Goal: Task Accomplishment & Management: Use online tool/utility

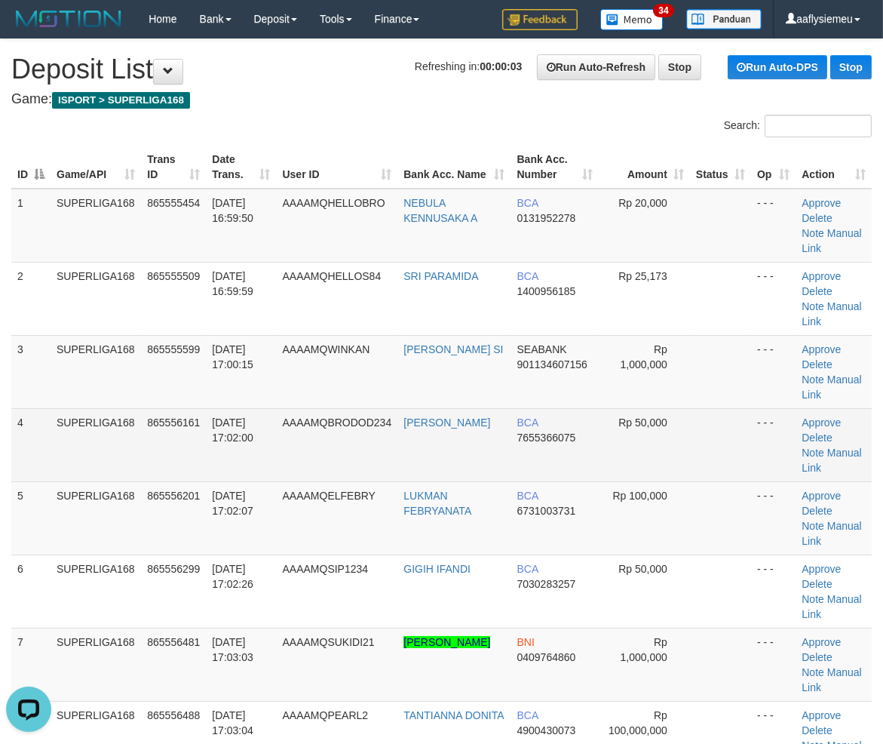
click at [43, 450] on td "4" at bounding box center [30, 444] width 39 height 73
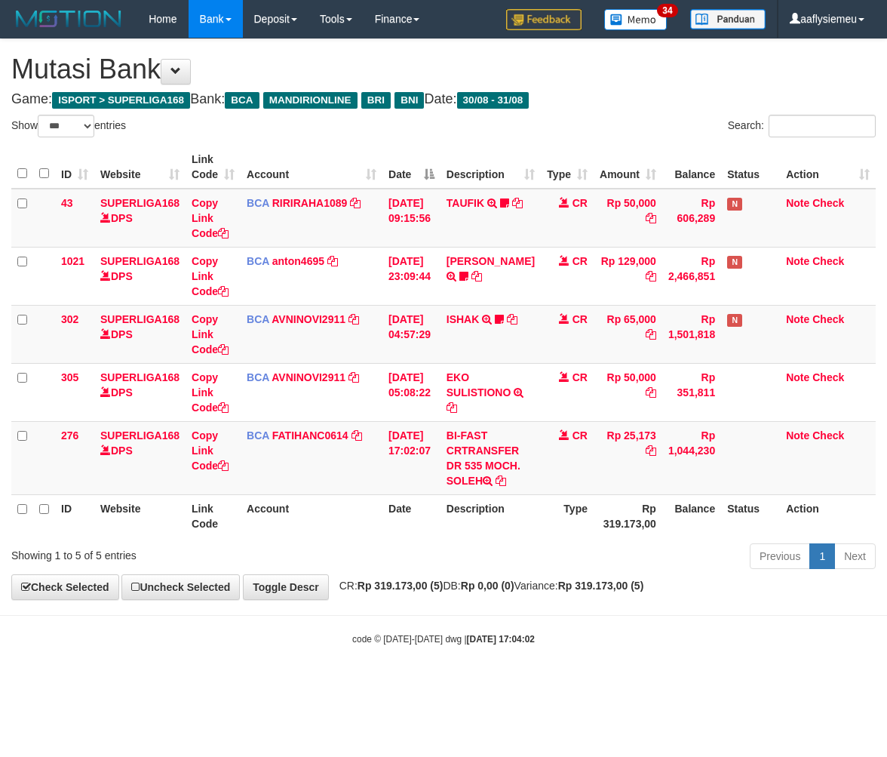
select select "***"
drag, startPoint x: 840, startPoint y: 486, endPoint x: 771, endPoint y: 513, distance: 74.5
click at [841, 487] on td "Note Check" at bounding box center [828, 457] width 96 height 73
click at [392, 607] on body "Toggle navigation Home Bank Account List Load By Website Group [ISPORT] SUPERLI…" at bounding box center [443, 341] width 887 height 683
click at [344, 554] on div "Showing 1 to 5 of 5 entries" at bounding box center [184, 552] width 347 height 21
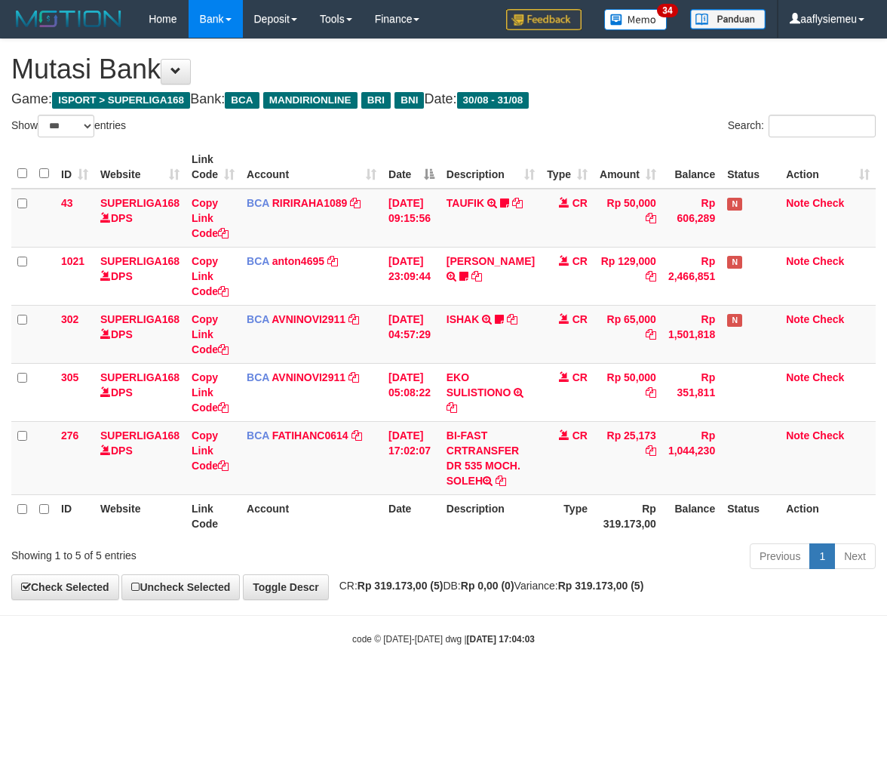
select select "***"
click at [835, 569] on div "Previous 1 Next" at bounding box center [628, 558] width 495 height 32
copy td "MOCH"
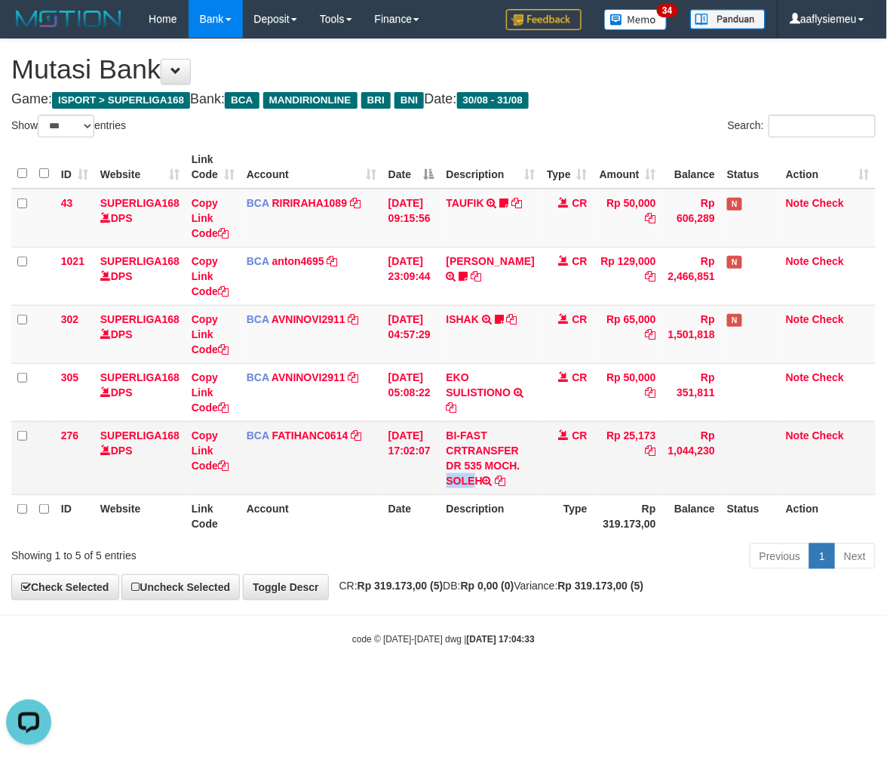
drag, startPoint x: 492, startPoint y: 458, endPoint x: 525, endPoint y: 466, distance: 34.2
click at [525, 466] on td "BI-FAST CRTRANSFER DR 535 MOCH. SOLEH" at bounding box center [490, 457] width 100 height 73
click at [628, 433] on td "Rp 25,173" at bounding box center [628, 457] width 69 height 73
copy td "25,173"
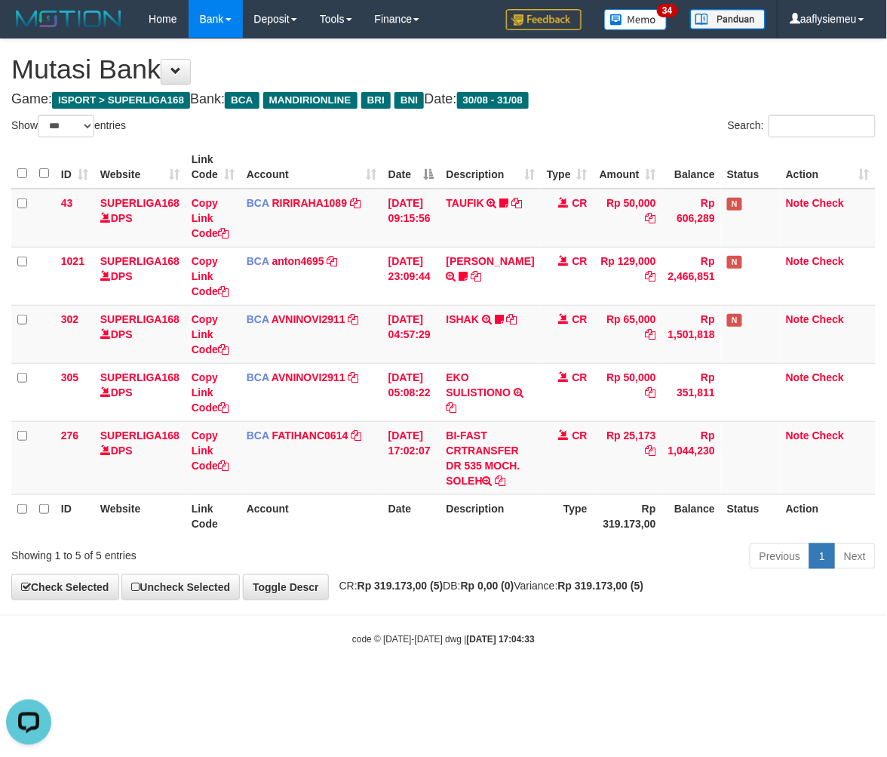
drag, startPoint x: 582, startPoint y: 586, endPoint x: 736, endPoint y: 542, distance: 160.9
click at [582, 585] on span "CR: Rp 319.173,00 (5) DB: Rp 0,00 (0) Variance: Rp 319.173,00 (5)" at bounding box center [488, 585] width 312 height 12
click at [683, 544] on div "Previous 1 Next" at bounding box center [628, 558] width 495 height 32
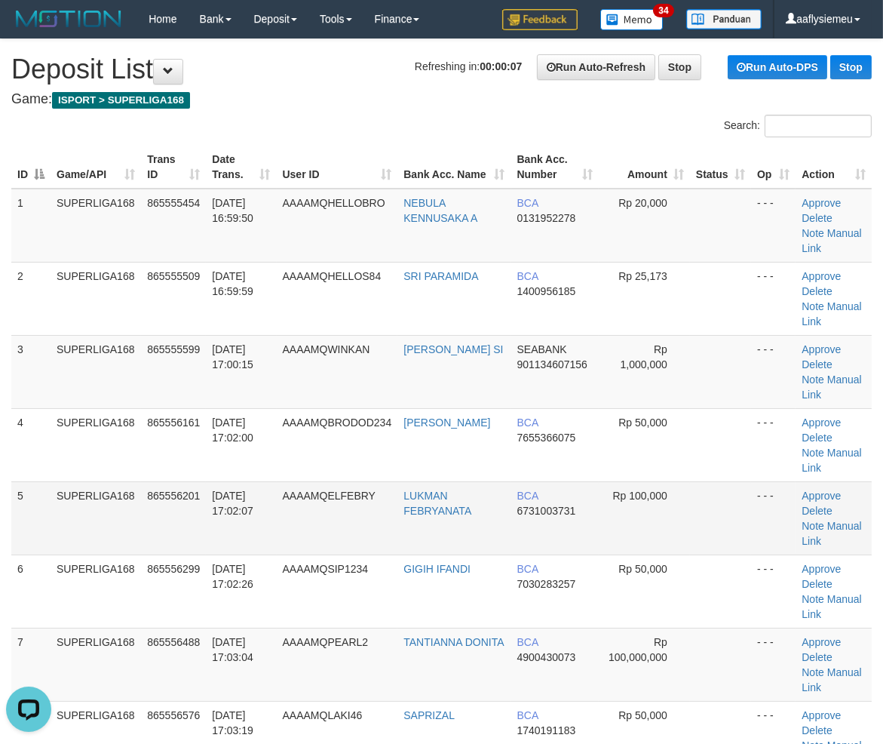
click at [404, 507] on td "LUKMAN FEBRYANATA" at bounding box center [453, 517] width 113 height 73
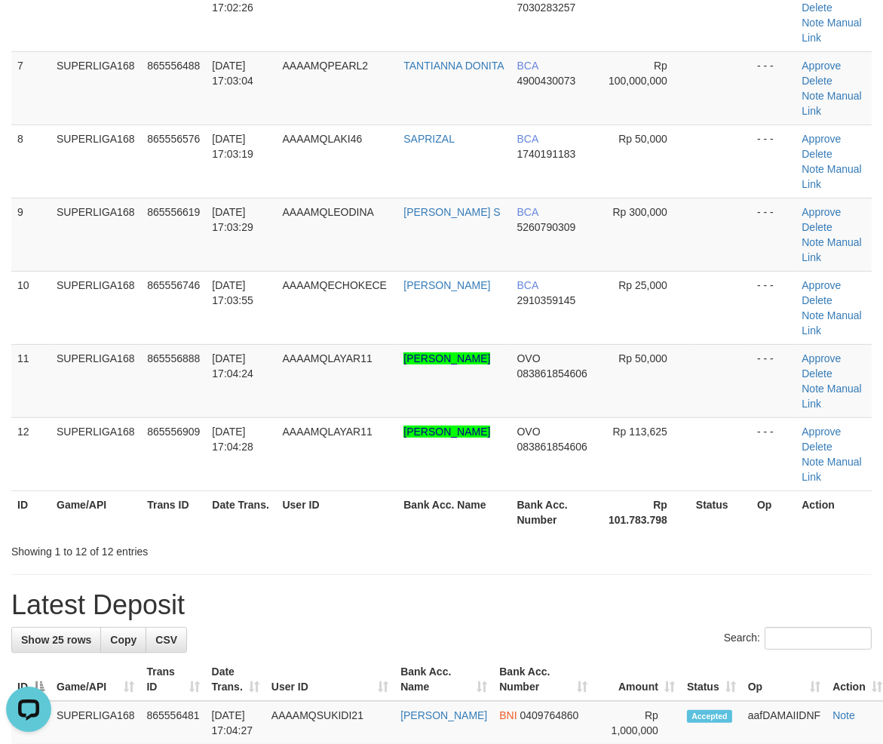
scroll to position [586, 0]
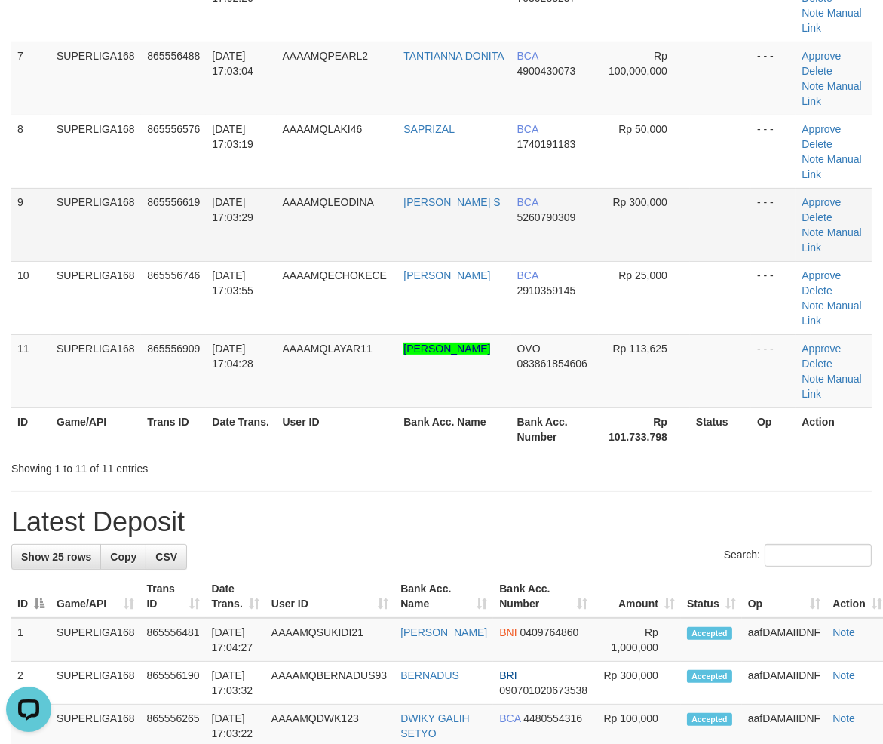
click at [191, 221] on td "865556619" at bounding box center [173, 224] width 65 height 73
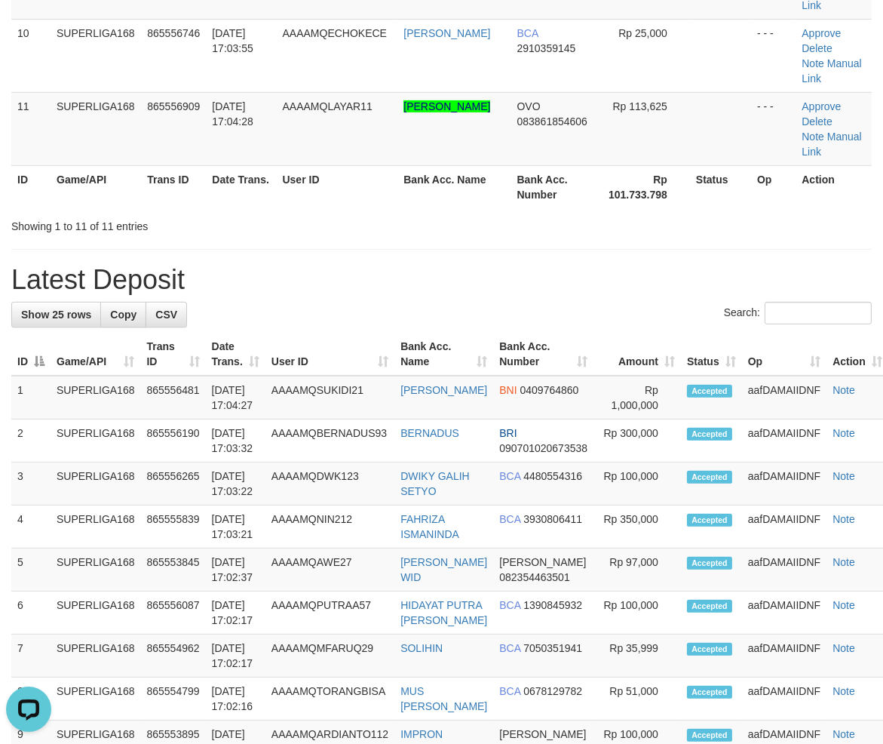
scroll to position [410, 0]
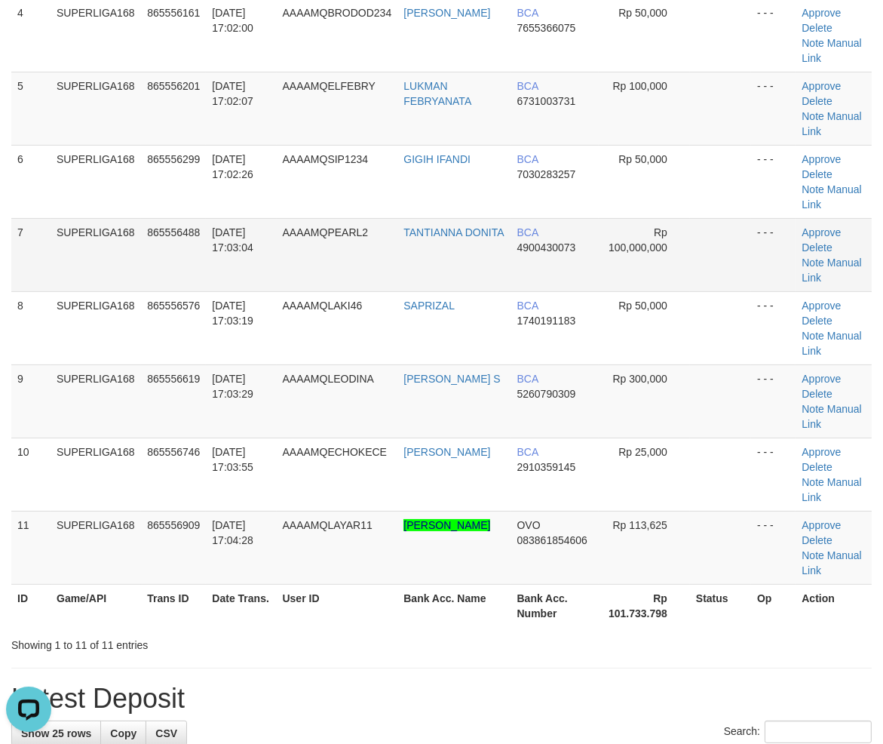
click at [253, 257] on td "31/08/2025 17:03:04" at bounding box center [241, 254] width 70 height 73
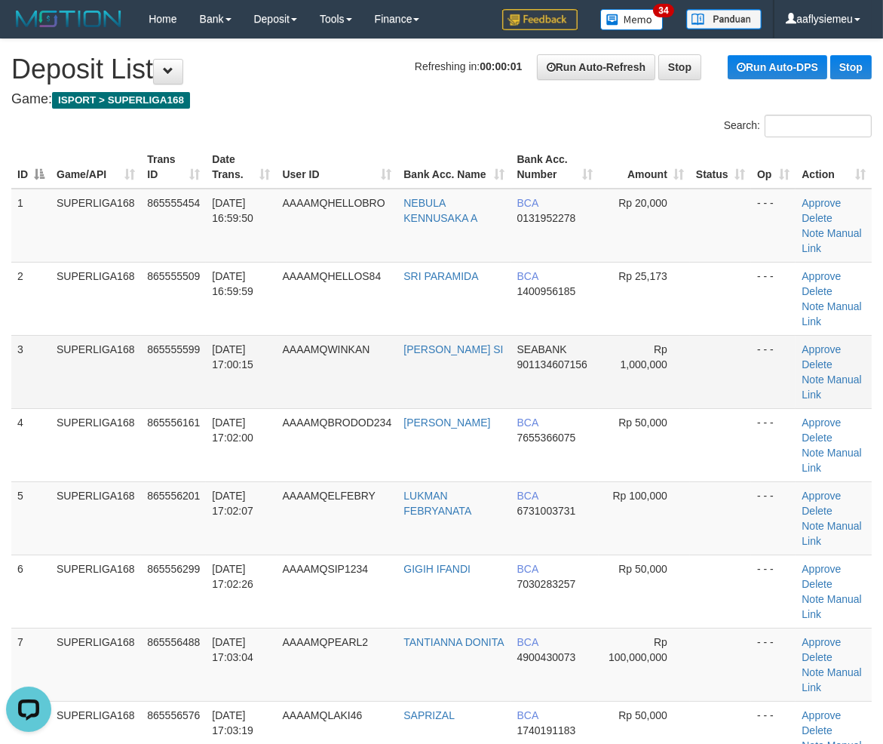
click at [70, 398] on td "SUPERLIGA168" at bounding box center [96, 371] width 91 height 73
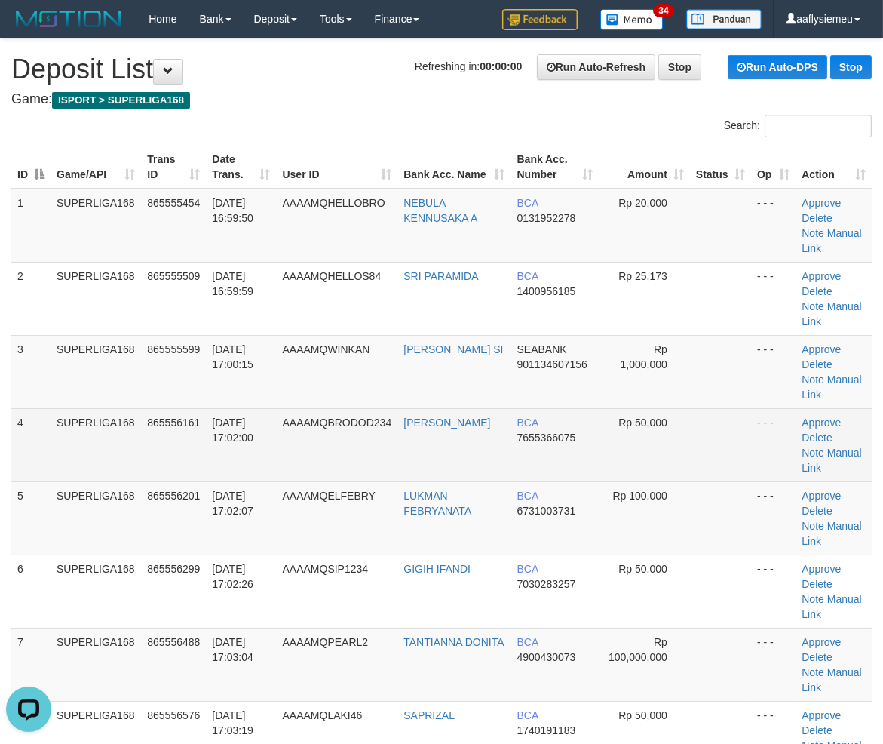
click at [17, 462] on td "4" at bounding box center [30, 444] width 39 height 73
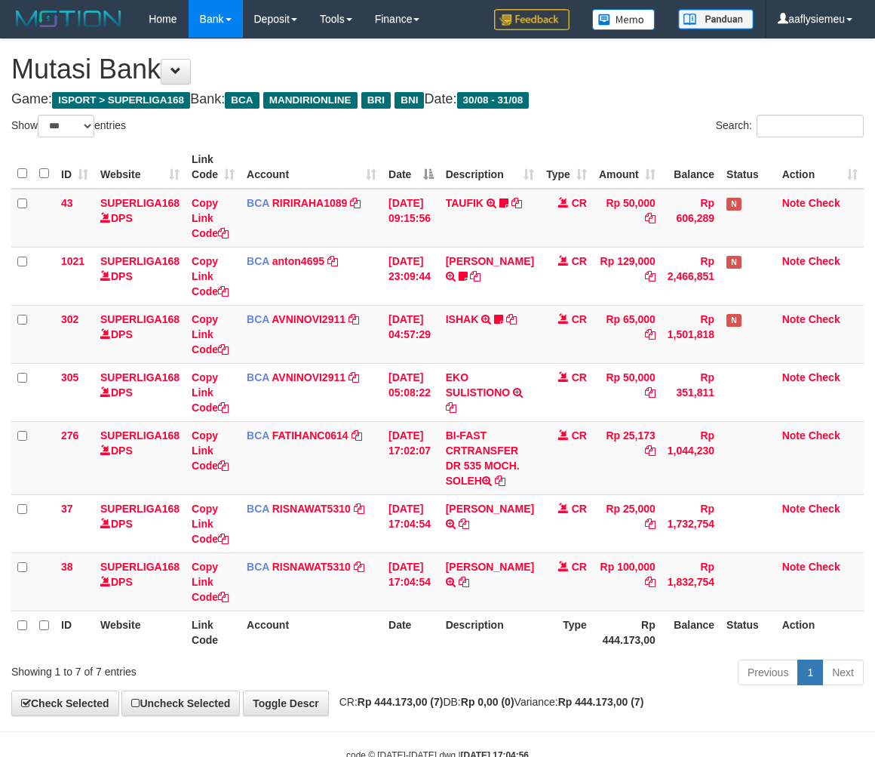
select select "***"
click at [468, 578] on icon at bounding box center [463, 581] width 11 height 11
click at [629, 591] on td "Rp 100,000" at bounding box center [627, 581] width 69 height 58
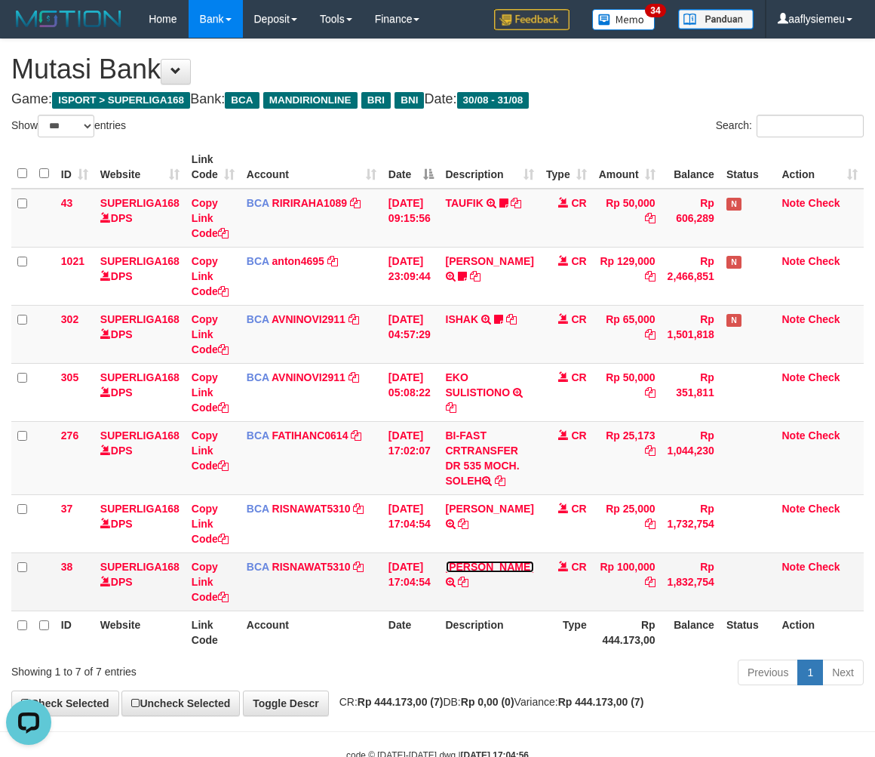
click at [489, 572] on link "CHRISTOFFEL WAHYU" at bounding box center [490, 566] width 88 height 12
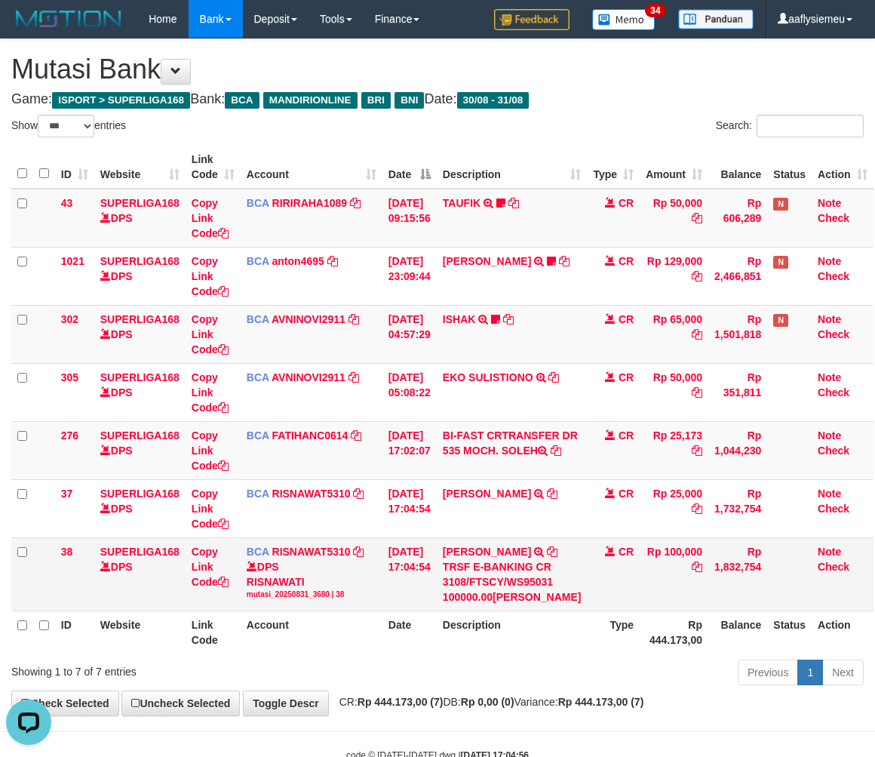
click at [410, 545] on td "31/08/2025 17:04:54" at bounding box center [409, 573] width 54 height 73
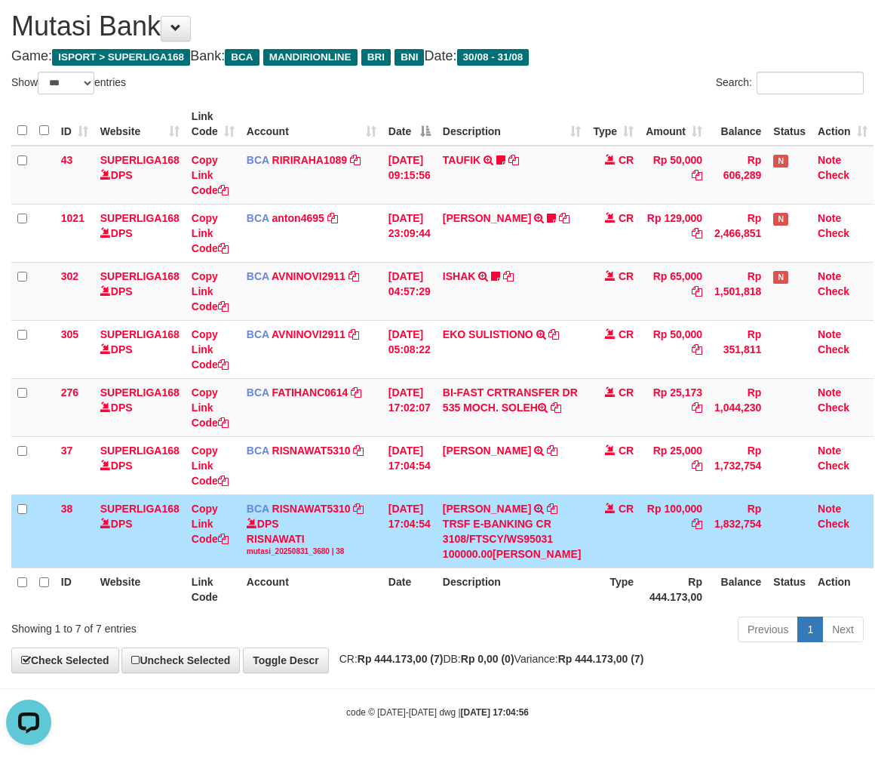
scroll to position [73, 0]
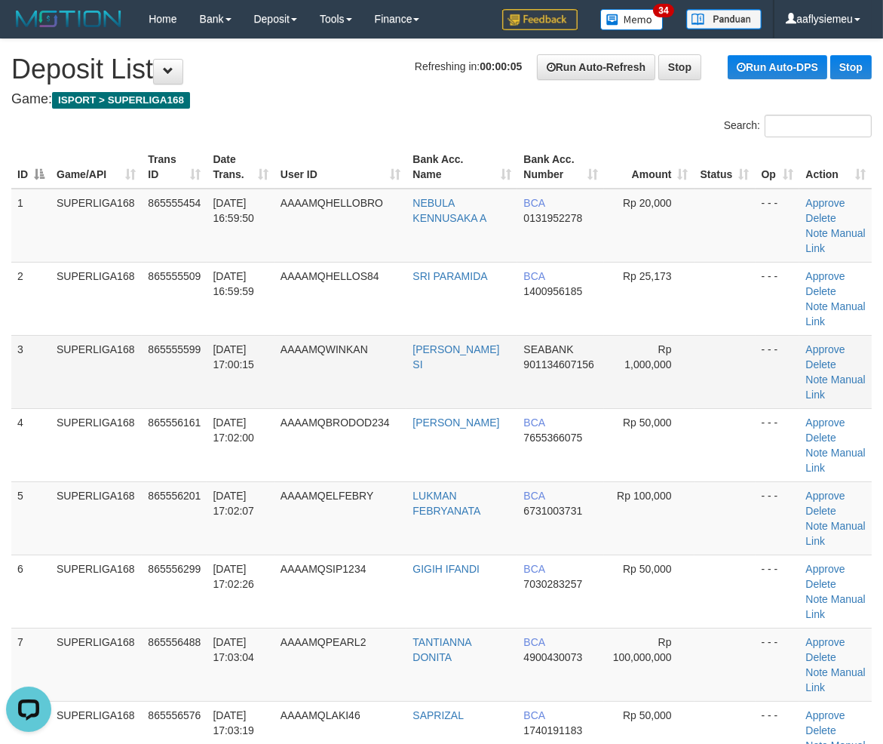
click at [270, 389] on td "[DATE] 17:00:15" at bounding box center [240, 371] width 67 height 73
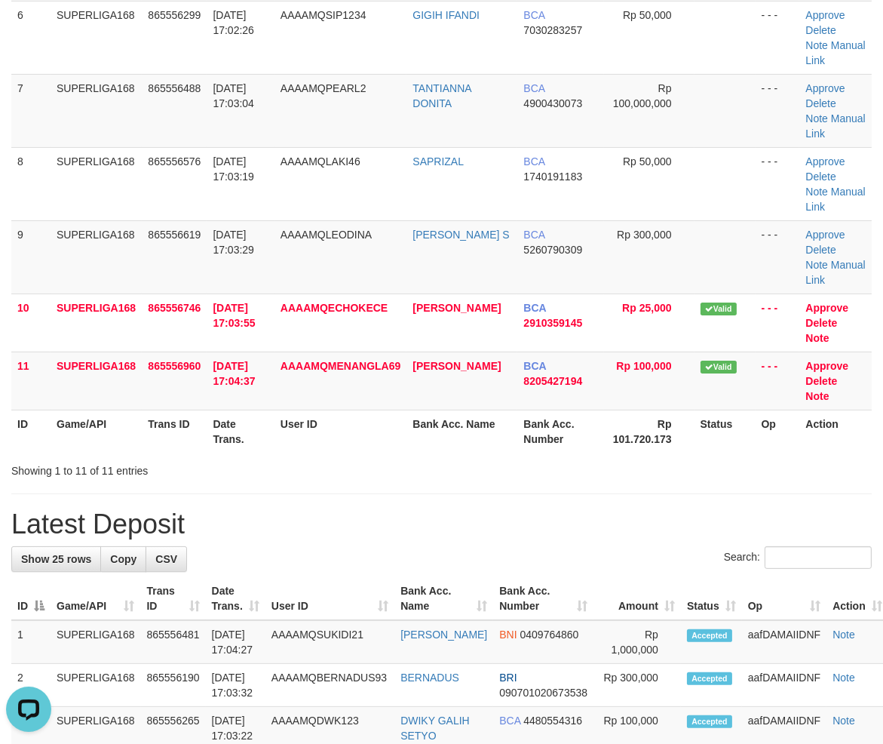
drag, startPoint x: 78, startPoint y: 395, endPoint x: 2, endPoint y: 428, distance: 82.4
click at [75, 401] on td "SUPERLIGA168" at bounding box center [96, 380] width 91 height 58
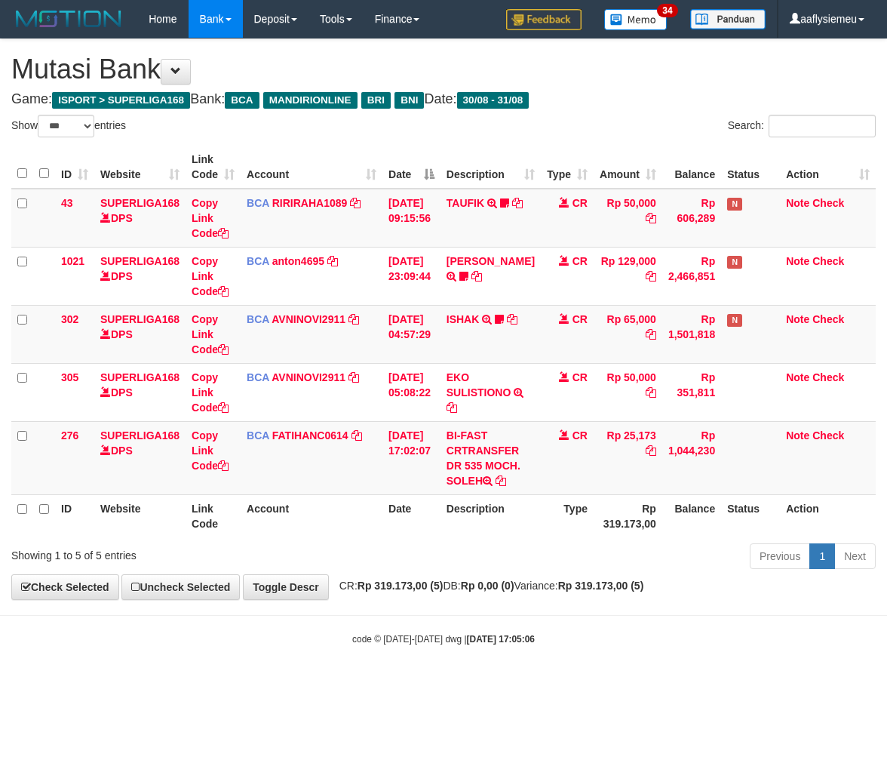
select select "***"
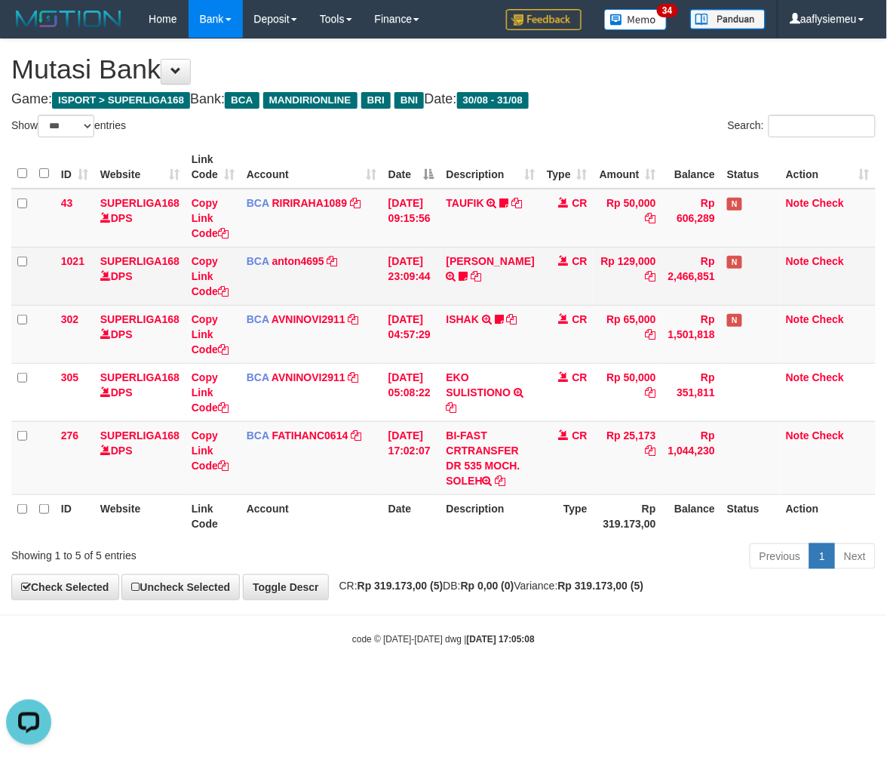
click at [440, 274] on td "30/08/2025 23:09:44" at bounding box center [411, 276] width 58 height 58
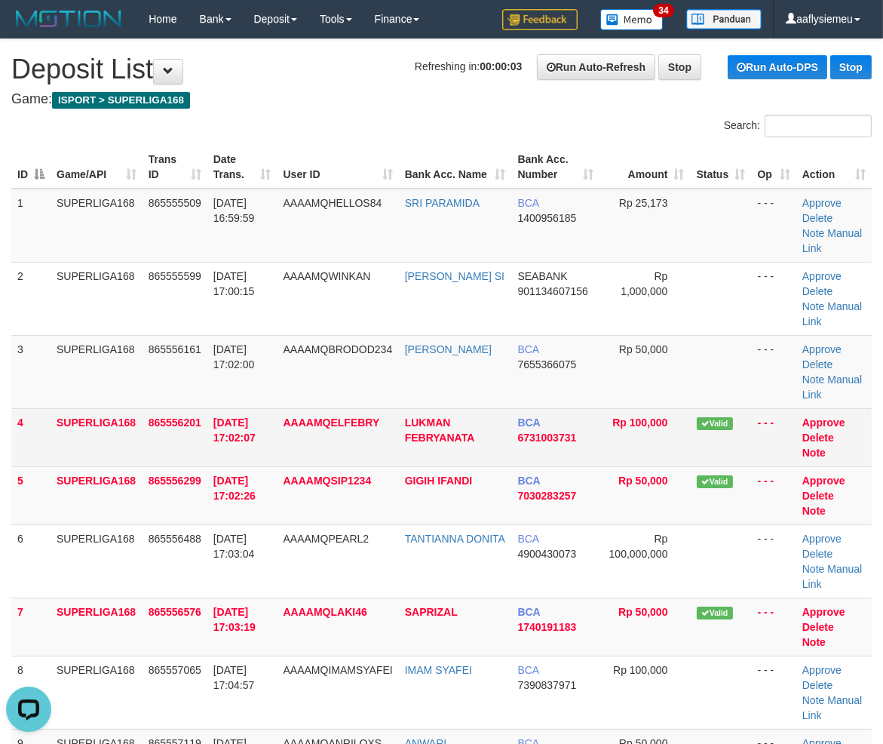
click at [209, 426] on td "[DATE] 17:02:07" at bounding box center [242, 437] width 70 height 58
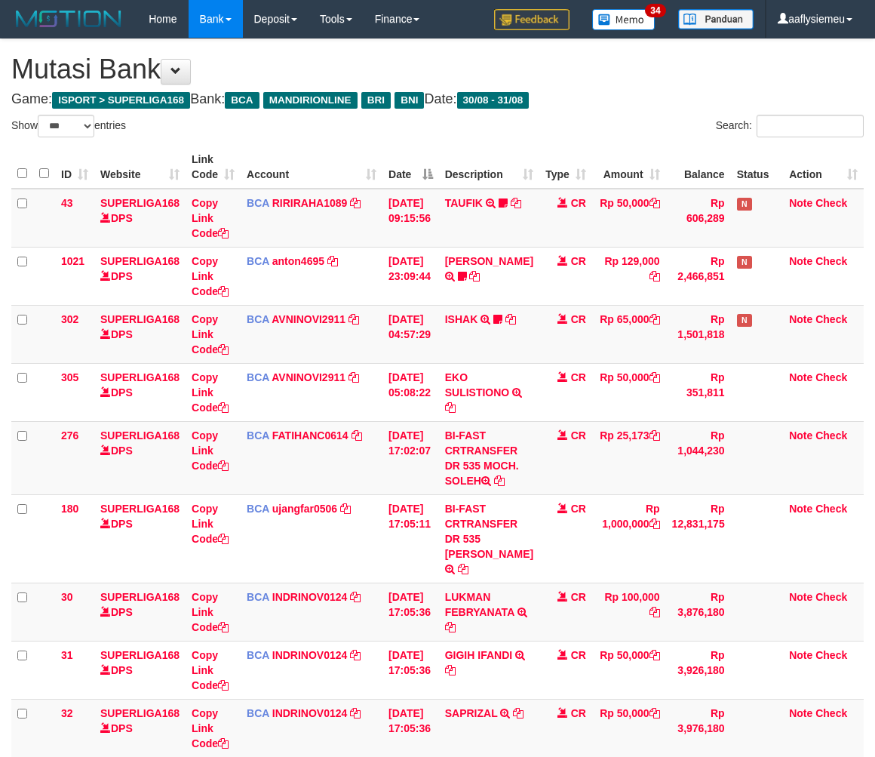
select select "***"
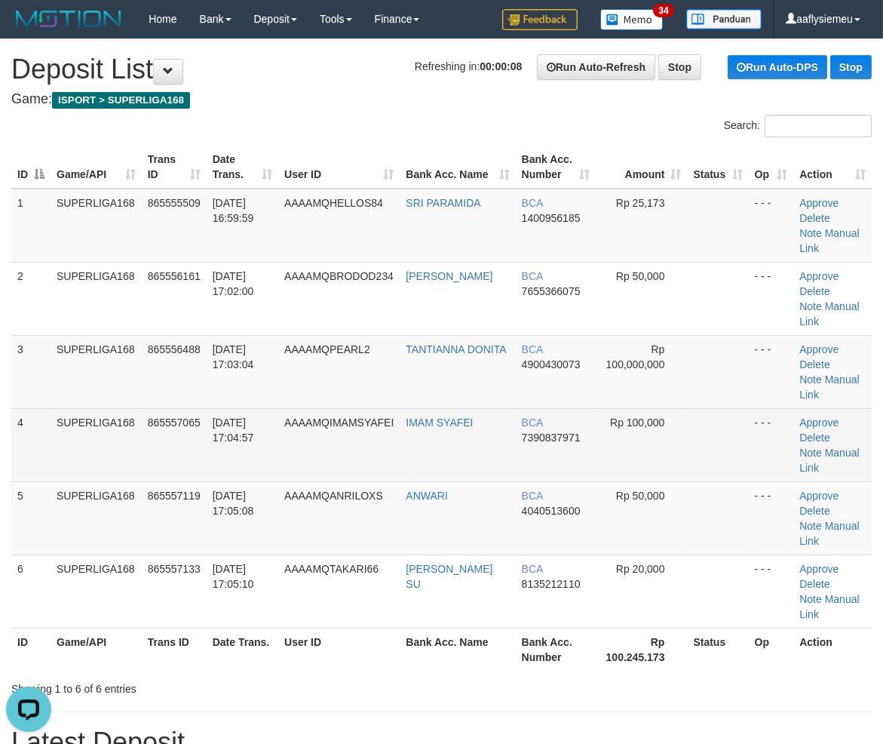
click at [391, 408] on td "AAAAMQIMAMSYAFEI" at bounding box center [338, 444] width 121 height 73
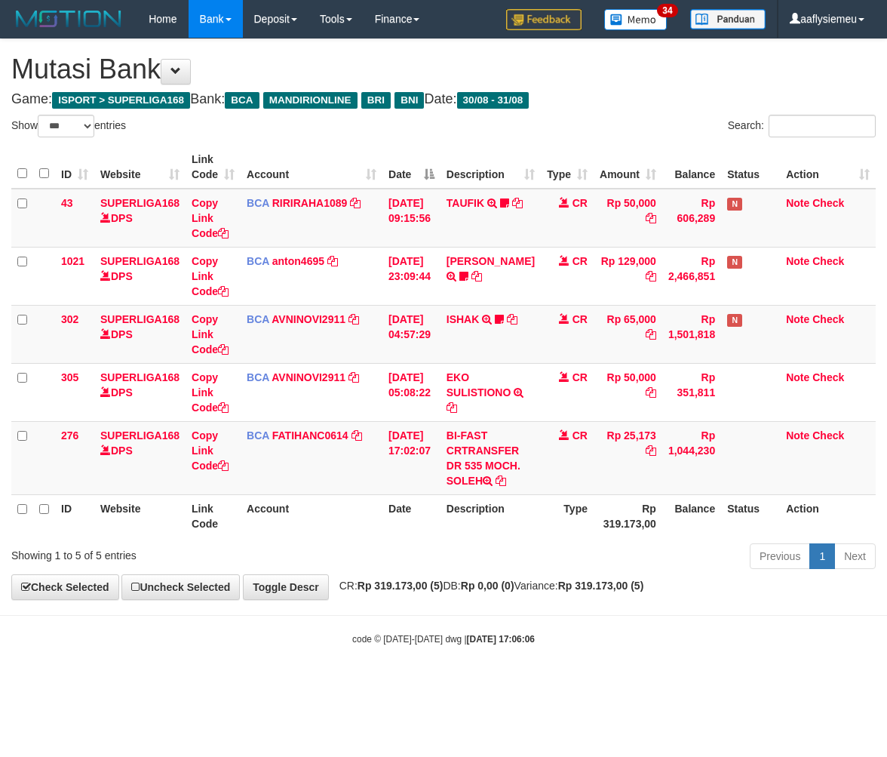
select select "***"
click at [339, 478] on td "BCA FATIHANC0614 DPS FATIHAN CHORIS FABIAN BOBAN mutasi_20250831_4869 | 276 mut…" at bounding box center [312, 457] width 142 height 73
click at [121, 487] on td "SUPERLIGA168 DPS" at bounding box center [139, 457] width 91 height 73
click at [436, 496] on th "Date" at bounding box center [411, 515] width 58 height 43
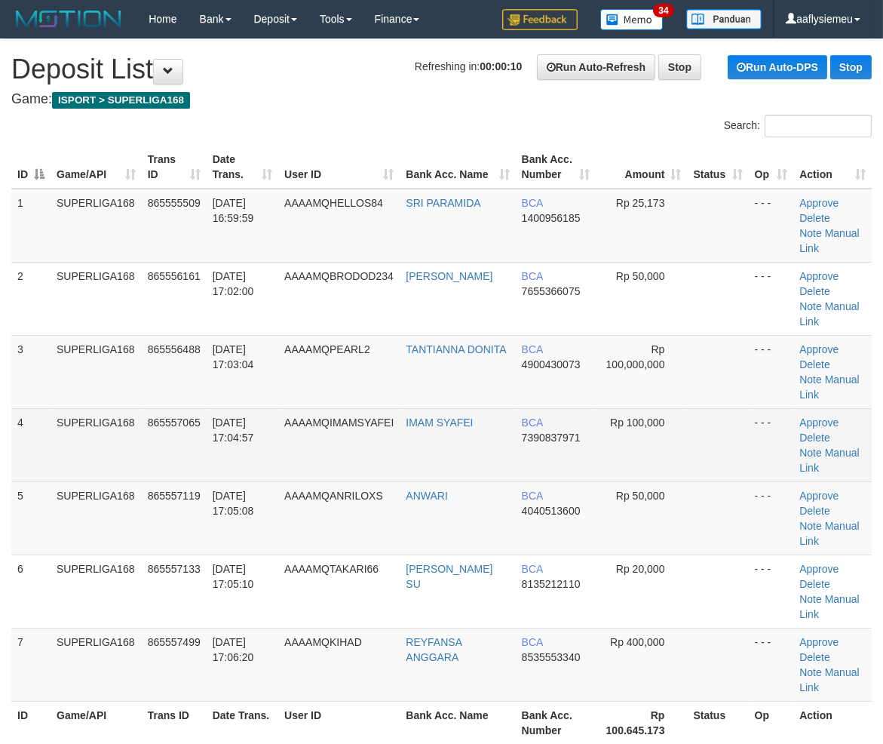
drag, startPoint x: 212, startPoint y: 364, endPoint x: 4, endPoint y: 422, distance: 216.1
click at [207, 408] on td "31/08/2025 17:04:57" at bounding box center [243, 444] width 72 height 73
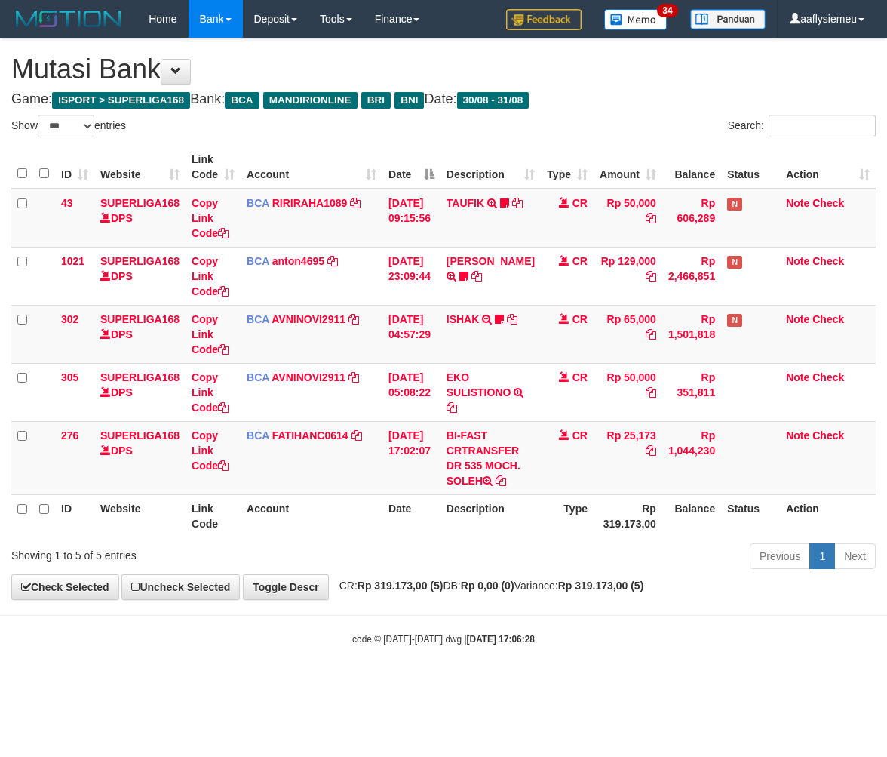
select select "***"
click at [607, 447] on td "Rp 25,173" at bounding box center [628, 457] width 69 height 73
drag, startPoint x: 498, startPoint y: 498, endPoint x: 410, endPoint y: 453, distance: 98.5
click at [496, 498] on th "Description" at bounding box center [490, 515] width 100 height 43
select select "***"
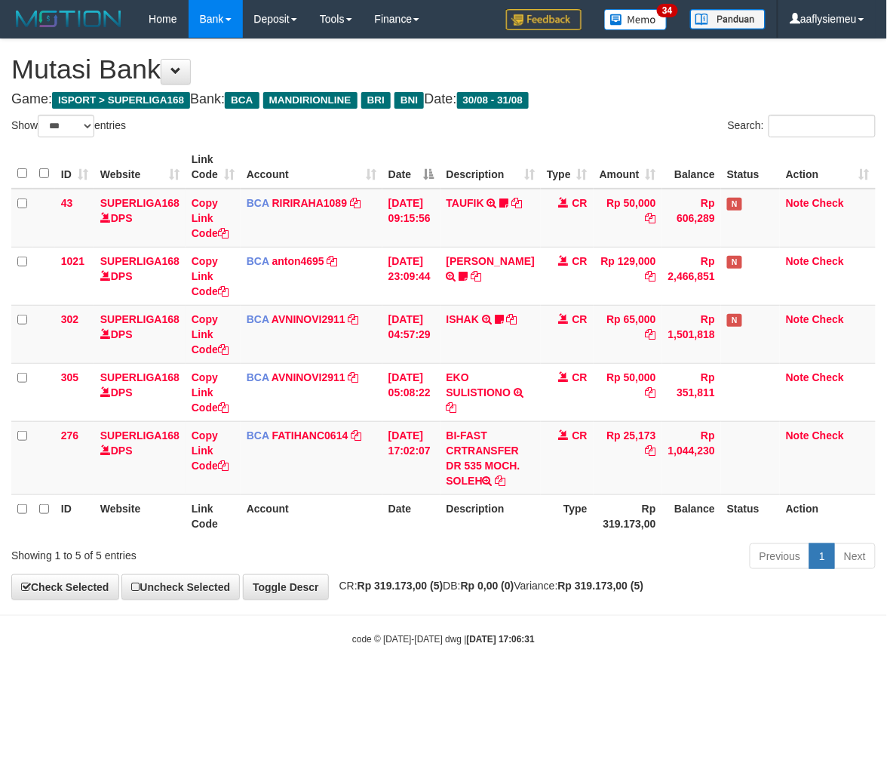
click at [385, 546] on div "Previous 1 Next" at bounding box center [628, 558] width 495 height 32
click at [428, 561] on div "Previous 1 Next" at bounding box center [628, 558] width 495 height 32
click at [207, 534] on th "Link Code" at bounding box center [213, 515] width 55 height 43
select select "***"
click at [413, 564] on div "Previous 1 Next" at bounding box center [628, 558] width 495 height 32
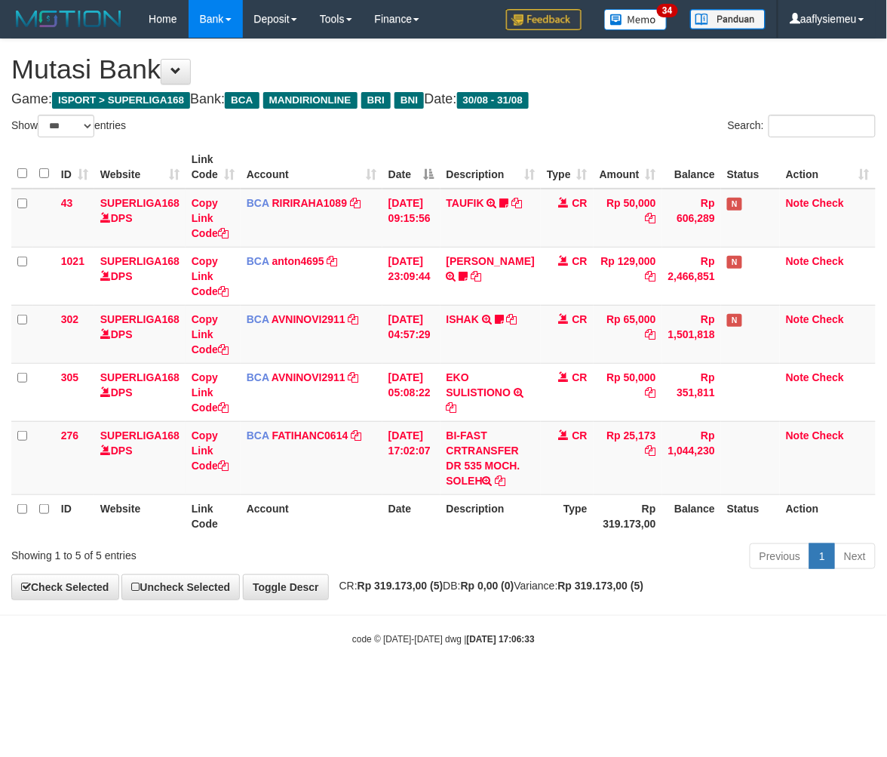
drag, startPoint x: 543, startPoint y: 560, endPoint x: 526, endPoint y: 541, distance: 25.7
click at [543, 556] on div "Previous 1 Next" at bounding box center [628, 558] width 495 height 32
click at [303, 536] on div "ID Website Link Code Account Date Description Type Amount Balance Status Action…" at bounding box center [443, 341] width 887 height 401
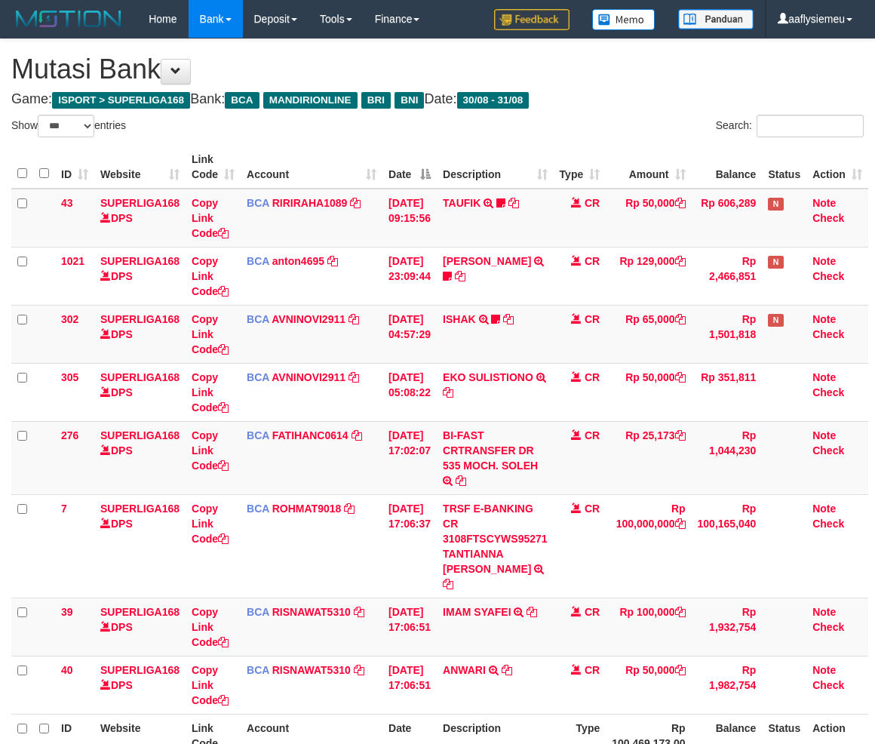
select select "***"
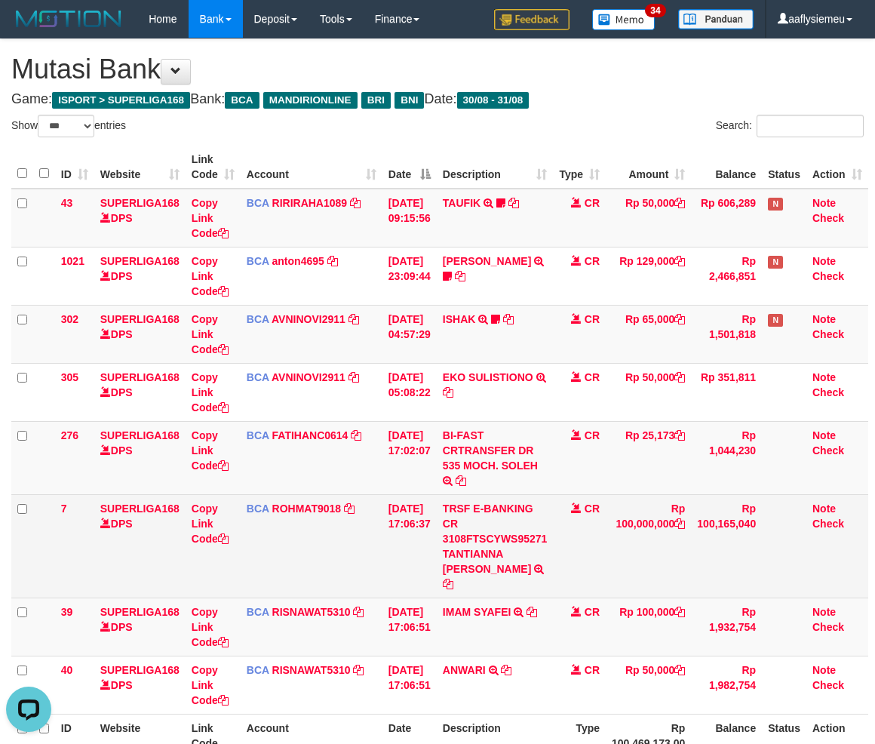
click at [349, 526] on td "BCA ROHMAT9018 DPS ROHMAT mutasi_20250831_3976 | 7 mutasi_20250831_3976 | 7" at bounding box center [312, 545] width 142 height 103
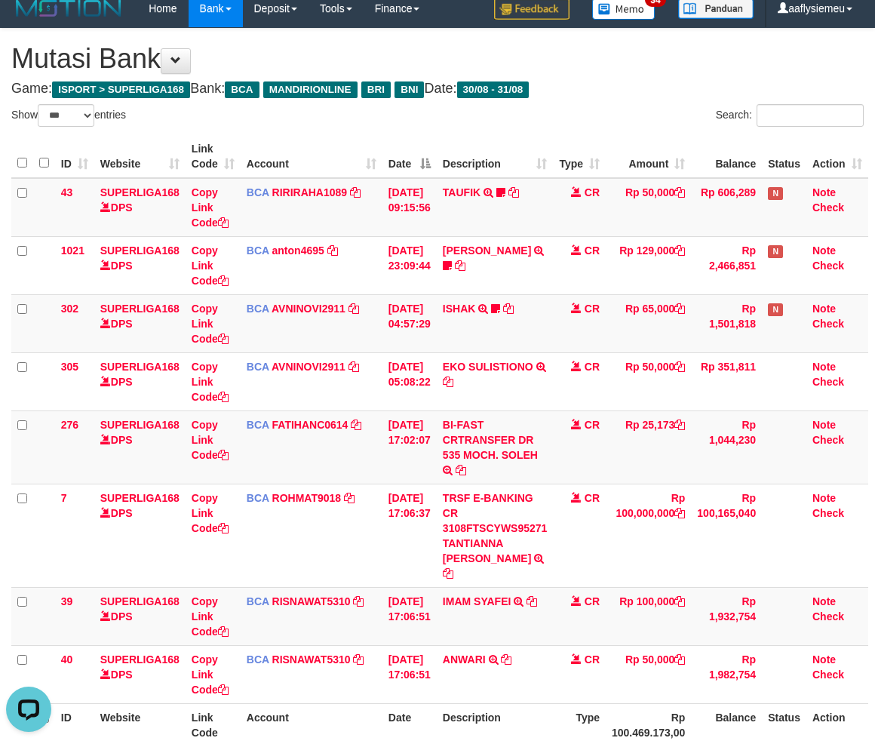
scroll to position [144, 0]
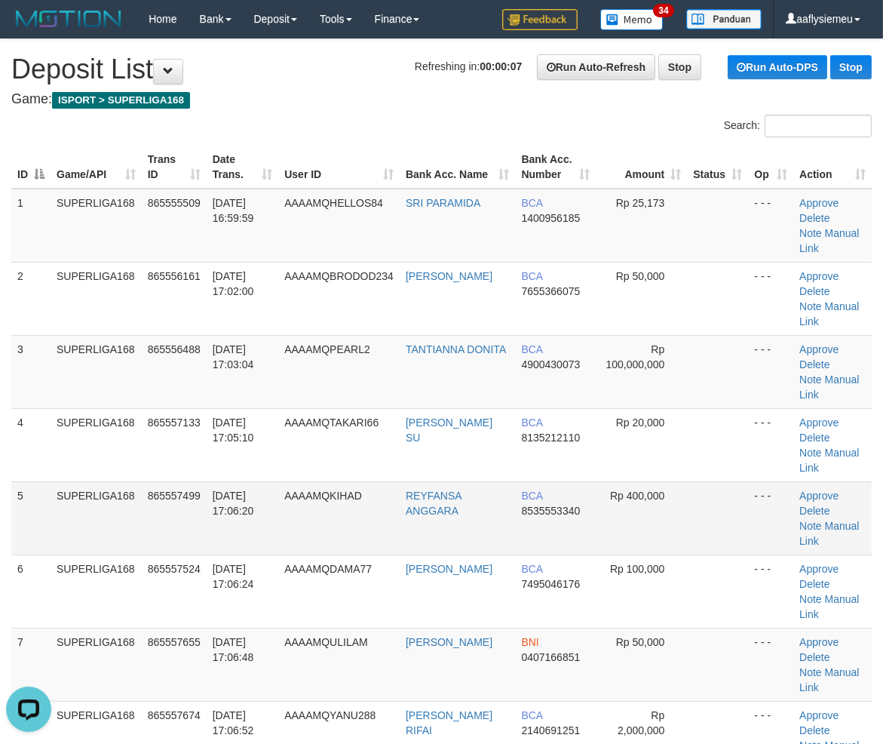
click at [215, 481] on td "[DATE] 17:06:20" at bounding box center [243, 517] width 72 height 73
click at [223, 628] on td "[DATE] 17:06:48" at bounding box center [243, 664] width 72 height 73
click at [145, 628] on td "865557655" at bounding box center [174, 664] width 65 height 73
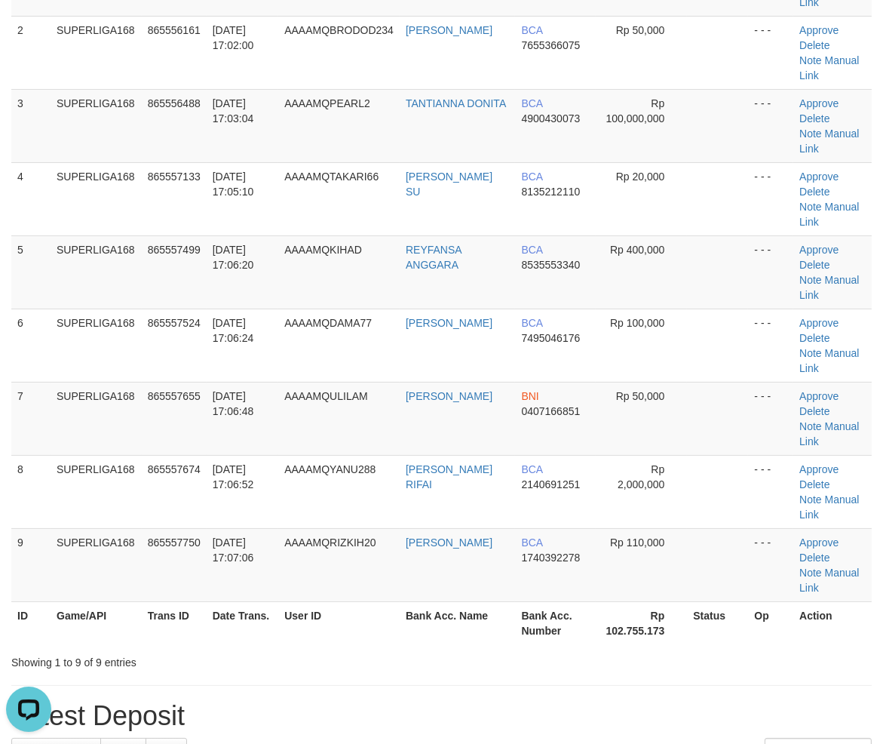
scroll to position [251, 0]
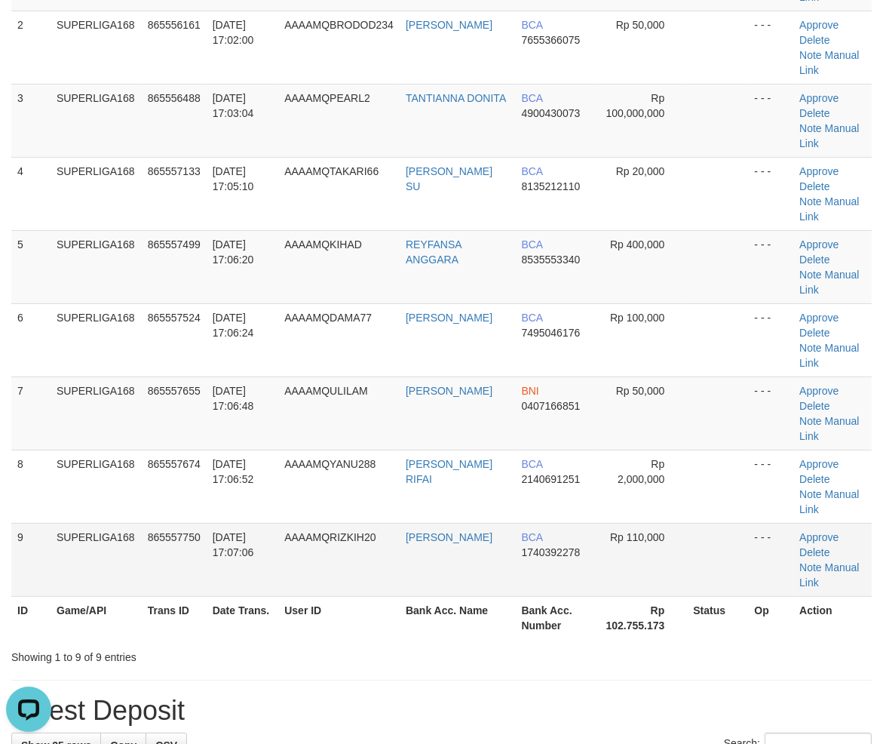
click at [160, 523] on td "865557750" at bounding box center [174, 559] width 65 height 73
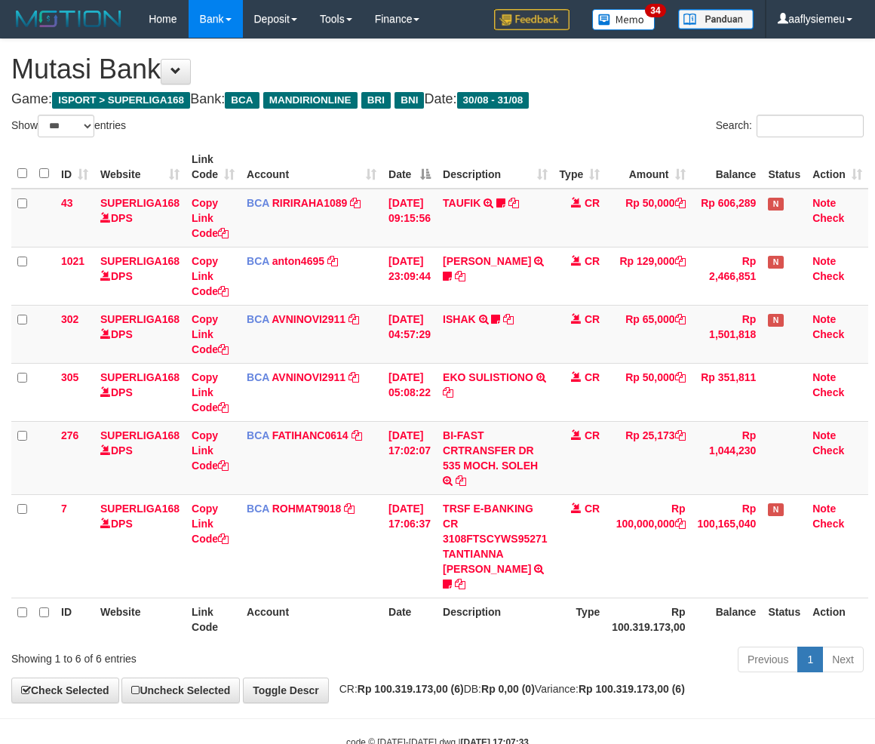
select select "***"
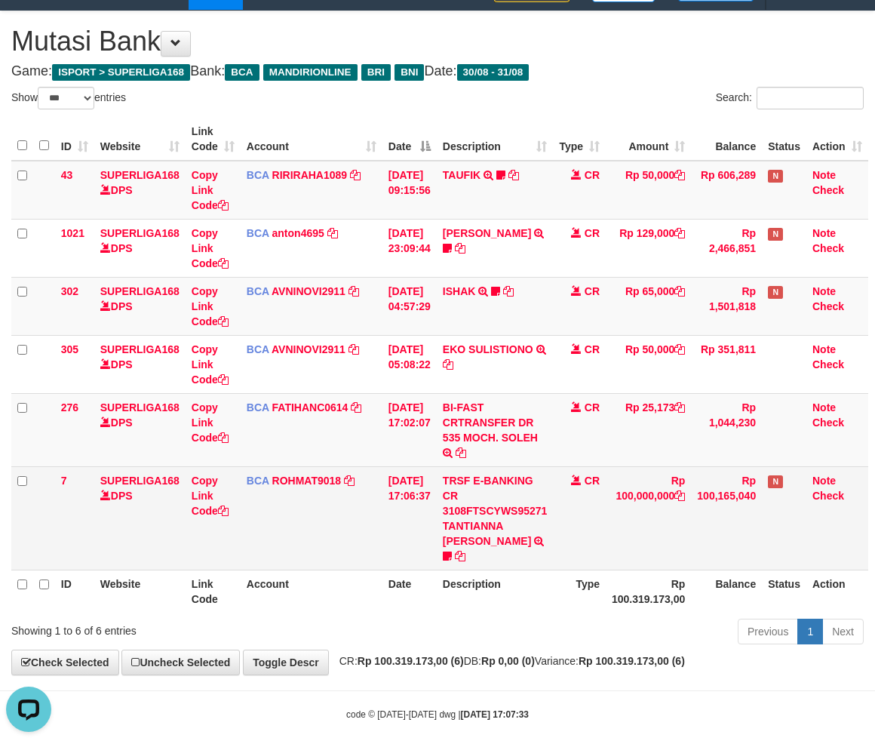
click at [337, 526] on td "BCA ROHMAT9018 DPS ROHMAT mutasi_20250831_3976 | 7 mutasi_20250831_3976 | 7" at bounding box center [312, 517] width 142 height 103
click at [452, 551] on icon at bounding box center [447, 556] width 9 height 11
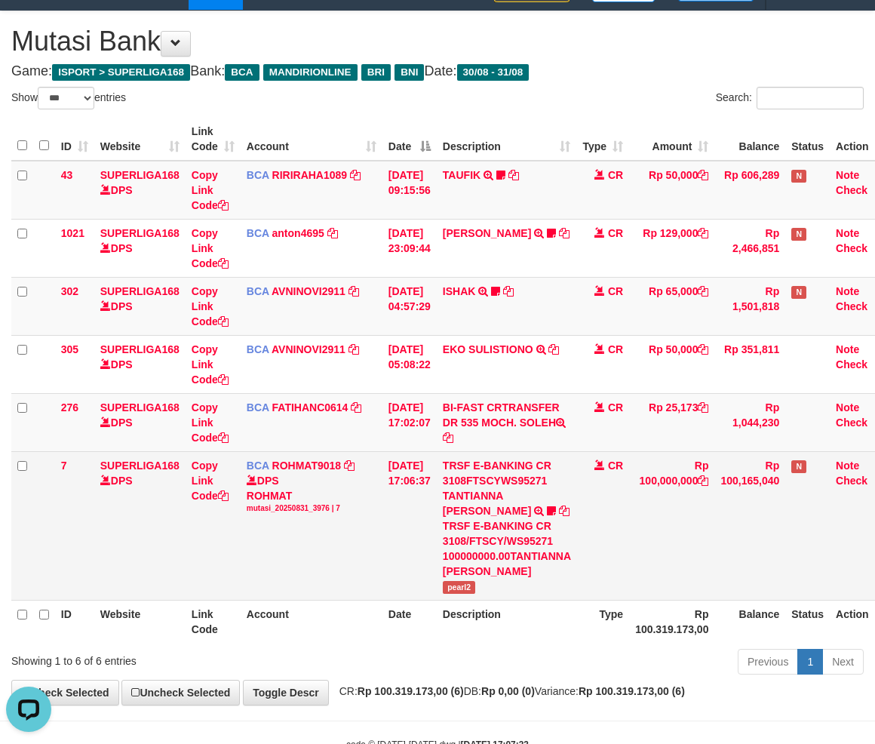
click at [456, 588] on span "pearl2" at bounding box center [459, 587] width 33 height 13
copy span "pearl2"
click at [468, 587] on span "pearl2" at bounding box center [459, 587] width 33 height 13
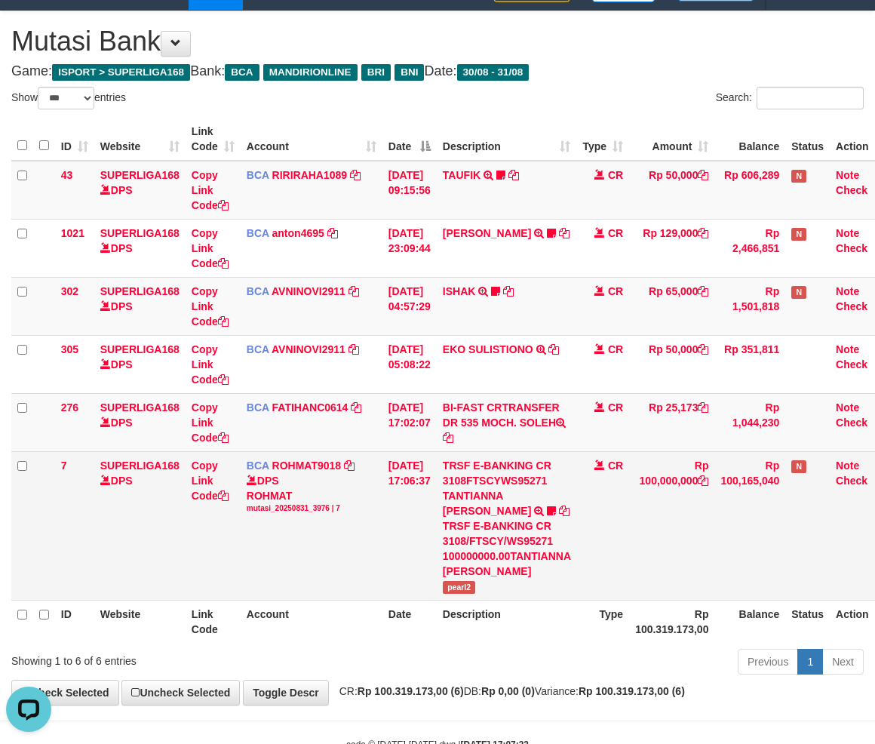
click at [654, 597] on td "Rp 100,000,000" at bounding box center [671, 525] width 85 height 149
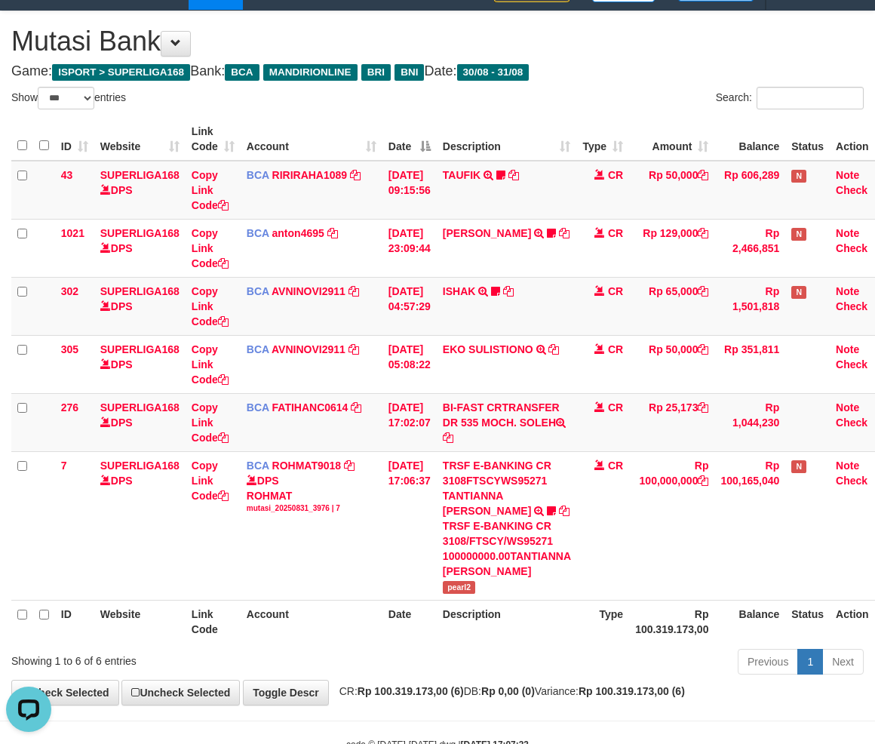
click at [560, 652] on div "Previous 1 Next" at bounding box center [620, 663] width 488 height 32
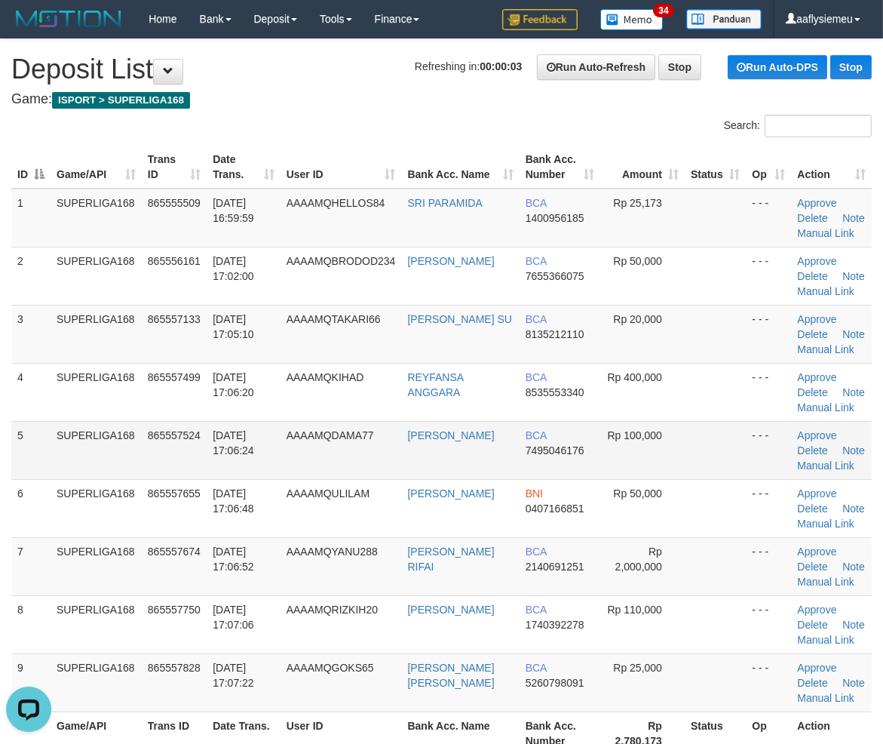
click at [153, 451] on td "865557524" at bounding box center [174, 450] width 65 height 58
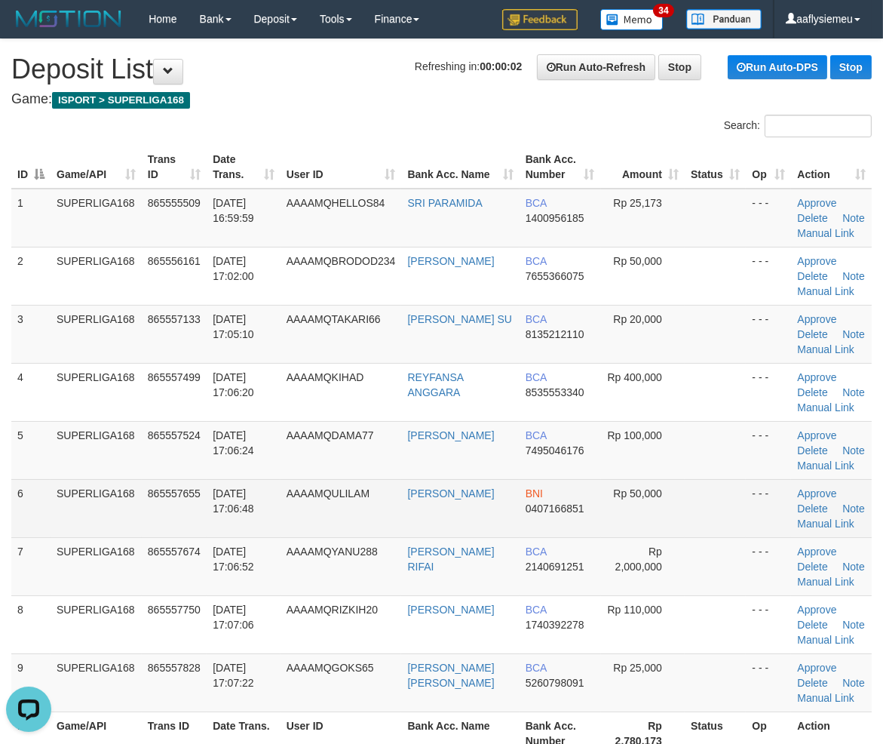
click at [48, 486] on td "6" at bounding box center [30, 508] width 39 height 58
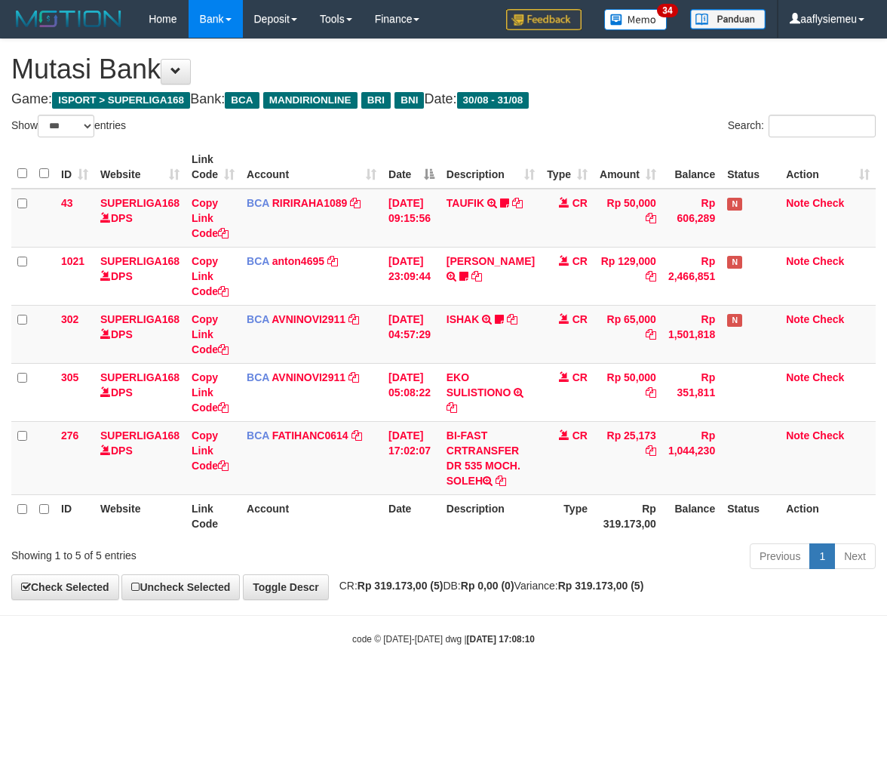
select select "***"
drag, startPoint x: 485, startPoint y: 652, endPoint x: 483, endPoint y: 661, distance: 9.3
click at [483, 661] on body "Toggle navigation Home Bank Account List Load By Website Group [ISPORT] SUPERLI…" at bounding box center [443, 341] width 887 height 683
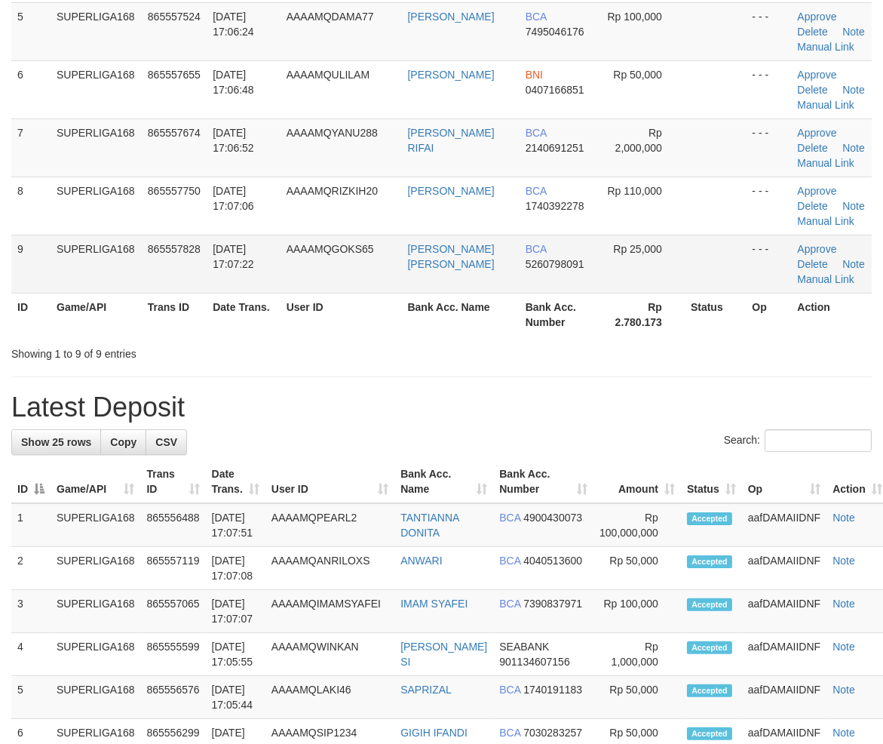
click at [103, 290] on table "ID Game/API Trans ID Date Trans. User ID Bank Acc. Name Bank Acc. Number Amount…" at bounding box center [441, 31] width 861 height 609
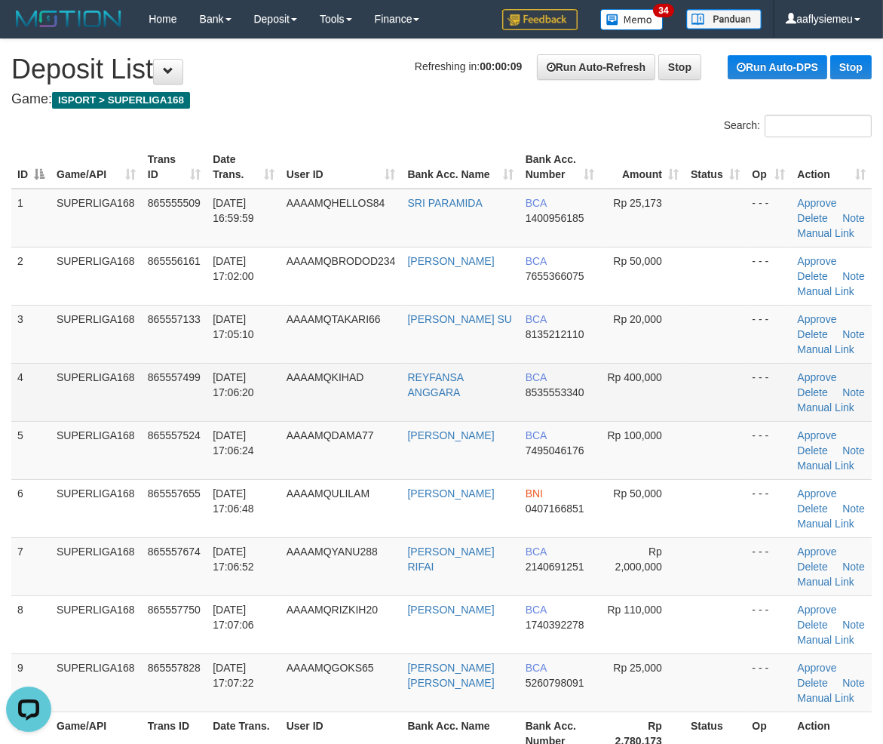
click at [62, 405] on td "SUPERLIGA168" at bounding box center [96, 392] width 91 height 58
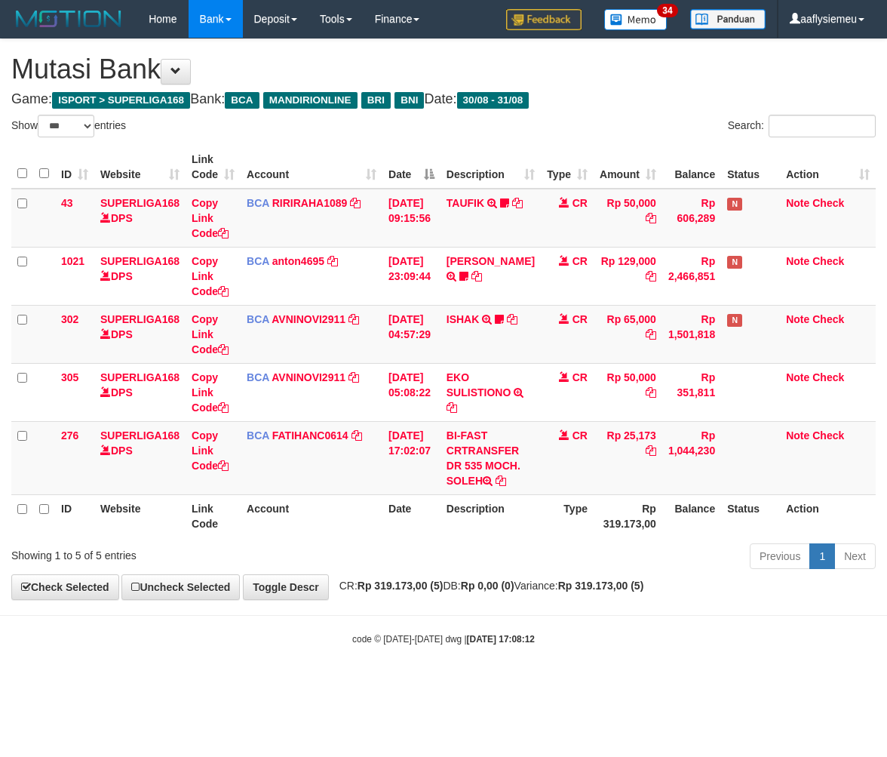
select select "***"
click at [574, 608] on body "Toggle navigation Home Bank Account List Load By Website Group [ISPORT] SUPERLI…" at bounding box center [443, 341] width 887 height 683
select select "***"
drag, startPoint x: 446, startPoint y: 683, endPoint x: 760, endPoint y: 634, distance: 317.5
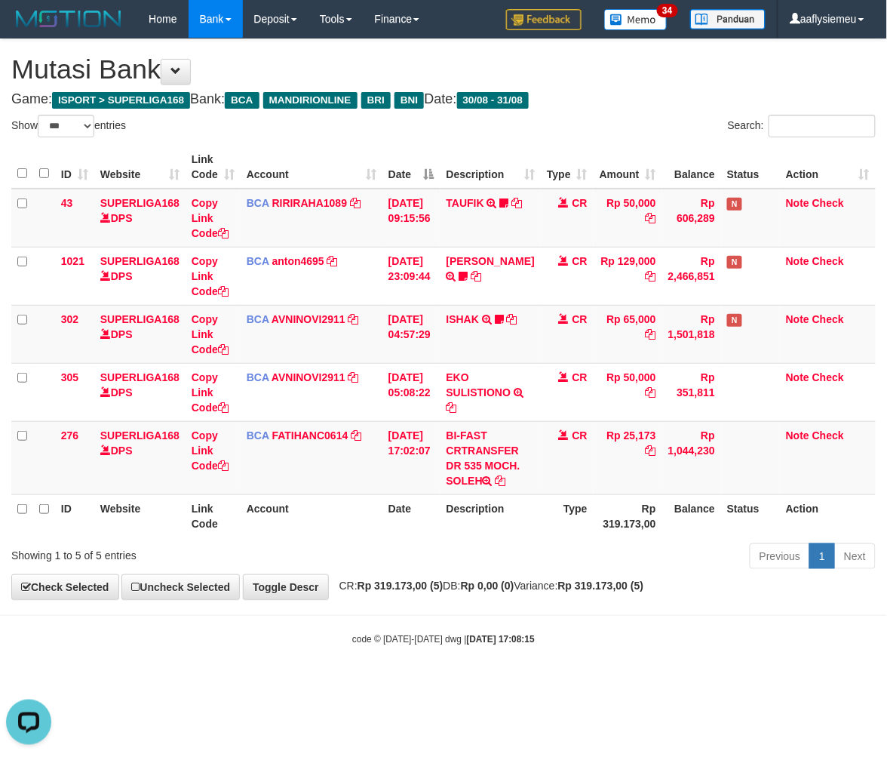
click at [447, 683] on body "Toggle navigation Home Bank Account List Load By Website Group [ISPORT] SUPERLI…" at bounding box center [443, 341] width 887 height 683
click at [866, 585] on div "**********" at bounding box center [443, 319] width 887 height 560
drag, startPoint x: 292, startPoint y: 666, endPoint x: 322, endPoint y: 653, distance: 32.8
click at [291, 667] on body "Toggle navigation Home Bank Account List Load By Website Group [ISPORT] SUPERLI…" at bounding box center [443, 341] width 887 height 683
drag, startPoint x: 885, startPoint y: 574, endPoint x: 832, endPoint y: 577, distance: 52.9
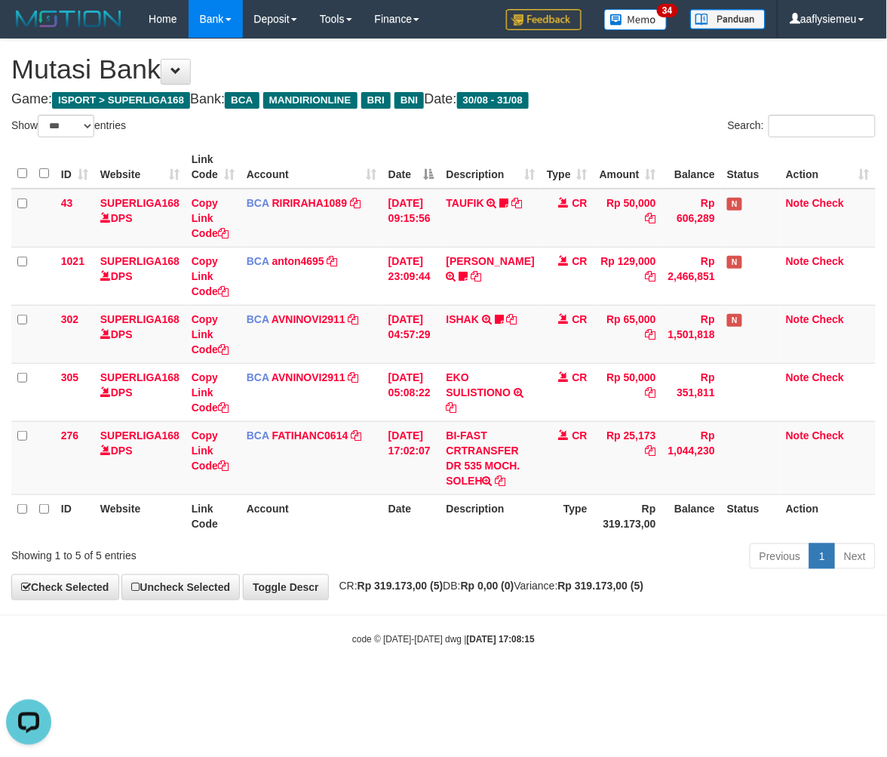
click at [880, 574] on div "Previous 1 Next" at bounding box center [628, 558] width 517 height 32
click at [468, 654] on body "Toggle navigation Home Bank Account List Load By Website Group [ISPORT] SUPERLI…" at bounding box center [443, 341] width 887 height 683
click at [582, 641] on div "code © 2012-2018 dwg | 2025/08/31 17:08:15" at bounding box center [443, 638] width 887 height 15
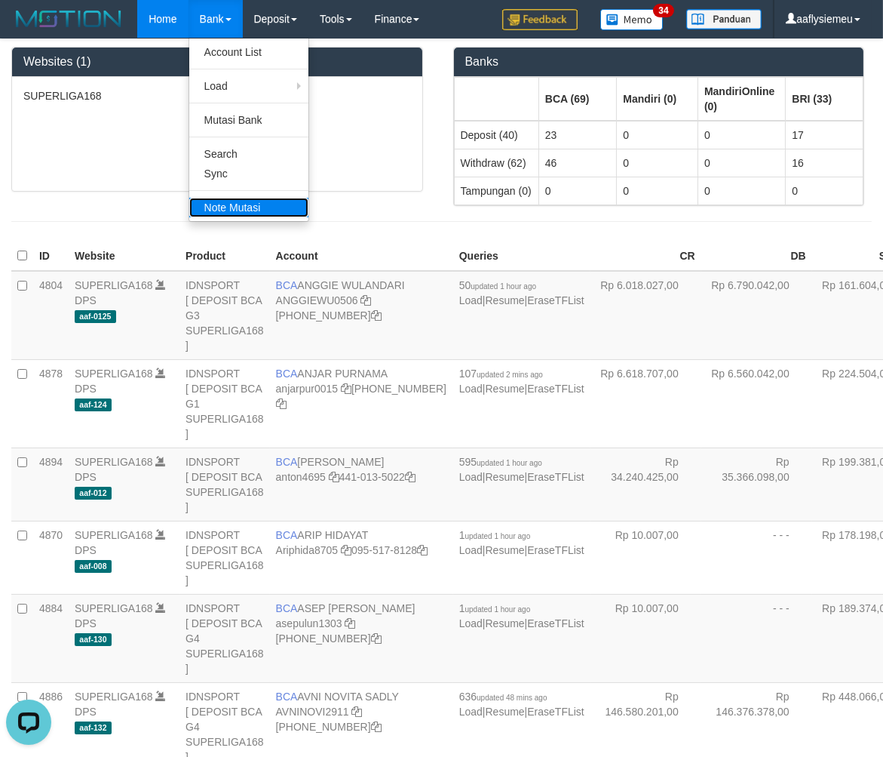
click at [245, 207] on link "Note Mutasi" at bounding box center [248, 208] width 119 height 20
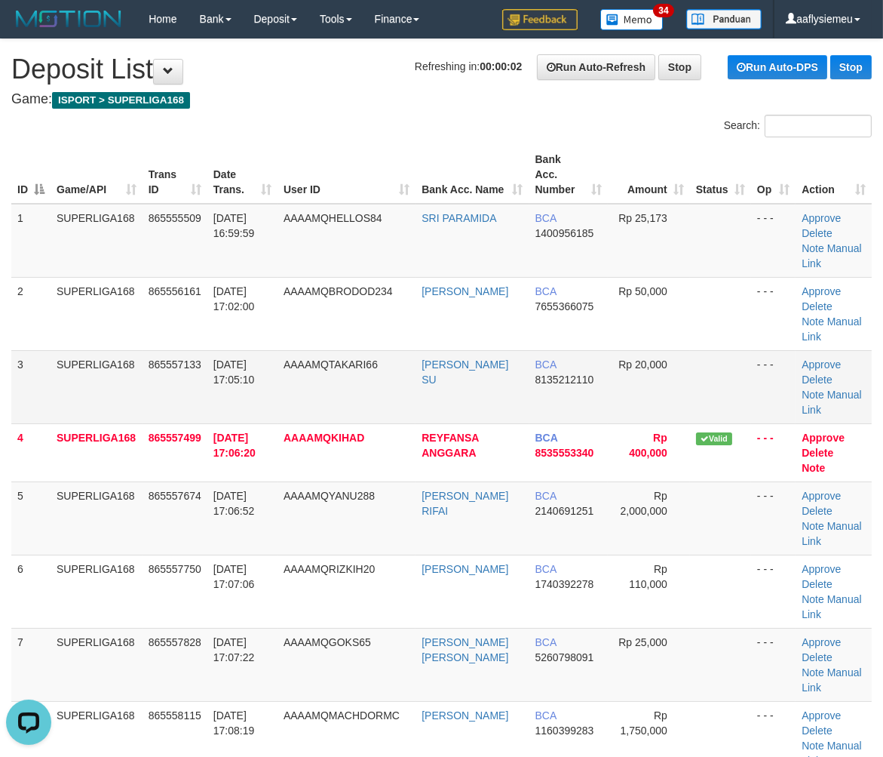
click at [232, 367] on span "[DATE] 17:05:10" at bounding box center [233, 371] width 41 height 27
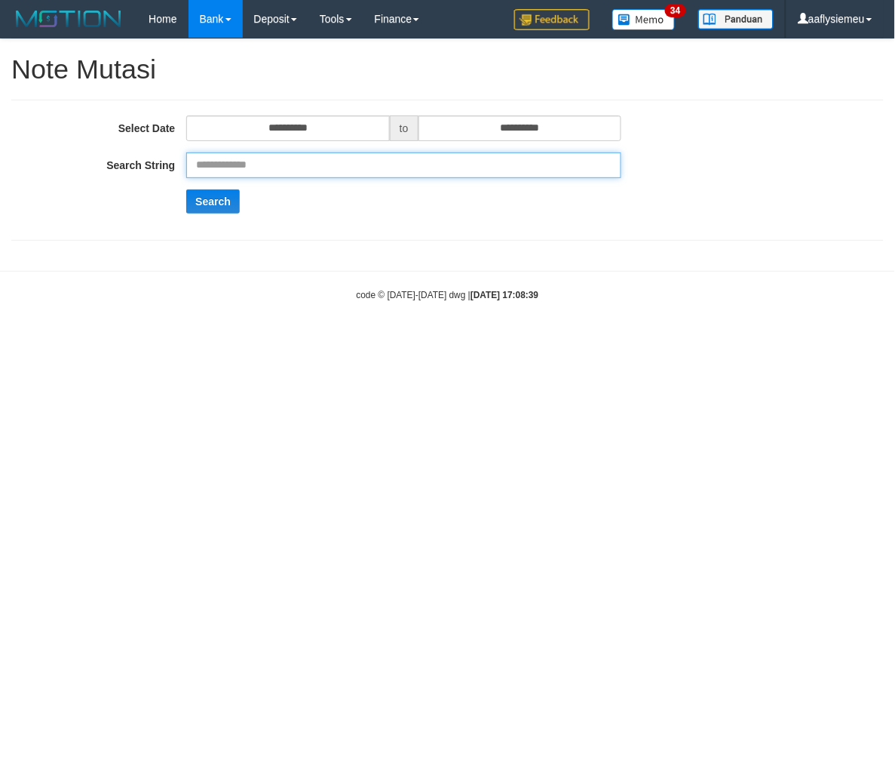
click at [249, 163] on input "text" at bounding box center [403, 165] width 435 height 26
paste input "******"
type input "******"
click at [186, 189] on button "Search" at bounding box center [213, 201] width 54 height 24
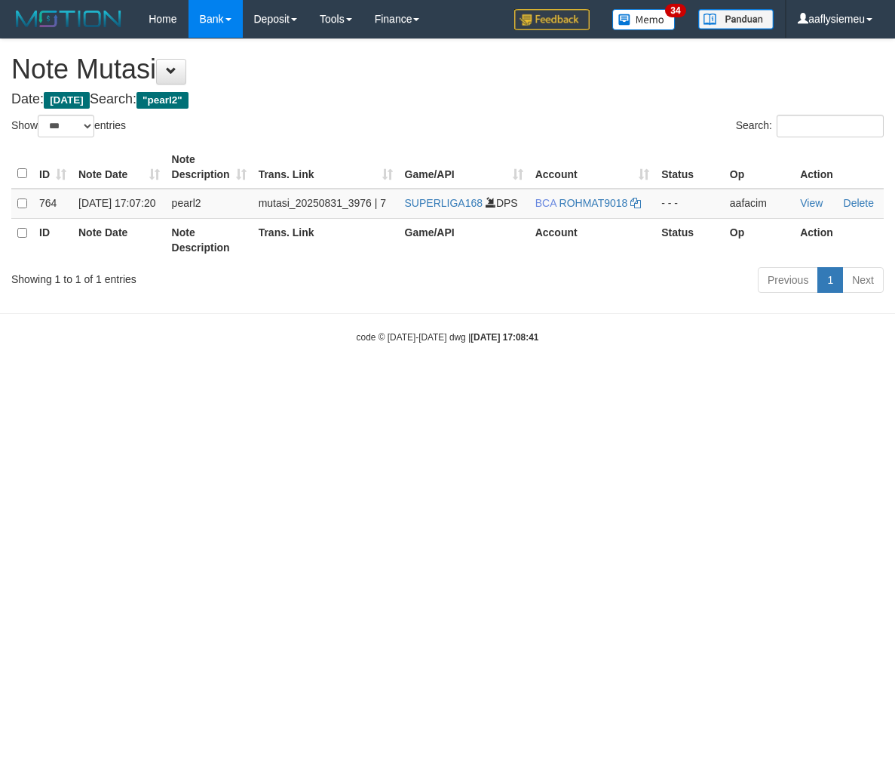
select select "***"
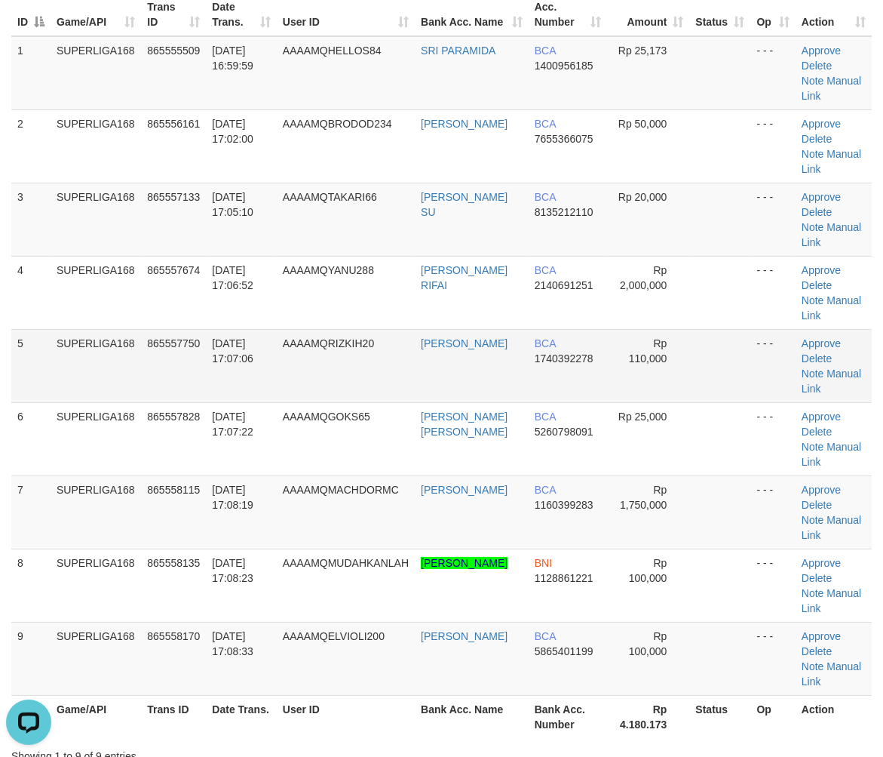
click at [175, 382] on td "865557750" at bounding box center [173, 365] width 65 height 73
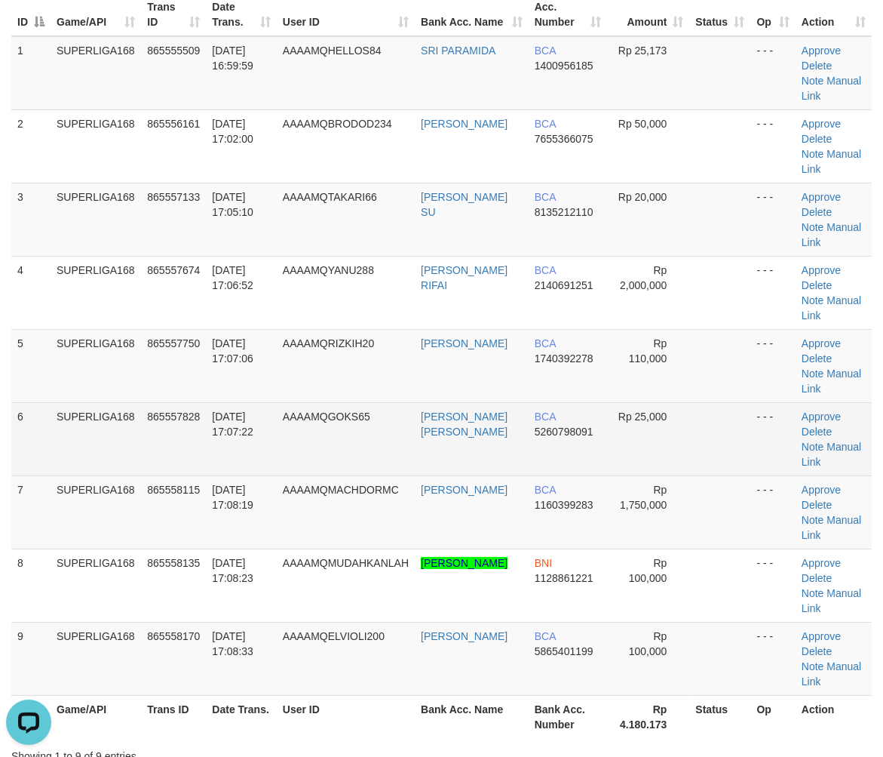
click at [106, 432] on td "SUPERLIGA168" at bounding box center [96, 438] width 91 height 73
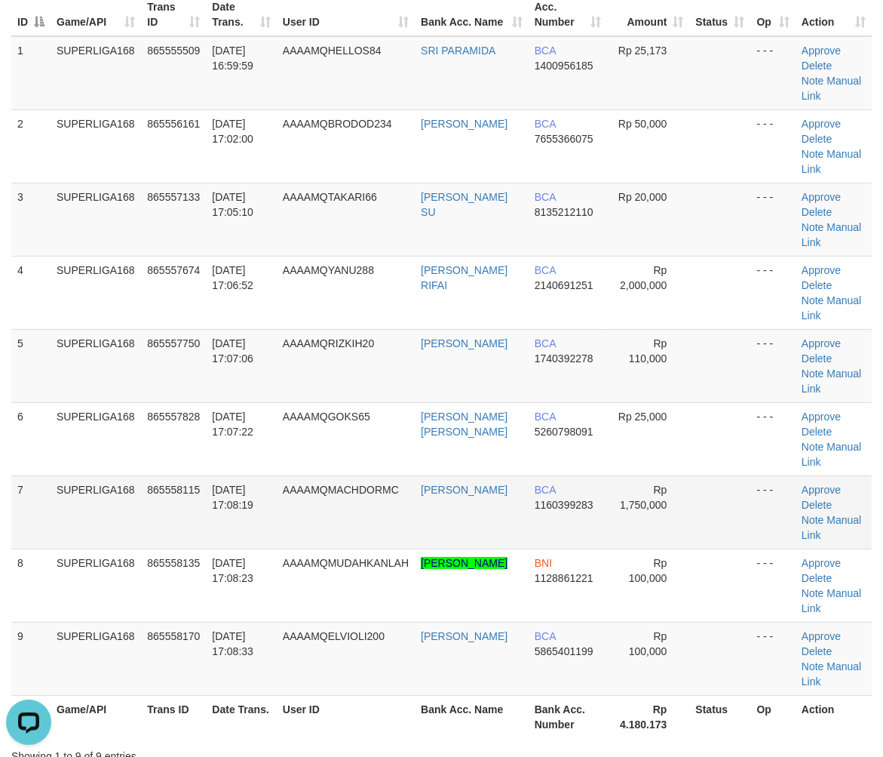
drag, startPoint x: 275, startPoint y: 436, endPoint x: 186, endPoint y: 469, distance: 95.0
click at [275, 436] on td "31/08/2025 17:07:22" at bounding box center [241, 438] width 70 height 73
drag, startPoint x: 137, startPoint y: 459, endPoint x: 6, endPoint y: 488, distance: 133.8
click at [136, 475] on td "SUPERLIGA168" at bounding box center [96, 511] width 91 height 73
drag, startPoint x: 48, startPoint y: 490, endPoint x: 2, endPoint y: 519, distance: 54.2
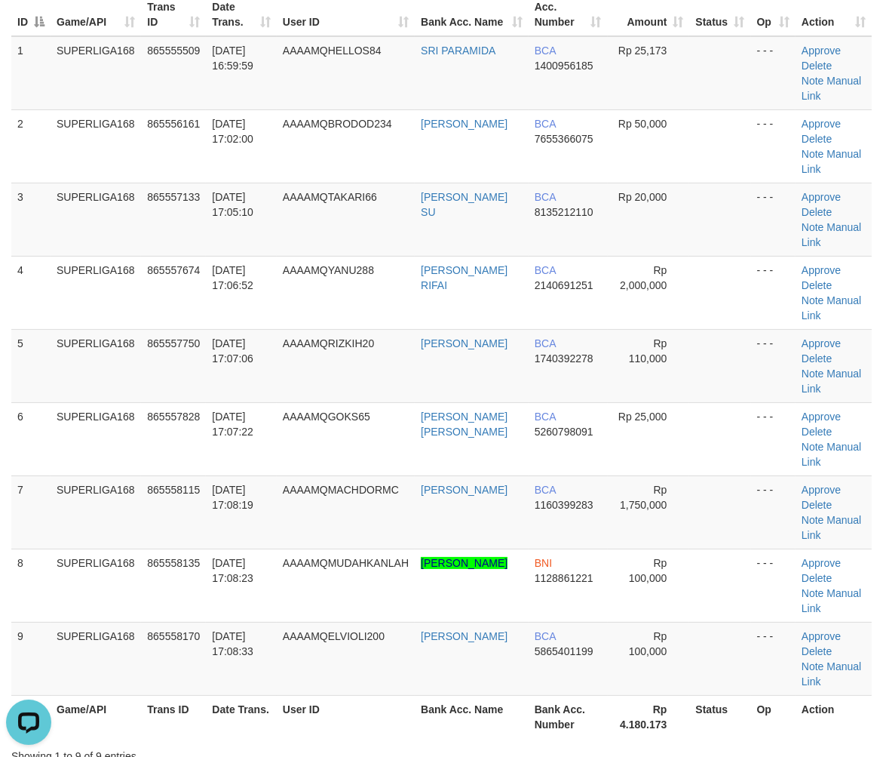
click at [43, 496] on td "7" at bounding box center [30, 511] width 39 height 73
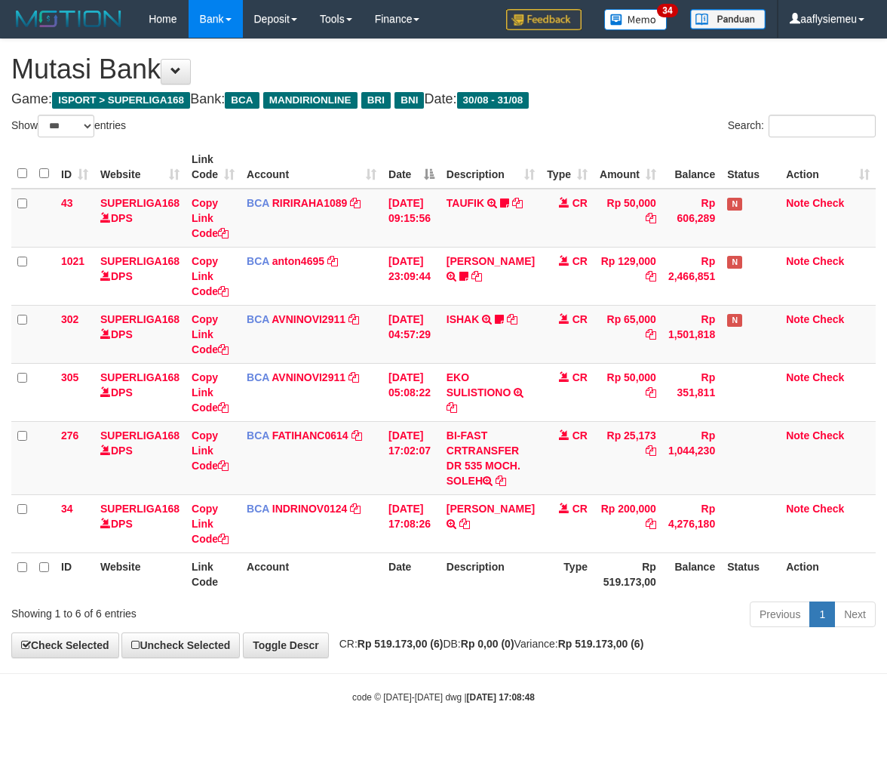
select select "***"
click at [597, 591] on th "Rp 519.173,00" at bounding box center [628, 573] width 69 height 43
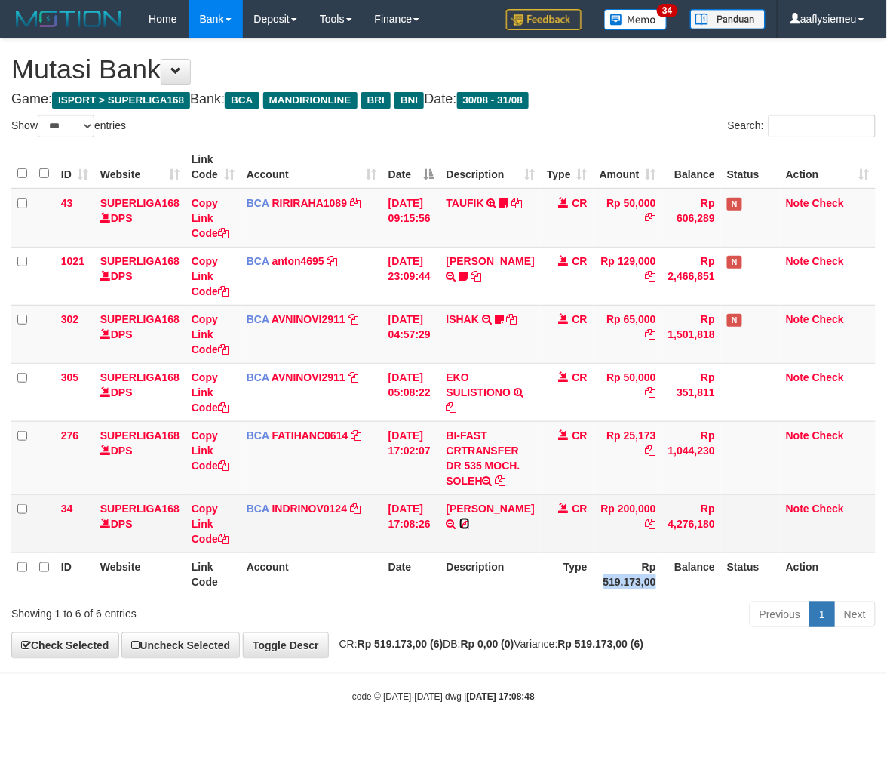
click at [459, 529] on icon at bounding box center [464, 523] width 11 height 11
copy th "519.173,00"
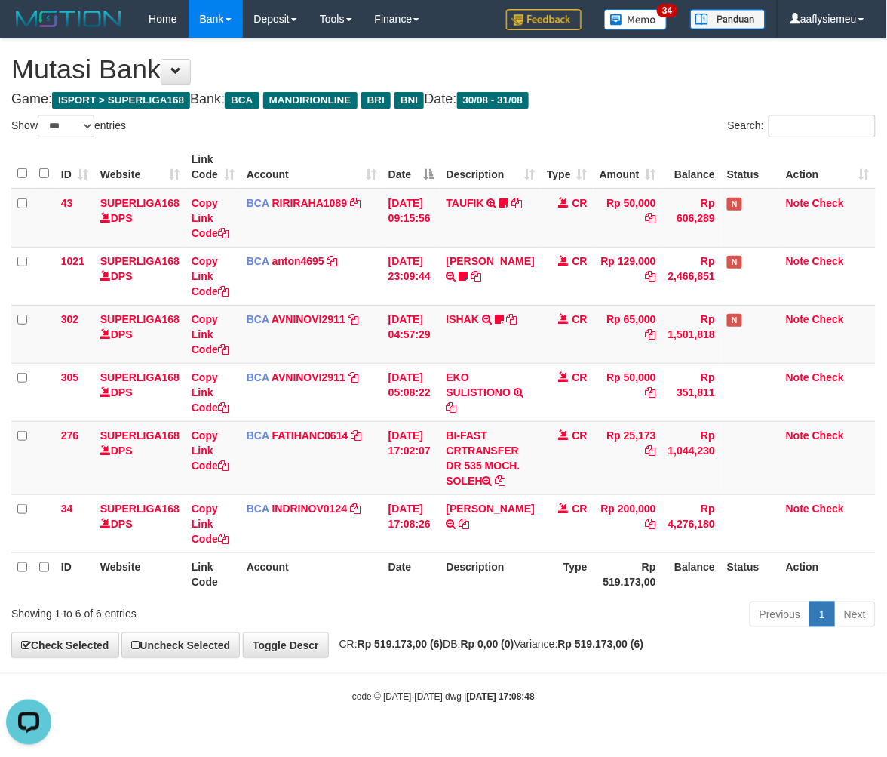
click at [614, 585] on th "Rp 519.173,00" at bounding box center [628, 573] width 69 height 43
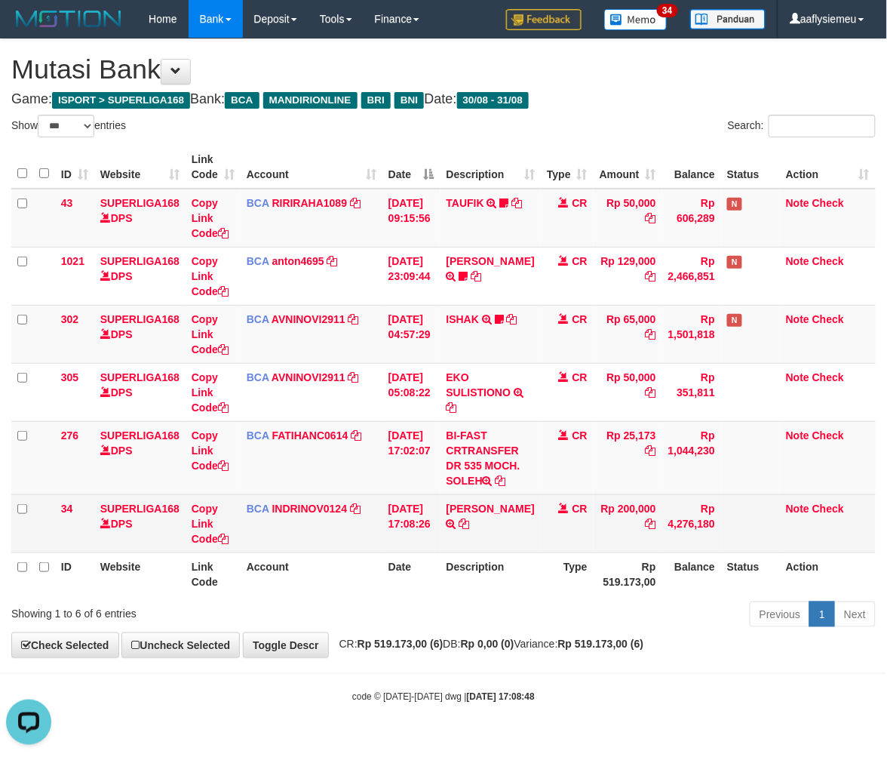
drag, startPoint x: 784, startPoint y: 529, endPoint x: 850, endPoint y: 513, distance: 67.7
click at [792, 526] on tr "34 SUPERLIGA168 DPS Copy Link Code BCA INDRINOV0124 DPS INDRI NOVIANTI mutasi_2…" at bounding box center [443, 523] width 864 height 58
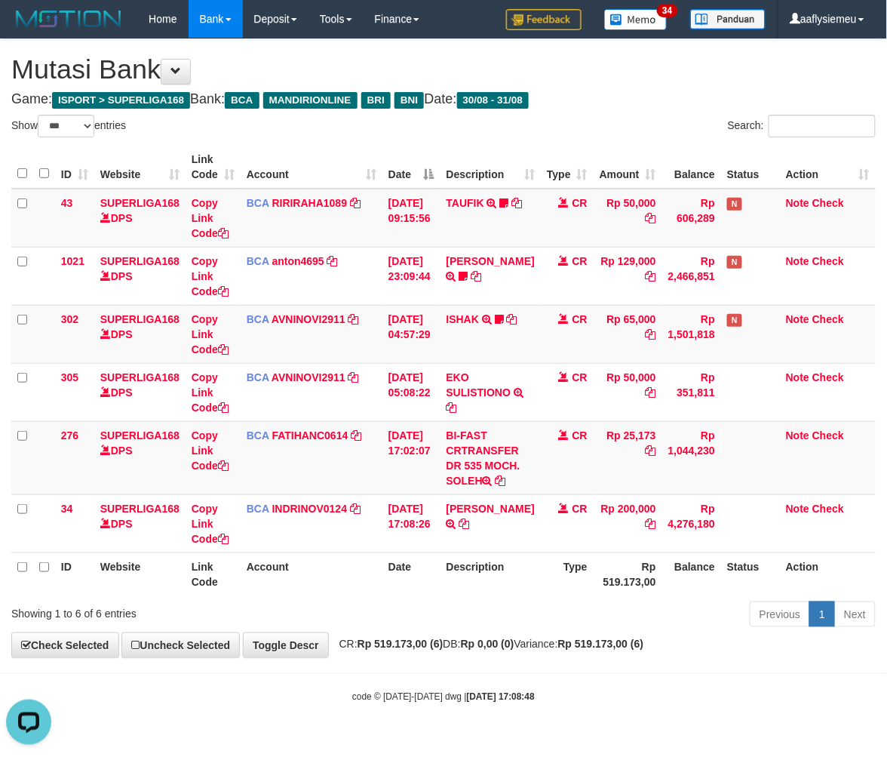
click at [614, 612] on div "Previous 1 Next" at bounding box center [628, 616] width 495 height 32
select select "***"
click at [597, 593] on th "Rp 519.173,00" at bounding box center [628, 573] width 69 height 43
click at [514, 588] on th "Description" at bounding box center [490, 573] width 100 height 43
drag, startPoint x: 516, startPoint y: 587, endPoint x: 573, endPoint y: 556, distance: 65.1
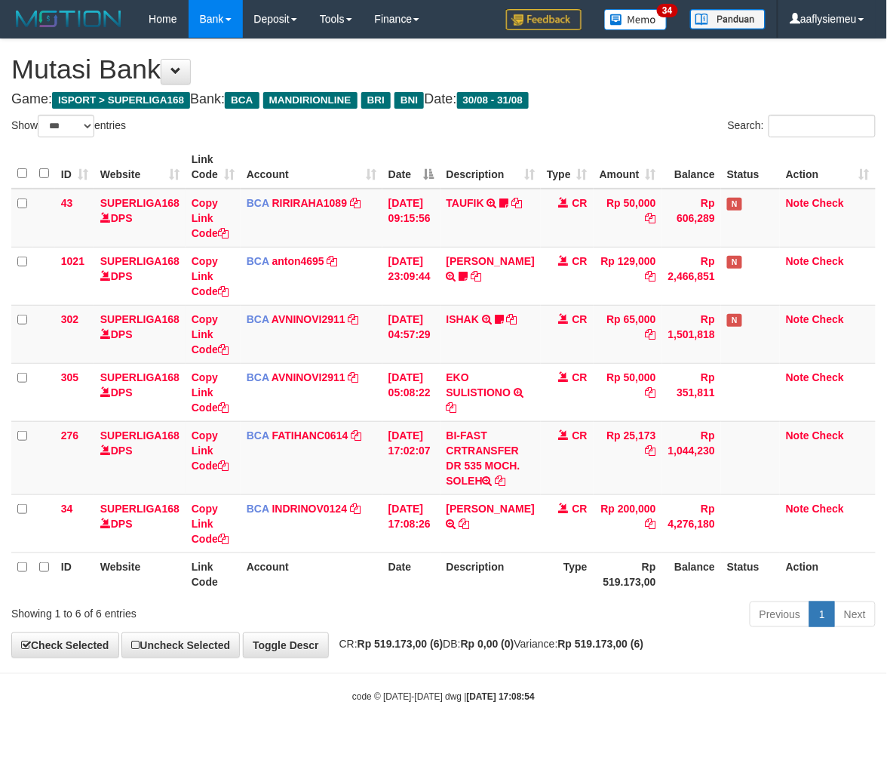
click at [523, 581] on th "Description" at bounding box center [490, 573] width 100 height 43
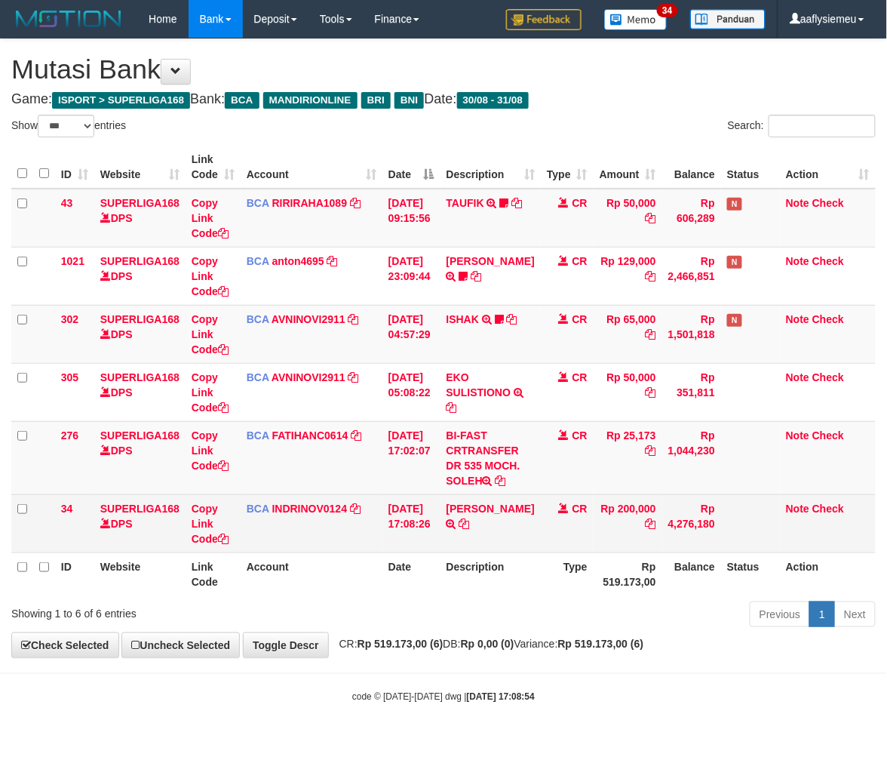
drag, startPoint x: 488, startPoint y: 560, endPoint x: 817, endPoint y: 499, distance: 334.5
click at [491, 560] on th "Description" at bounding box center [490, 573] width 100 height 43
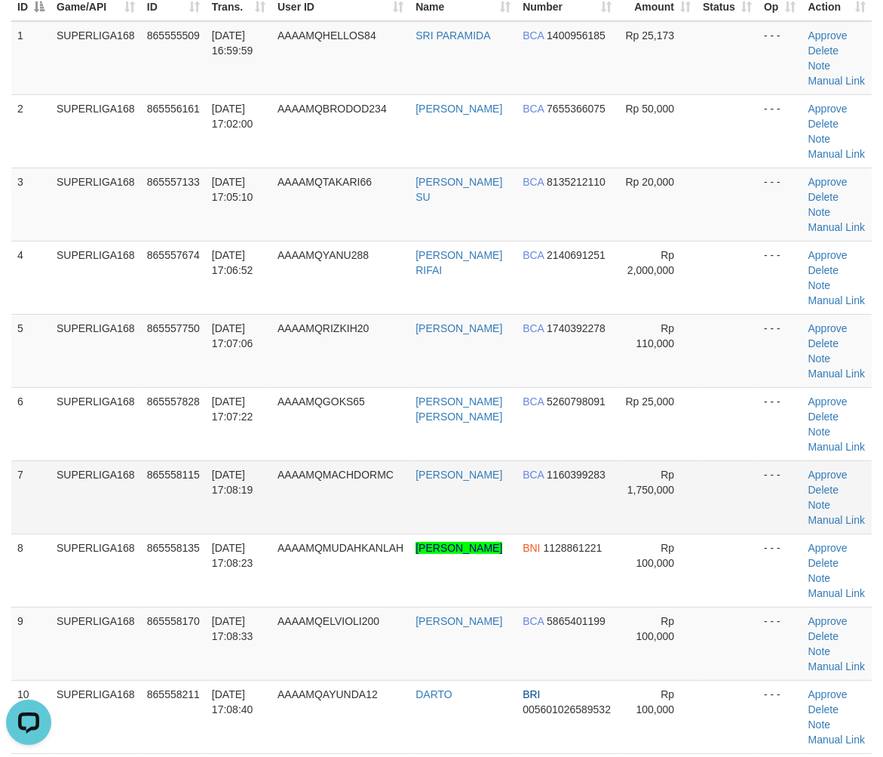
drag, startPoint x: 74, startPoint y: 493, endPoint x: 11, endPoint y: 529, distance: 71.9
click at [69, 500] on td "SUPERLIGA168" at bounding box center [96, 496] width 91 height 73
drag, startPoint x: 247, startPoint y: 407, endPoint x: 50, endPoint y: 479, distance: 210.2
click at [245, 424] on td "31/08/2025 17:07:22" at bounding box center [239, 423] width 66 height 73
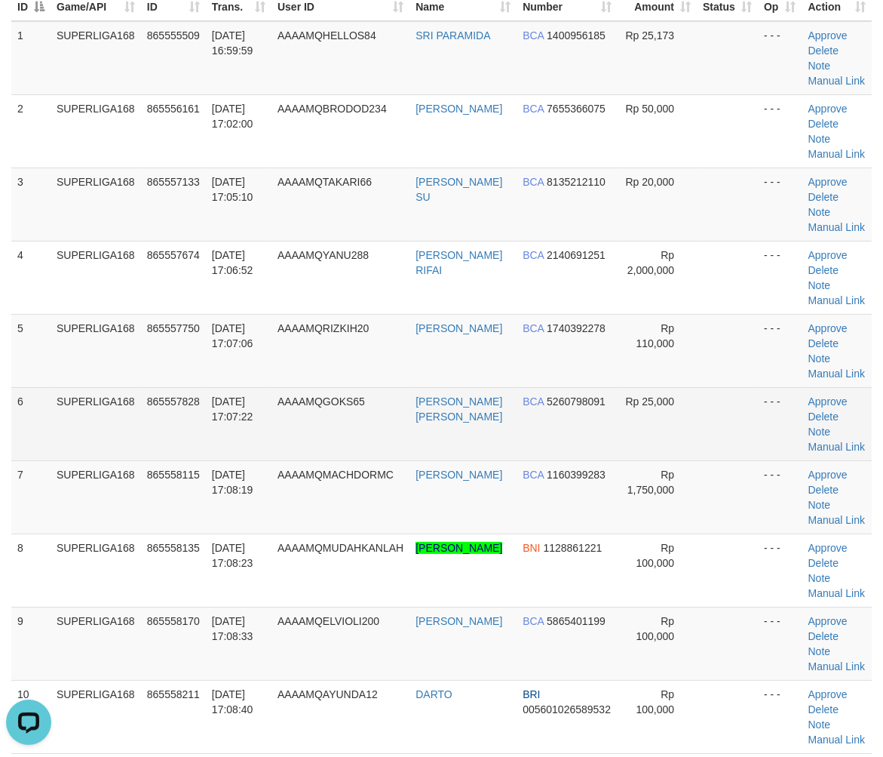
click at [287, 419] on td "AAAAMQGOKS65" at bounding box center [341, 423] width 138 height 73
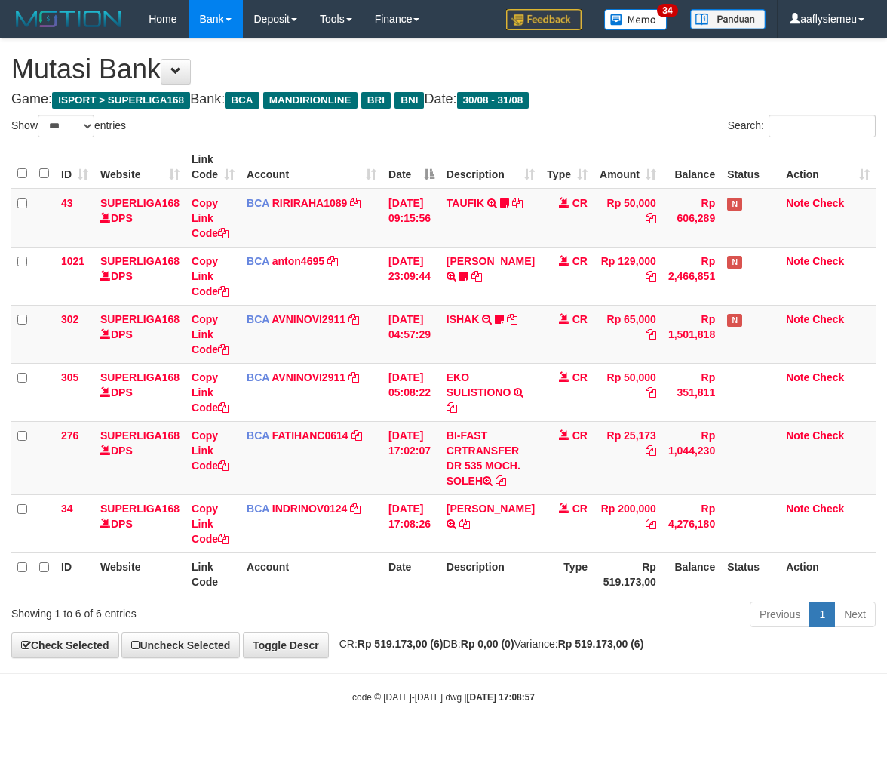
select select "***"
drag, startPoint x: 387, startPoint y: 674, endPoint x: 884, endPoint y: 582, distance: 505.5
click at [391, 674] on hr at bounding box center [443, 673] width 887 height 1
drag, startPoint x: 553, startPoint y: 612, endPoint x: 616, endPoint y: 586, distance: 68.6
click at [553, 611] on div "Previous 1 Next" at bounding box center [628, 616] width 495 height 32
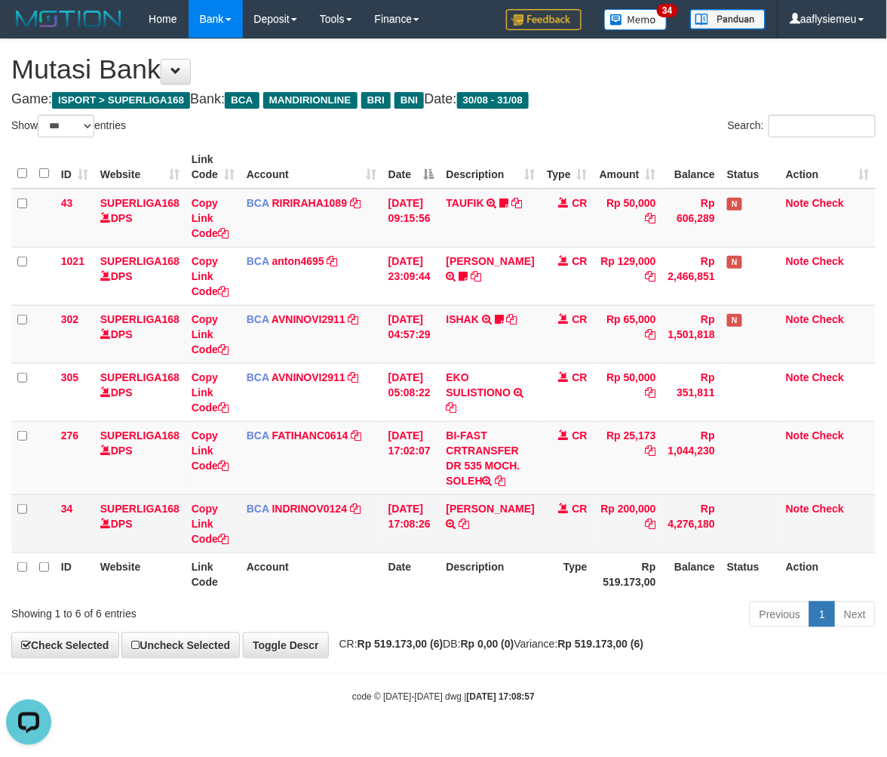
drag, startPoint x: 805, startPoint y: 541, endPoint x: 815, endPoint y: 536, distance: 11.5
click at [805, 540] on td "Note Check" at bounding box center [828, 523] width 96 height 58
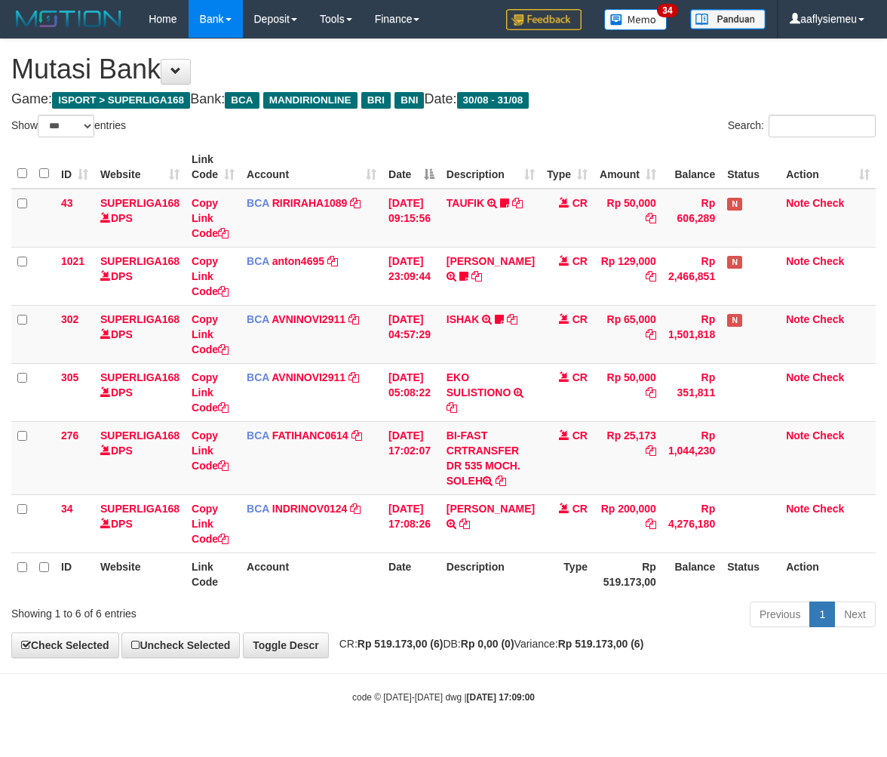
select select "***"
click at [529, 544] on td "[PERSON_NAME] TRSF E-BANKING CR 08/31 Z8ZU1 [PERSON_NAME]" at bounding box center [490, 523] width 100 height 58
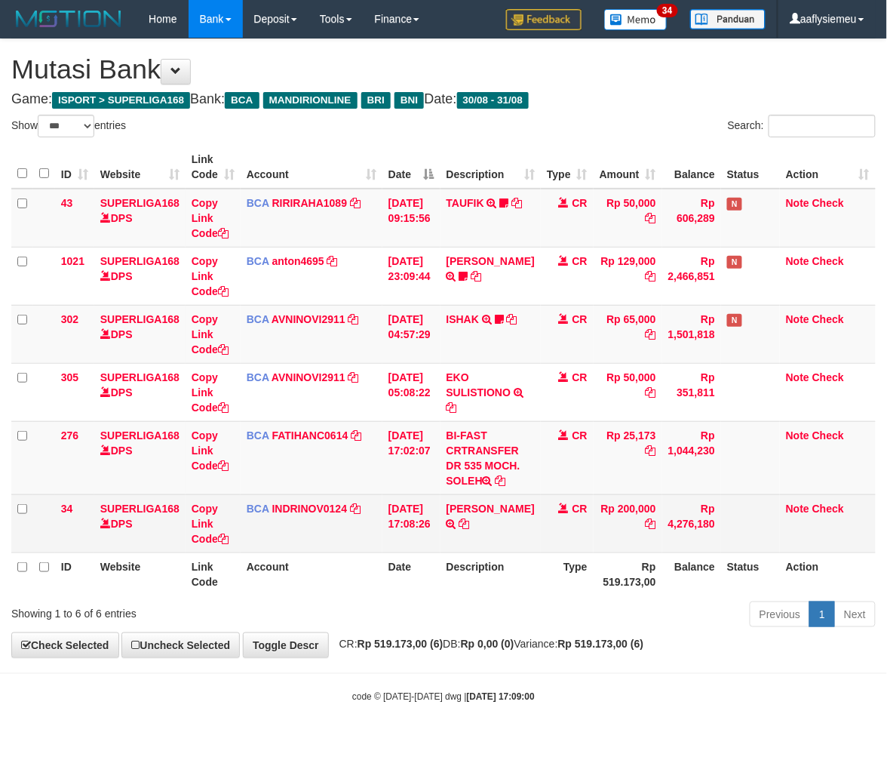
click at [652, 508] on td "Rp 200,000" at bounding box center [628, 523] width 69 height 58
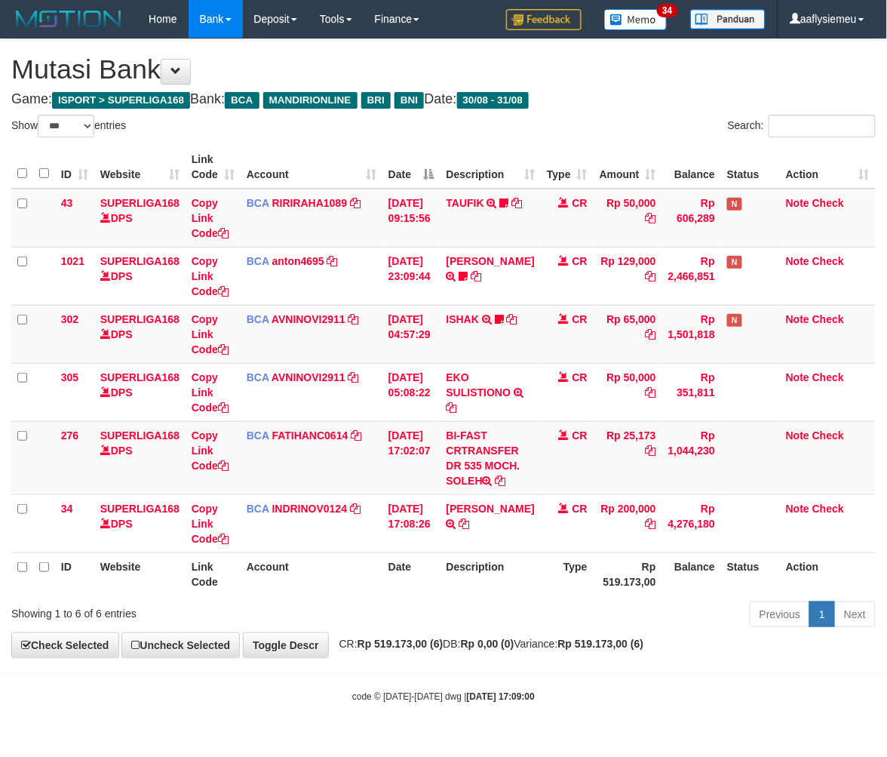
drag, startPoint x: 652, startPoint y: 508, endPoint x: 886, endPoint y: 435, distance: 245.5
click at [669, 499] on tr "34 SUPERLIGA168 DPS Copy Link Code BCA INDRINOV0124 DPS INDRI NOVIANTI mutasi_2…" at bounding box center [443, 523] width 864 height 58
drag, startPoint x: 794, startPoint y: 514, endPoint x: 861, endPoint y: 479, distance: 75.6
click at [796, 511] on td "Note Check" at bounding box center [828, 523] width 96 height 58
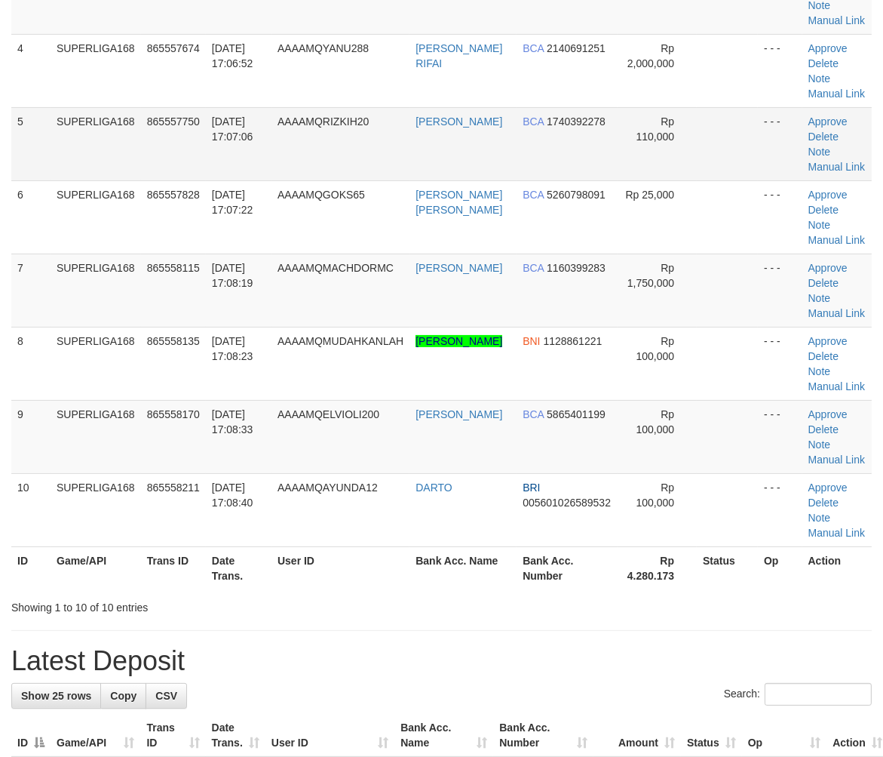
scroll to position [167, 0]
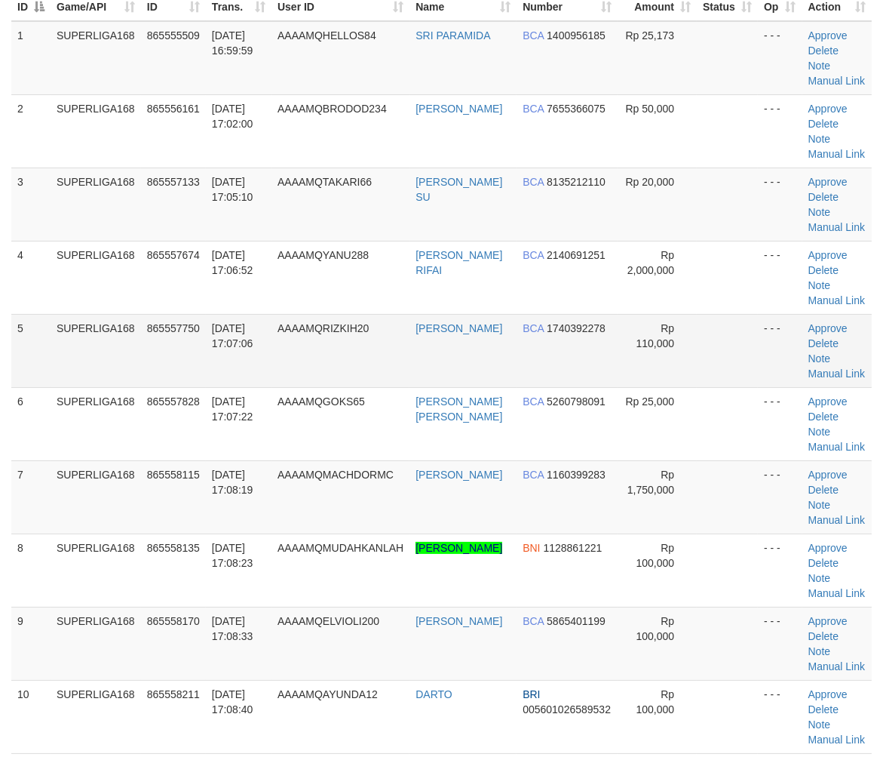
click at [198, 361] on td "865557750" at bounding box center [173, 350] width 65 height 73
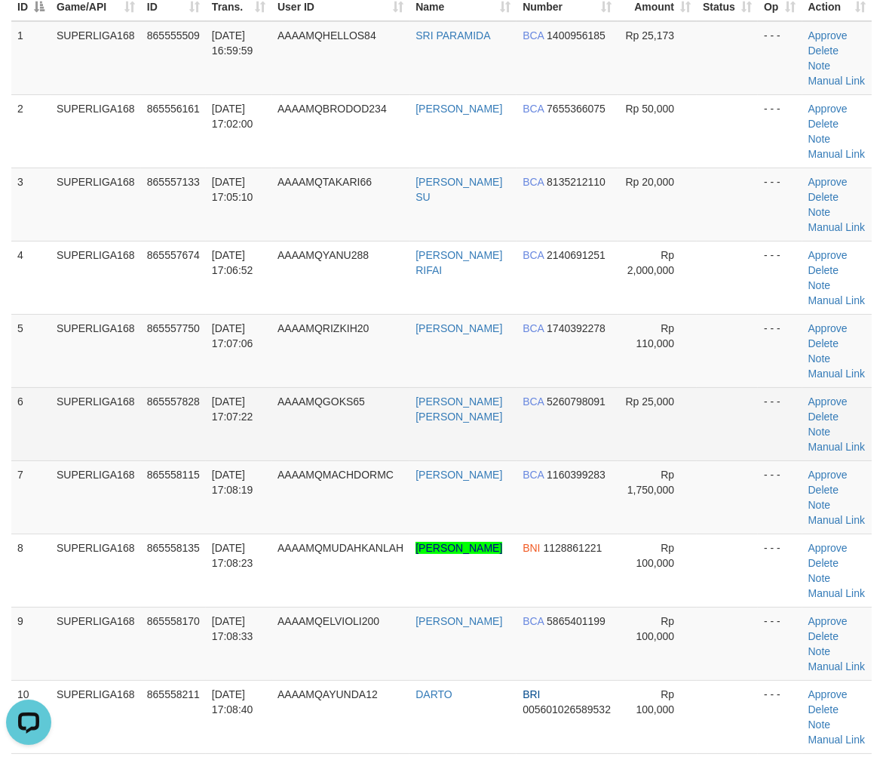
scroll to position [0, 0]
click at [124, 418] on td "SUPERLIGA168" at bounding box center [96, 423] width 91 height 73
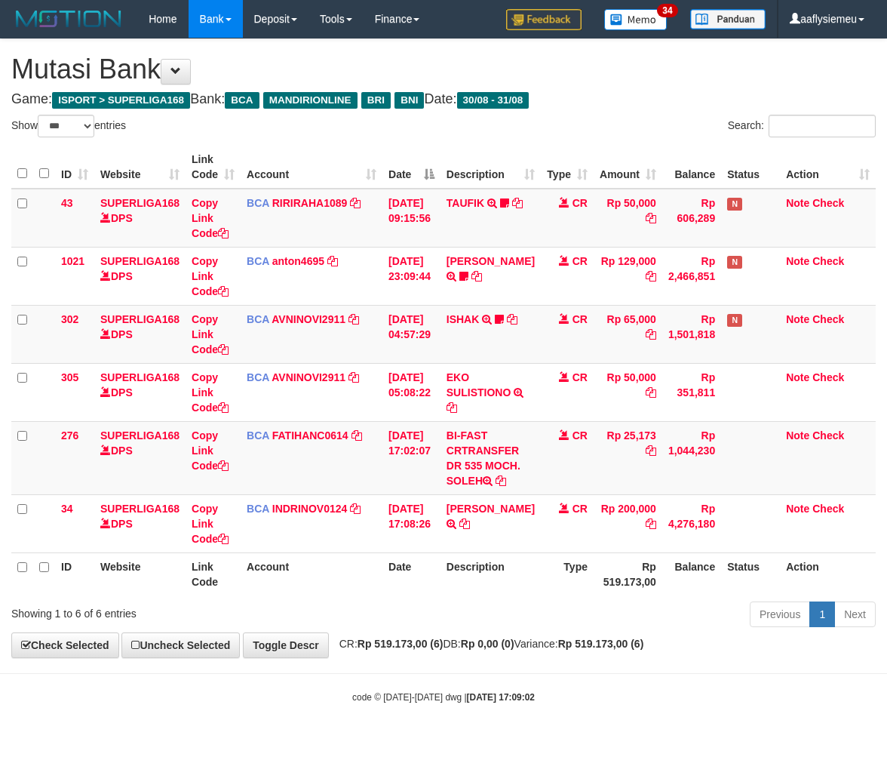
select select "***"
click at [563, 554] on th "Type" at bounding box center [567, 573] width 53 height 43
click at [679, 588] on th "Balance" at bounding box center [691, 573] width 59 height 43
drag, startPoint x: 434, startPoint y: 626, endPoint x: 680, endPoint y: 585, distance: 249.2
click at [434, 626] on div "Previous 1 Next" at bounding box center [628, 616] width 495 height 32
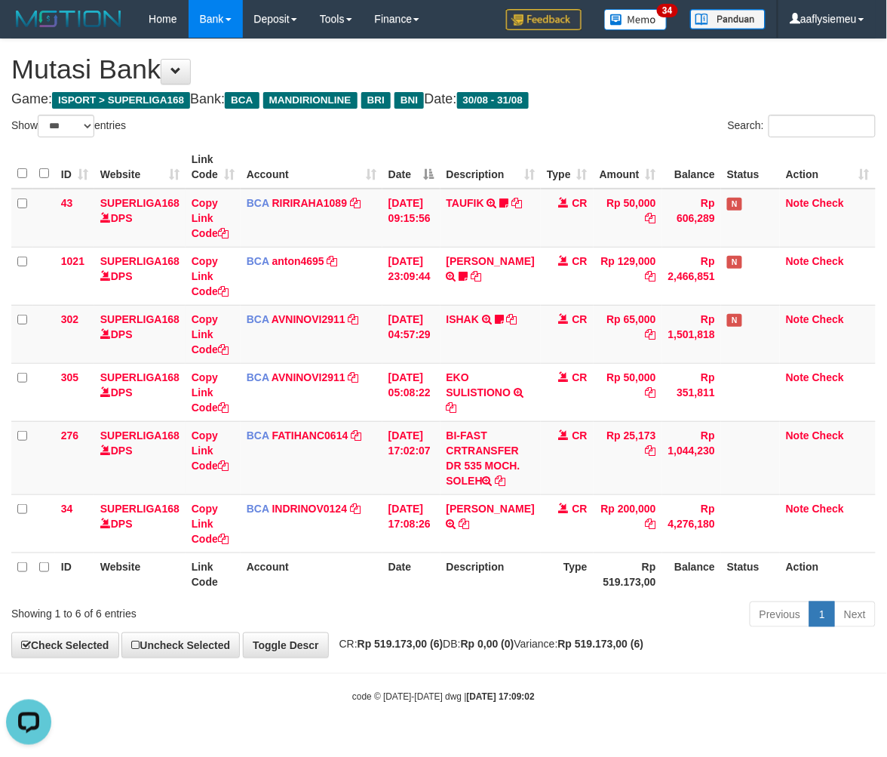
click at [495, 615] on div "Previous 1 Next" at bounding box center [628, 616] width 495 height 32
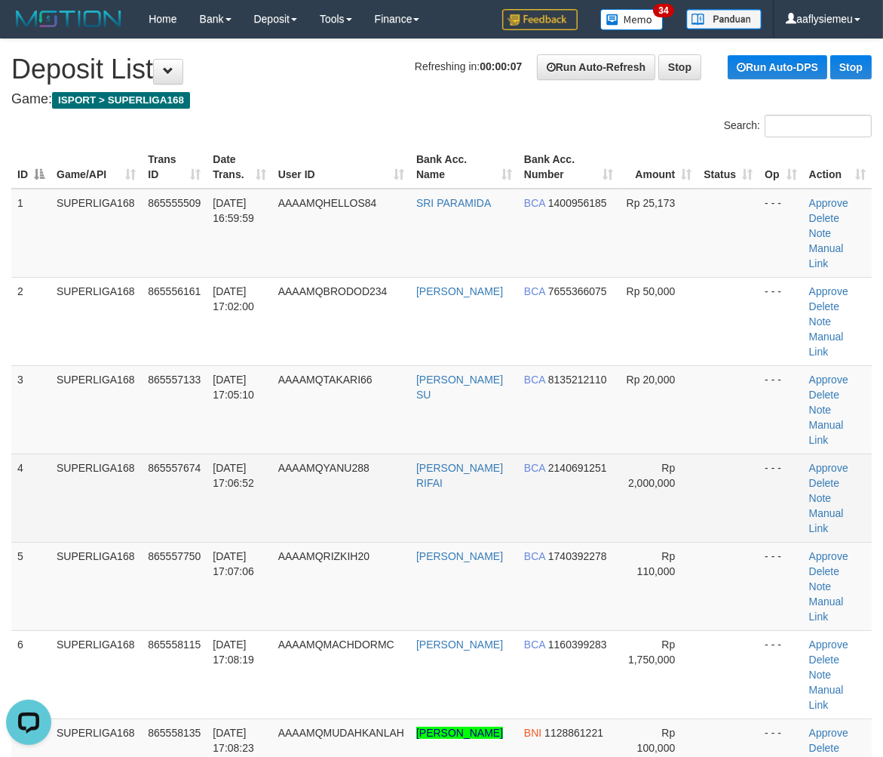
click at [333, 462] on td "AAAAMQYANU288" at bounding box center [341, 497] width 138 height 88
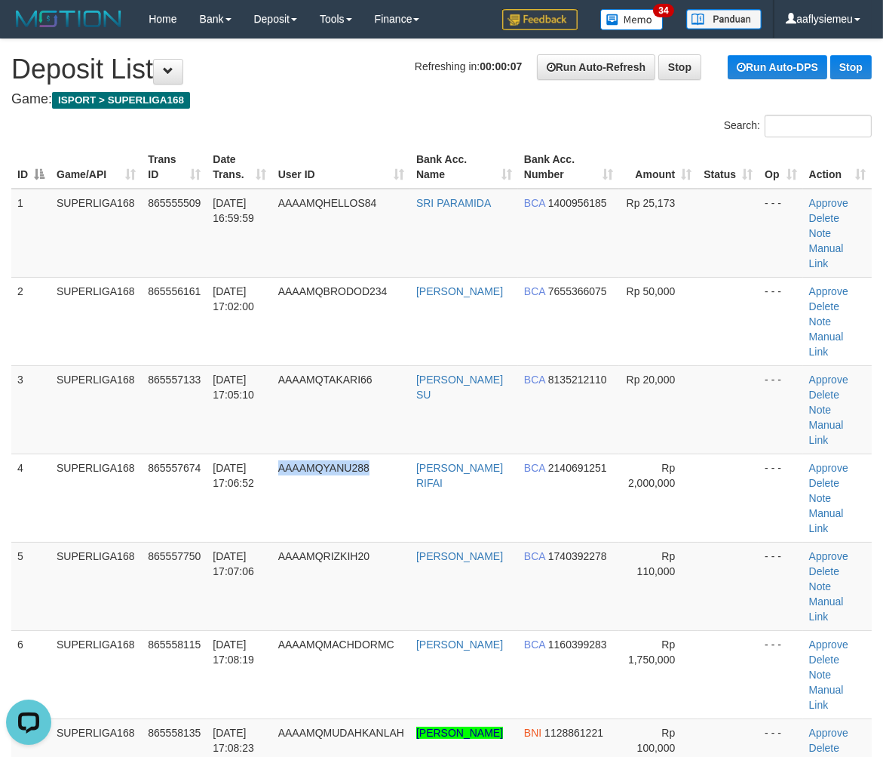
drag, startPoint x: 333, startPoint y: 462, endPoint x: 1, endPoint y: 542, distance: 341.4
click at [326, 465] on td "AAAAMQYANU288" at bounding box center [341, 497] width 138 height 88
drag, startPoint x: 152, startPoint y: 511, endPoint x: 4, endPoint y: 536, distance: 150.0
click at [136, 542] on tr "5 SUPERLIGA168 865557750 31/08/2025 17:07:06 AAAAMQRIZKIH20 MUHAMAD RIZKI BCA 1…" at bounding box center [441, 586] width 861 height 88
drag, startPoint x: 68, startPoint y: 493, endPoint x: 5, endPoint y: 511, distance: 65.7
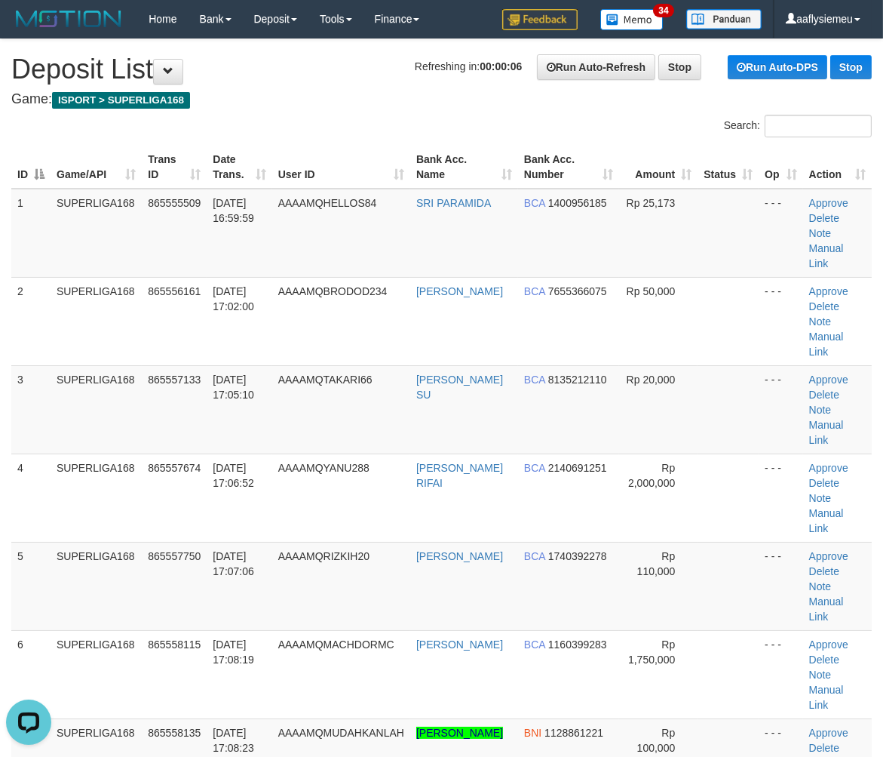
click at [66, 542] on td "SUPERLIGA168" at bounding box center [96, 586] width 91 height 88
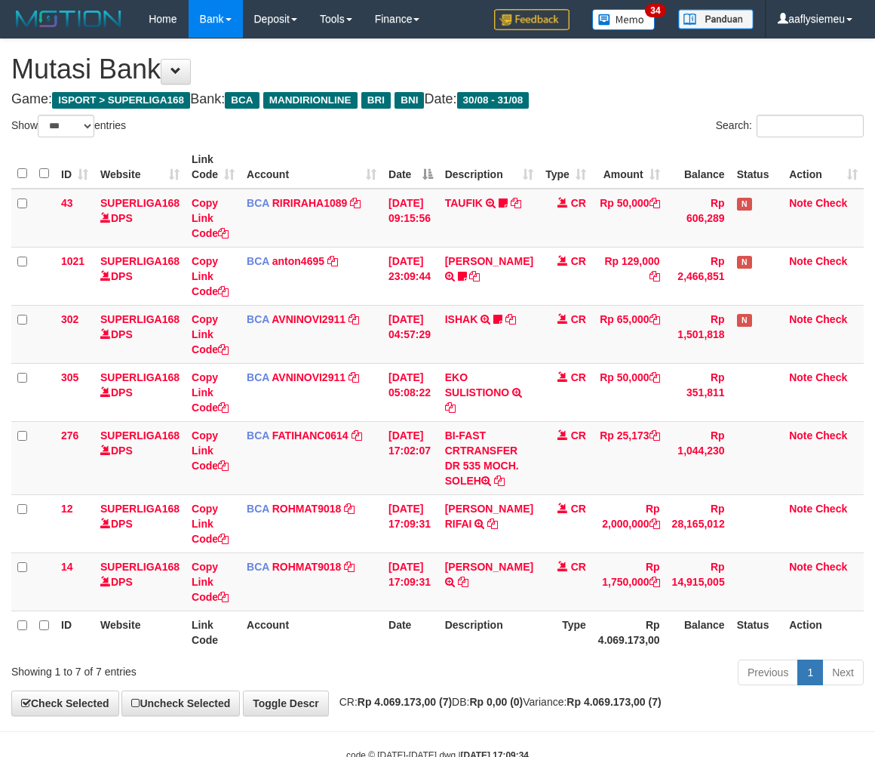
select select "***"
click at [480, 581] on td "M MACHDOR TRSF E-BANKING CR 08/31 Z7CZ1 M MACHDOR" at bounding box center [489, 581] width 100 height 58
click at [468, 578] on icon at bounding box center [462, 581] width 11 height 11
click at [632, 603] on td "Rp 1,750,000" at bounding box center [629, 581] width 74 height 58
drag, startPoint x: 543, startPoint y: 590, endPoint x: 795, endPoint y: 532, distance: 258.5
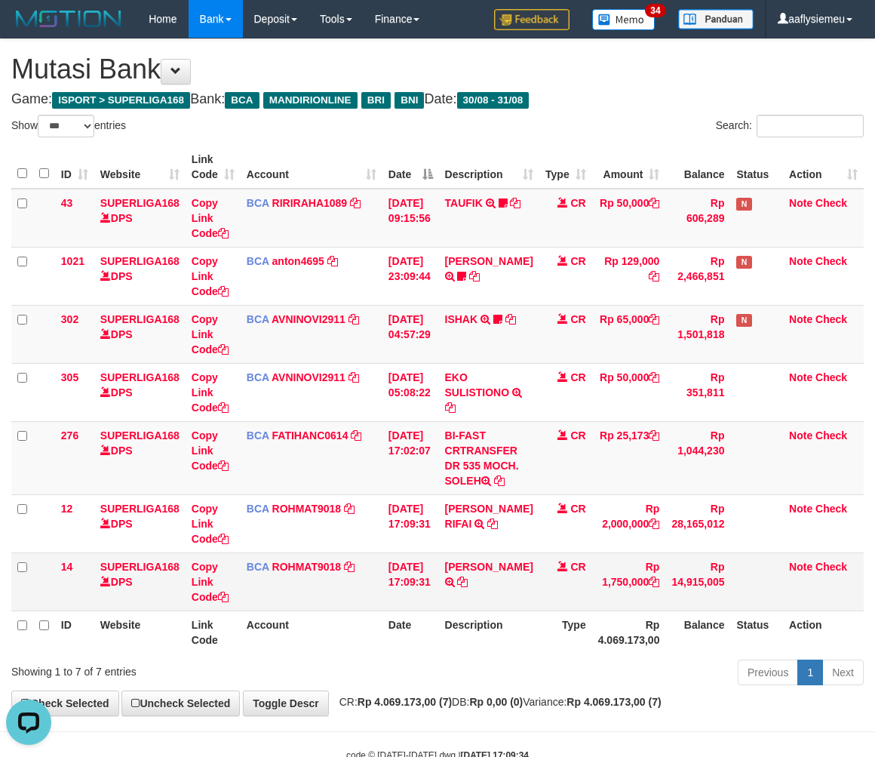
click at [543, 589] on td "CR" at bounding box center [565, 581] width 53 height 58
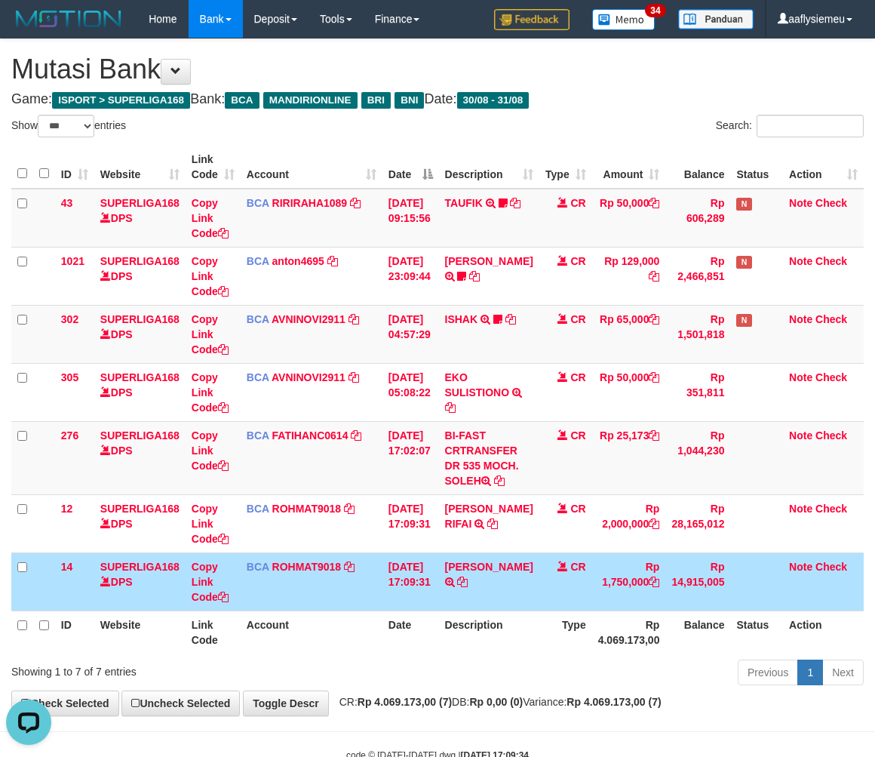
click at [564, 582] on td "CR" at bounding box center [565, 581] width 53 height 58
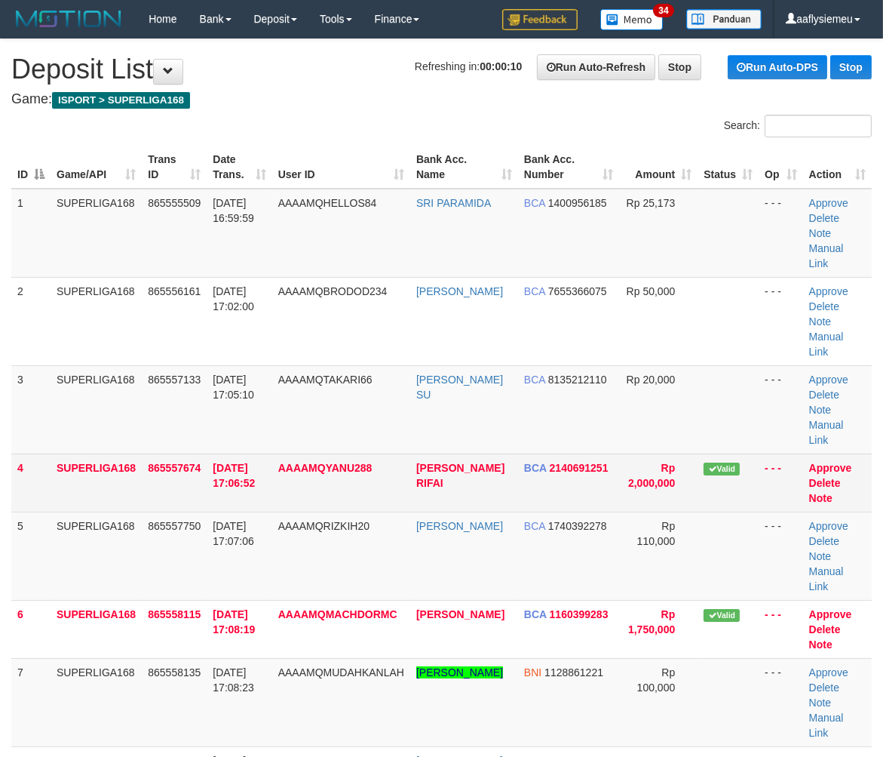
click at [121, 453] on td "SUPERLIGA168" at bounding box center [96, 482] width 91 height 58
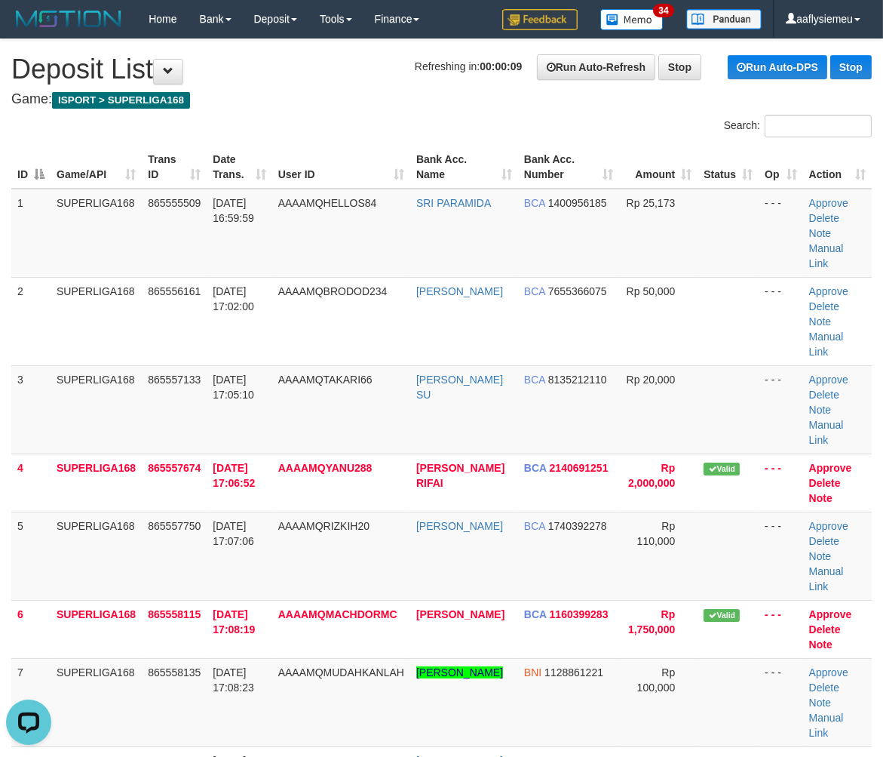
drag, startPoint x: 178, startPoint y: 441, endPoint x: 1, endPoint y: 487, distance: 182.9
click at [166, 453] on td "865557674" at bounding box center [174, 482] width 65 height 58
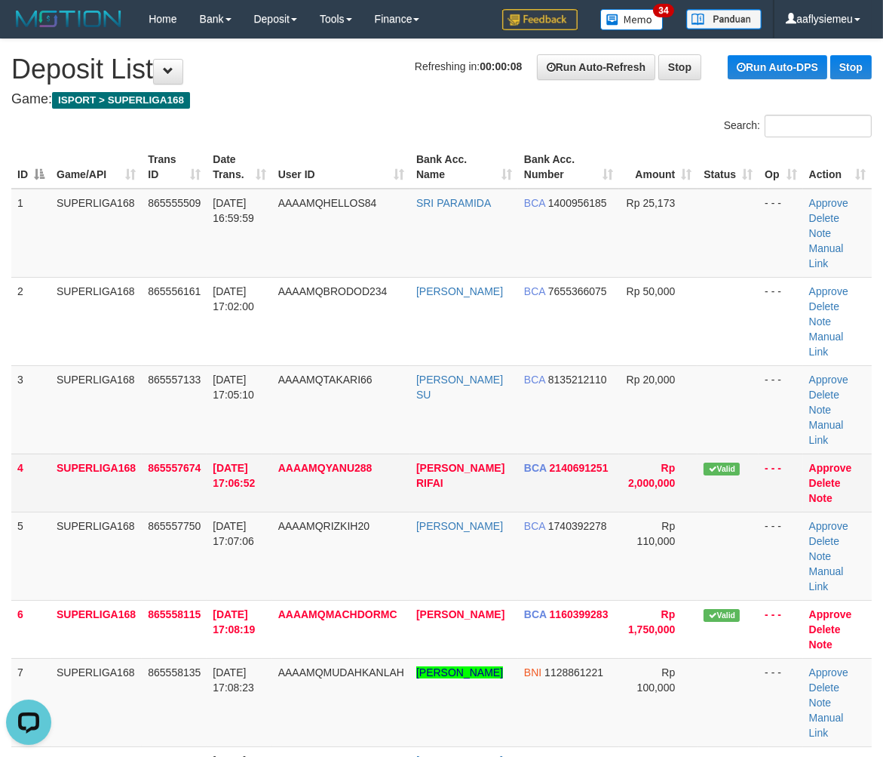
drag, startPoint x: 151, startPoint y: 459, endPoint x: 119, endPoint y: 462, distance: 31.9
click at [149, 459] on td "865557674" at bounding box center [174, 482] width 65 height 58
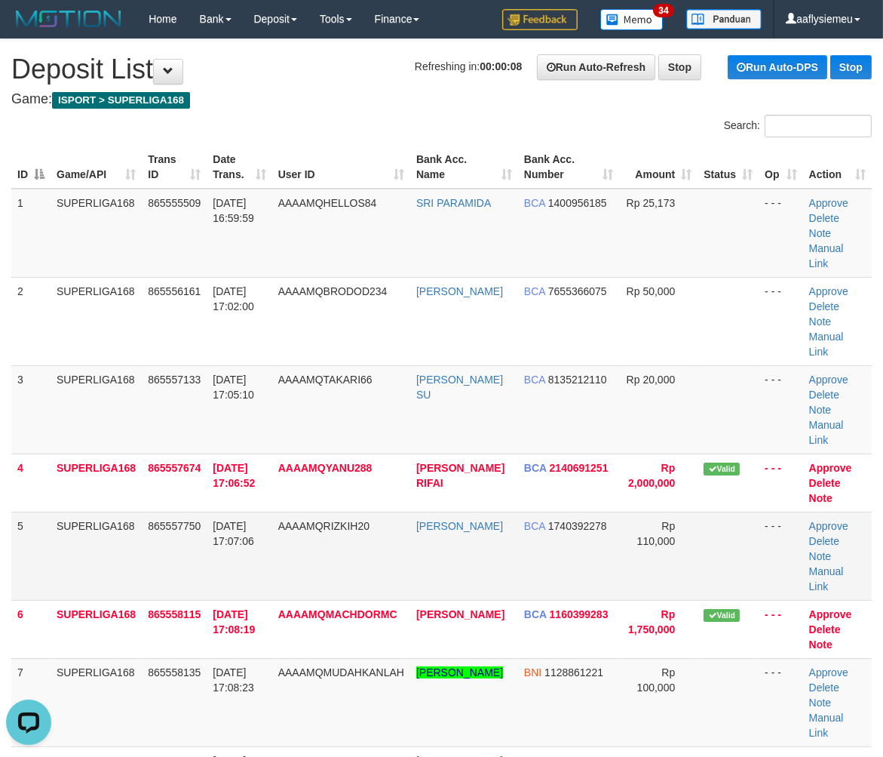
click at [69, 511] on td "SUPERLIGA168" at bounding box center [96, 555] width 91 height 88
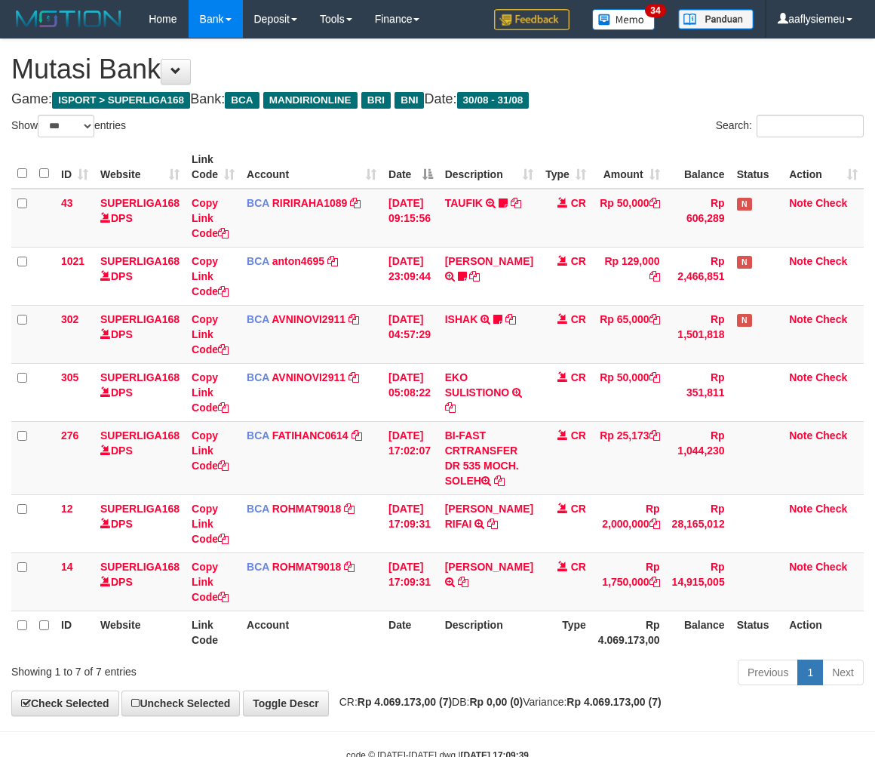
select select "***"
click at [454, 593] on td "M MACHDOR TRSF E-BANKING CR 08/31 Z7CZ1 M MACHDOR" at bounding box center [489, 581] width 100 height 58
click at [454, 592] on td "M MACHDOR TRSF E-BANKING CR 08/31 Z7CZ1 M MACHDOR" at bounding box center [489, 581] width 100 height 58
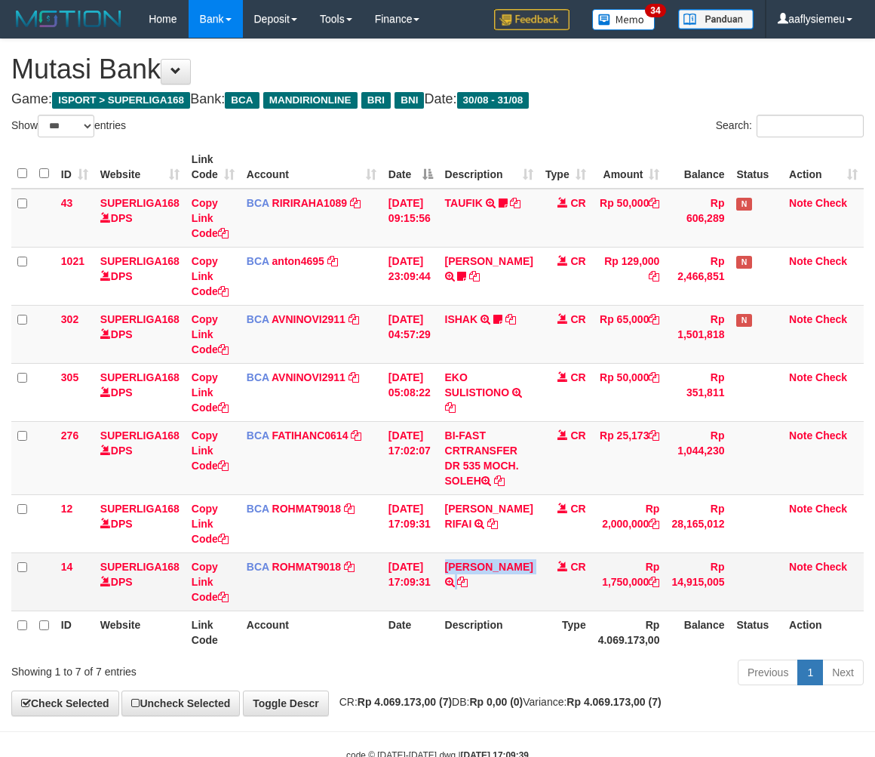
click at [454, 592] on td "M MACHDOR TRSF E-BANKING CR 08/31 Z7CZ1 M MACHDOR" at bounding box center [489, 581] width 100 height 58
select select "***"
click at [524, 576] on td "M MACHDOR TRSF E-BANKING CR 08/31 Z7CZ1 M MACHDOR" at bounding box center [489, 581] width 100 height 58
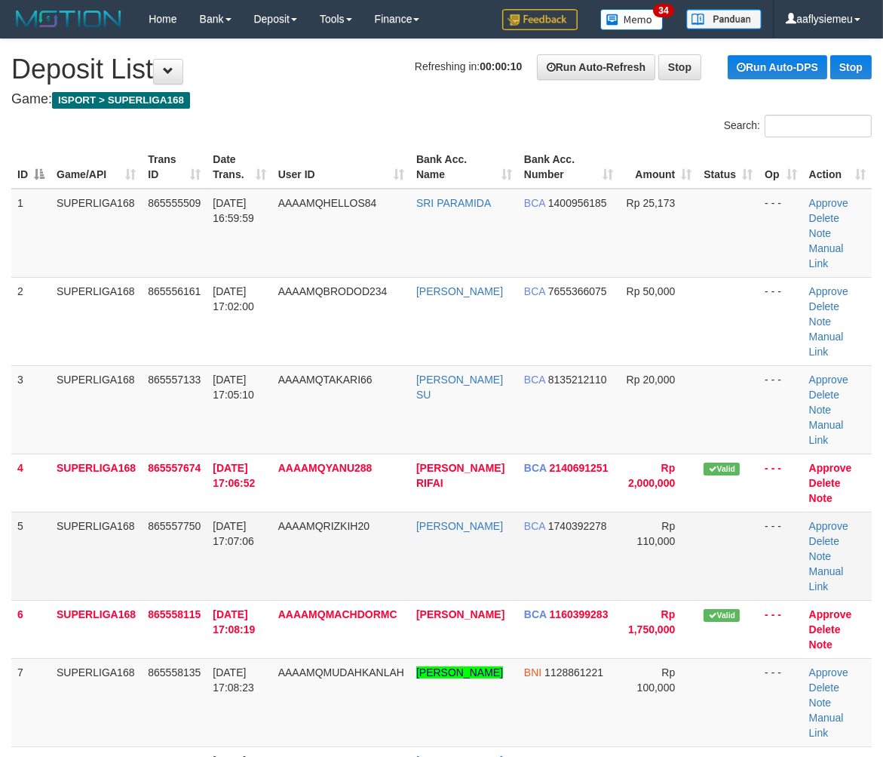
click at [84, 511] on td "SUPERLIGA168" at bounding box center [96, 555] width 91 height 88
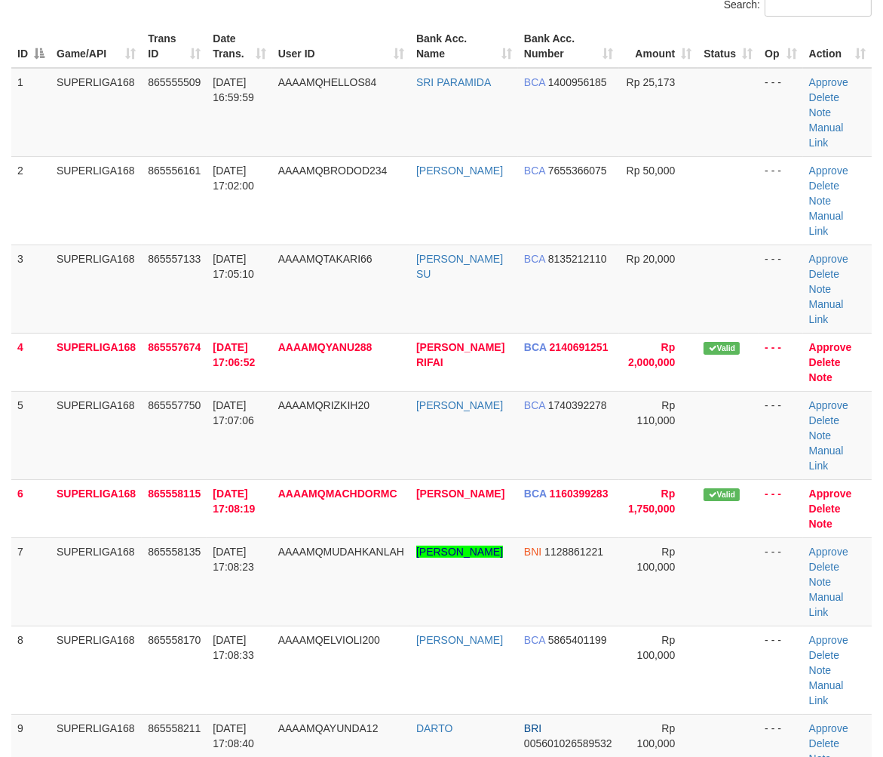
scroll to position [335, 0]
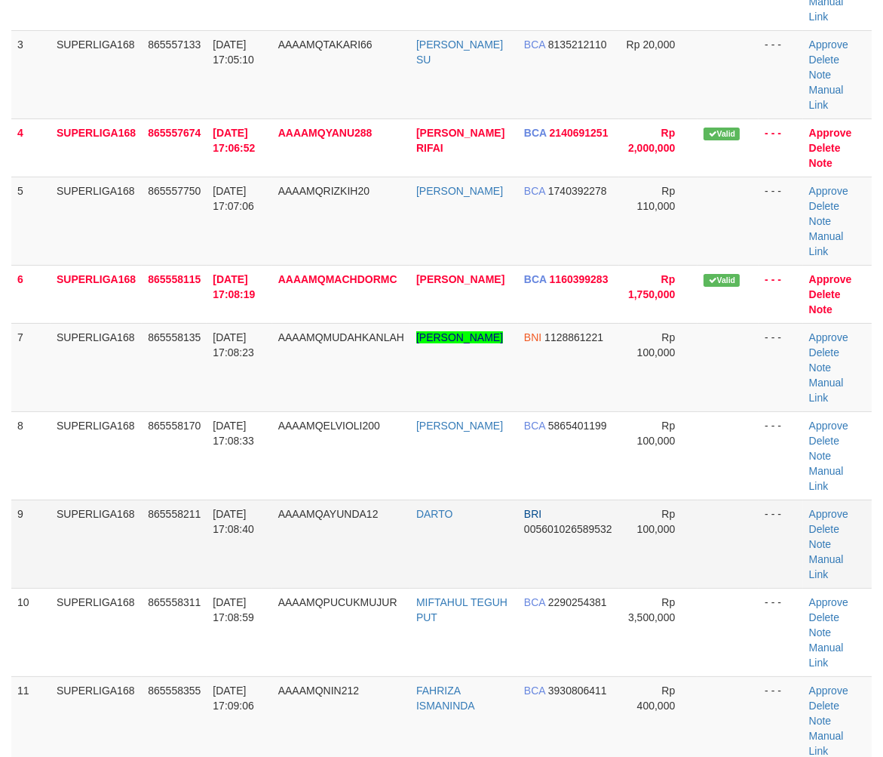
click at [23, 499] on td "9" at bounding box center [30, 543] width 39 height 88
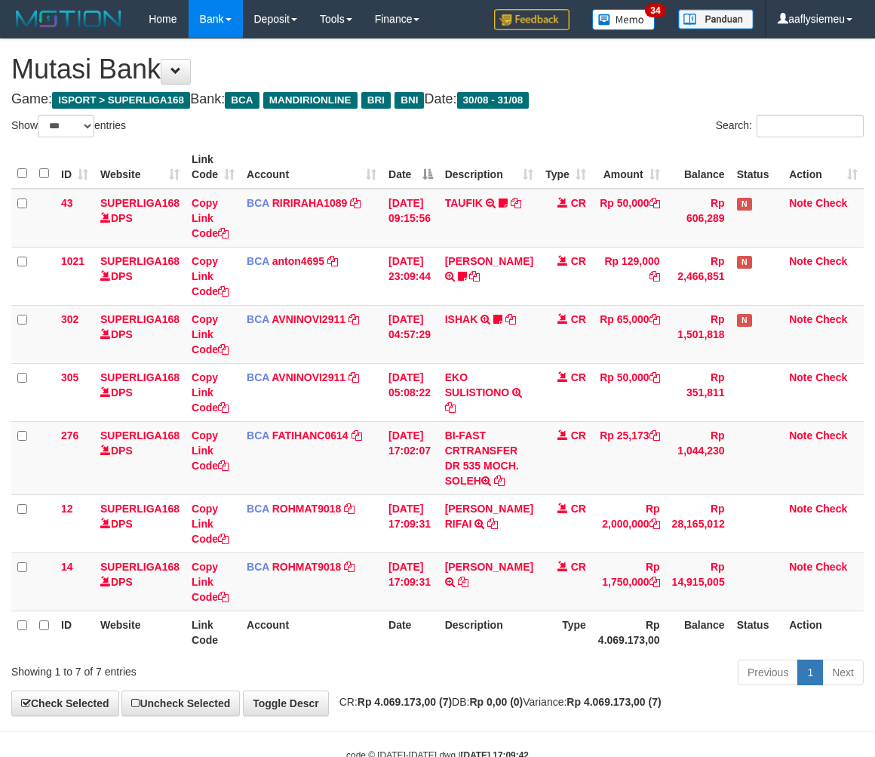
select select "***"
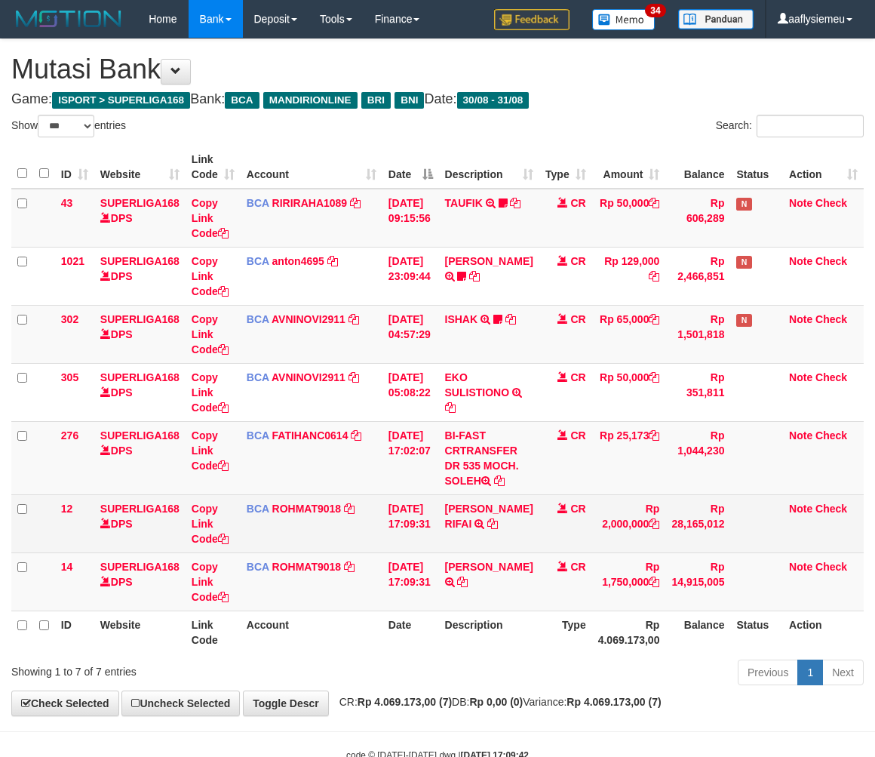
click at [521, 587] on td "M MACHDOR TRSF E-BANKING CR 08/31 Z7CZ1 M MACHDOR" at bounding box center [489, 581] width 100 height 58
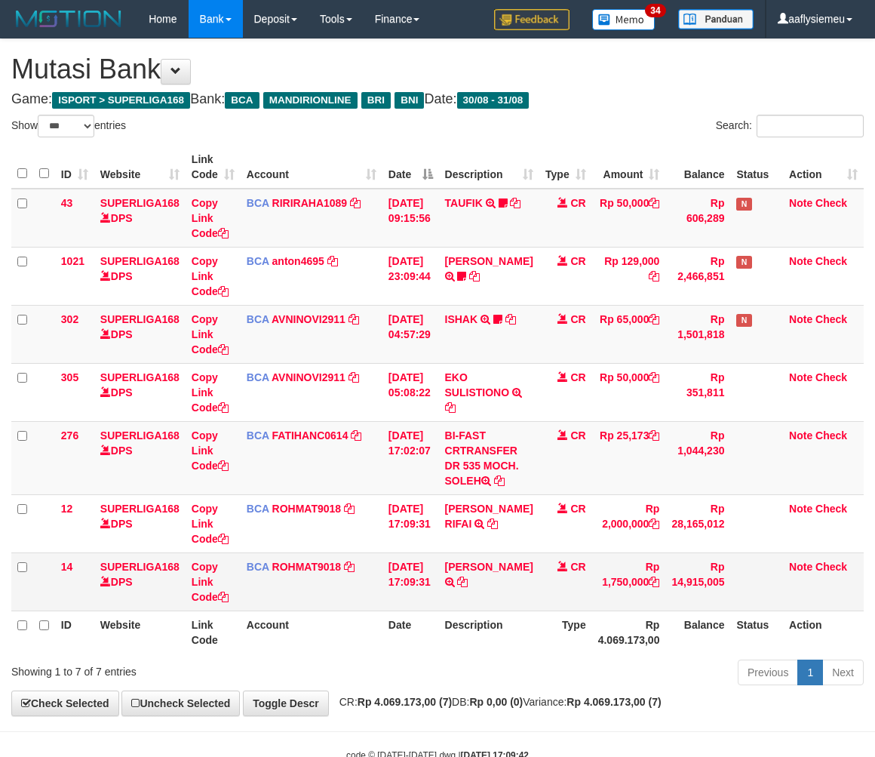
click at [500, 593] on td "M MACHDOR TRSF E-BANKING CR 08/31 Z7CZ1 M MACHDOR" at bounding box center [489, 581] width 100 height 58
click at [540, 579] on td "CR" at bounding box center [565, 581] width 53 height 58
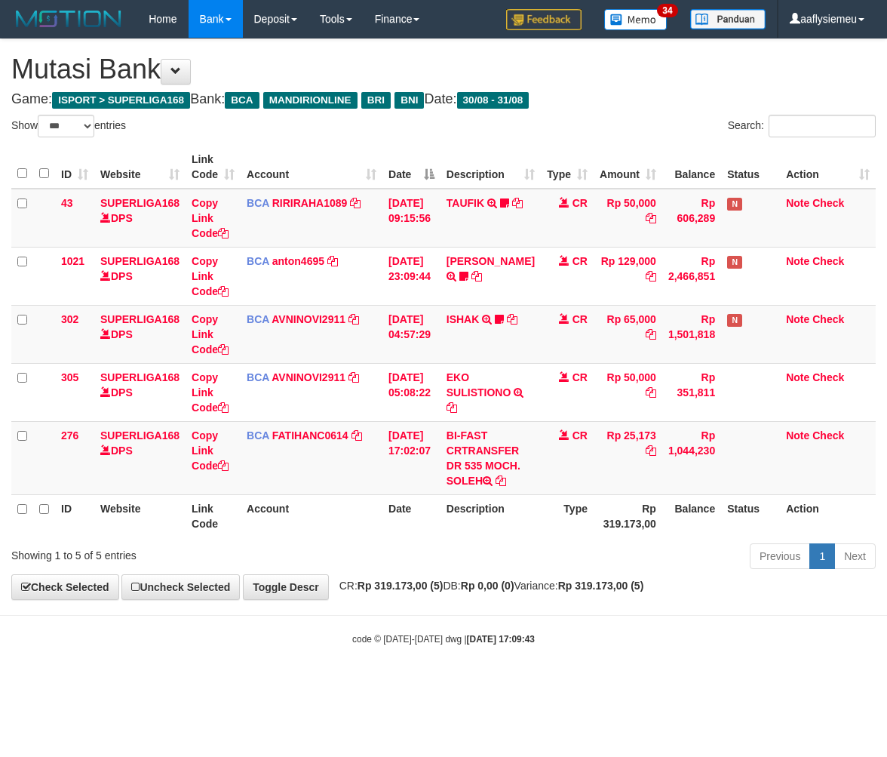
select select "***"
click at [583, 573] on div "Previous 1 Next" at bounding box center [628, 558] width 495 height 32
drag, startPoint x: 549, startPoint y: 554, endPoint x: 476, endPoint y: 559, distance: 73.4
click at [549, 553] on div "Previous 1 Next" at bounding box center [628, 558] width 495 height 32
select select "***"
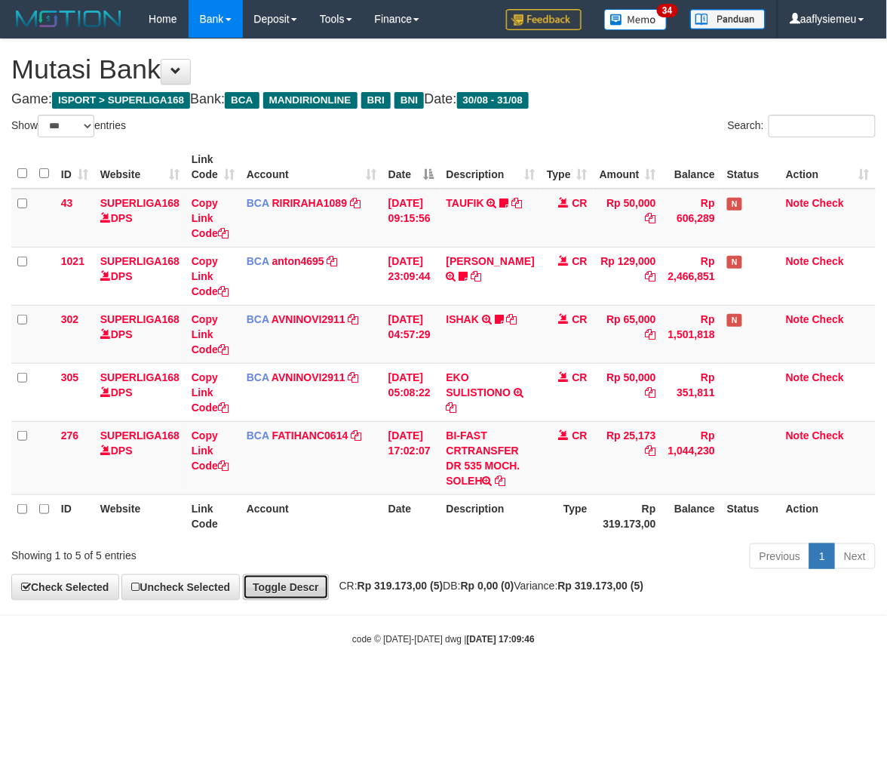
click at [329, 582] on link "Toggle Descr" at bounding box center [286, 587] width 86 height 26
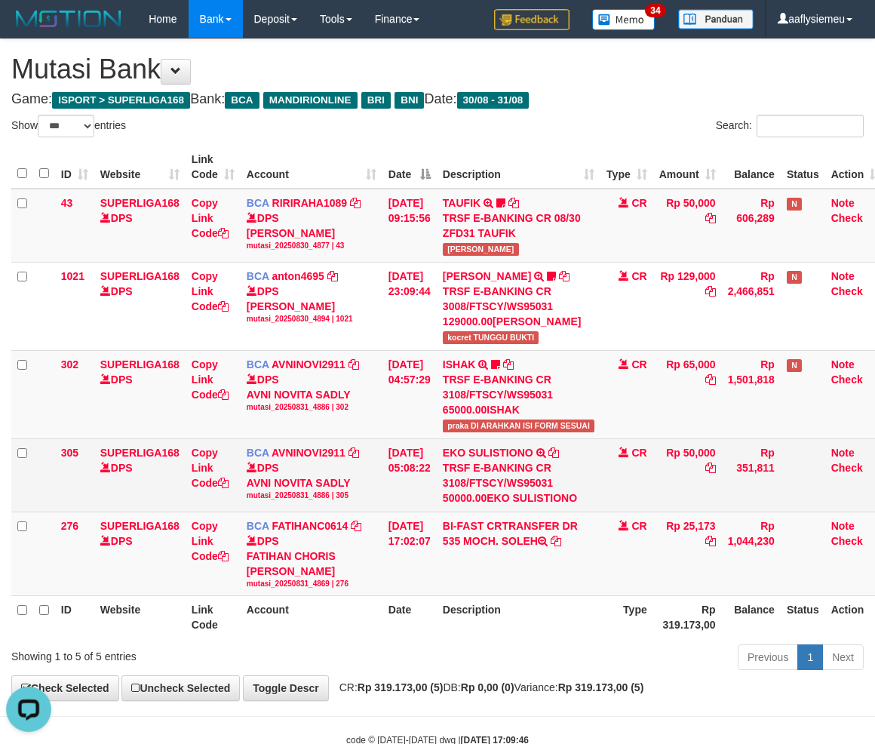
click at [404, 508] on td "31/08/2025 05:08:22" at bounding box center [409, 474] width 54 height 73
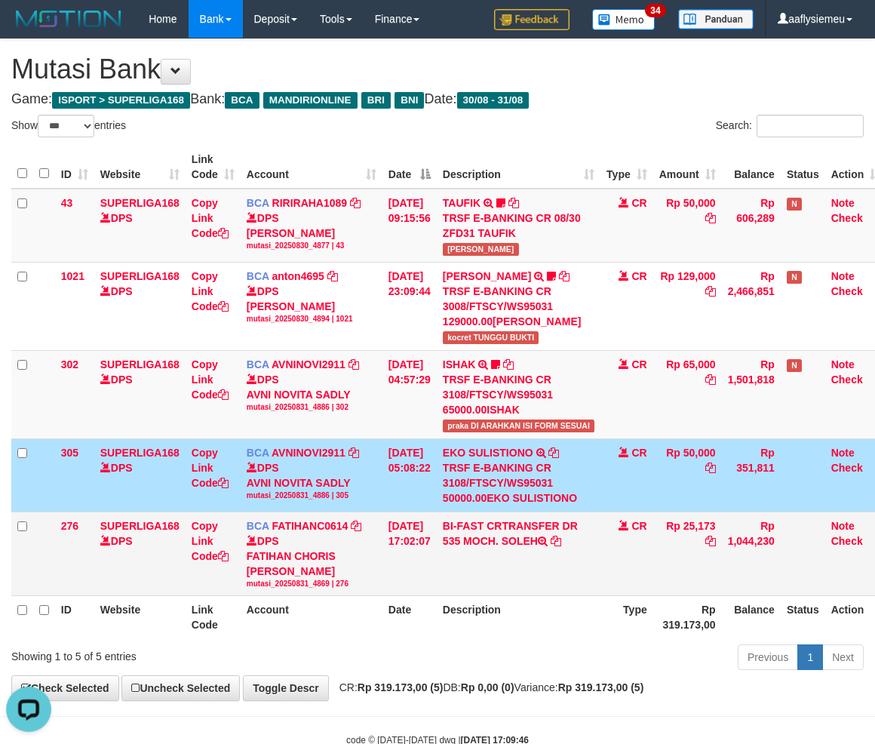
click at [600, 554] on td "BI-FAST CRTRANSFER DR 535 MOCH. SOLEH" at bounding box center [519, 553] width 164 height 84
click at [589, 576] on td "BI-FAST CRTRANSFER DR 535 MOCH. SOLEH" at bounding box center [519, 553] width 164 height 84
click at [631, 576] on td "CR" at bounding box center [626, 553] width 53 height 84
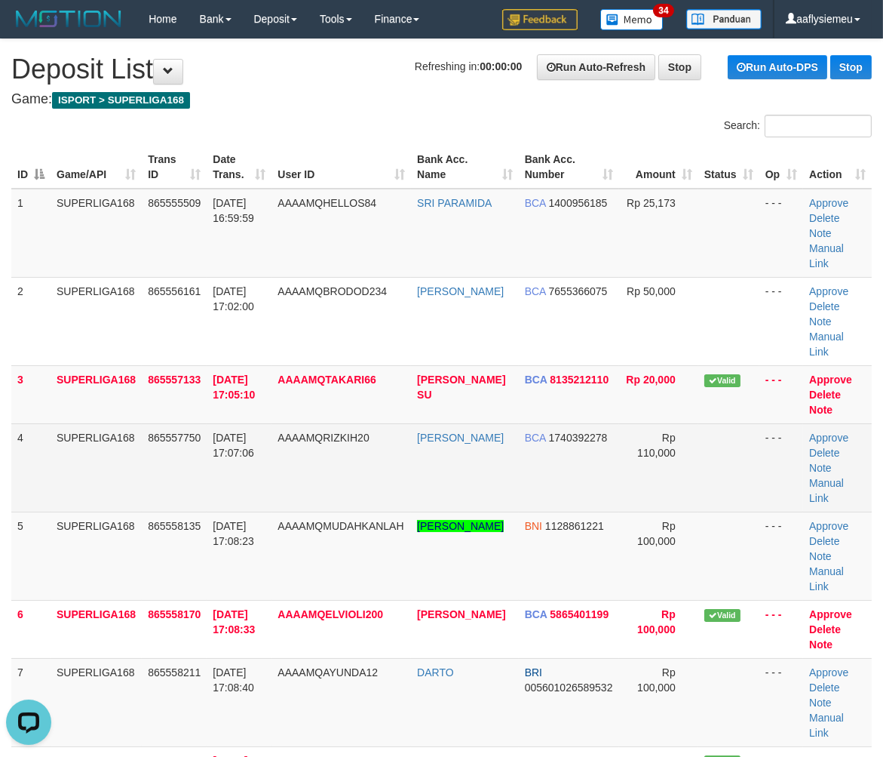
drag, startPoint x: 114, startPoint y: 432, endPoint x: 72, endPoint y: 456, distance: 47.6
click at [110, 436] on td "SUPERLIGA168" at bounding box center [96, 467] width 91 height 88
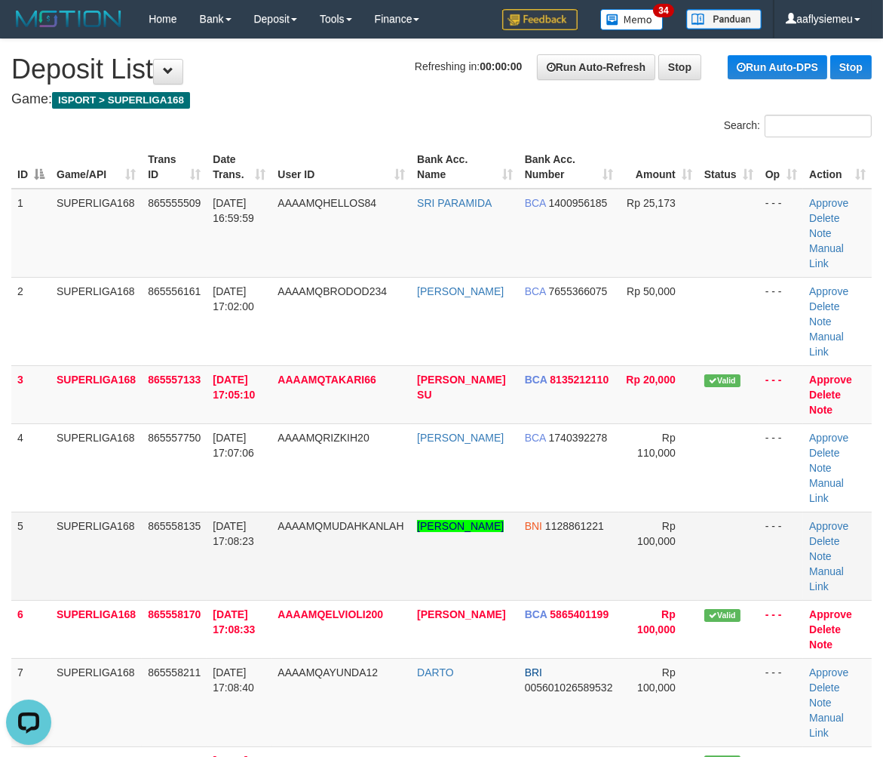
click at [109, 464] on tbody "1 SUPERLIGA168 865555509 [DATE] 16:59:59 AAAAMQHELLOS84 [GEOGRAPHIC_DATA] BCA 1…" at bounding box center [441, 716] width 861 height 1055
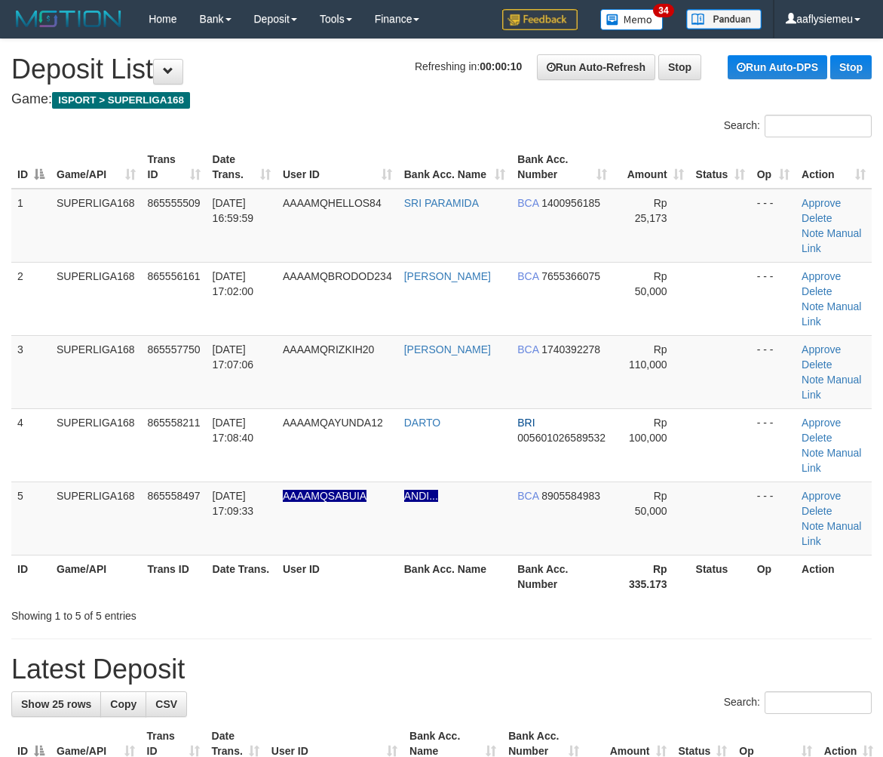
click at [167, 481] on td "865558497" at bounding box center [174, 517] width 65 height 73
click at [832, 520] on link "Manual Link" at bounding box center [832, 533] width 60 height 27
click at [109, 335] on td "SUPERLIGA168" at bounding box center [96, 371] width 91 height 73
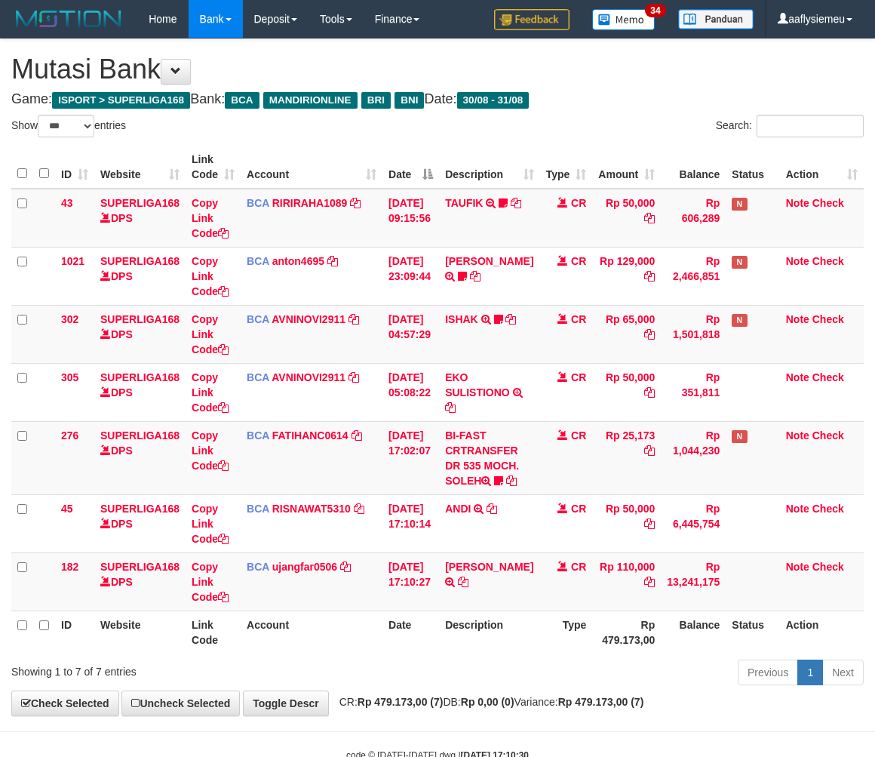
select select "***"
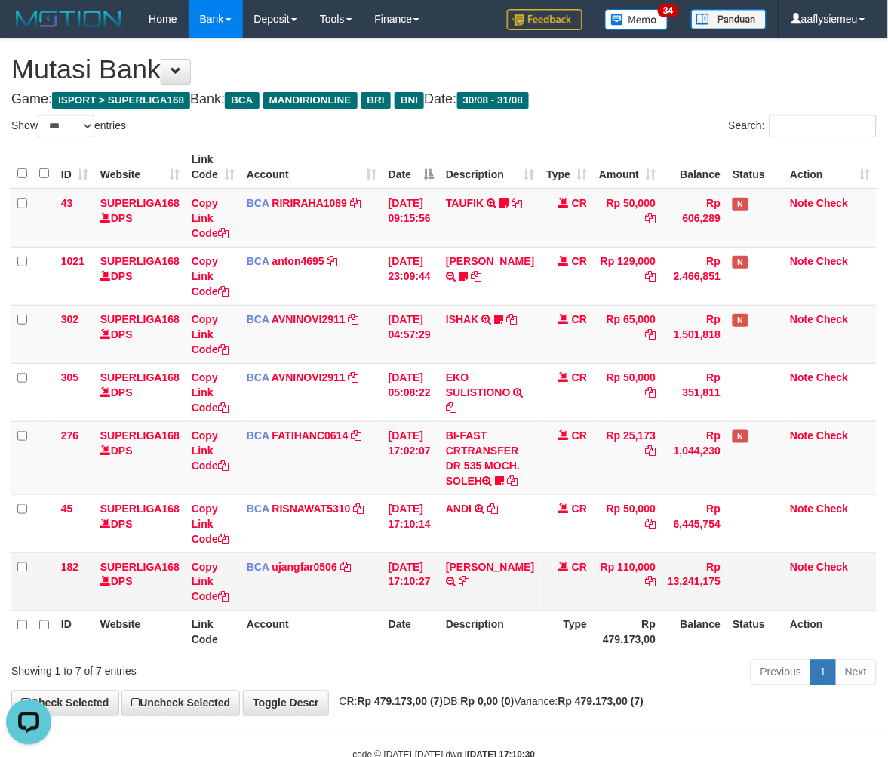
click at [643, 557] on td "Rp 110,000" at bounding box center [627, 581] width 69 height 58
select select "***"
click at [314, 586] on td "BCA ujangfar0506 DPS UJANG FARHAN mutasi_20250831_4882 | 182 mutasi_20250831_48…" at bounding box center [312, 581] width 142 height 58
click at [504, 475] on icon at bounding box center [499, 480] width 9 height 11
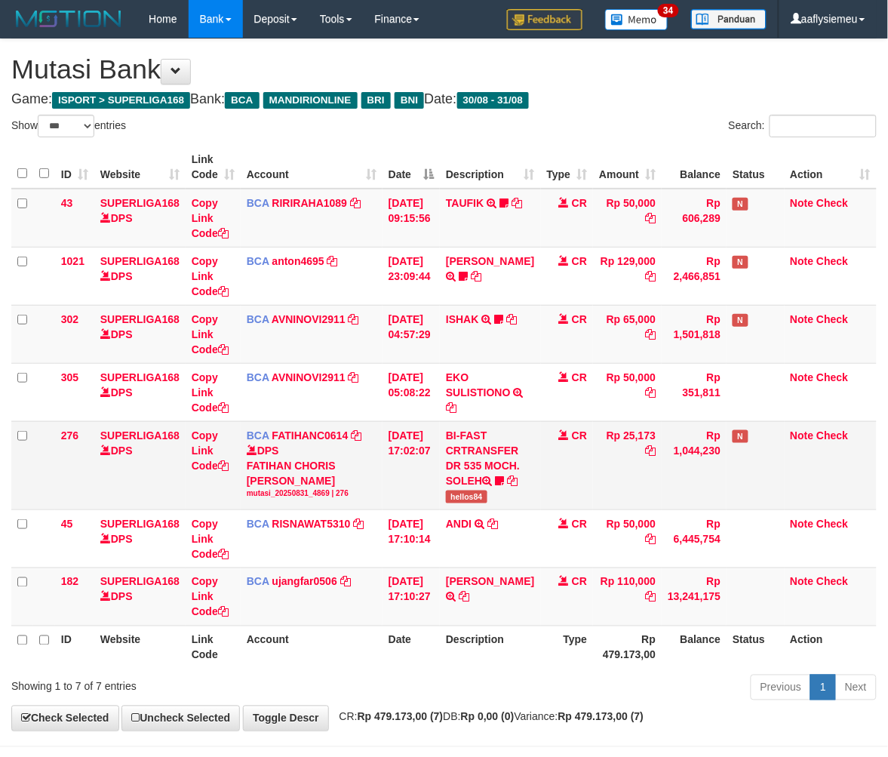
click at [487, 496] on span "hellos84" at bounding box center [466, 496] width 41 height 13
copy span "hellos84"
click at [333, 622] on td "BCA ujangfar0506 DPS UJANG FARHAN mutasi_20250831_4882 | 182 mutasi_20250831_48…" at bounding box center [312, 596] width 142 height 58
click at [330, 620] on td "BCA ujangfar0506 DPS UJANG FARHAN mutasi_20250831_4882 | 182 mutasi_20250831_48…" at bounding box center [312, 596] width 142 height 58
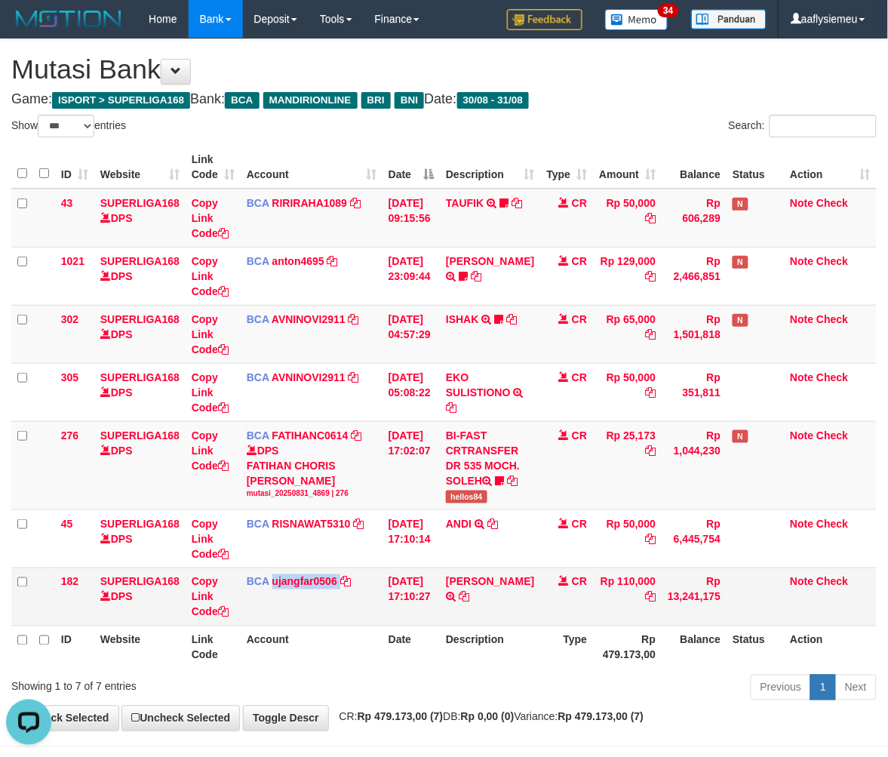
click at [330, 618] on td "BCA ujangfar0506 DPS UJANG FARHAN mutasi_20250831_4882 | 182 mutasi_20250831_48…" at bounding box center [312, 596] width 142 height 58
click at [329, 618] on td "BCA ujangfar0506 DPS UJANG FARHAN mutasi_20250831_4882 | 182 mutasi_20250831_48…" at bounding box center [312, 596] width 142 height 58
click at [330, 615] on td "BCA ujangfar0506 DPS UJANG FARHAN mutasi_20250831_4882 | 182 mutasi_20250831_48…" at bounding box center [312, 596] width 142 height 58
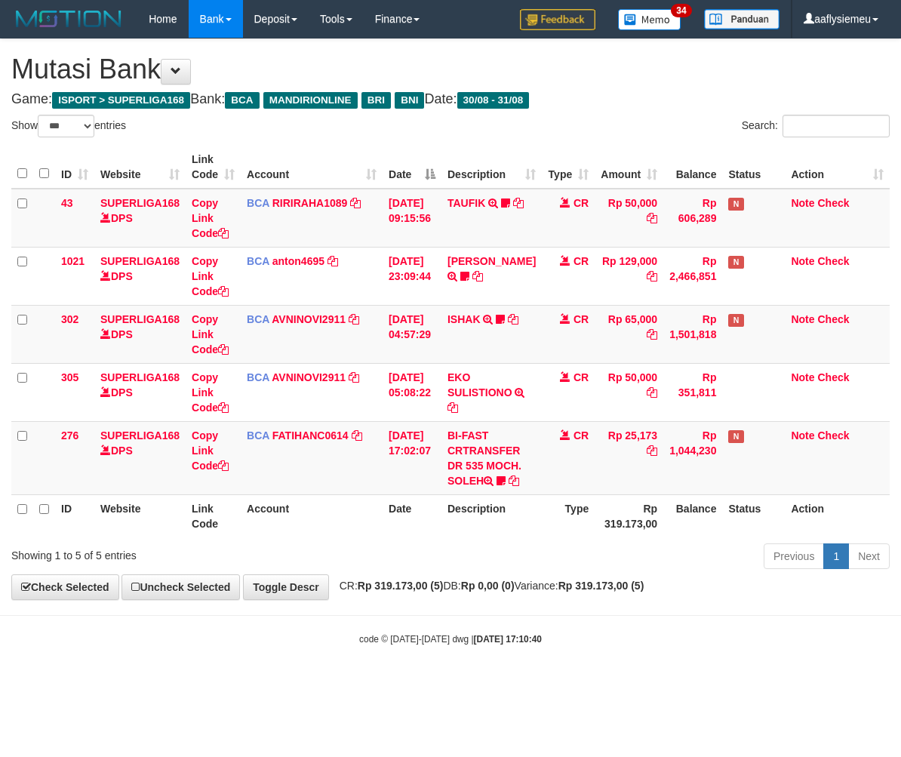
select select "***"
click at [330, 613] on body "Toggle navigation Home Bank Account List Load By Website Group [ISPORT] SUPERLI…" at bounding box center [450, 341] width 901 height 683
click at [516, 604] on body "Toggle navigation Home Bank Account List Load By Website Group [ISPORT] SUPERLI…" at bounding box center [450, 341] width 901 height 683
select select "***"
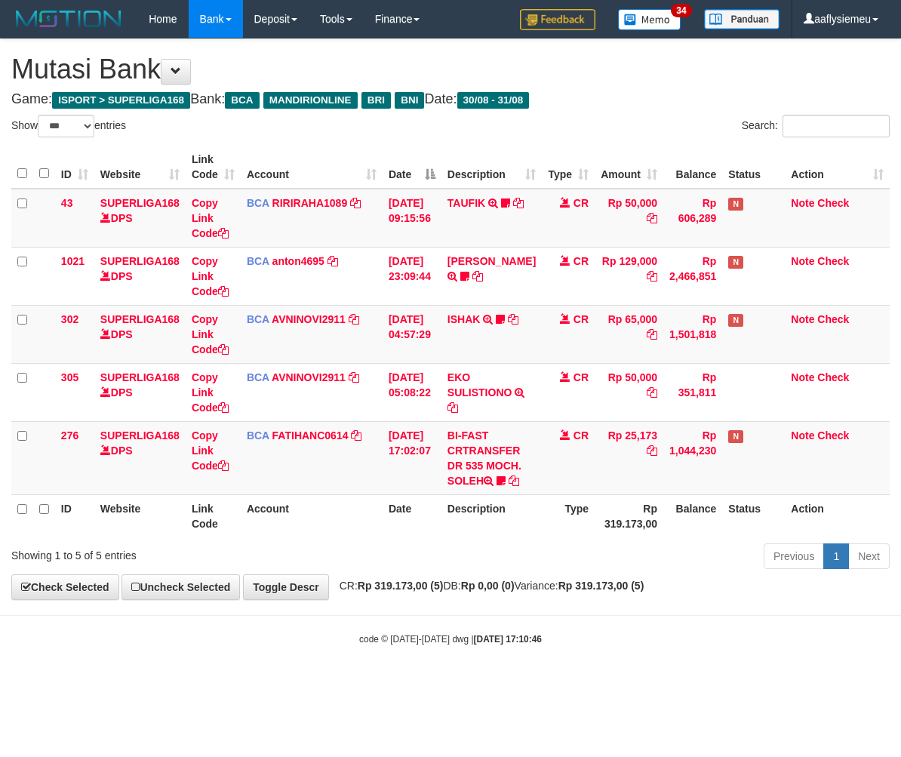
drag, startPoint x: 0, startPoint y: 0, endPoint x: 5, endPoint y: 612, distance: 612.5
click at [457, 591] on span "CR: Rp 319.173,00 (5) DB: Rp 0,00 (0) Variance: Rp 319.173,00 (5)" at bounding box center [488, 585] width 312 height 12
click at [456, 496] on th "Description" at bounding box center [491, 515] width 100 height 43
click at [501, 605] on body "Toggle navigation Home Bank Account List Load By Website Group [ISPORT] SUPERLI…" at bounding box center [450, 341] width 901 height 683
drag, startPoint x: 543, startPoint y: 618, endPoint x: 294, endPoint y: 642, distance: 250.0
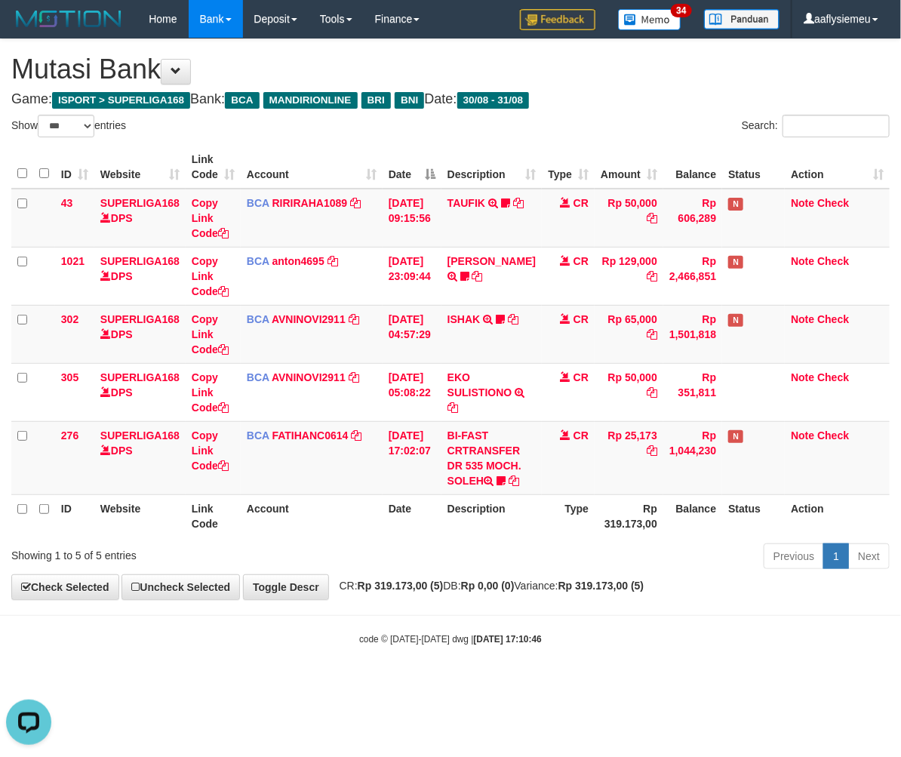
click at [534, 620] on body "Toggle navigation Home Bank Account List Load By Website Group [ISPORT] SUPERLI…" at bounding box center [450, 341] width 901 height 683
click at [315, 606] on body "Toggle navigation Home Bank Account List Load By Website Group [ISPORT] SUPERLI…" at bounding box center [450, 341] width 901 height 683
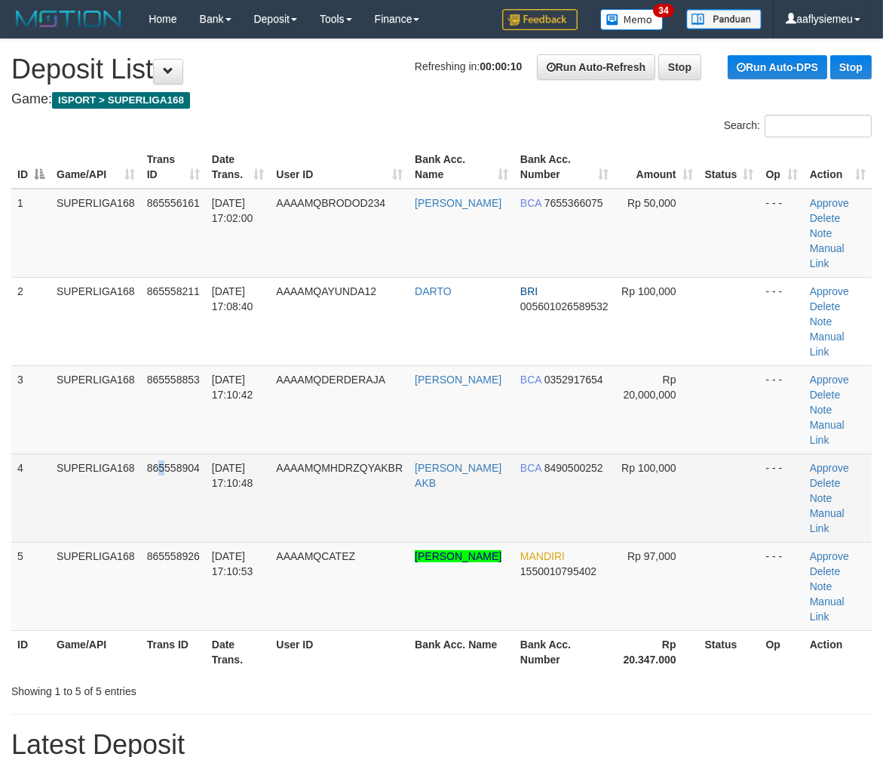
drag, startPoint x: 161, startPoint y: 413, endPoint x: 122, endPoint y: 436, distance: 45.7
click at [154, 453] on td "865558904" at bounding box center [173, 497] width 65 height 88
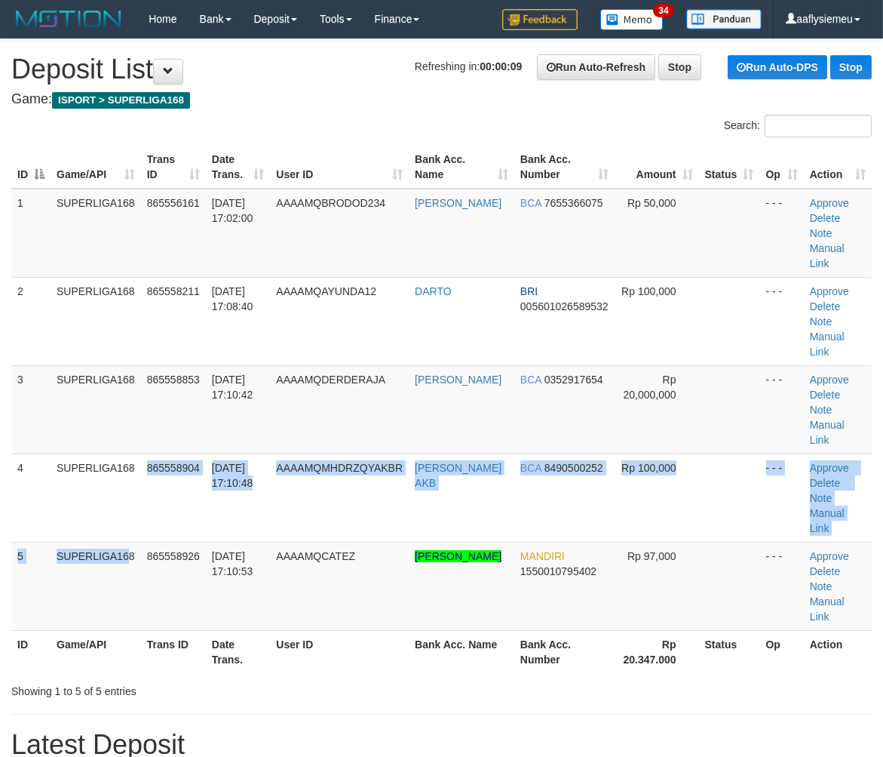
drag, startPoint x: 99, startPoint y: 479, endPoint x: 0, endPoint y: 502, distance: 101.5
click at [92, 542] on td "SUPERLIGA168" at bounding box center [96, 586] width 91 height 88
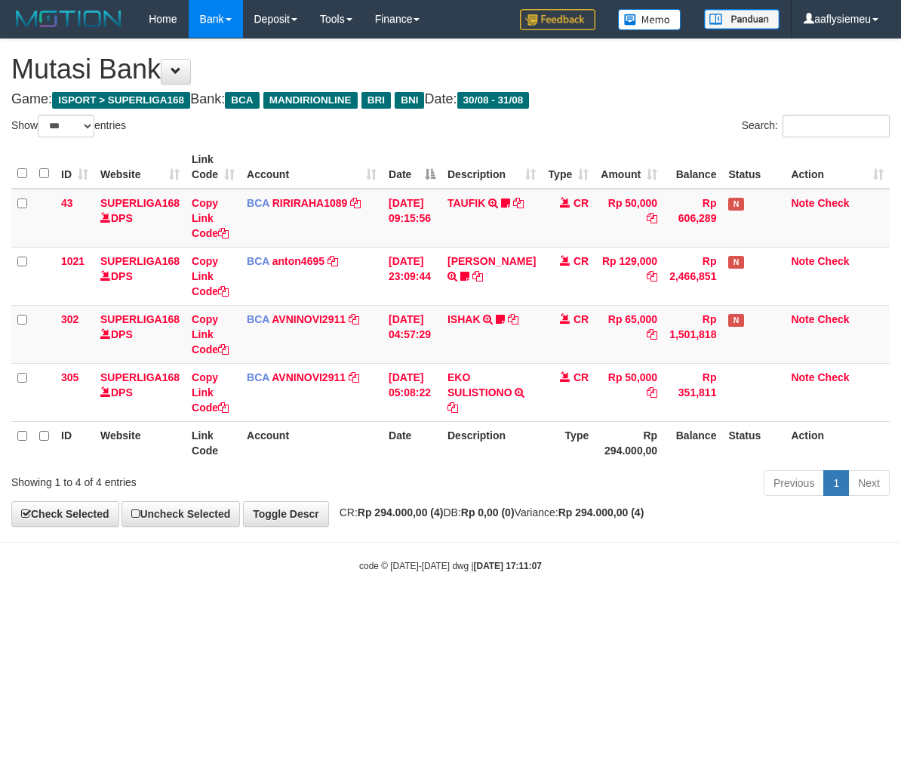
select select "***"
click at [262, 524] on link "Toggle Descr" at bounding box center [286, 514] width 86 height 26
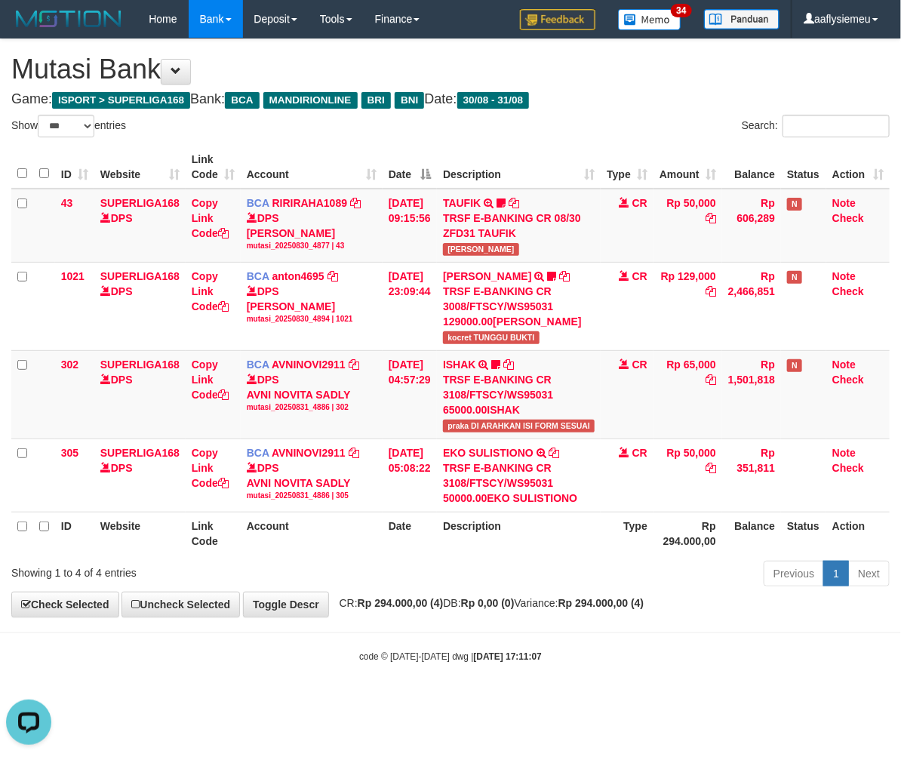
drag, startPoint x: 321, startPoint y: 560, endPoint x: 899, endPoint y: 492, distance: 581.7
click at [323, 560] on div "Showing 1 to 4 of 4 entries" at bounding box center [187, 569] width 353 height 21
click at [480, 598] on span "CR: Rp 294.000,00 (4) DB: Rp 0,00 (0) Variance: Rp 294.000,00 (4)" at bounding box center [488, 603] width 312 height 12
drag, startPoint x: 882, startPoint y: 526, endPoint x: 508, endPoint y: 615, distance: 384.6
click at [879, 528] on th "Action" at bounding box center [857, 532] width 63 height 43
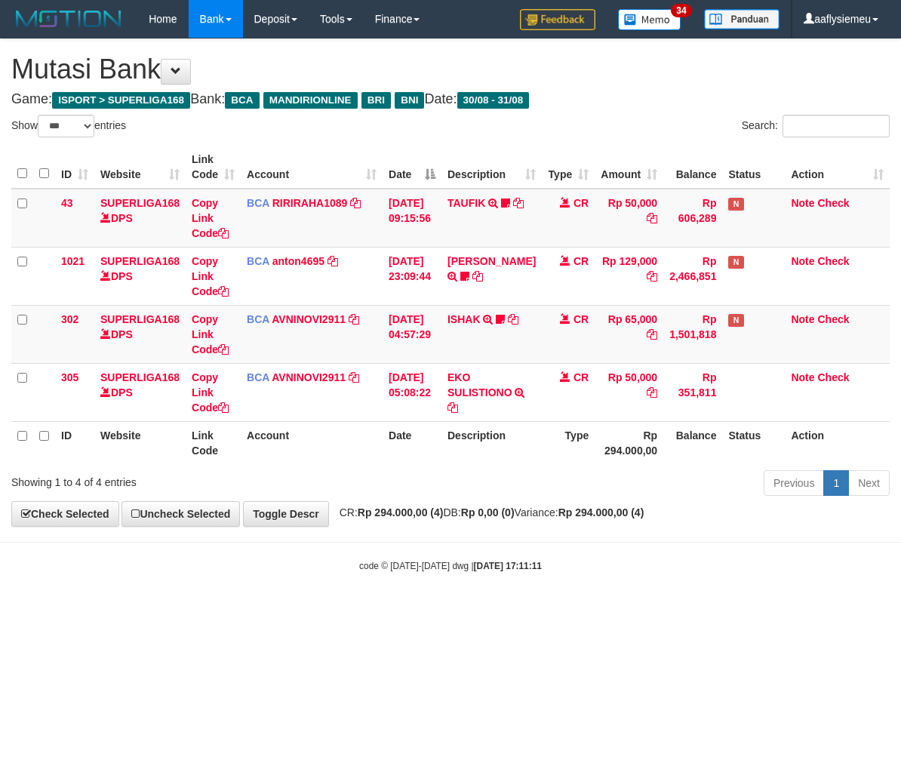
select select "***"
click at [377, 610] on html "Toggle navigation Home Bank Account List Load By Website Group [ISPORT] SUPERLI…" at bounding box center [450, 305] width 901 height 610
drag, startPoint x: 822, startPoint y: 540, endPoint x: 511, endPoint y: 623, distance: 322.4
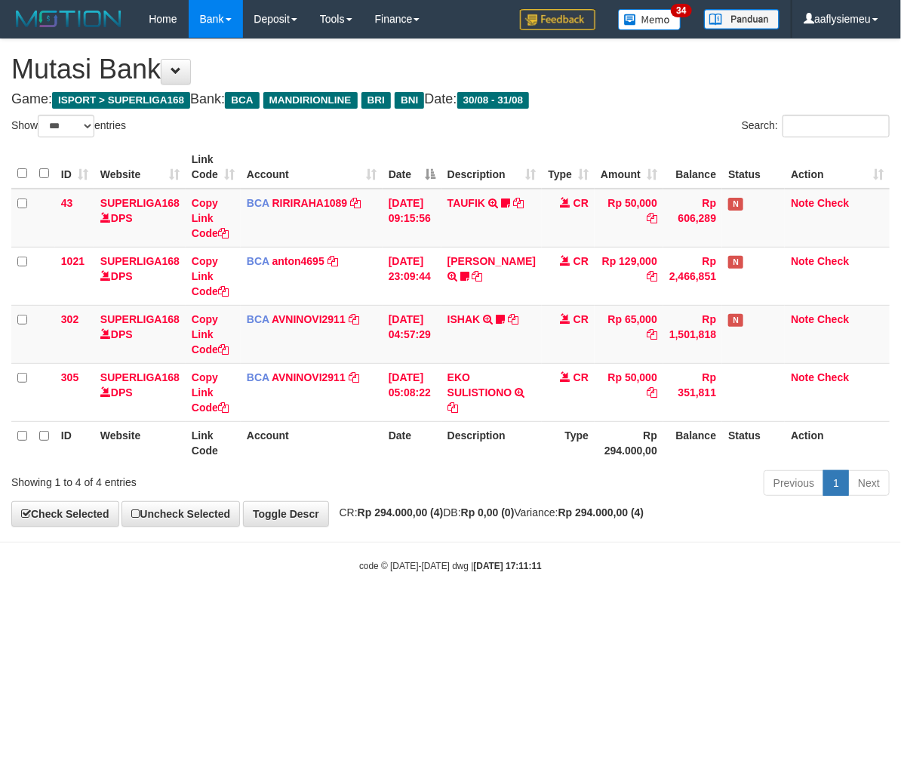
click at [823, 540] on body "Toggle navigation Home Bank Account List Load By Website Group [ISPORT] SUPERLI…" at bounding box center [450, 305] width 901 height 610
drag, startPoint x: 345, startPoint y: 652, endPoint x: 298, endPoint y: 662, distance: 48.5
click at [345, 610] on html "Toggle navigation Home Bank Account List Load By Website Group [ISPORT] SUPERLI…" at bounding box center [450, 305] width 901 height 610
select select "***"
click at [262, 554] on body "Toggle navigation Home Bank Account List Load By Website Group [ISPORT] SUPERLI…" at bounding box center [450, 305] width 901 height 610
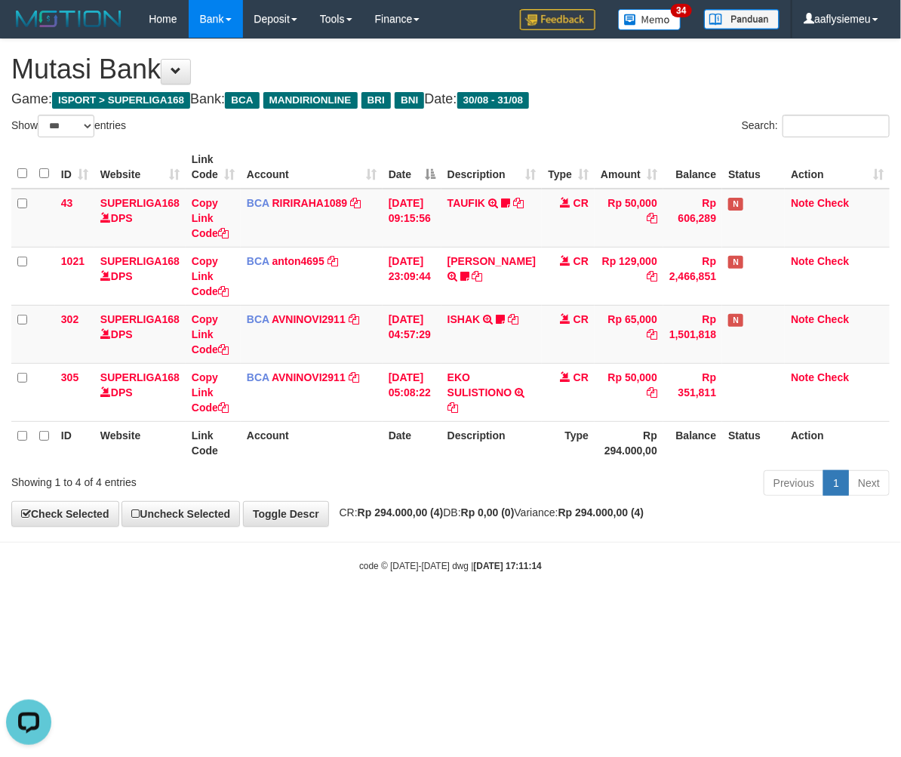
drag, startPoint x: 306, startPoint y: 562, endPoint x: 284, endPoint y: 571, distance: 23.7
click at [306, 562] on div "code © 2012-2018 dwg | 2025/08/31 17:11:14" at bounding box center [450, 564] width 901 height 15
click at [413, 516] on strong "Rp 294.000,00 (4)" at bounding box center [401, 512] width 86 height 12
click at [675, 551] on body "Toggle navigation Home Bank Account List Load By Website Group [ISPORT] SUPERLI…" at bounding box center [450, 305] width 901 height 610
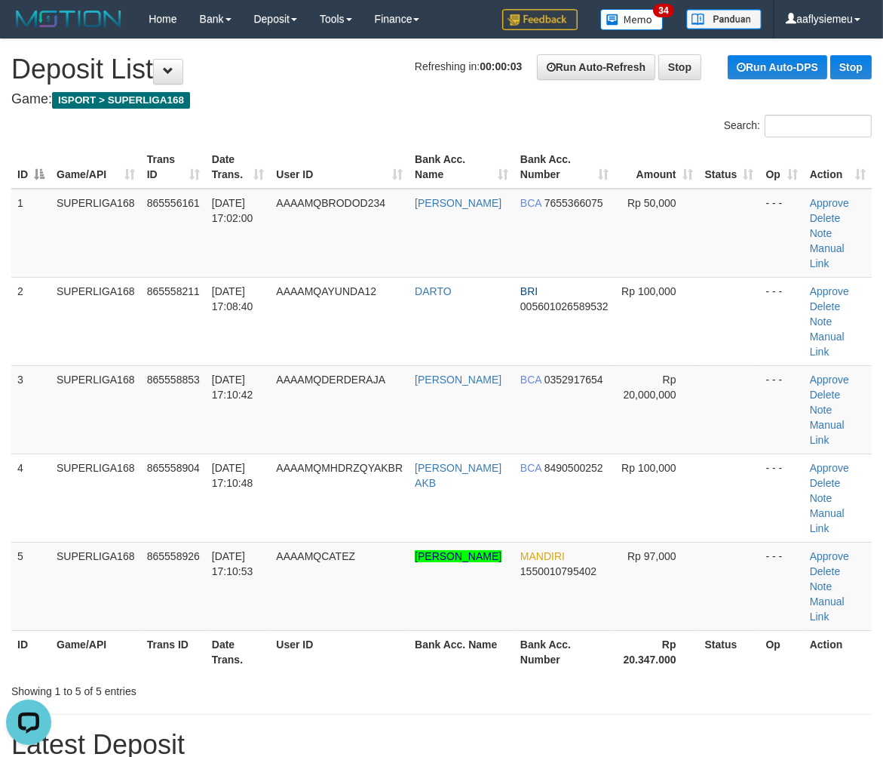
drag, startPoint x: 229, startPoint y: 355, endPoint x: 6, endPoint y: 431, distance: 235.4
click at [224, 373] on span "31/08/2025 17:10:42" at bounding box center [232, 386] width 41 height 27
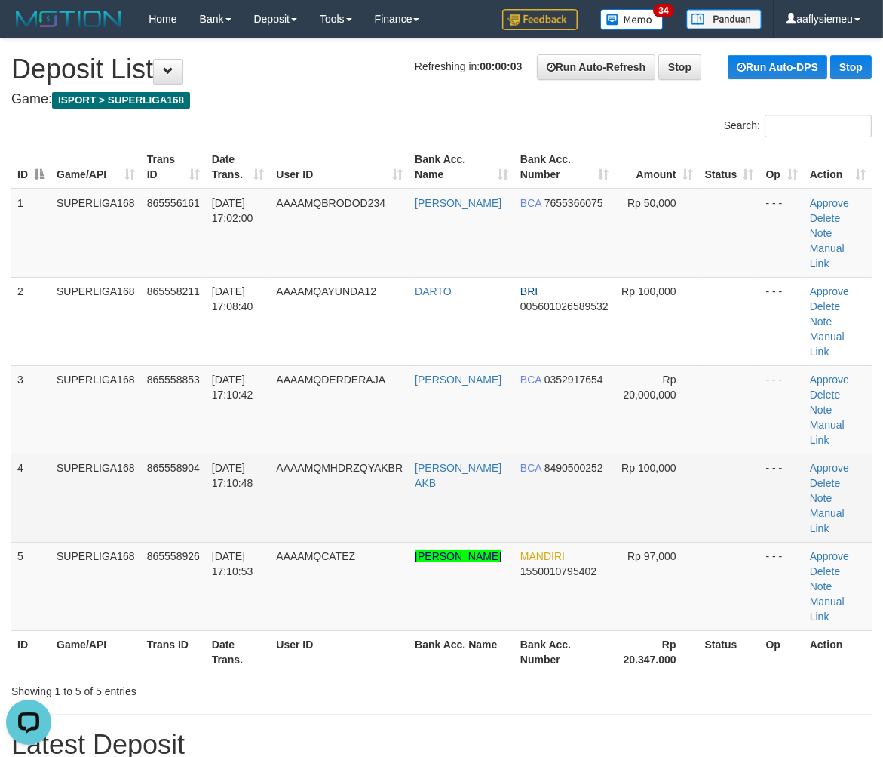
drag, startPoint x: 247, startPoint y: 419, endPoint x: 48, endPoint y: 477, distance: 206.7
click at [241, 462] on span "31/08/2025 17:10:48" at bounding box center [232, 475] width 41 height 27
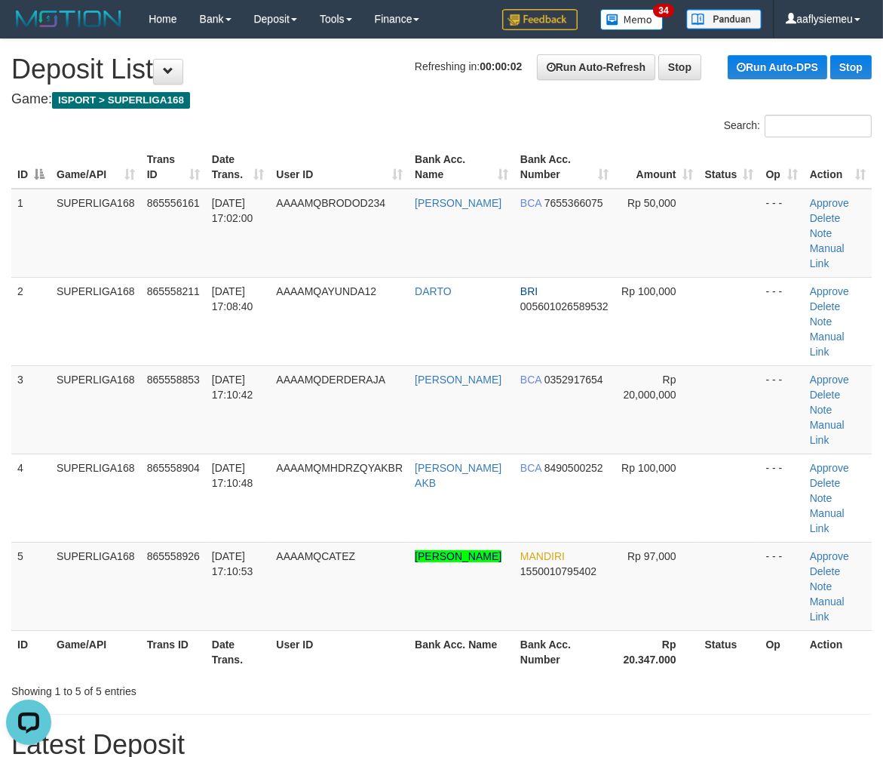
drag, startPoint x: 223, startPoint y: 448, endPoint x: 2, endPoint y: 508, distance: 228.4
click at [219, 453] on td "31/08/2025 17:10:48" at bounding box center [238, 497] width 65 height 88
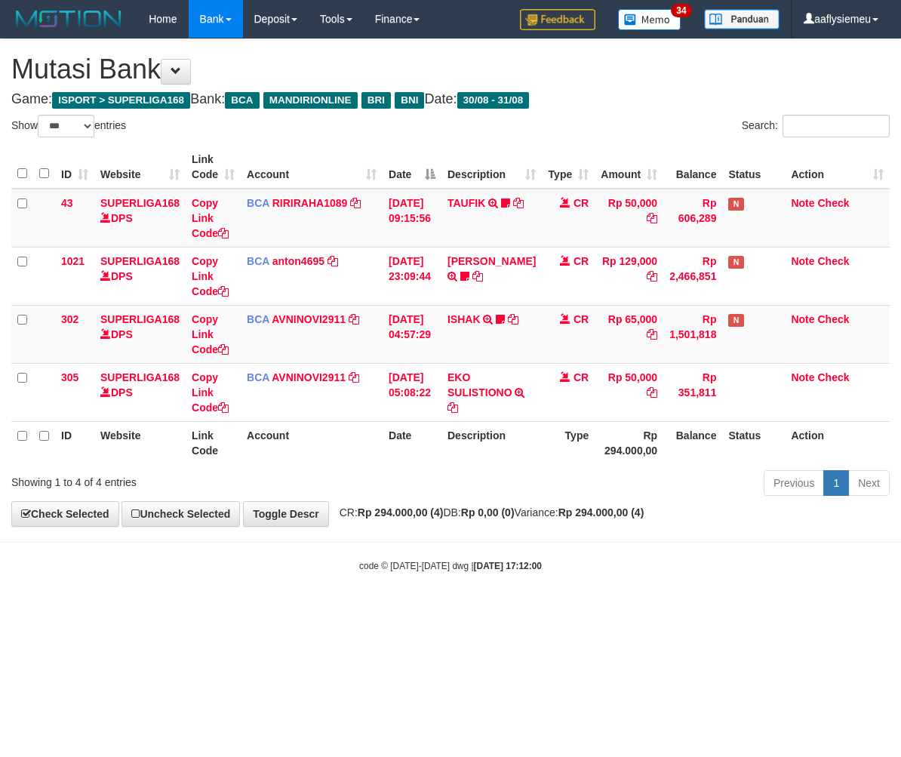
select select "***"
click at [612, 563] on div "code © [DATE]-[DATE] dwg | [DATE] 17:12:01" at bounding box center [450, 564] width 901 height 15
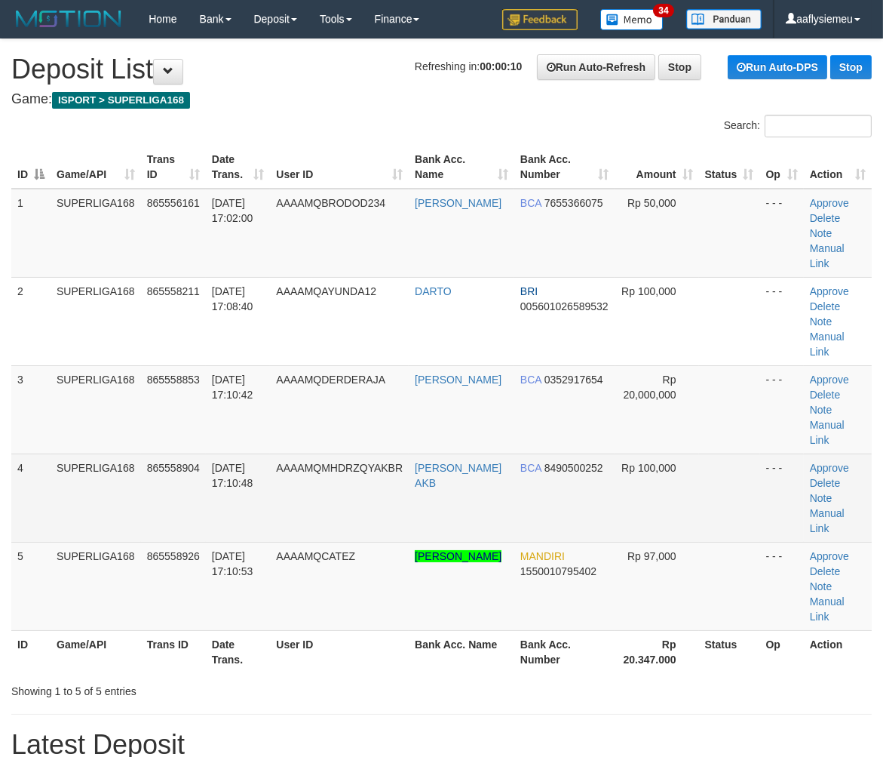
click at [128, 465] on td "SUPERLIGA168" at bounding box center [96, 497] width 91 height 88
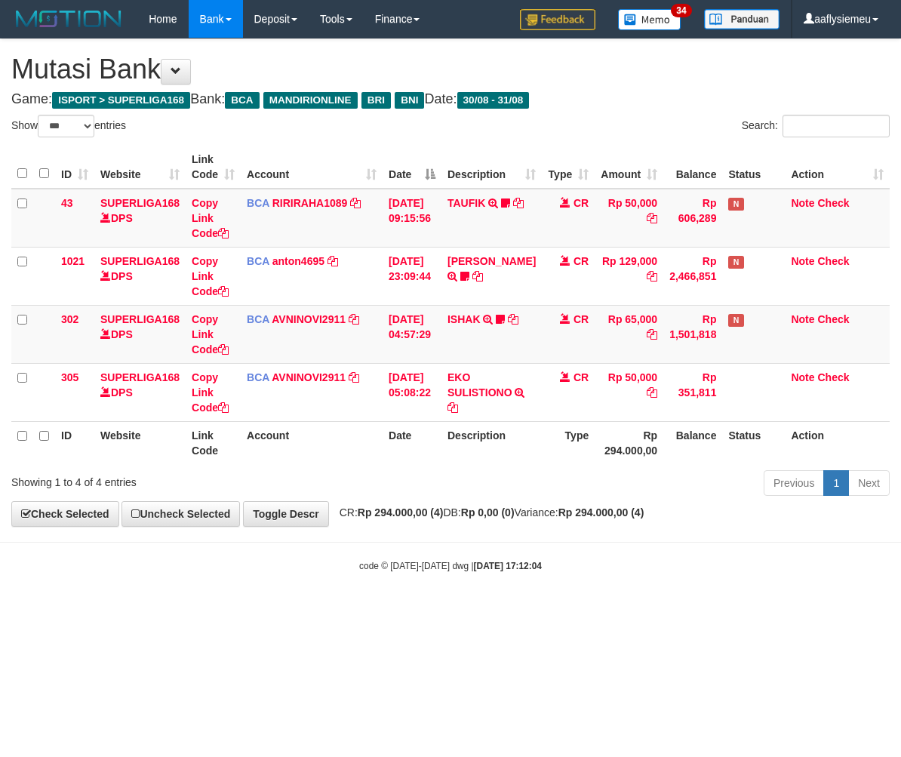
select select "***"
click at [536, 539] on body "Toggle navigation Home Bank Account List Load By Website Group [ISPORT] SUPERLI…" at bounding box center [450, 305] width 901 height 610
click at [643, 523] on div "**********" at bounding box center [450, 282] width 901 height 487
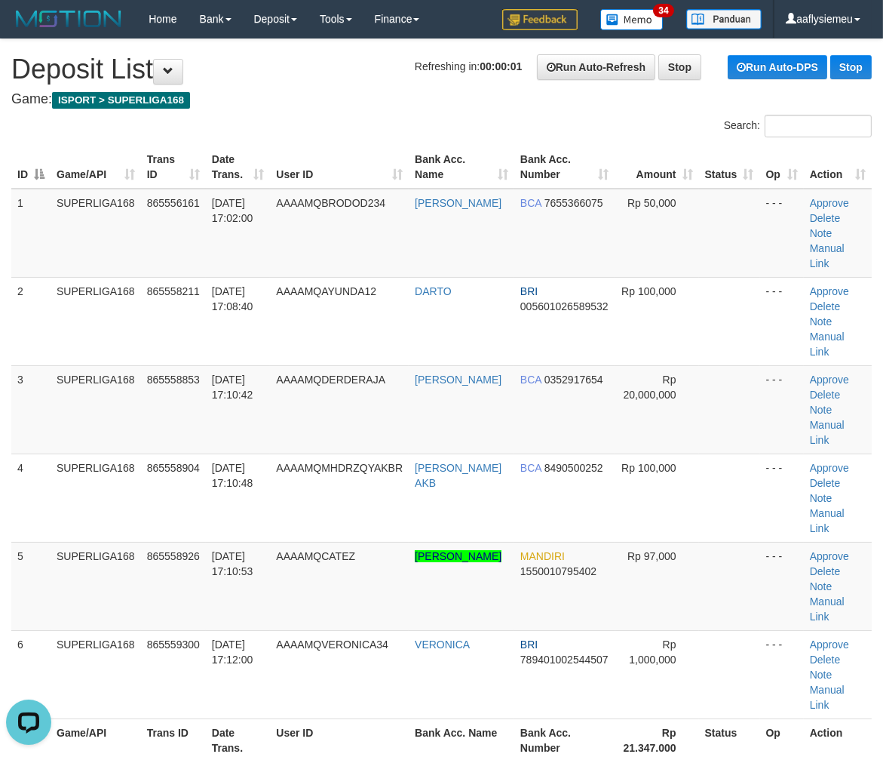
drag, startPoint x: 26, startPoint y: 471, endPoint x: 0, endPoint y: 473, distance: 25.7
click at [24, 471] on td "4" at bounding box center [30, 497] width 39 height 88
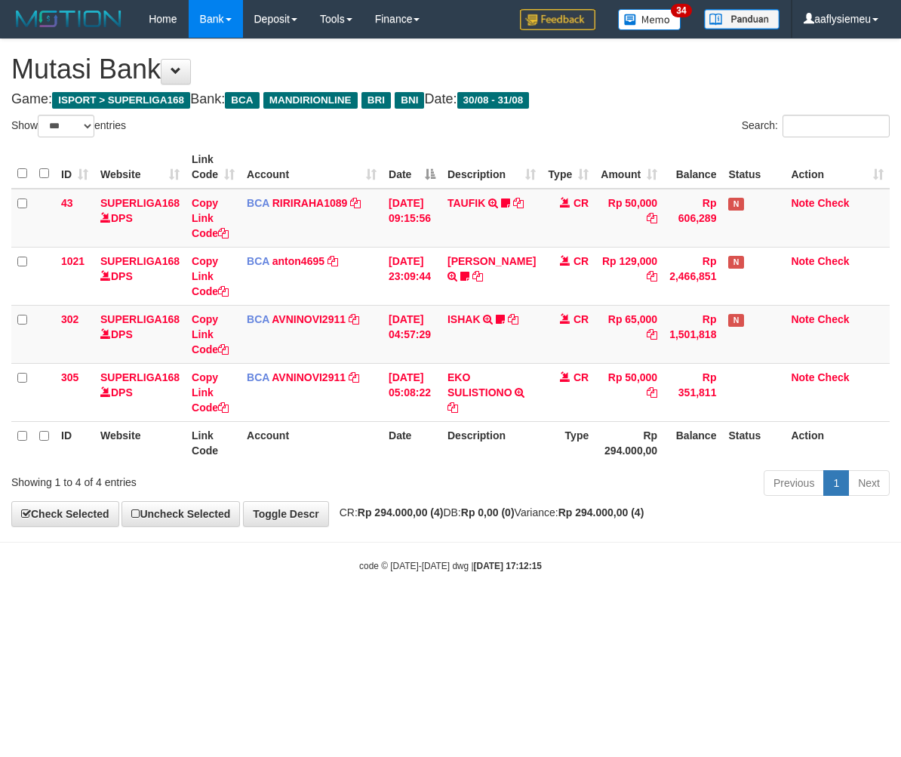
select select "***"
drag, startPoint x: 324, startPoint y: 600, endPoint x: 235, endPoint y: 629, distance: 93.5
click at [324, 602] on body "Toggle navigation Home Bank Account List Load By Website Group [ISPORT] SUPERLI…" at bounding box center [450, 305] width 901 height 610
drag, startPoint x: 507, startPoint y: 492, endPoint x: 525, endPoint y: 493, distance: 18.2
click at [506, 500] on div "Previous 1 Next" at bounding box center [638, 484] width 503 height 32
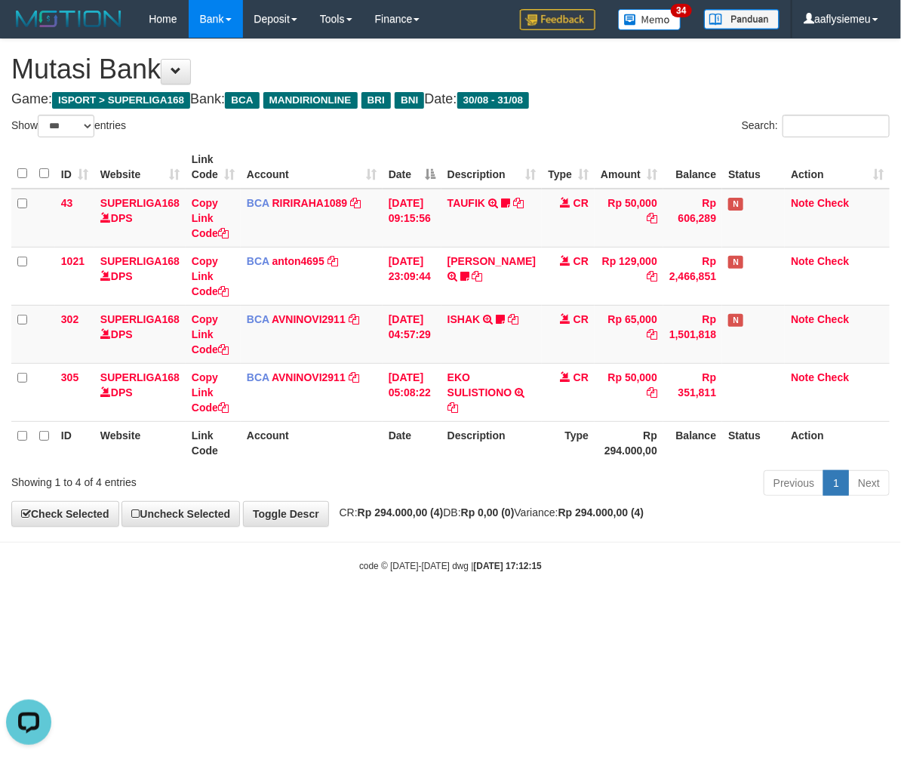
click at [344, 585] on body "Toggle navigation Home Bank Account List Load By Website Group [ISPORT] SUPERLI…" at bounding box center [450, 305] width 901 height 610
click at [503, 502] on div "**********" at bounding box center [450, 282] width 901 height 487
click at [717, 557] on body "Toggle navigation Home Bank Account List Load By Website Group [ISPORT] SUPERLI…" at bounding box center [450, 305] width 901 height 610
click at [594, 570] on div "code © 2012-2018 dwg | 2025/08/31 17:12:15" at bounding box center [450, 564] width 901 height 15
click at [591, 566] on div "code © 2012-2018 dwg | 2025/08/31 17:12:15" at bounding box center [450, 564] width 901 height 15
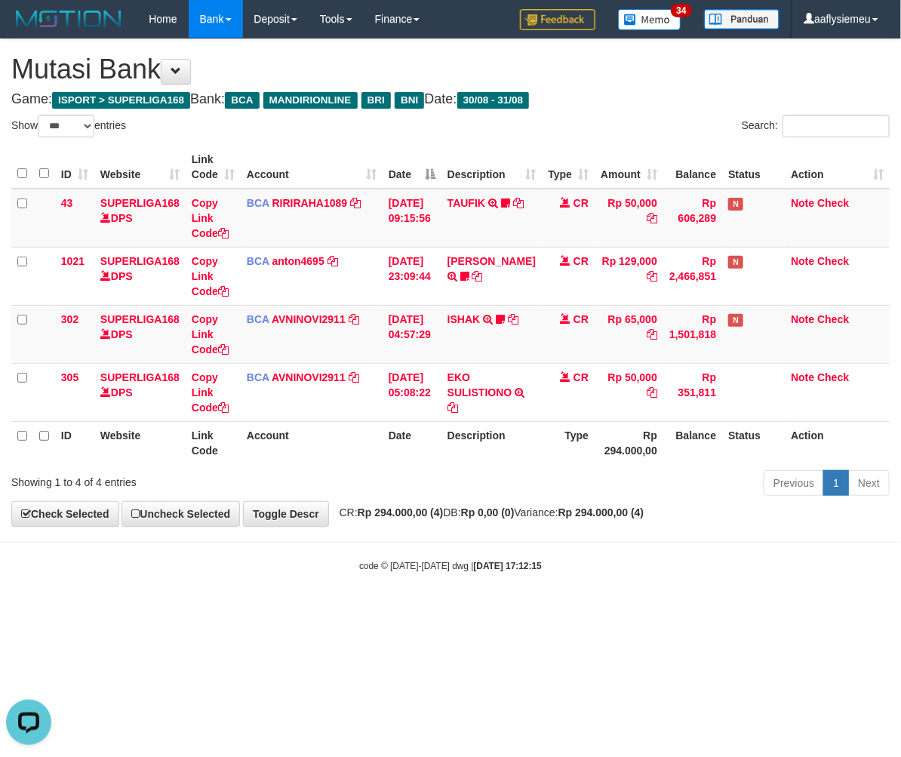
click at [591, 566] on div "code © 2012-2018 dwg | 2025/08/31 17:12:15" at bounding box center [450, 564] width 901 height 15
click at [591, 567] on div "code © 2012-2018 dwg | 2025/08/31 17:12:15" at bounding box center [450, 564] width 901 height 15
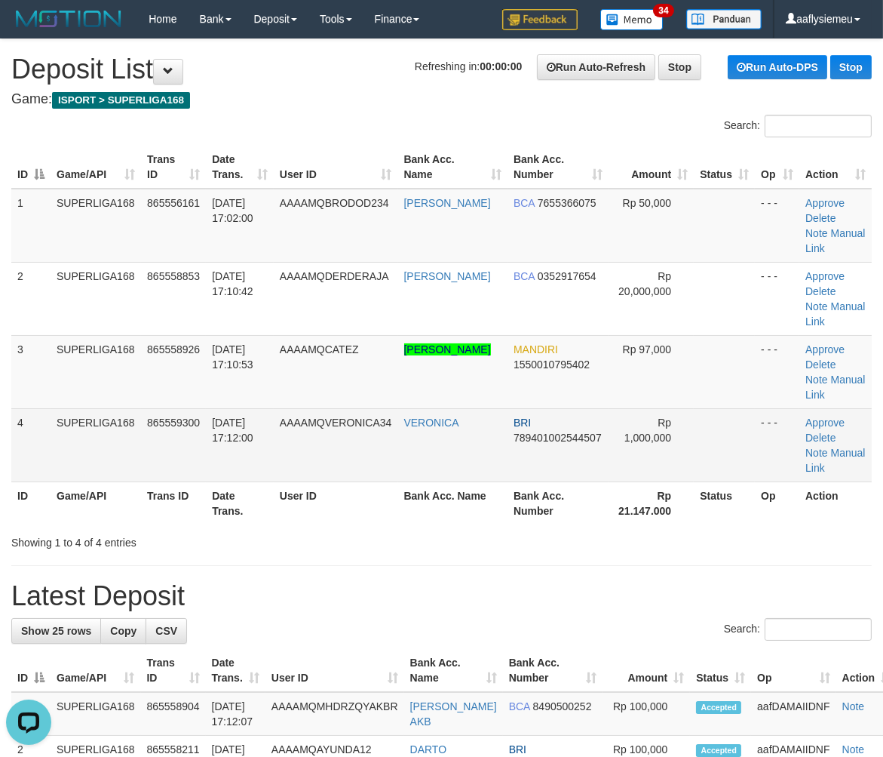
click at [12, 449] on td "4" at bounding box center [30, 444] width 39 height 73
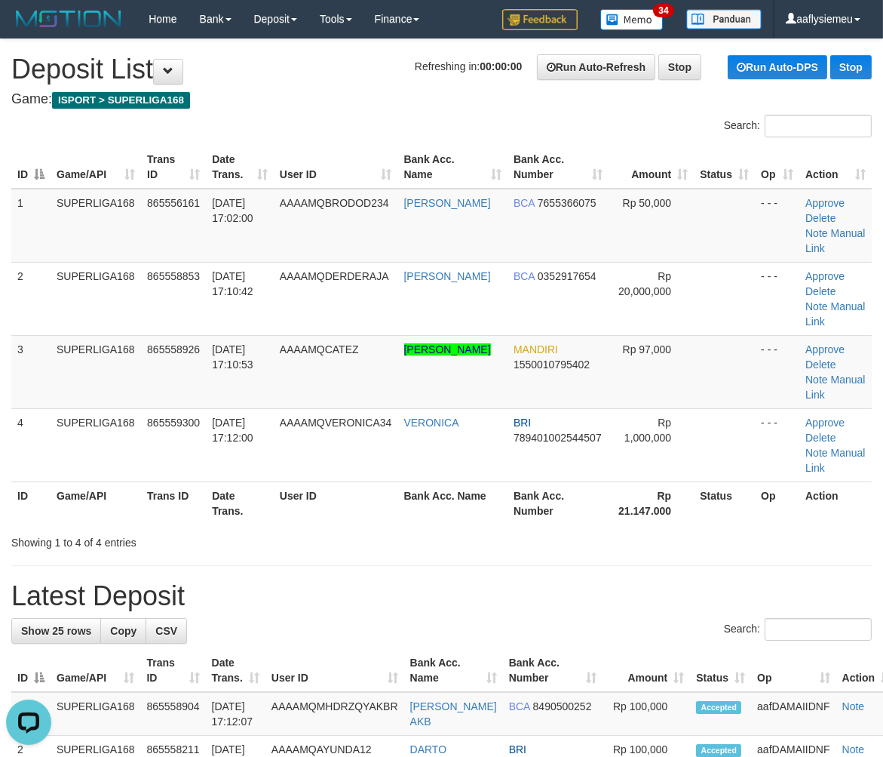
drag, startPoint x: 137, startPoint y: 447, endPoint x: 4, endPoint y: 477, distance: 137.0
click at [130, 449] on td "SUPERLIGA168" at bounding box center [96, 444] width 91 height 73
click at [239, 360] on span "31/08/2025 17:10:53" at bounding box center [232, 356] width 41 height 27
click at [849, 378] on link "Manual Link" at bounding box center [836, 386] width 60 height 27
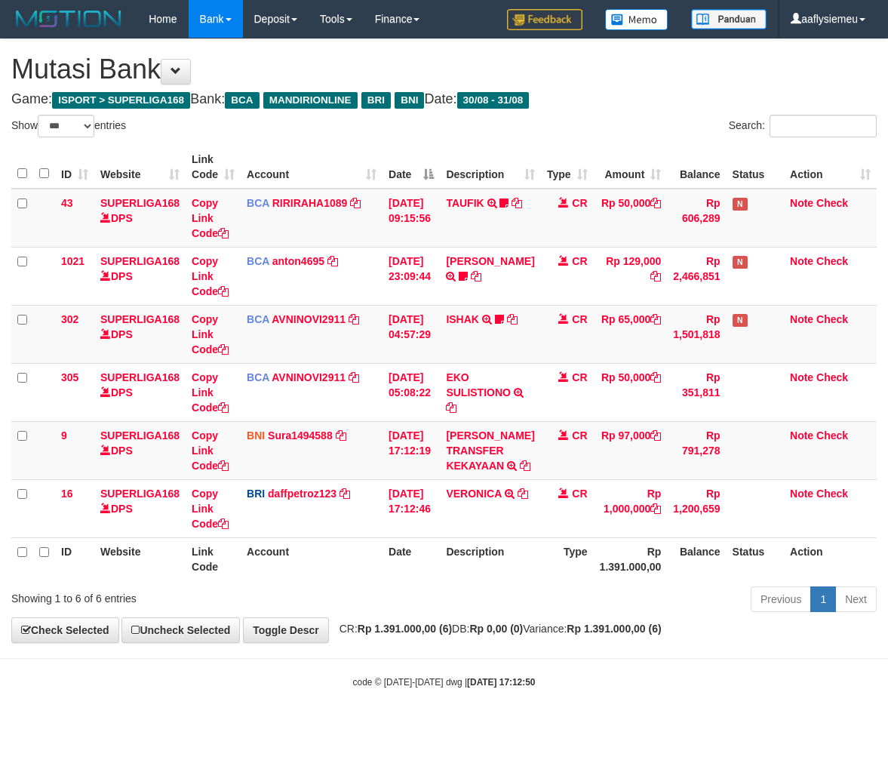
select select "***"
copy link "[PERSON_NAME]"
drag, startPoint x: 450, startPoint y: 427, endPoint x: 511, endPoint y: 460, distance: 68.9
click at [511, 460] on td "MUHAMMAD ADE ALAMSYA TRANSFER KEKAYAAN TRF/PAY/TOP-UP ECHANNEL MUHAMMAD ADE ALA…" at bounding box center [490, 450] width 100 height 58
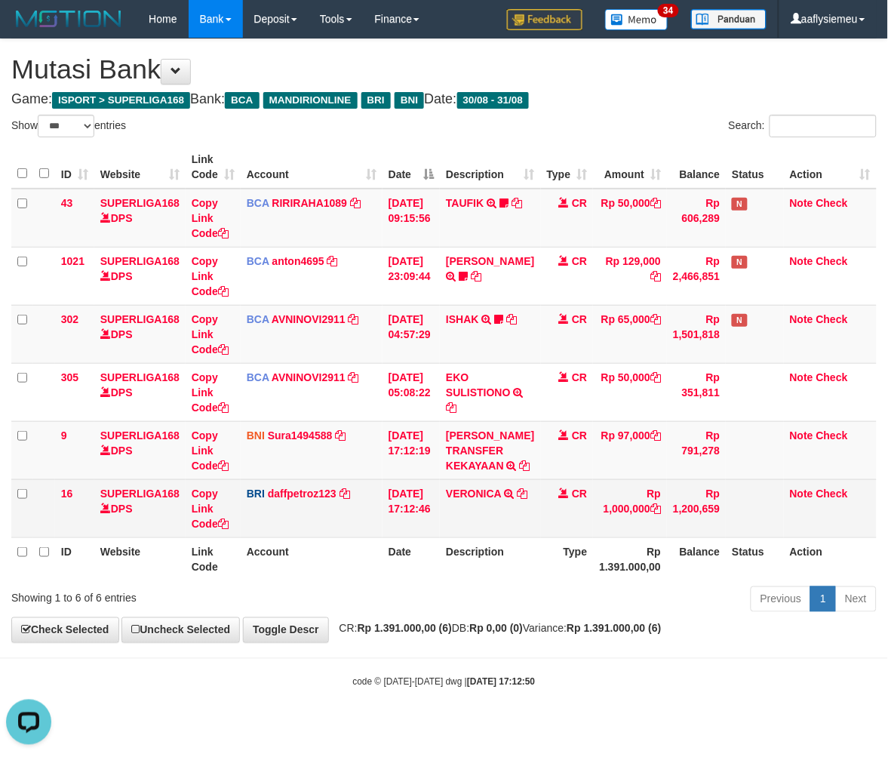
click at [426, 537] on td "31/08/2025 17:12:46" at bounding box center [410, 508] width 57 height 58
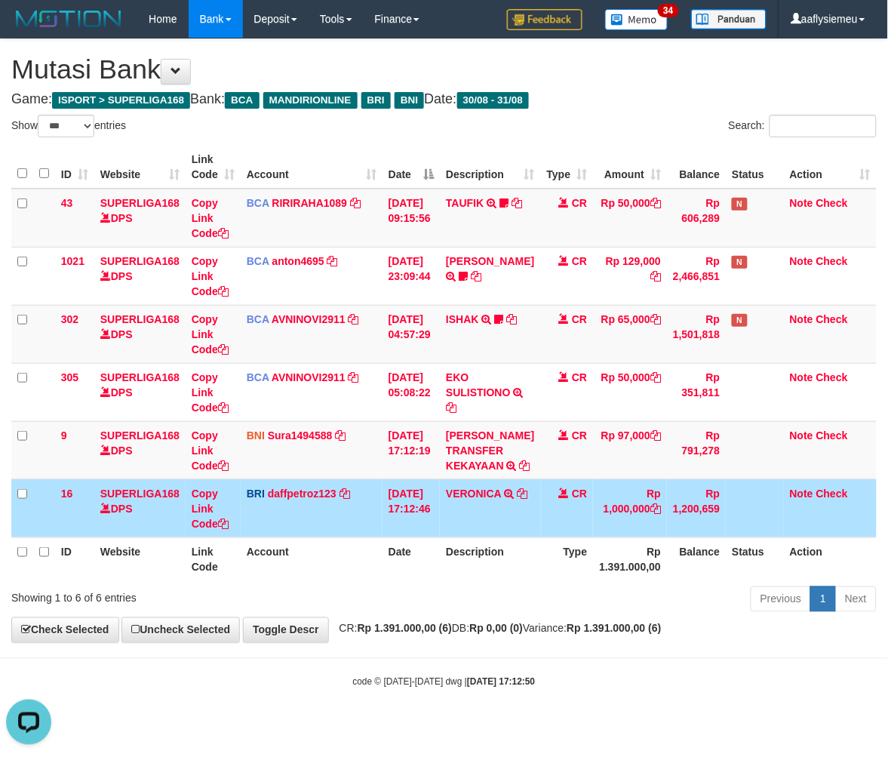
drag, startPoint x: 426, startPoint y: 554, endPoint x: 900, endPoint y: 499, distance: 476.9
click at [428, 537] on td "31/08/2025 17:12:46" at bounding box center [410, 508] width 57 height 58
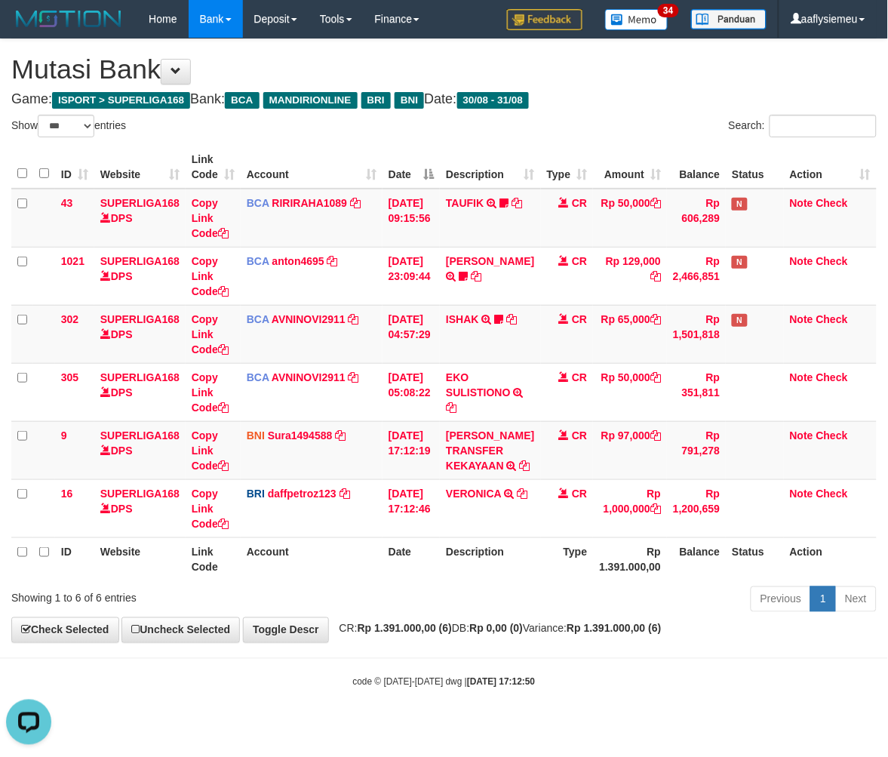
click at [434, 580] on th "Date" at bounding box center [410, 558] width 57 height 43
click at [431, 580] on th "Date" at bounding box center [410, 558] width 57 height 43
drag, startPoint x: 428, startPoint y: 605, endPoint x: 416, endPoint y: 590, distance: 19.3
click at [425, 580] on th "Date" at bounding box center [410, 558] width 57 height 43
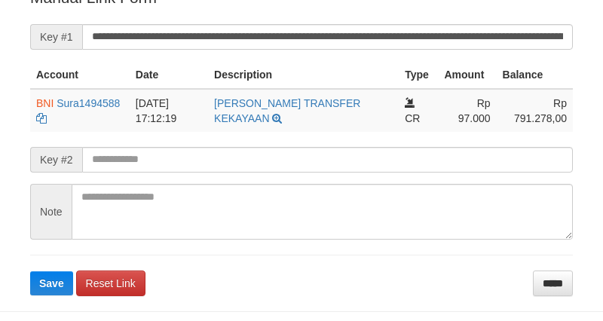
scroll to position [320, 0]
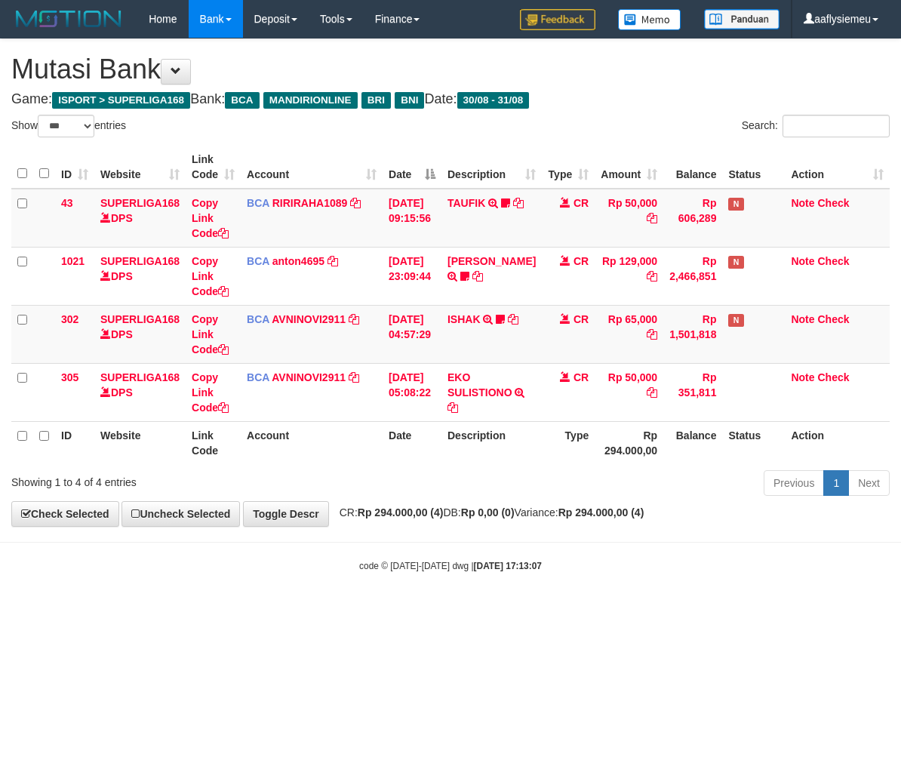
select select "***"
click at [330, 575] on body "Toggle navigation Home Bank Account List Load By Website Group [ISPORT] SUPERLI…" at bounding box center [450, 305] width 901 height 610
click at [300, 566] on div "code © 2012-2018 dwg | 2025/08/31 17:13:07" at bounding box center [450, 564] width 901 height 15
click at [379, 585] on body "Toggle navigation Home Bank Account List Load By Website Group [ISPORT] SUPERLI…" at bounding box center [450, 305] width 901 height 610
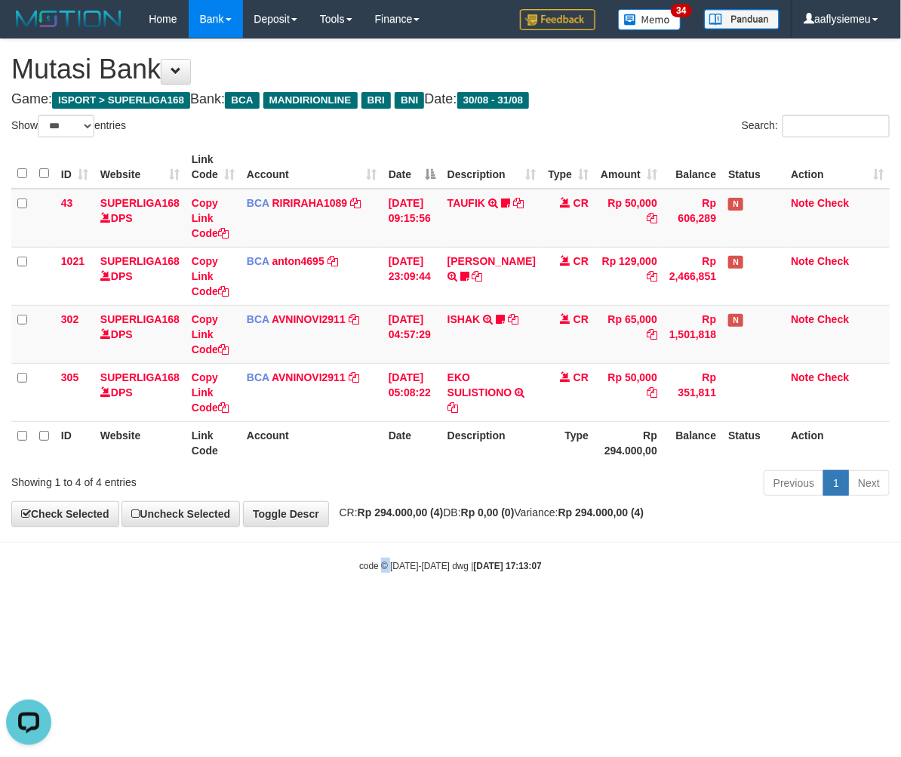
click at [379, 585] on body "Toggle navigation Home Bank Account List Load By Website Group [ISPORT] SUPERLI…" at bounding box center [450, 305] width 901 height 610
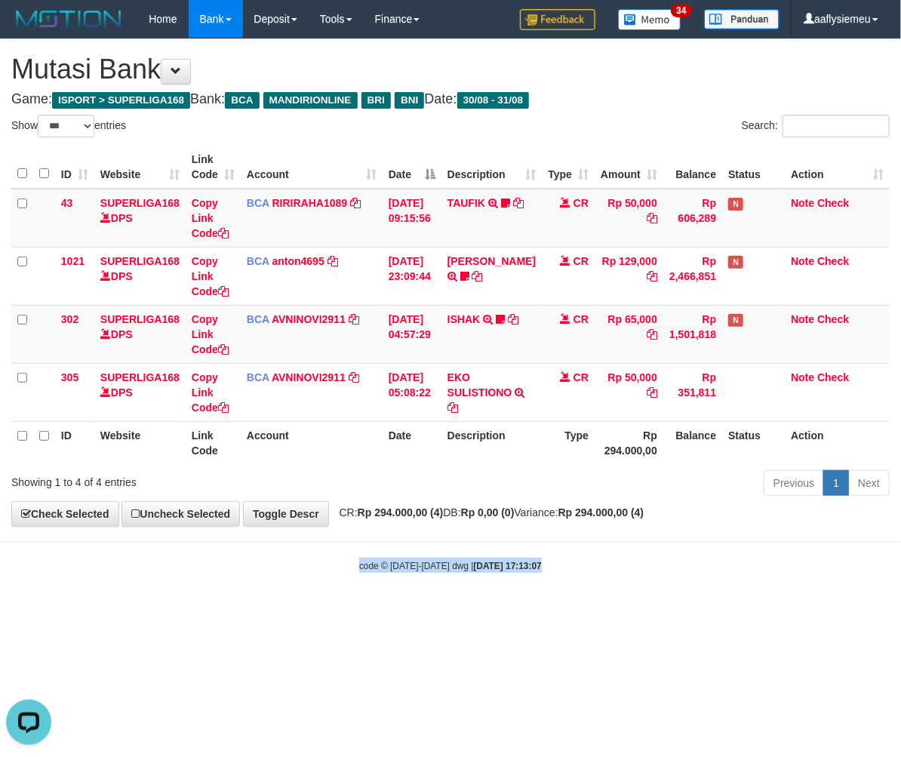
click at [379, 585] on body "Toggle navigation Home Bank Account List Load By Website Group [ISPORT] SUPERLI…" at bounding box center [450, 305] width 901 height 610
click at [379, 582] on body "Toggle navigation Home Bank Account List Load By Website Group [ISPORT] SUPERLI…" at bounding box center [450, 305] width 901 height 610
click at [379, 581] on body "Toggle navigation Home Bank Account List Load By Website Group [ISPORT] SUPERLI…" at bounding box center [450, 305] width 901 height 610
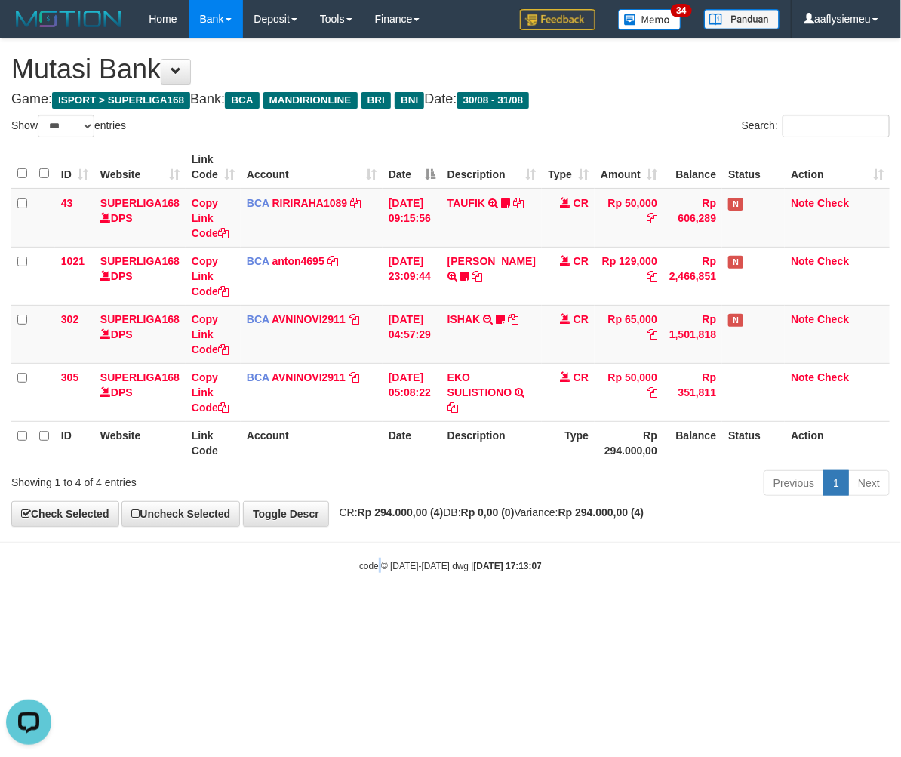
click at [379, 579] on body "Toggle navigation Home Bank Account List Load By Website Group [ISPORT] SUPERLI…" at bounding box center [450, 305] width 901 height 610
click at [537, 576] on body "Toggle navigation Home Bank Account List Load By Website Group [ISPORT] SUPERLI…" at bounding box center [450, 305] width 901 height 610
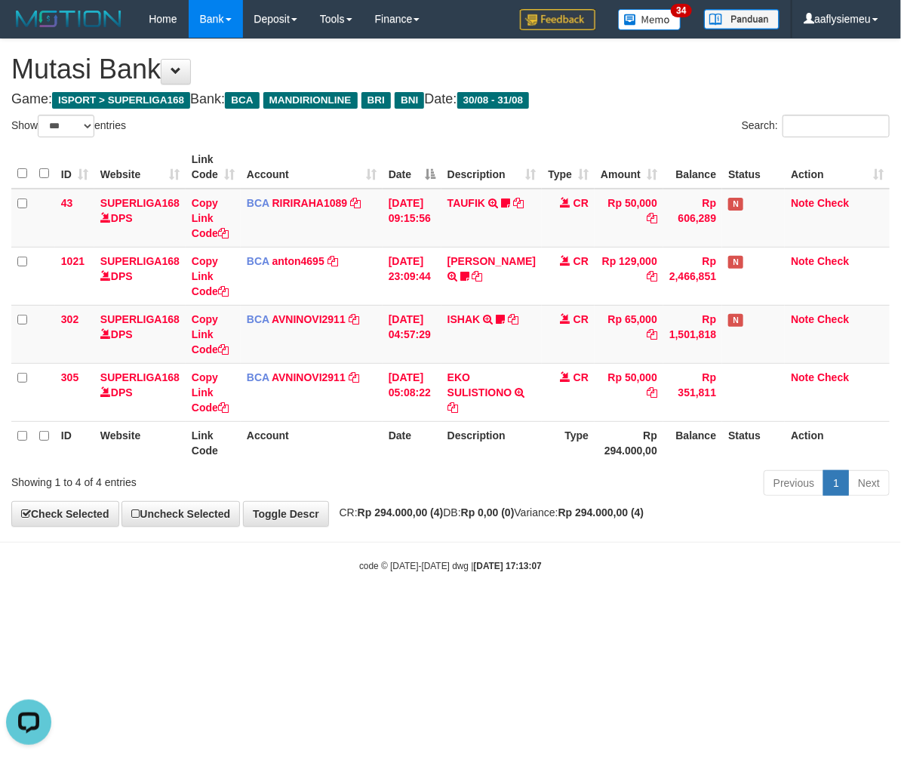
drag, startPoint x: 506, startPoint y: 602, endPoint x: 84, endPoint y: 622, distance: 422.1
click at [506, 602] on body "Toggle navigation Home Bank Account List Load By Website Group [ISPORT] SUPERLI…" at bounding box center [450, 305] width 901 height 610
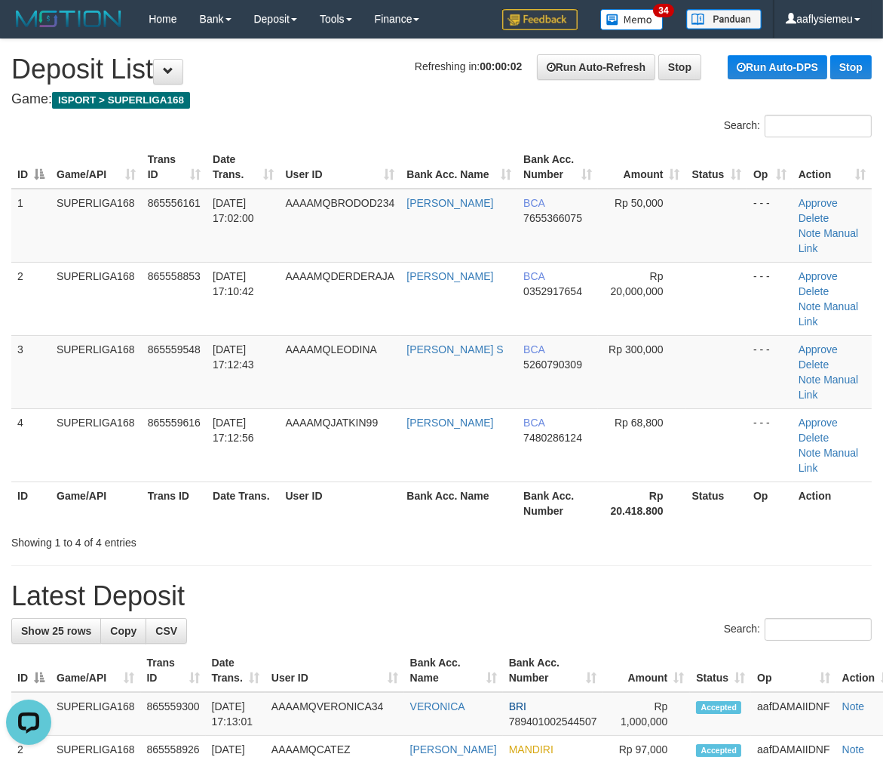
click at [115, 481] on th "Game/API" at bounding box center [96, 502] width 91 height 43
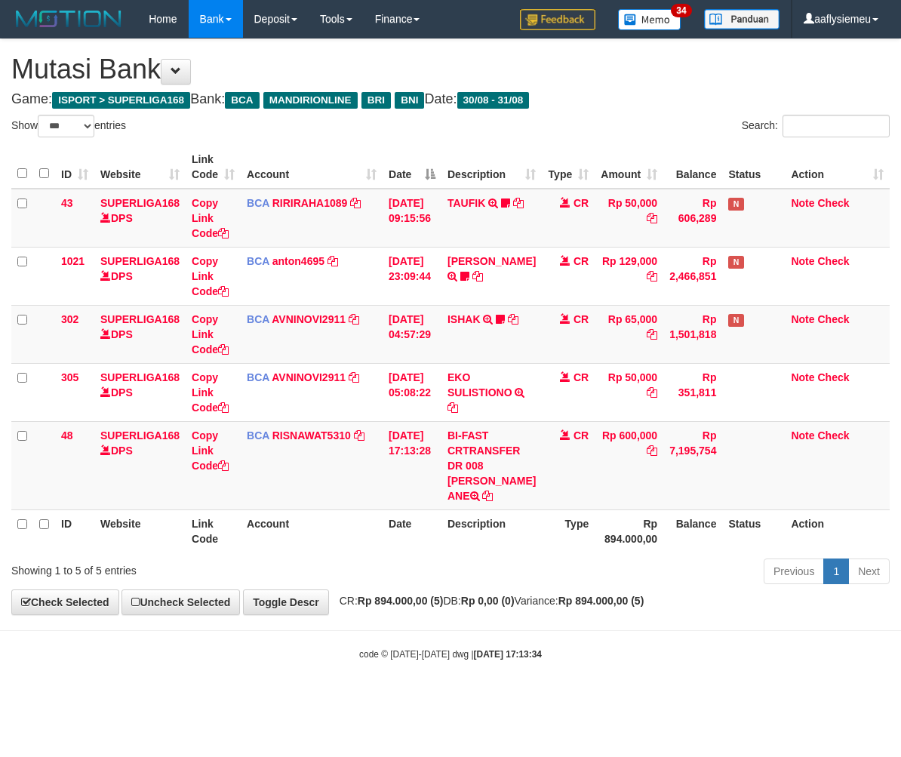
select select "***"
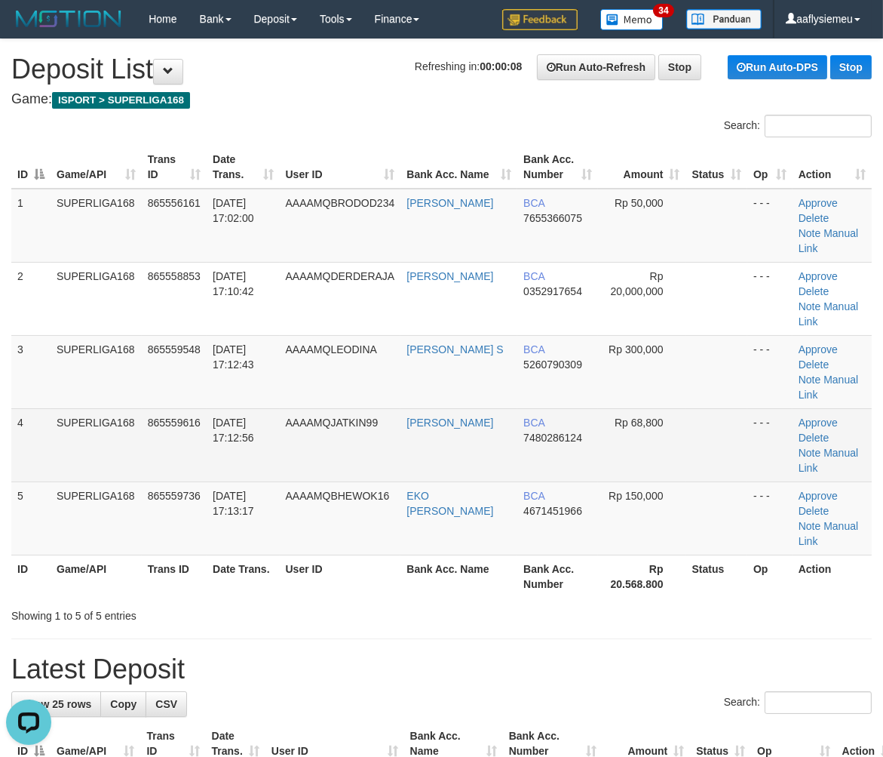
click at [202, 408] on td "865559616" at bounding box center [174, 444] width 65 height 73
click at [224, 416] on span "31/08/2025 17:12:56" at bounding box center [233, 429] width 41 height 27
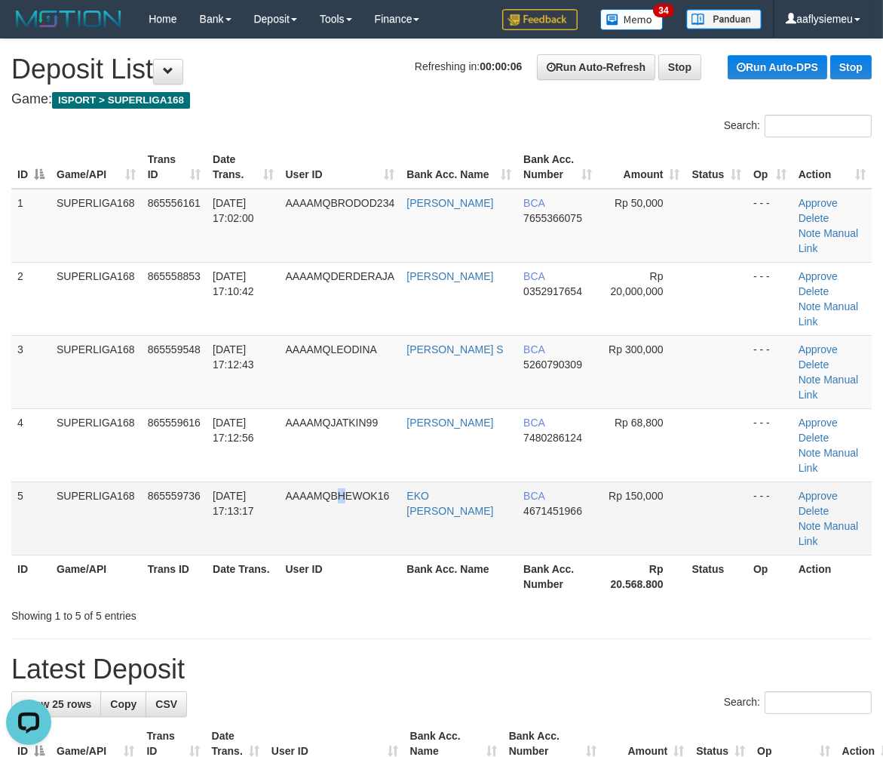
click at [355, 481] on td "AAAAMQBHEWOK16" at bounding box center [340, 517] width 121 height 73
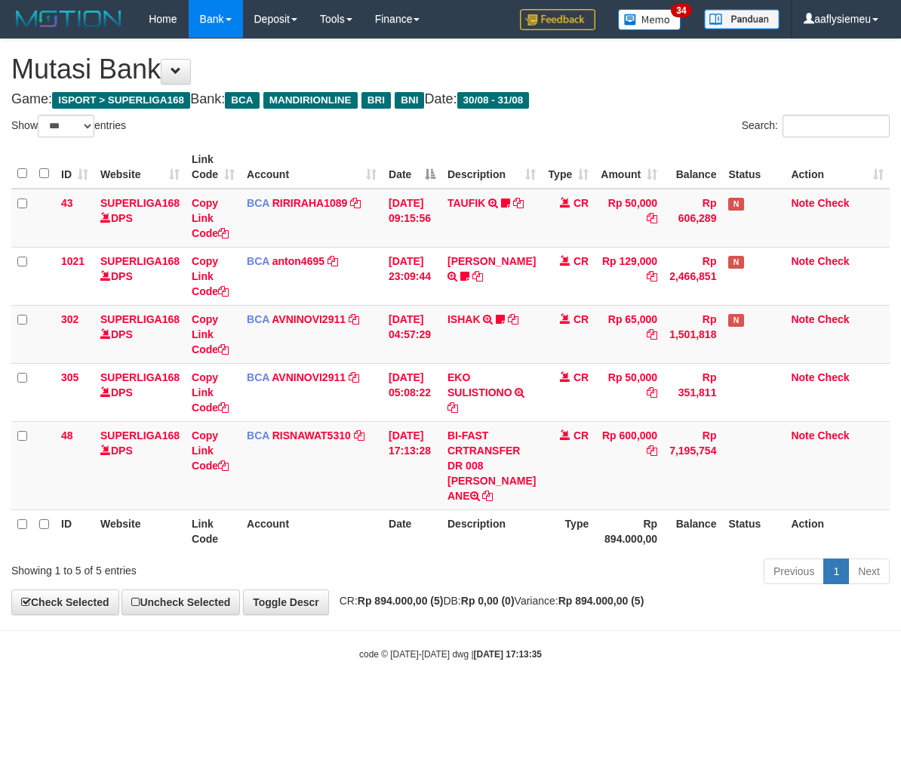
select select "***"
copy td "LUKMAN"
drag, startPoint x: 455, startPoint y: 480, endPoint x: 526, endPoint y: 486, distance: 71.1
click at [526, 487] on td "BI-FAST CRTRANSFER DR 008 [PERSON_NAME] ANE" at bounding box center [491, 465] width 100 height 88
click at [529, 614] on div "**********" at bounding box center [450, 326] width 901 height 575
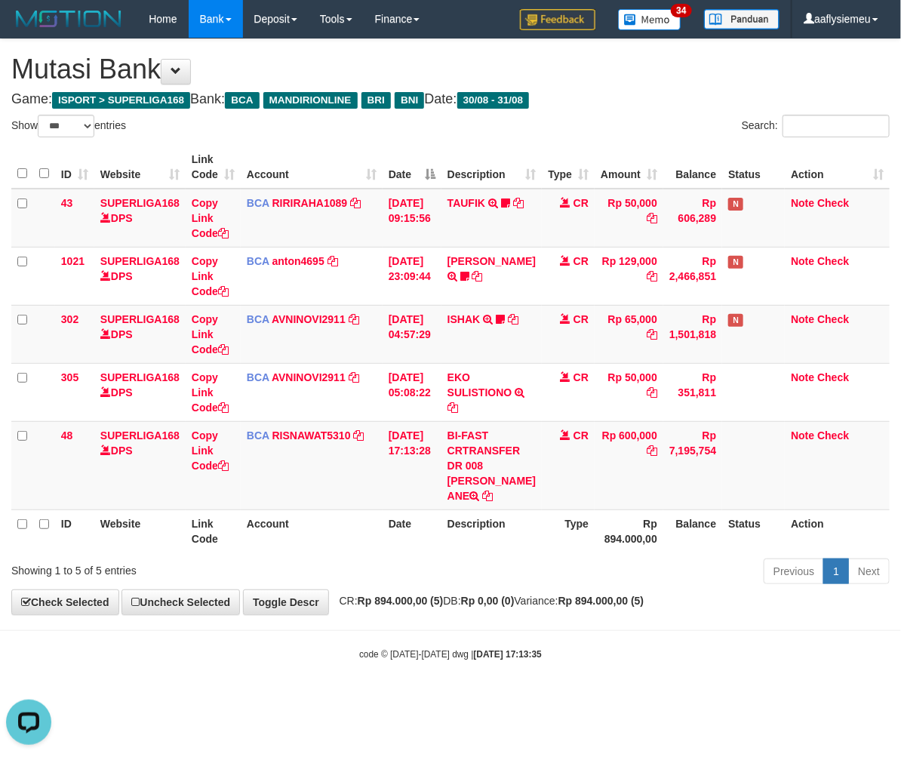
click at [470, 606] on span "CR: Rp 894.000,00 (5) DB: Rp 0,00 (0) Variance: Rp 894.000,00 (5)" at bounding box center [488, 600] width 312 height 12
drag, startPoint x: 471, startPoint y: 613, endPoint x: 899, endPoint y: 558, distance: 431.9
click at [475, 606] on span "CR: Rp 894.000,00 (5) DB: Rp 0,00 (0) Variance: Rp 894.000,00 (5)" at bounding box center [488, 600] width 312 height 12
select select "***"
click at [717, 651] on body "Toggle navigation Home Bank Account List Load By Website Group [ISPORT] SUPERLI…" at bounding box center [450, 349] width 901 height 698
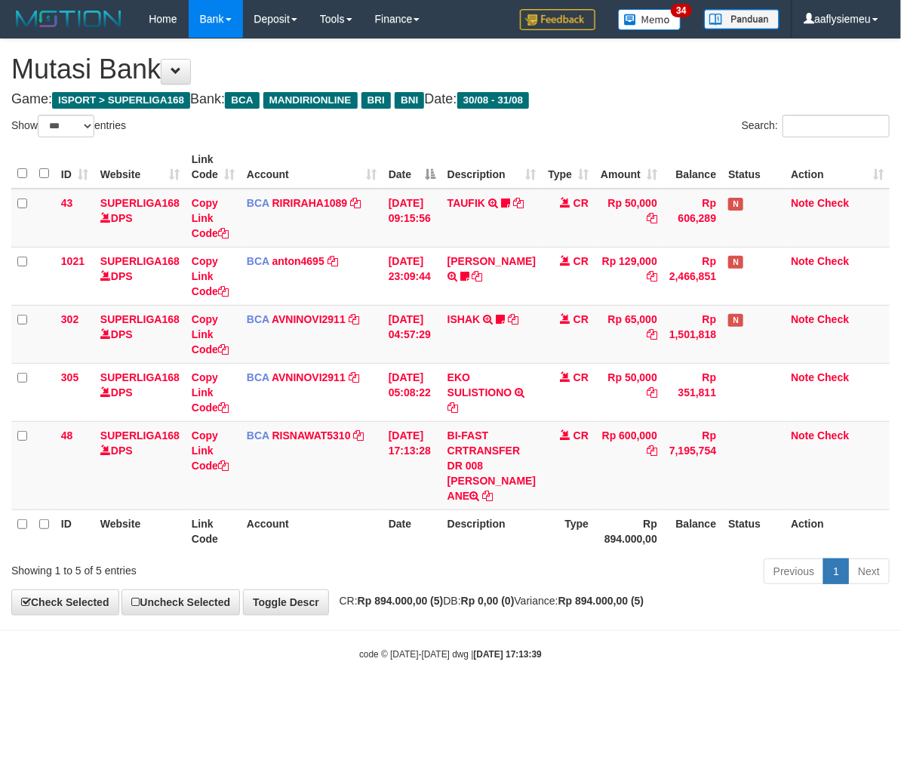
click at [717, 651] on body "Toggle navigation Home Bank Account List Load By Website Group [ISPORT] SUPERLI…" at bounding box center [450, 349] width 901 height 698
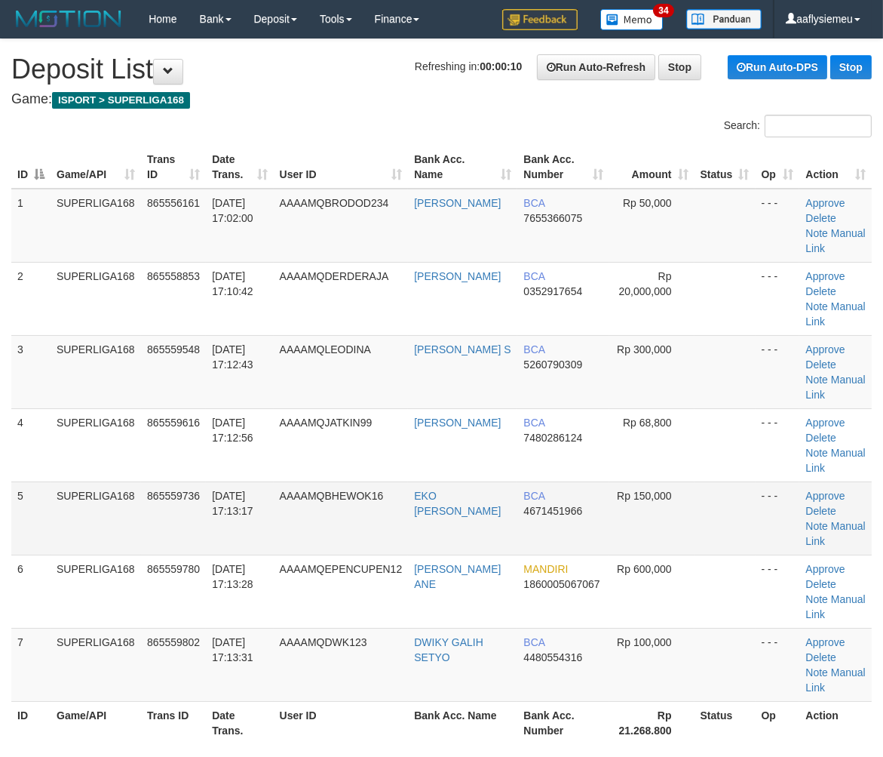
click at [366, 502] on td "AAAAMQBHEWOK16" at bounding box center [341, 517] width 135 height 73
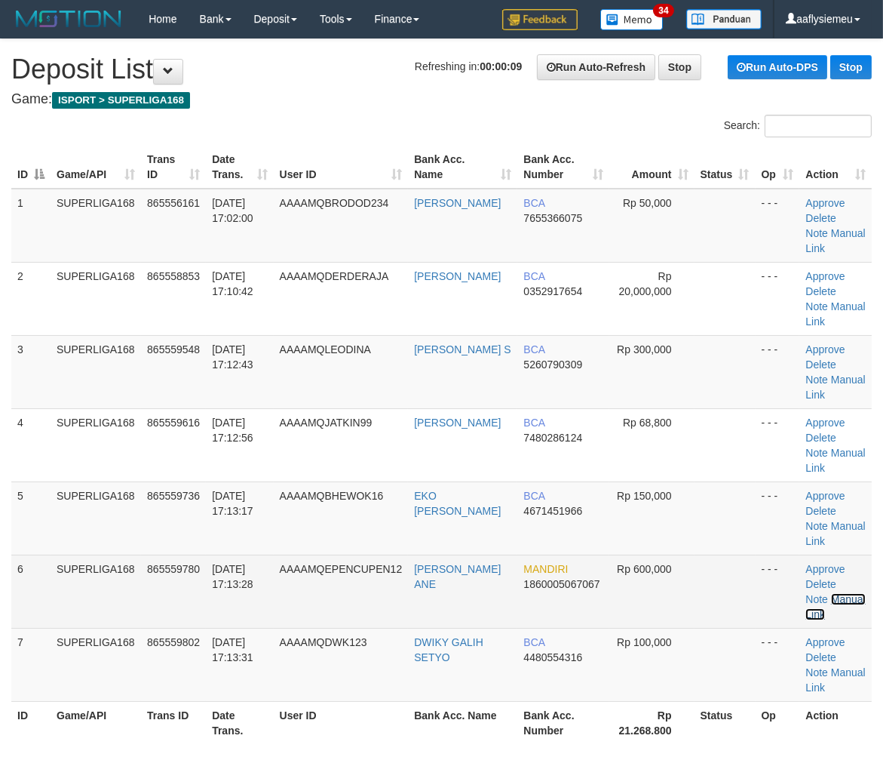
click at [840, 593] on link "Manual Link" at bounding box center [836, 606] width 60 height 27
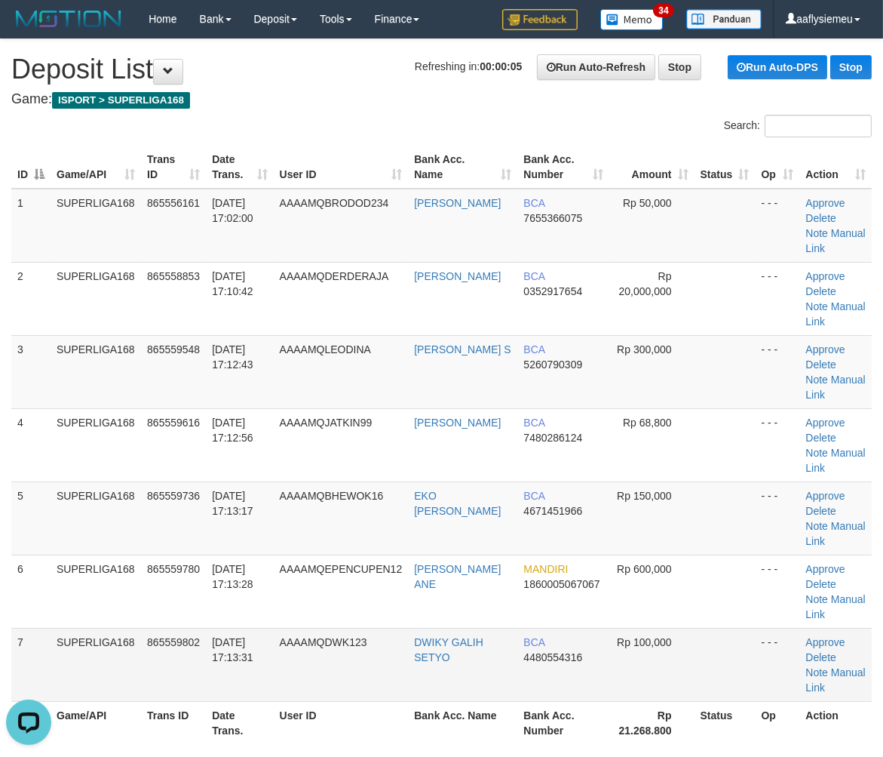
click at [230, 687] on td "31/08/2025 17:13:31" at bounding box center [239, 664] width 67 height 73
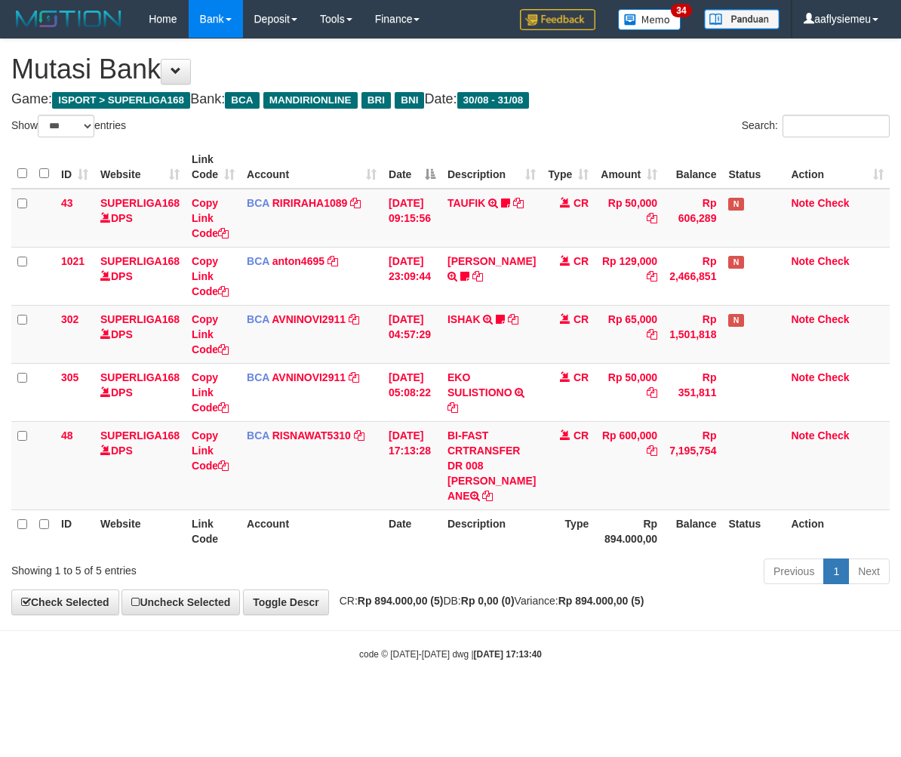
select select "***"
click at [223, 465] on icon at bounding box center [223, 465] width 11 height 11
drag, startPoint x: 706, startPoint y: 566, endPoint x: 899, endPoint y: 540, distance: 194.9
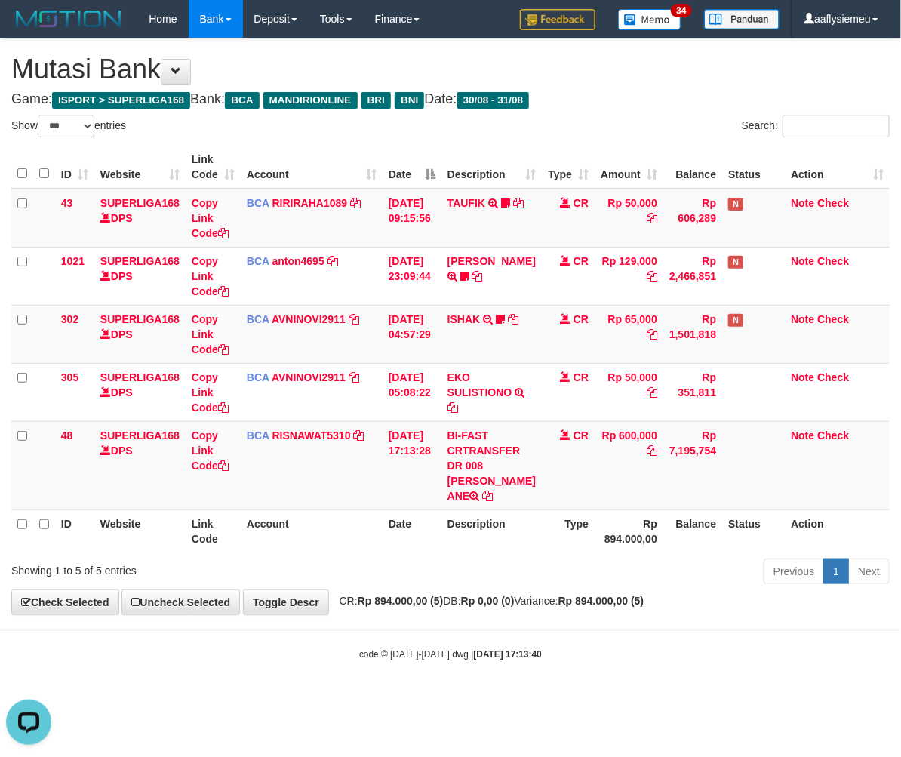
click at [717, 557] on div "ID Website Link Code Account Date Description Type Amount Balance Status Action…" at bounding box center [450, 349] width 901 height 416
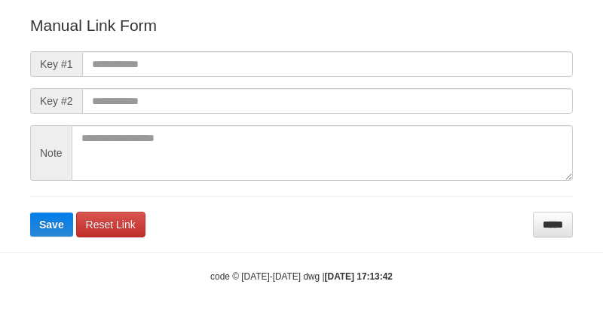
scroll to position [198, 0]
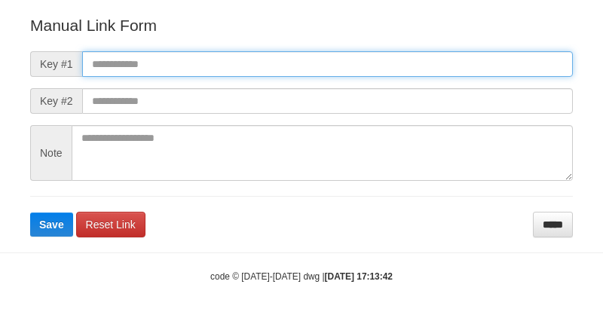
click at [187, 66] on input "text" at bounding box center [327, 64] width 491 height 26
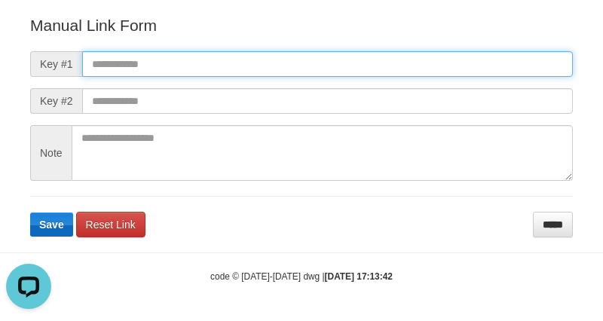
paste input "**********"
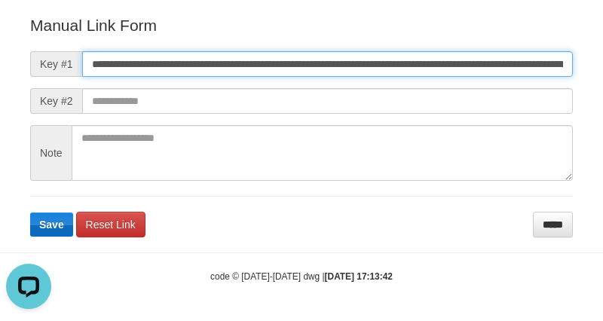
scroll to position [0, 909]
type input "**********"
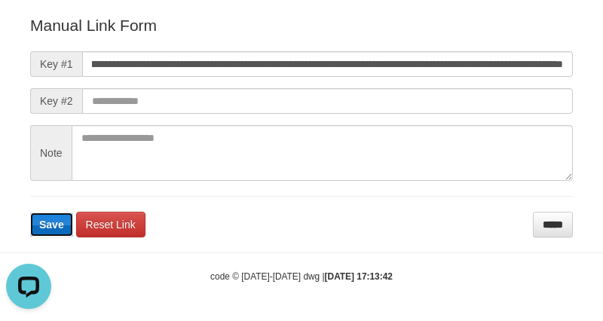
scroll to position [0, 0]
click at [42, 226] on span "Save" at bounding box center [51, 225] width 25 height 12
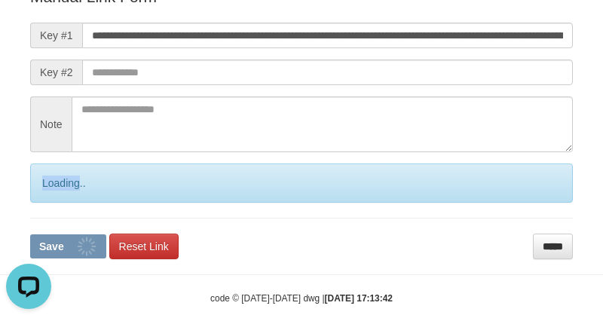
click at [42, 203] on div "Loading.." at bounding box center [301, 183] width 543 height 39
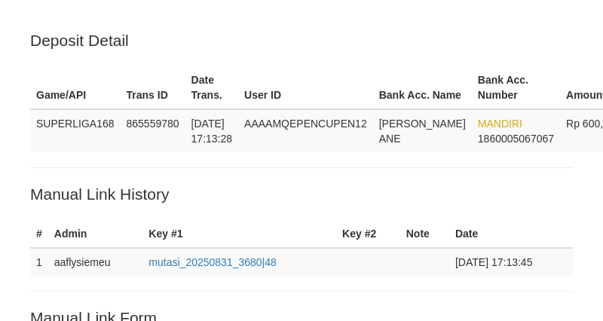
scroll to position [321, 0]
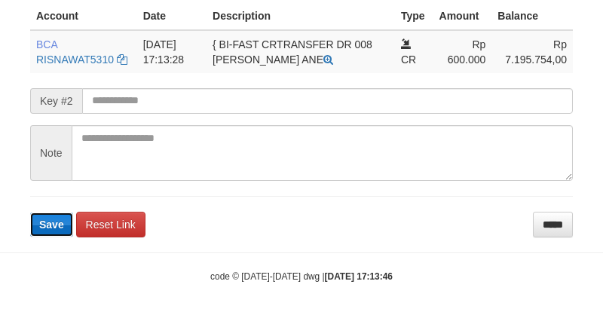
click at [49, 221] on span "Save" at bounding box center [51, 225] width 25 height 12
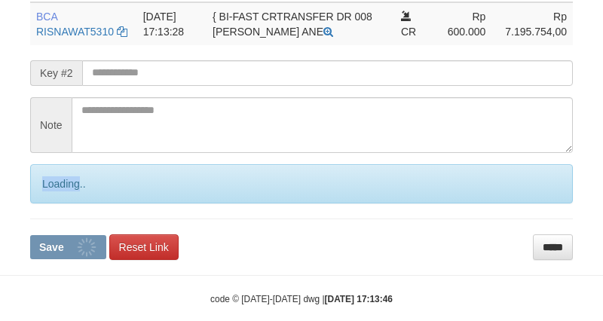
click at [49, 204] on div "Loading.." at bounding box center [301, 183] width 543 height 39
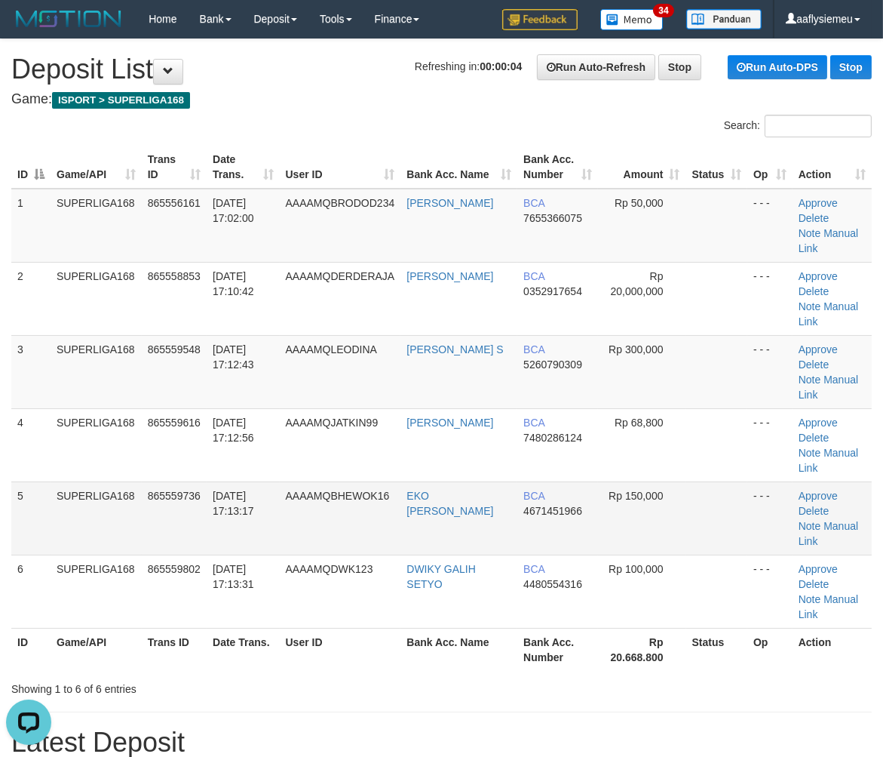
click at [355, 481] on td "AAAAMQBHEWOK16" at bounding box center [340, 517] width 121 height 73
drag, startPoint x: 355, startPoint y: 441, endPoint x: 0, endPoint y: 528, distance: 365.7
click at [352, 481] on td "AAAAMQBHEWOK16" at bounding box center [340, 517] width 121 height 73
drag, startPoint x: 272, startPoint y: 413, endPoint x: 9, endPoint y: 479, distance: 270.6
click at [270, 413] on td "31/08/2025 17:12:56" at bounding box center [243, 444] width 72 height 73
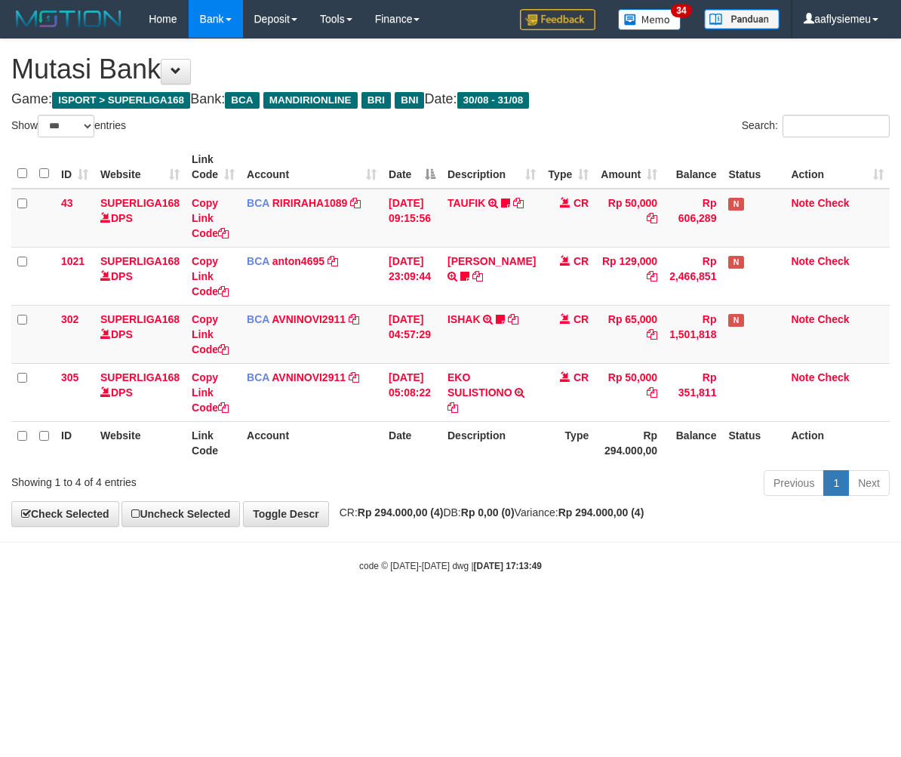
select select "***"
click at [566, 592] on body "Toggle navigation Home Bank Account List Load By Website Group [ISPORT] SUPERLI…" at bounding box center [450, 305] width 901 height 610
click at [563, 593] on body "Toggle navigation Home Bank Account List Load By Website Group [ISPORT] SUPERLI…" at bounding box center [450, 305] width 901 height 610
select select "***"
click at [772, 554] on body "Toggle navigation Home Bank Account List Load By Website Group [ISPORT] SUPERLI…" at bounding box center [450, 305] width 901 height 610
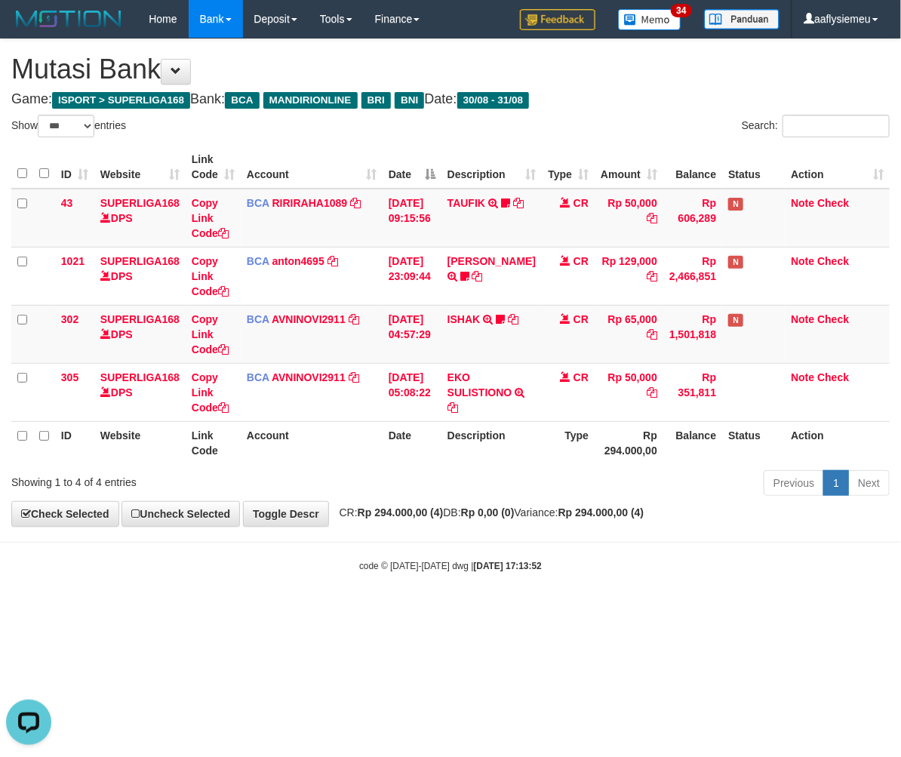
click at [772, 554] on body "Toggle navigation Home Bank Account List Load By Website Group [ISPORT] SUPERLI…" at bounding box center [450, 305] width 901 height 610
click at [674, 545] on body "Toggle navigation Home Bank Account List Load By Website Group [ISPORT] SUPERLI…" at bounding box center [450, 305] width 901 height 610
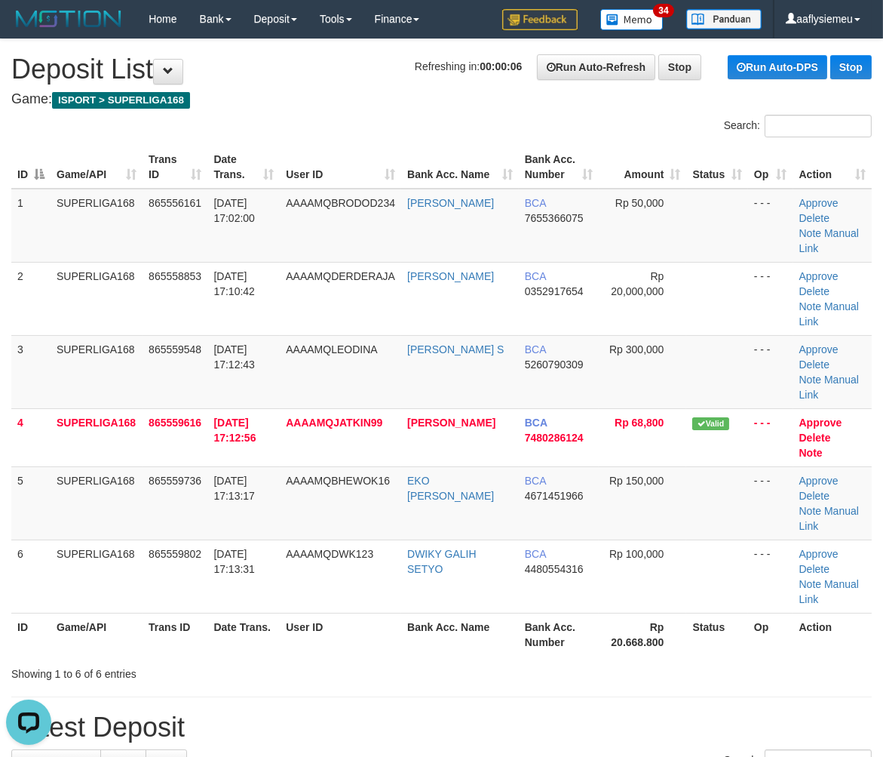
drag, startPoint x: 159, startPoint y: 479, endPoint x: 5, endPoint y: 526, distance: 161.5
click at [155, 539] on td "865559802" at bounding box center [175, 575] width 65 height 73
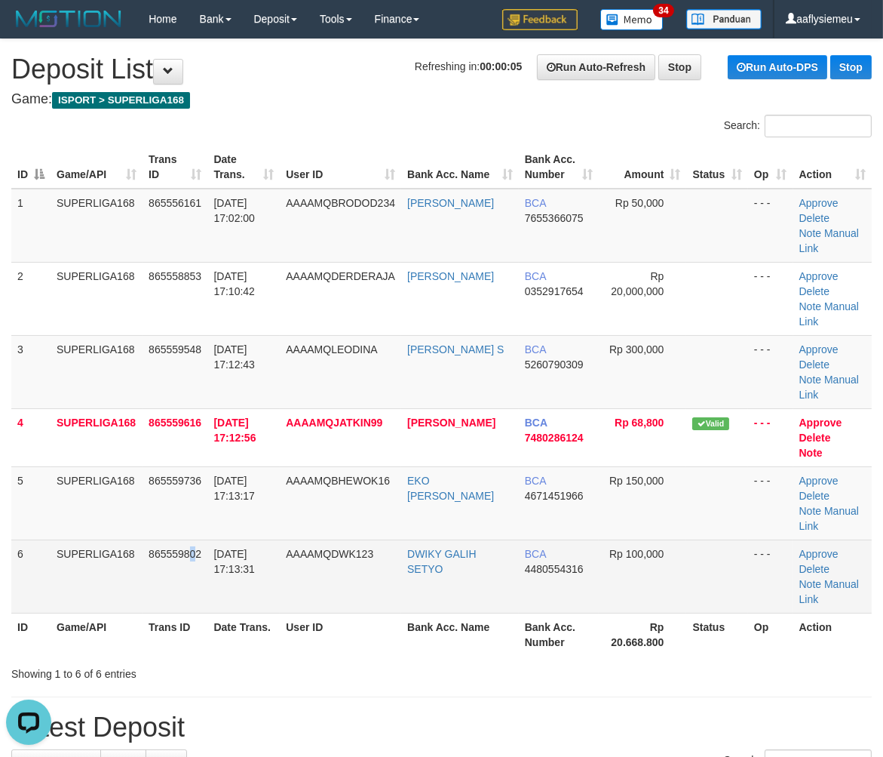
click at [196, 539] on td "865559802" at bounding box center [175, 575] width 65 height 73
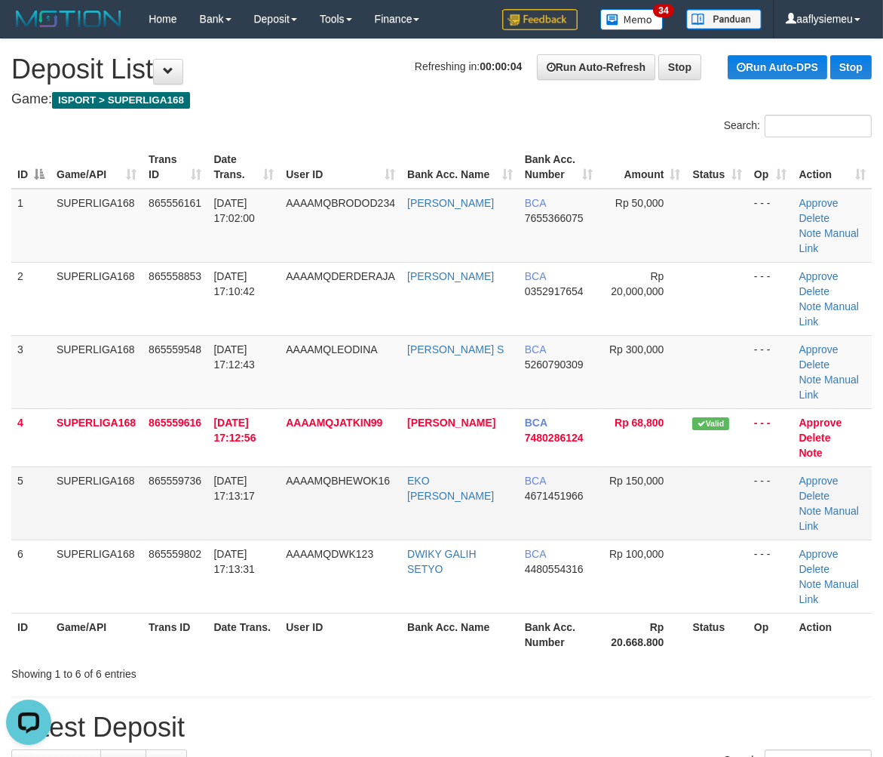
drag, startPoint x: 57, startPoint y: 450, endPoint x: 6, endPoint y: 468, distance: 54.4
click at [57, 466] on td "SUPERLIGA168" at bounding box center [97, 502] width 92 height 73
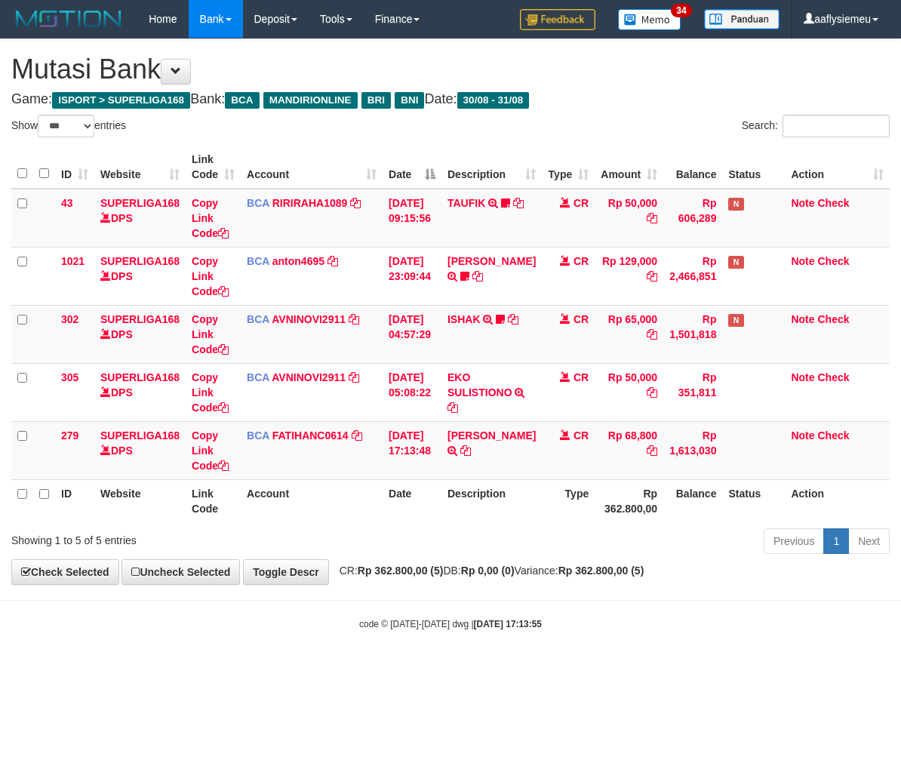
select select "***"
click at [643, 559] on div "Previous 1 Next" at bounding box center [638, 542] width 503 height 32
click at [614, 605] on body "Toggle navigation Home Bank Account List Load By Website Group [ISPORT] SUPERLI…" at bounding box center [450, 334] width 901 height 668
click at [585, 602] on body "Toggle navigation Home Bank Account List Load By Website Group [ISPORT] SUPERLI…" at bounding box center [450, 334] width 901 height 668
click at [767, 548] on link "Previous" at bounding box center [793, 541] width 60 height 26
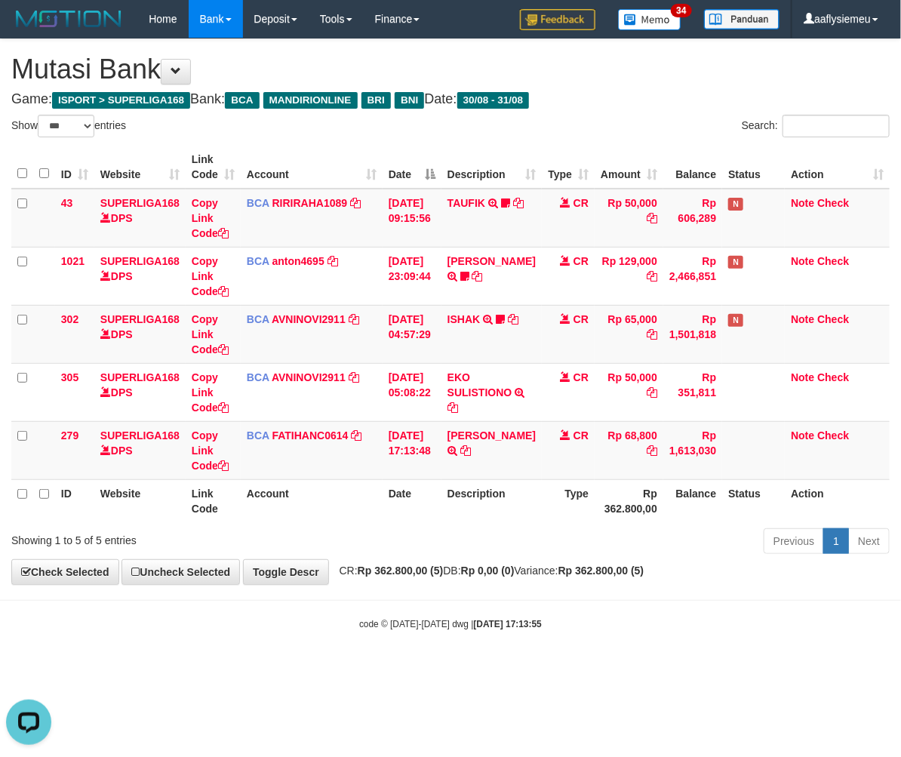
click at [762, 549] on div "Previous 1 Next" at bounding box center [638, 542] width 503 height 32
click at [552, 551] on div "Previous 1 Next" at bounding box center [638, 542] width 503 height 32
click at [529, 586] on body "Toggle navigation Home Bank Account List Load By Website Group [ISPORT] SUPERLI…" at bounding box center [450, 334] width 901 height 668
drag, startPoint x: 487, startPoint y: 569, endPoint x: 471, endPoint y: 576, distance: 17.0
click at [488, 569] on strong "Rp 0,00 (0)" at bounding box center [488, 570] width 54 height 12
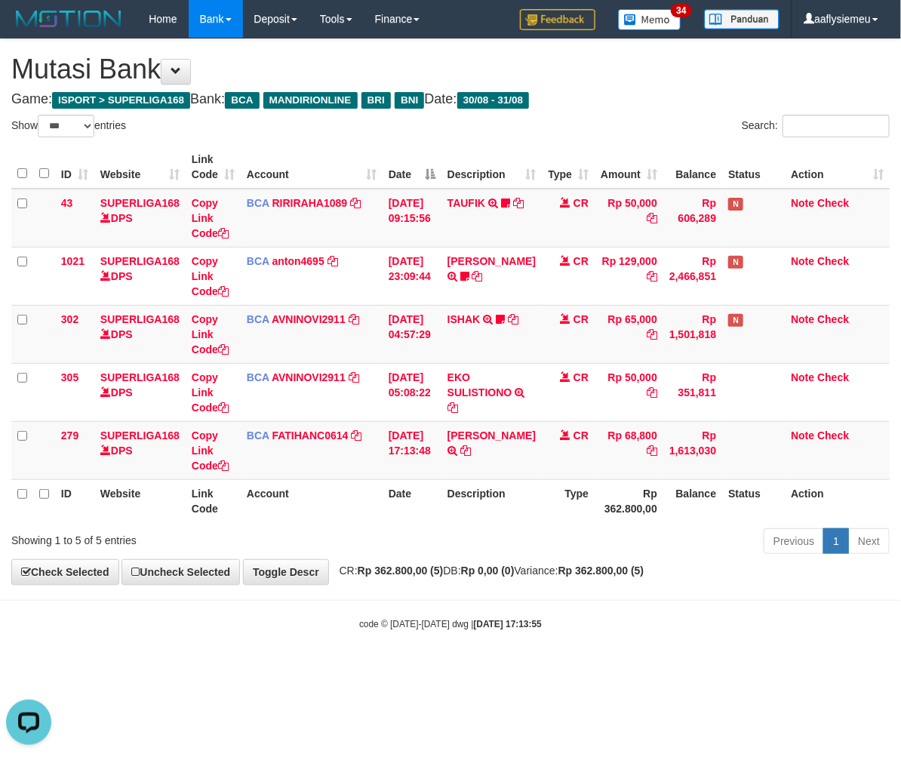
click at [471, 576] on span "CR: Rp 362.800,00 (5) DB: Rp 0,00 (0) Variance: Rp 362.800,00 (5)" at bounding box center [488, 570] width 312 height 12
drag, startPoint x: 471, startPoint y: 576, endPoint x: 245, endPoint y: 613, distance: 229.4
click at [471, 575] on span "CR: Rp 362.800,00 (5) DB: Rp 0,00 (0) Variance: Rp 362.800,00 (5)" at bounding box center [488, 570] width 312 height 12
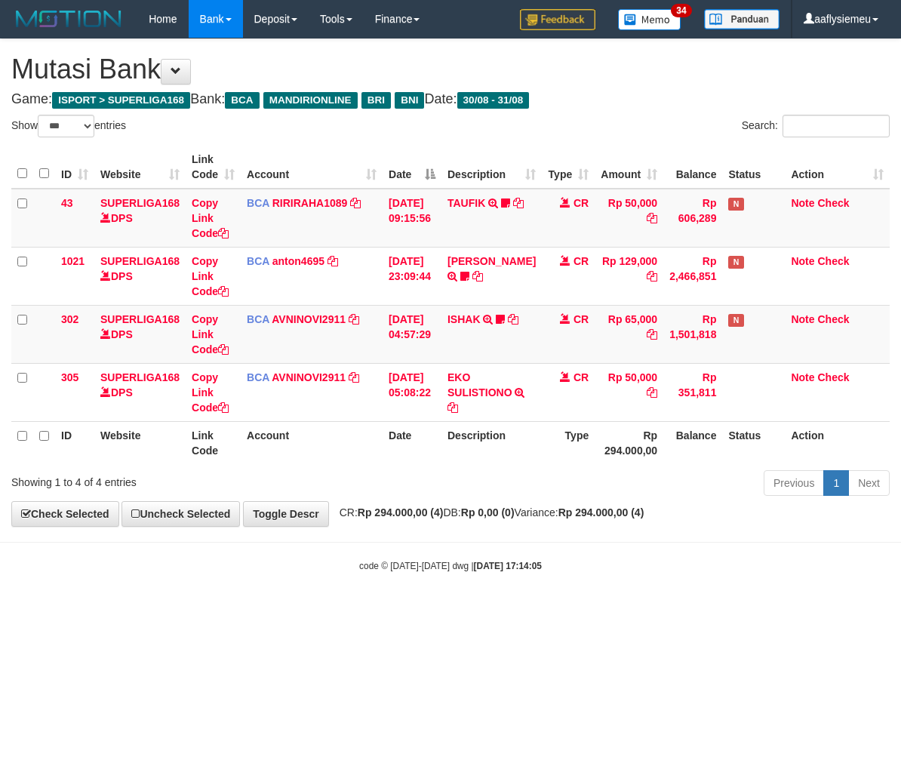
select select "***"
click at [337, 610] on html "Toggle navigation Home Bank Account List Load By Website Group [ISPORT] SUPERLI…" at bounding box center [450, 305] width 901 height 610
select select "***"
click at [514, 515] on strong "Rp 0,00 (0)" at bounding box center [488, 512] width 54 height 12
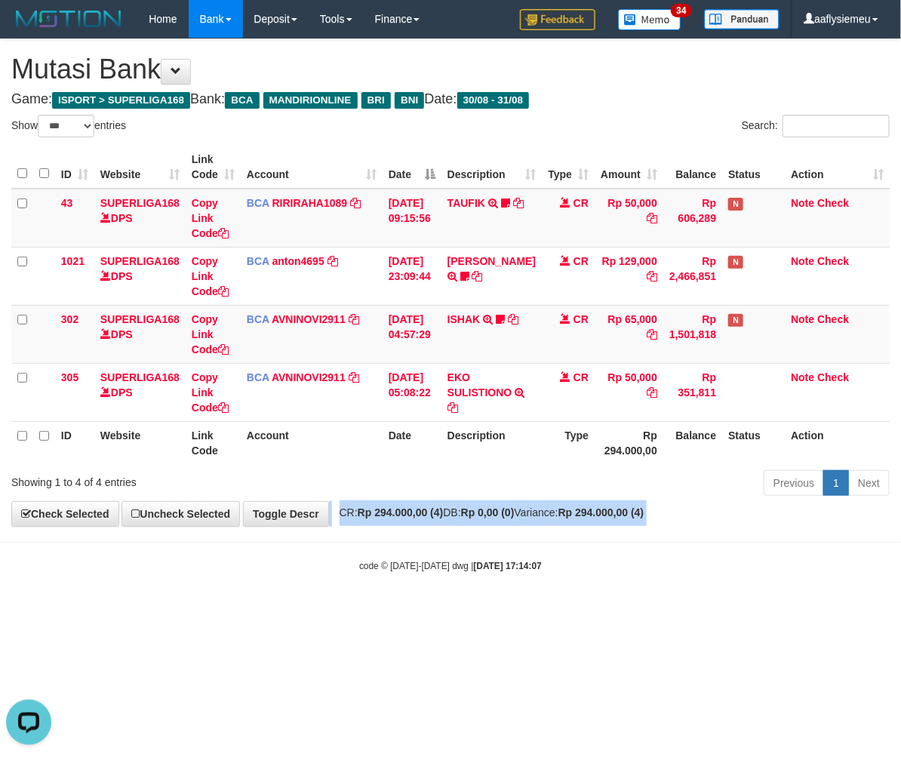
click at [514, 515] on strong "Rp 0,00 (0)" at bounding box center [488, 512] width 54 height 12
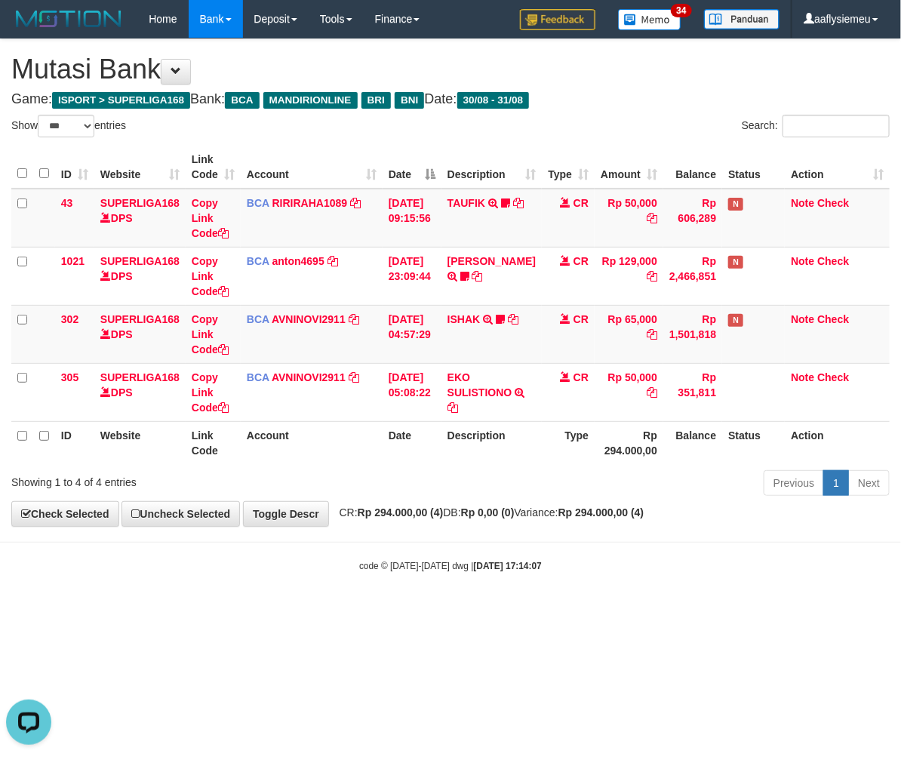
click at [500, 562] on strong "2025/08/31 17:14:07" at bounding box center [508, 565] width 68 height 11
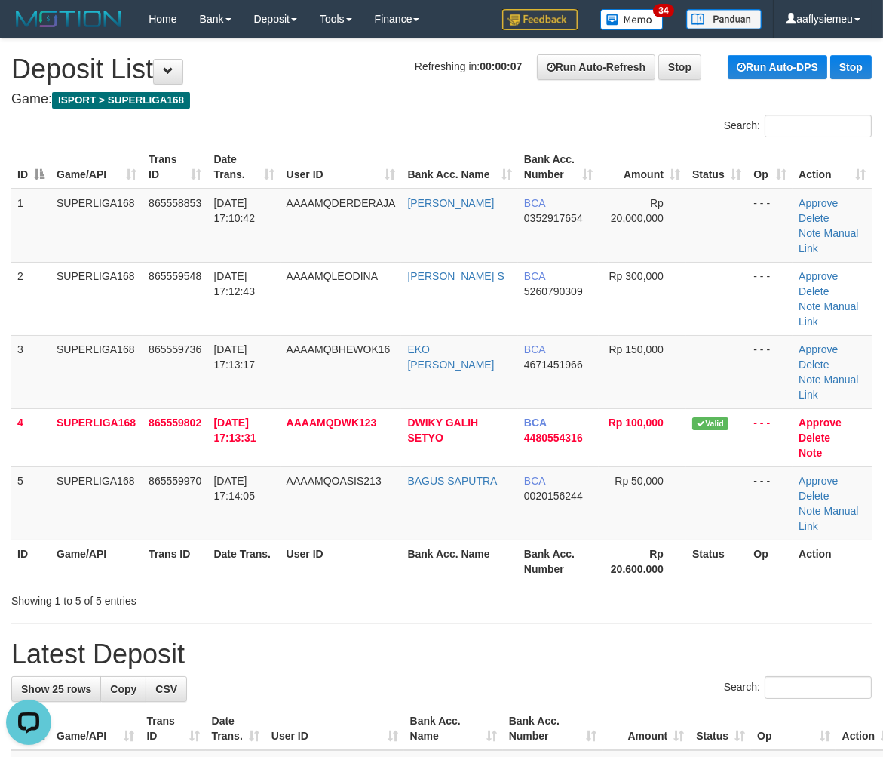
click at [83, 539] on th "Game/API" at bounding box center [97, 560] width 92 height 43
click at [41, 539] on th "ID" at bounding box center [30, 560] width 39 height 43
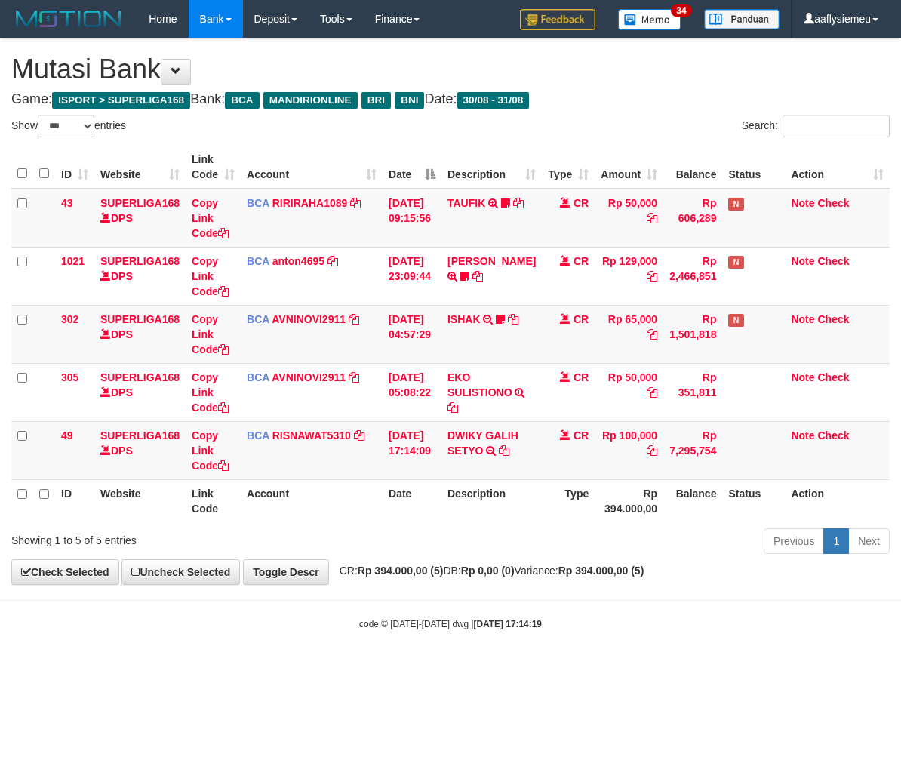
select select "***"
click at [425, 559] on div "Previous 1 Next" at bounding box center [638, 542] width 503 height 32
drag, startPoint x: 330, startPoint y: 560, endPoint x: 385, endPoint y: 564, distance: 56.0
click at [329, 560] on link "Toggle Descr" at bounding box center [286, 572] width 86 height 26
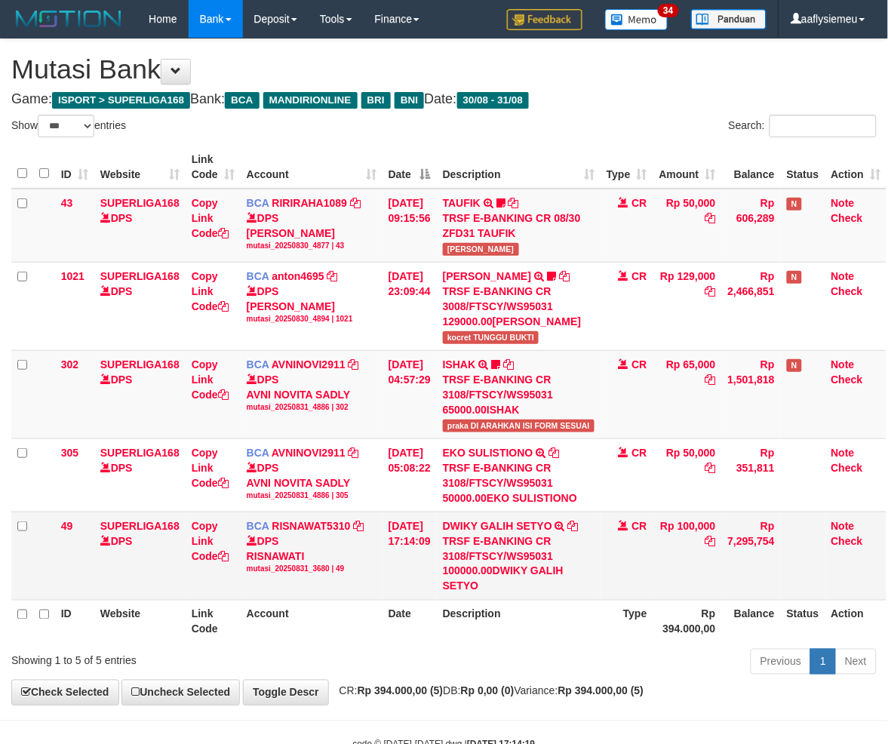
click at [388, 554] on td "31/08/2025 17:14:09" at bounding box center [409, 555] width 54 height 88
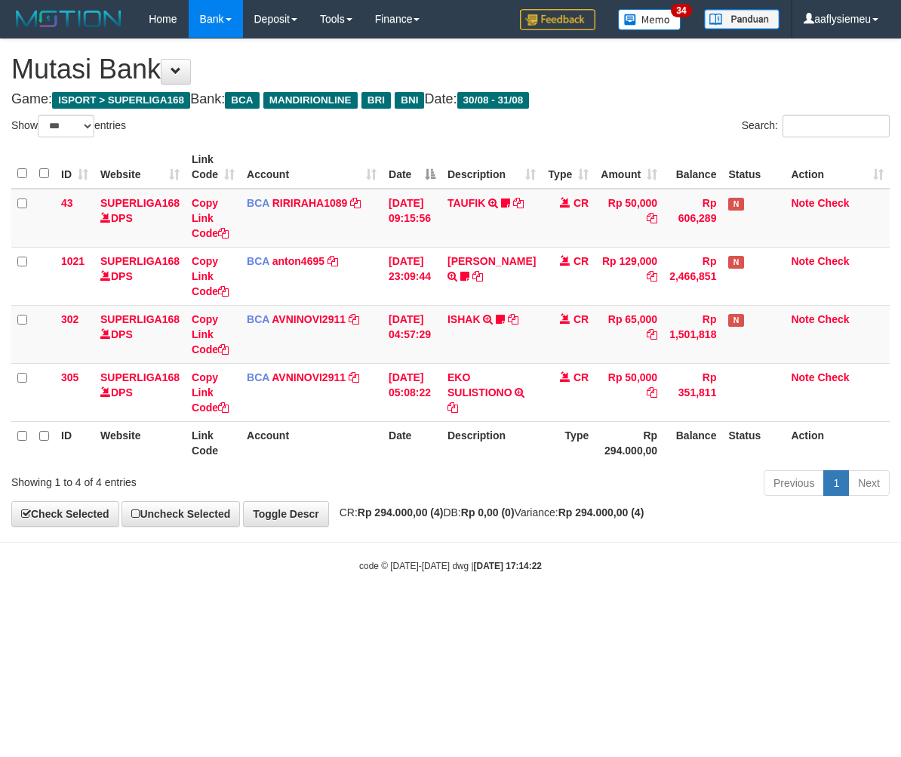
select select "***"
click at [888, 464] on div "ID Website Link Code Account Date Description Type Amount Balance Status Action…" at bounding box center [450, 304] width 901 height 327
click at [419, 557] on body "Toggle navigation Home Bank Account List Load By Website Group [ISPORT] SUPERLI…" at bounding box center [450, 305] width 901 height 610
select select "***"
click at [474, 564] on strong "2025/08/31 17:14:23" at bounding box center [508, 565] width 68 height 11
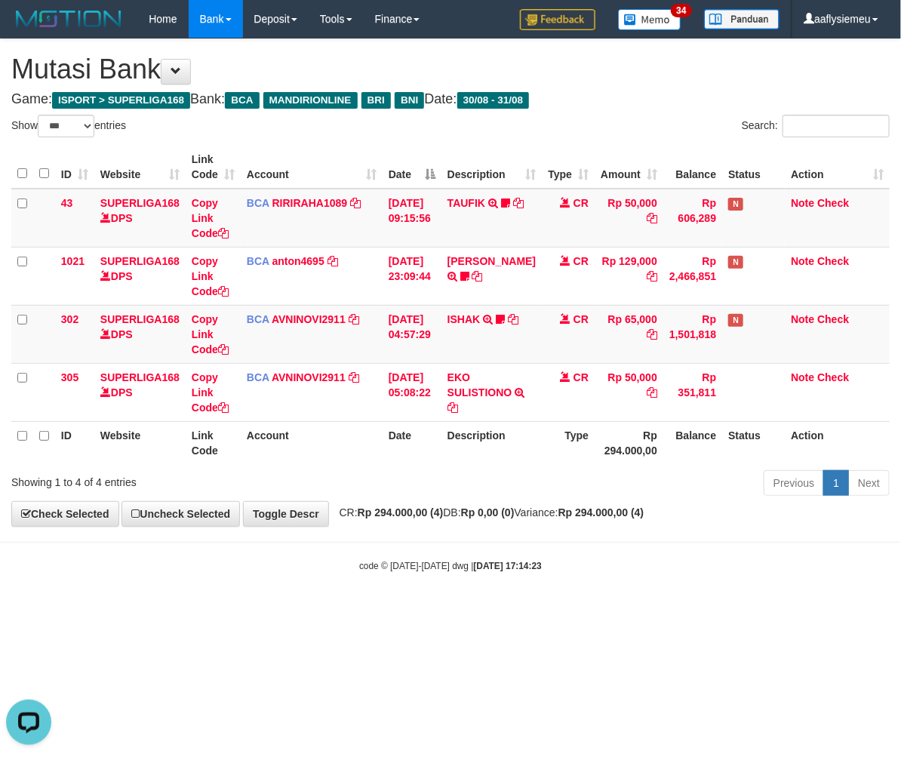
click at [478, 561] on strong "2025/08/31 17:14:23" at bounding box center [508, 565] width 68 height 11
click at [477, 561] on strong "2025/08/31 17:14:23" at bounding box center [508, 565] width 68 height 11
click at [476, 560] on strong "2025/08/31 17:14:23" at bounding box center [508, 565] width 68 height 11
click at [475, 559] on div "code © 2012-2018 dwg | 2025/08/31 17:14:23" at bounding box center [450, 564] width 901 height 15
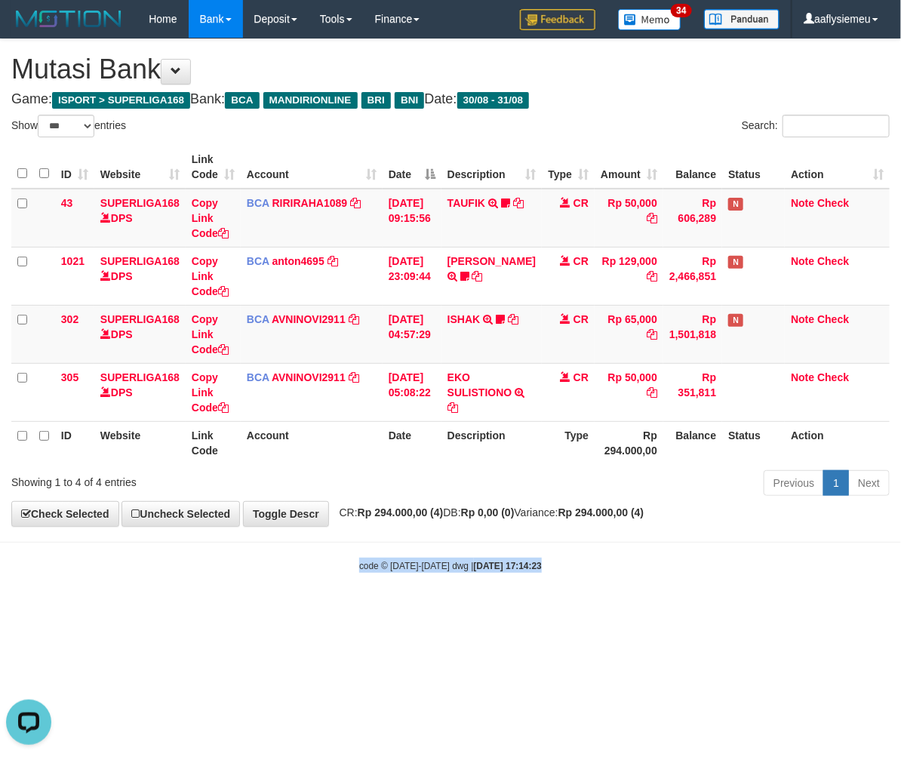
click at [475, 558] on div "code © 2012-2018 dwg | 2025/08/31 17:14:23" at bounding box center [450, 564] width 901 height 15
click at [556, 513] on span "CR: Rp 294.000,00 (4) DB: Rp 0,00 (0) Variance: Rp 294.000,00 (4)" at bounding box center [488, 512] width 312 height 12
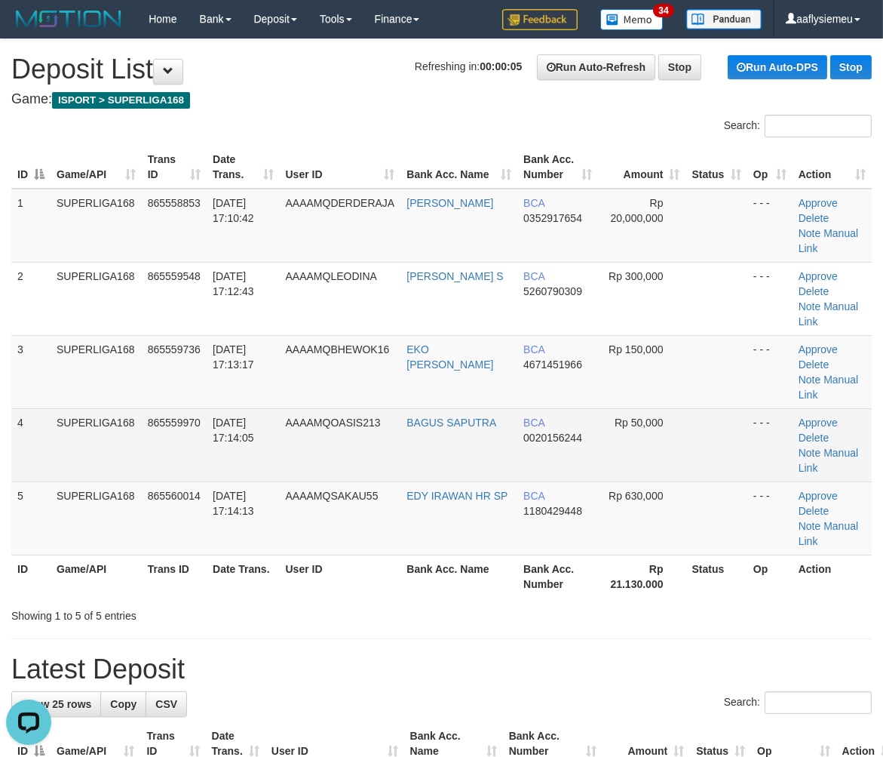
click at [36, 408] on td "4" at bounding box center [30, 444] width 39 height 73
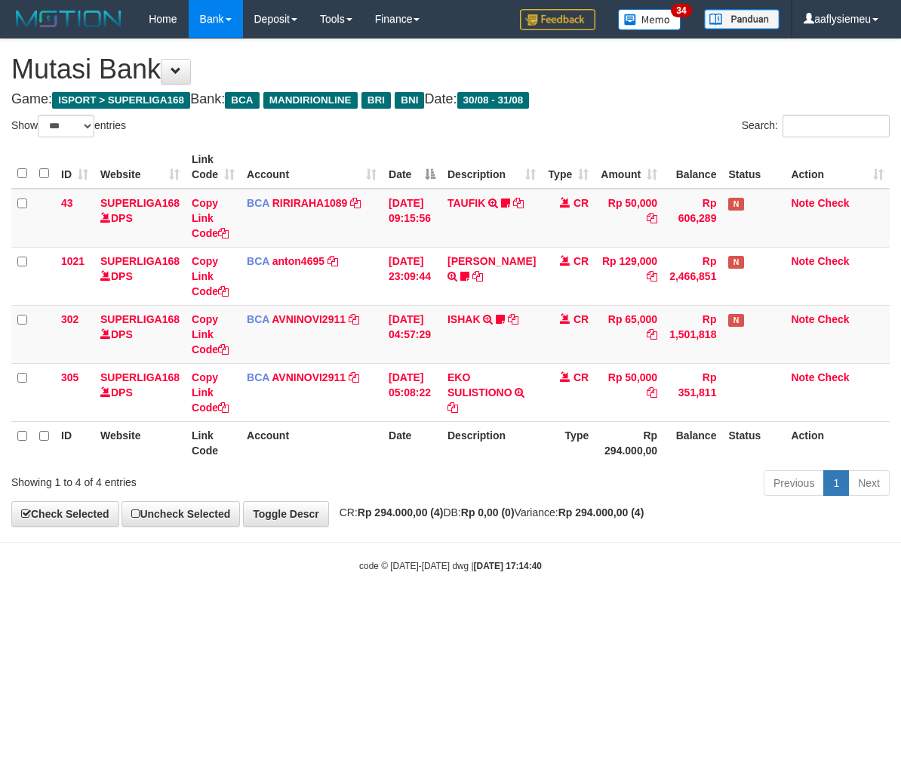
select select "***"
click at [219, 496] on div "Showing 1 to 4 of 4 entries Previous 1 Next" at bounding box center [450, 484] width 901 height 32
click at [419, 548] on body "Toggle navigation Home Bank Account List Load By Website Group [ISPORT] SUPERLI…" at bounding box center [450, 305] width 901 height 610
click at [549, 523] on div "**********" at bounding box center [450, 282] width 901 height 487
click at [514, 499] on div "Previous 1 Next" at bounding box center [638, 484] width 503 height 32
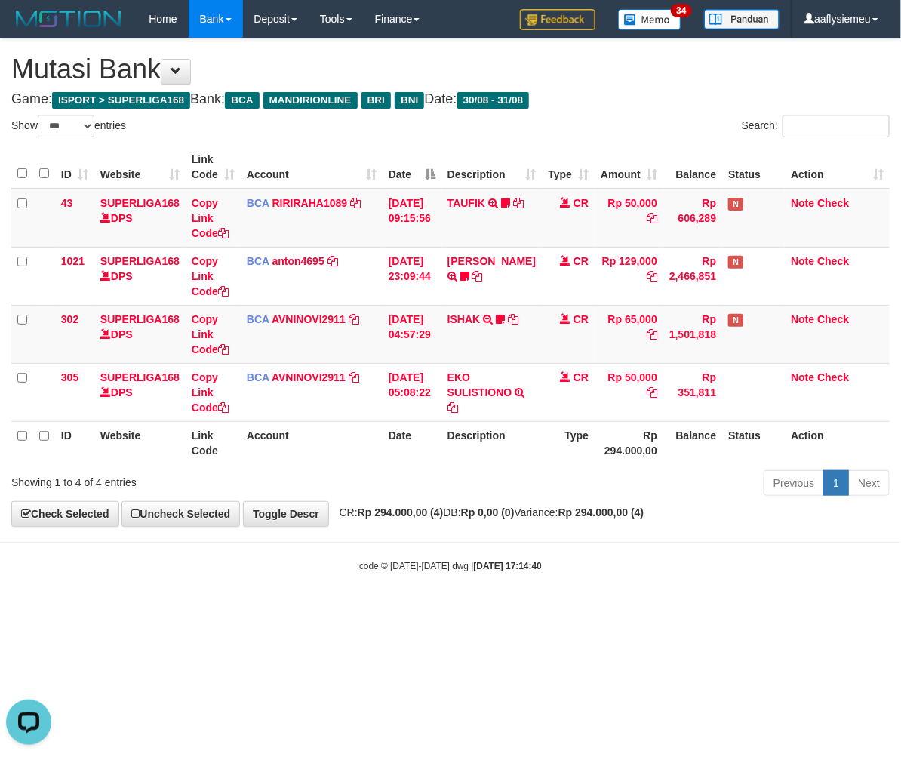
click at [373, 575] on body "Toggle navigation Home Bank Account List Load By Website Group [ISPORT] SUPERLI…" at bounding box center [450, 305] width 901 height 610
click at [622, 529] on body "Toggle navigation Home Bank Account List Load By Website Group [ISPORT] SUPERLI…" at bounding box center [450, 305] width 901 height 610
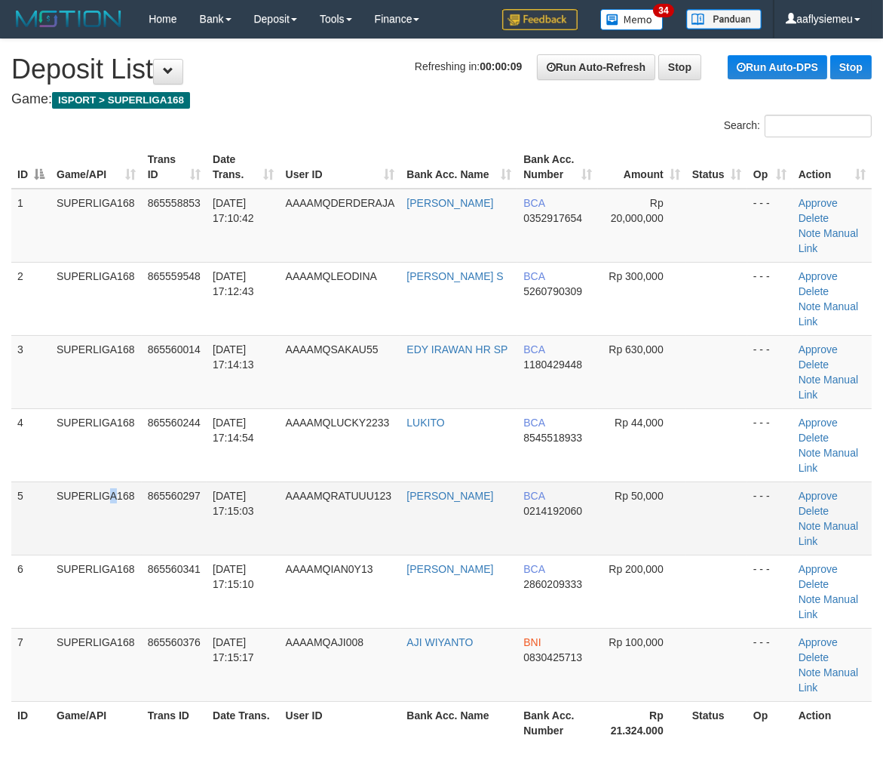
drag, startPoint x: 75, startPoint y: 446, endPoint x: 56, endPoint y: 453, distance: 20.8
click at [73, 481] on td "SUPERLIGA168" at bounding box center [96, 517] width 91 height 73
click at [147, 481] on td "865560297" at bounding box center [174, 517] width 65 height 73
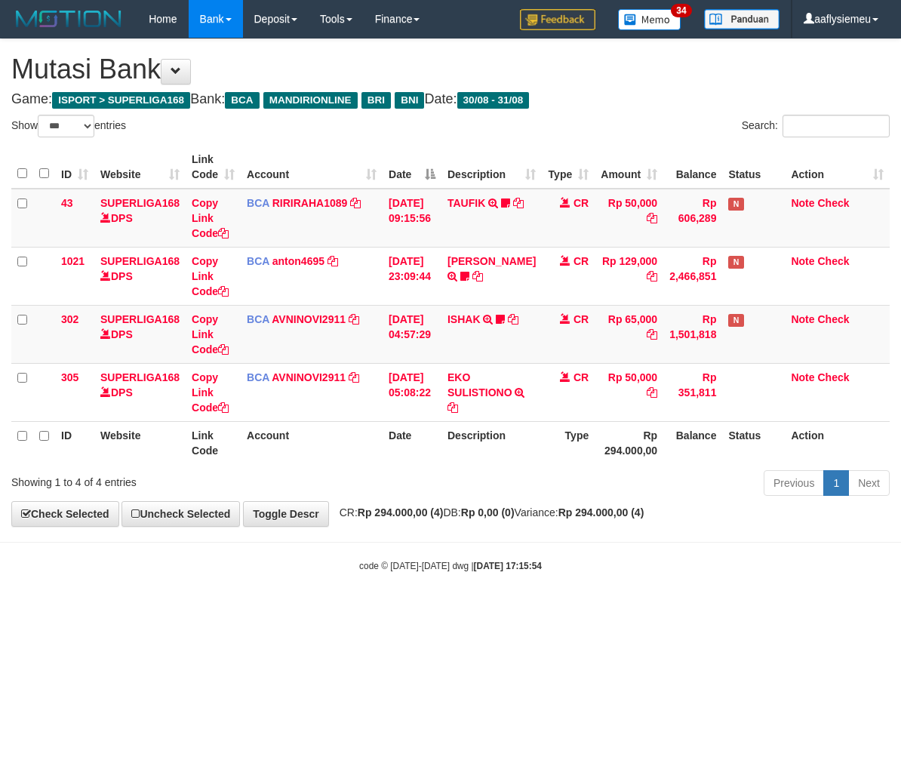
select select "***"
click at [334, 537] on body "Toggle navigation Home Bank Account List Load By Website Group [ISPORT] SUPERLI…" at bounding box center [450, 305] width 901 height 610
click at [417, 597] on body "Toggle navigation Home Bank Account List Load By Website Group [ISPORT] SUPERLI…" at bounding box center [450, 305] width 901 height 610
select select "***"
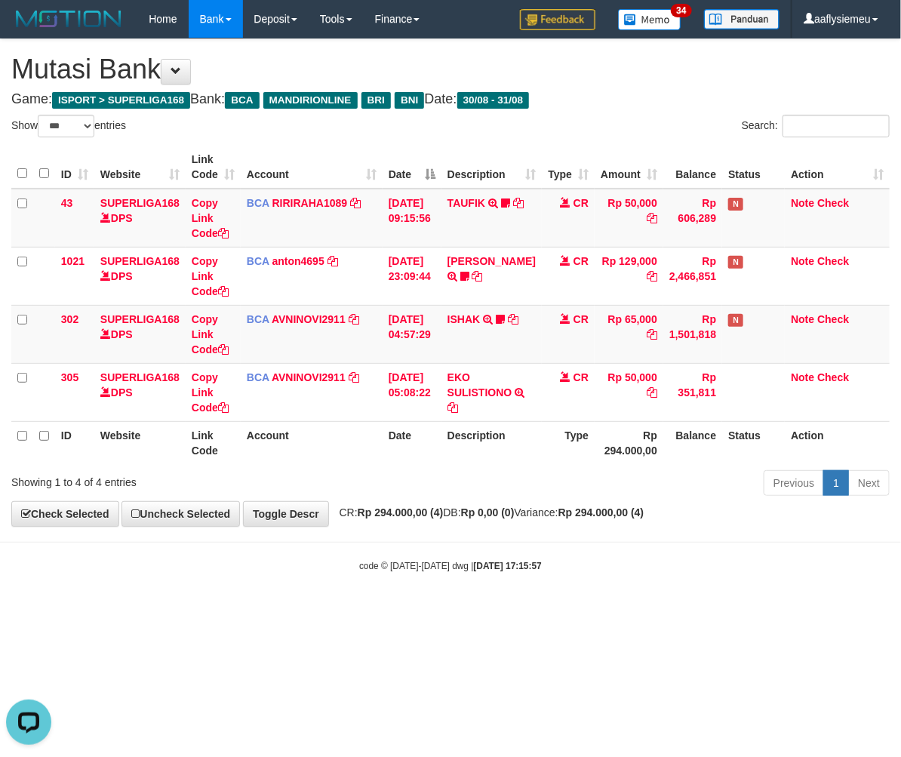
drag, startPoint x: 471, startPoint y: 461, endPoint x: 724, endPoint y: 448, distance: 253.0
click at [471, 460] on th "Description" at bounding box center [491, 442] width 100 height 43
click at [670, 458] on th "Balance" at bounding box center [692, 442] width 59 height 43
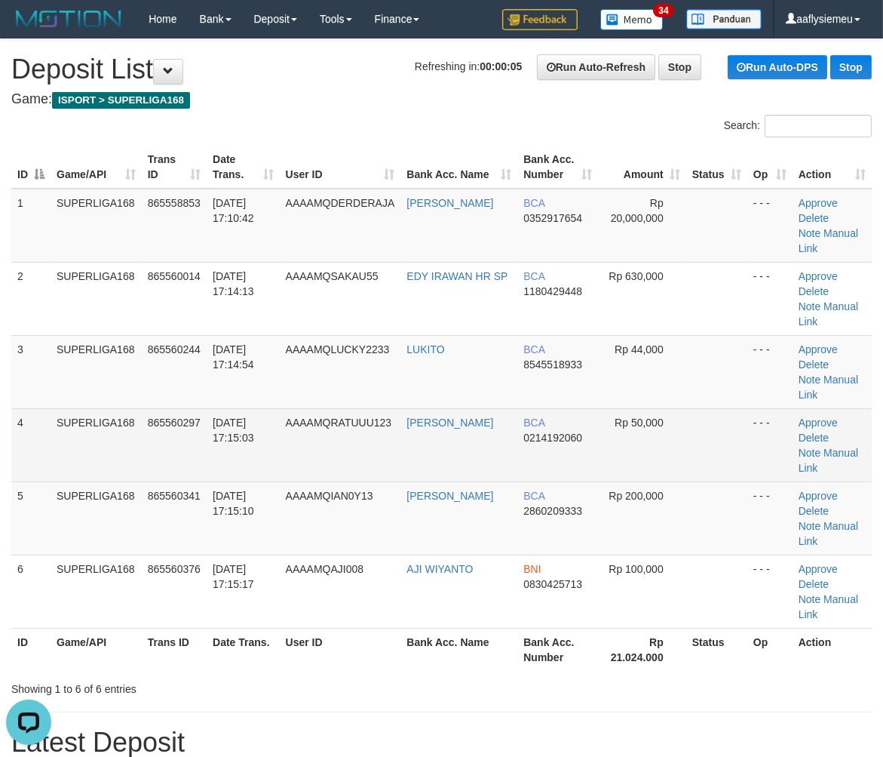
click at [210, 408] on td "[DATE] 17:15:03" at bounding box center [243, 444] width 73 height 73
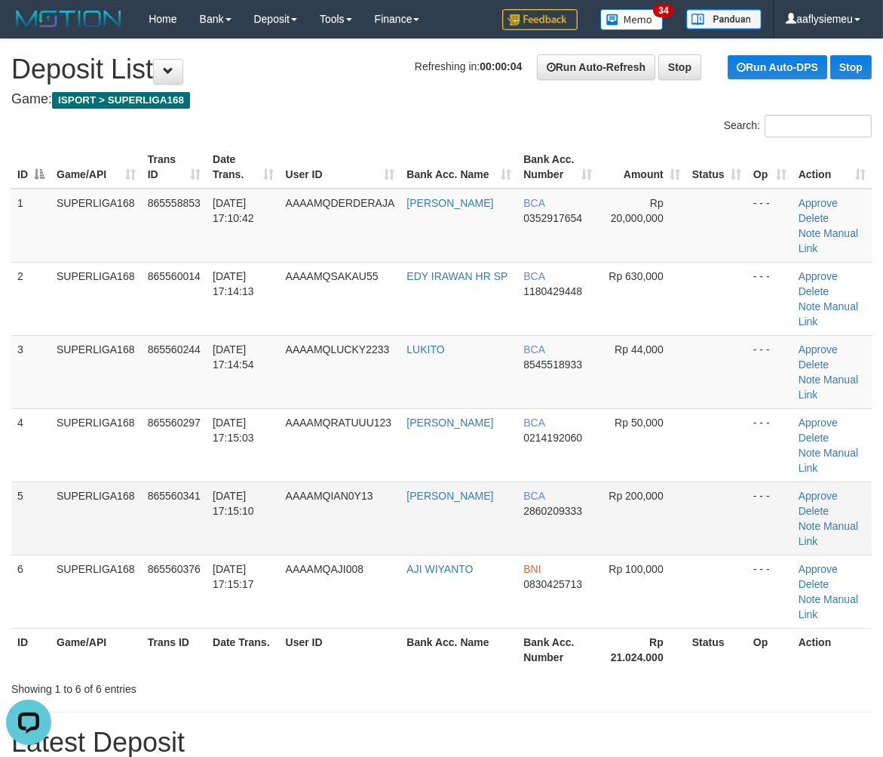
click at [129, 416] on td "SUPERLIGA168" at bounding box center [96, 444] width 91 height 73
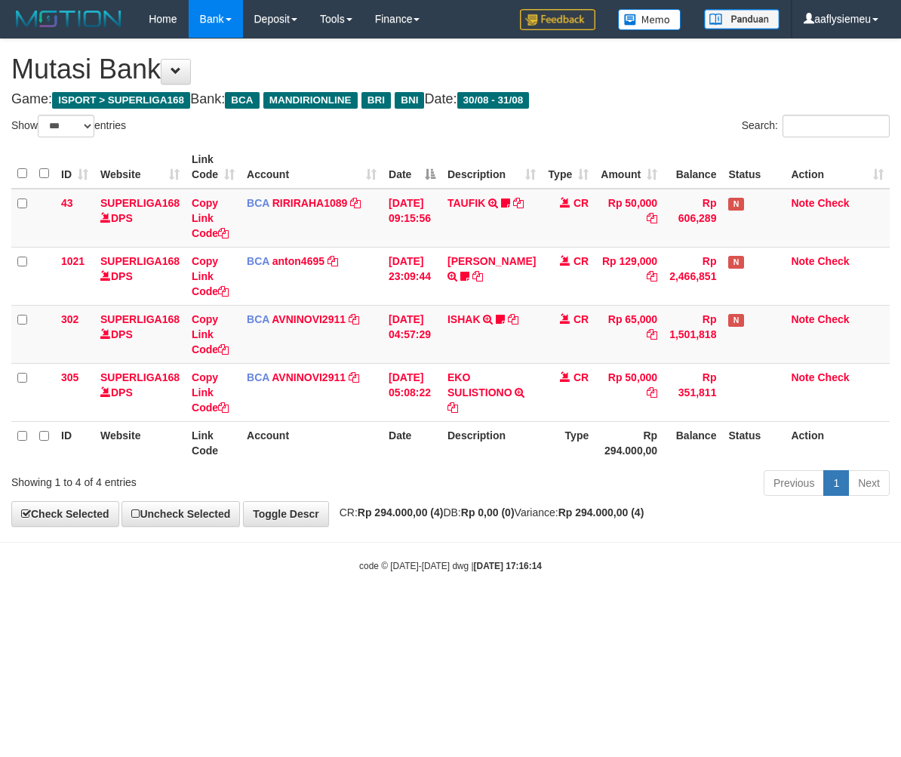
select select "***"
click at [515, 576] on body "Toggle navigation Home Bank Account List Load By Website Group [ISPORT] SUPERLI…" at bounding box center [450, 305] width 901 height 610
click at [514, 576] on body "Toggle navigation Home Bank Account List Load By Website Group [ISPORT] SUPERLI…" at bounding box center [450, 305] width 901 height 610
click at [583, 582] on body "Toggle navigation Home Bank Account List Load By Website Group [ISPORT] SUPERLI…" at bounding box center [450, 305] width 901 height 610
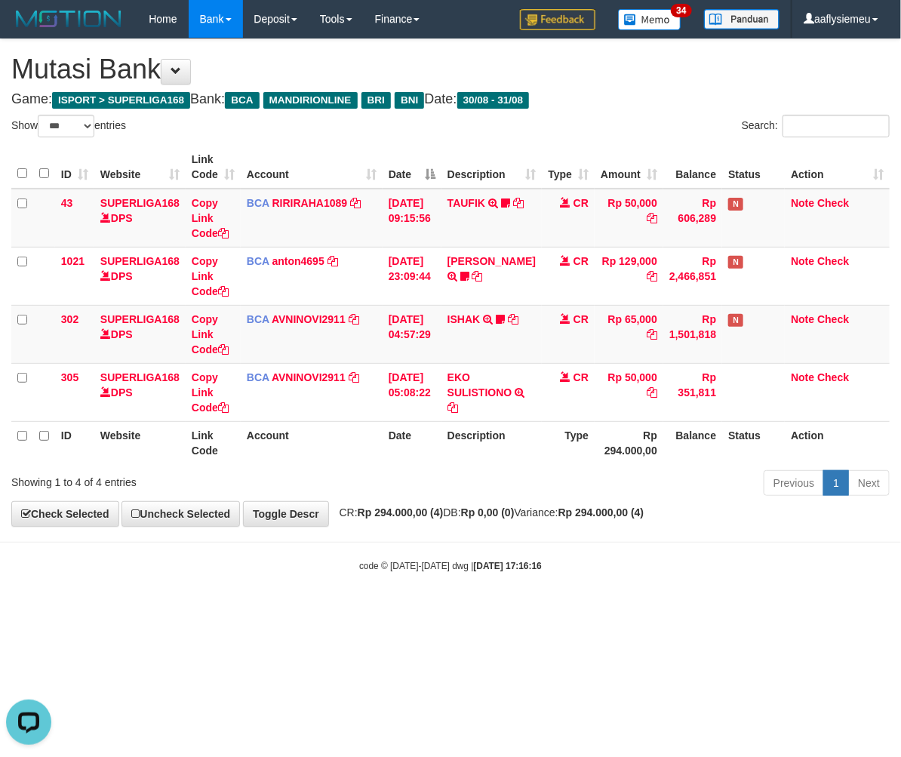
click at [533, 596] on body "Toggle navigation Home Bank Account List Load By Website Group [ISPORT] SUPERLI…" at bounding box center [450, 305] width 901 height 610
click at [531, 596] on body "Toggle navigation Home Bank Account List Load By Website Group [ISPORT] SUPERLI…" at bounding box center [450, 305] width 901 height 610
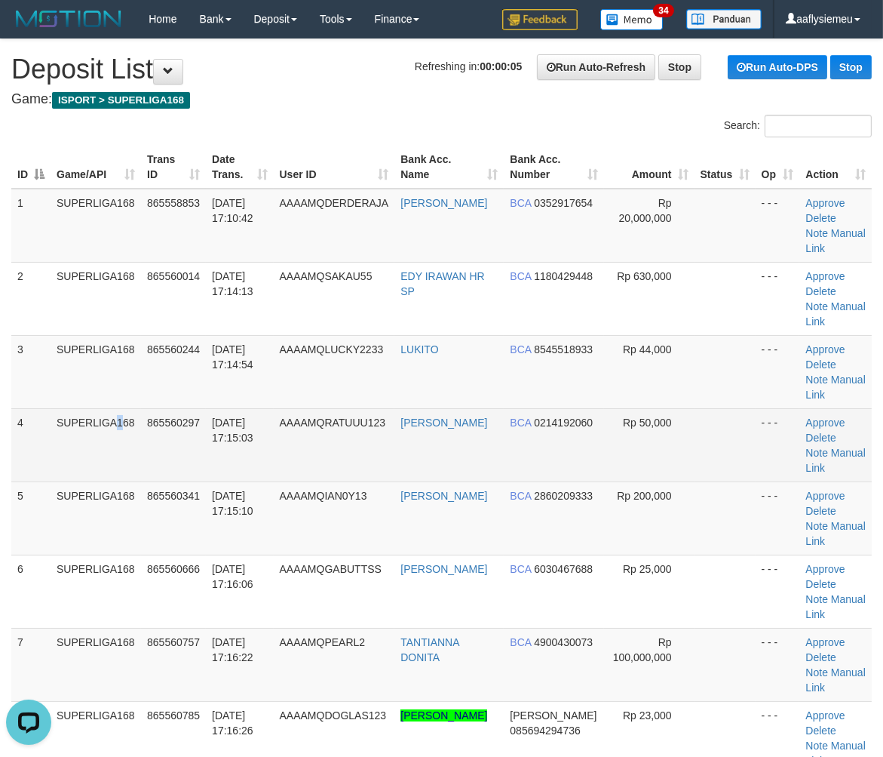
drag, startPoint x: 81, startPoint y: 472, endPoint x: 54, endPoint y: 483, distance: 29.1
click at [78, 475] on td "SUPERLIGA168" at bounding box center [96, 444] width 91 height 73
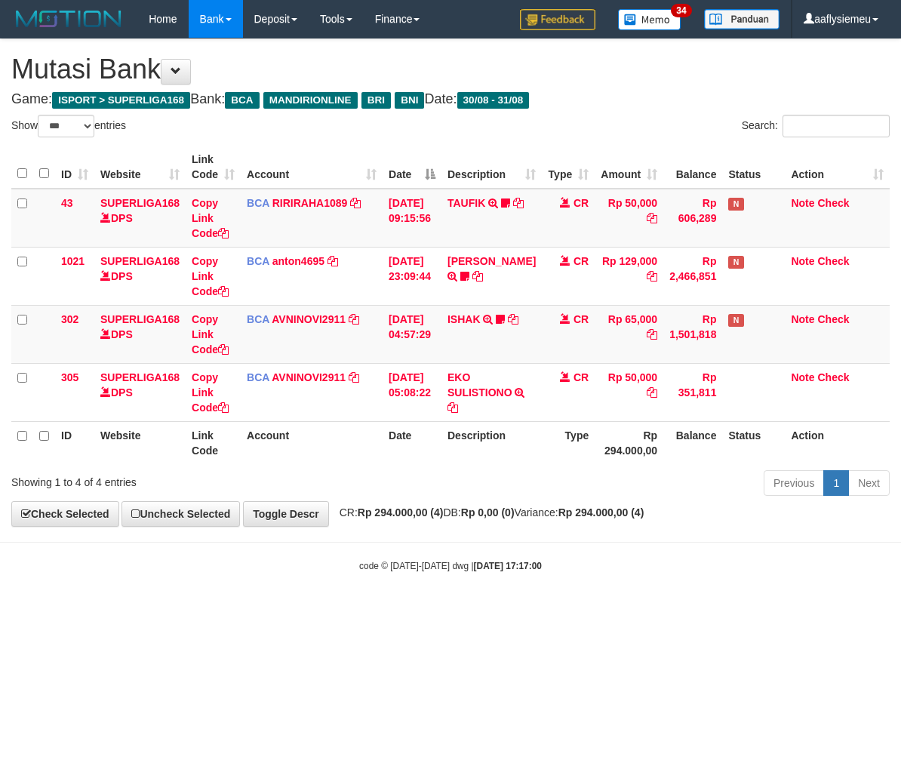
select select "***"
click at [531, 596] on body "Toggle navigation Home Bank Account List Load By Website Group [ISPORT] SUPERLI…" at bounding box center [450, 305] width 901 height 610
drag, startPoint x: 477, startPoint y: 499, endPoint x: 745, endPoint y: 473, distance: 269.1
click at [478, 499] on div "Previous 1 Next" at bounding box center [638, 484] width 503 height 32
click at [632, 514] on strong "Rp 294.000,00 (4)" at bounding box center [601, 512] width 86 height 12
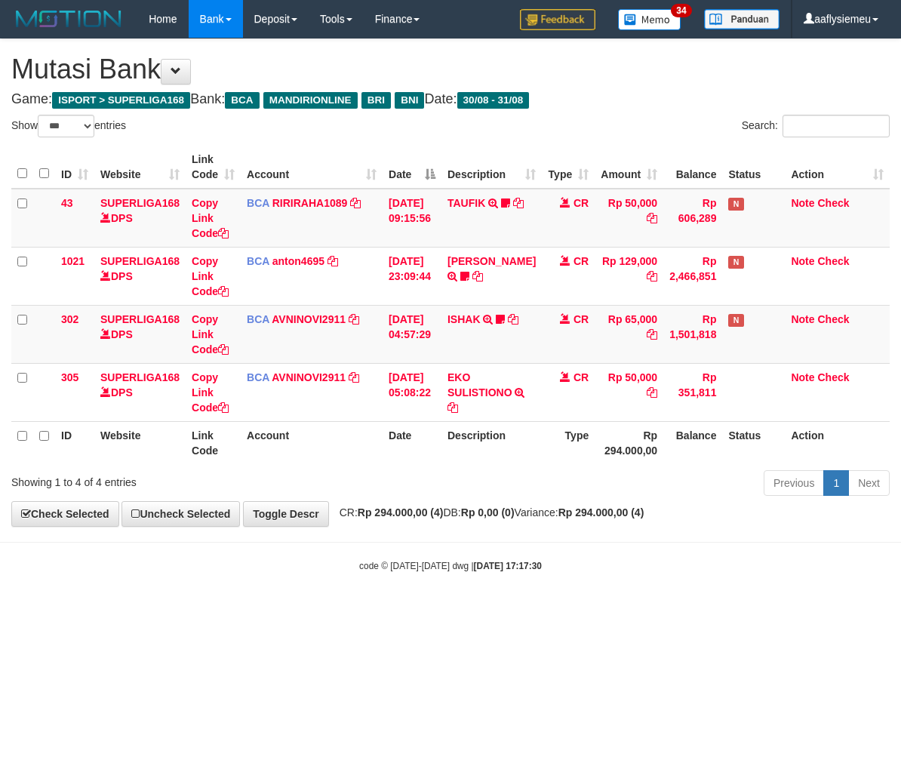
select select "***"
click at [529, 435] on th "Description" at bounding box center [491, 442] width 100 height 43
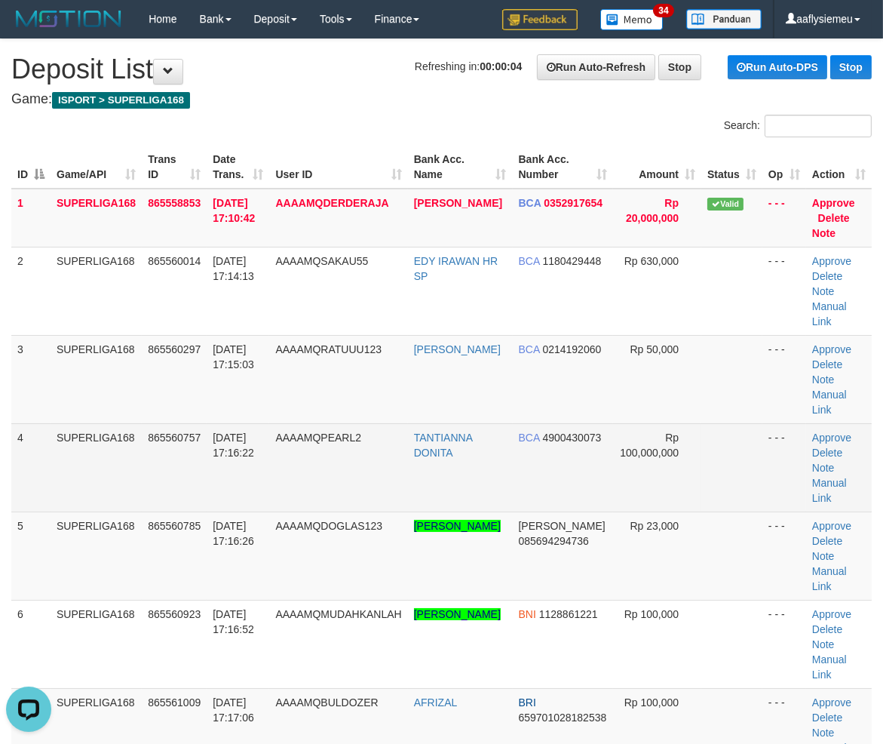
click at [35, 423] on td "4" at bounding box center [30, 467] width 39 height 88
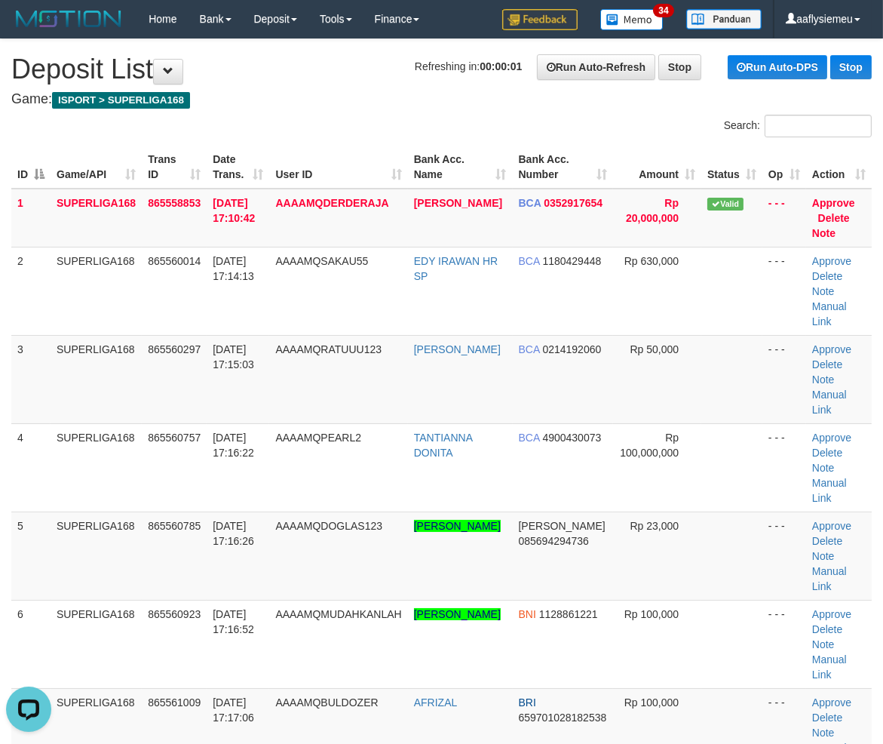
click at [5, 459] on div "ID Game/API Trans ID Date Trans. User ID Bank Acc. Name Bank Acc. Number Amount…" at bounding box center [441, 599] width 883 height 917
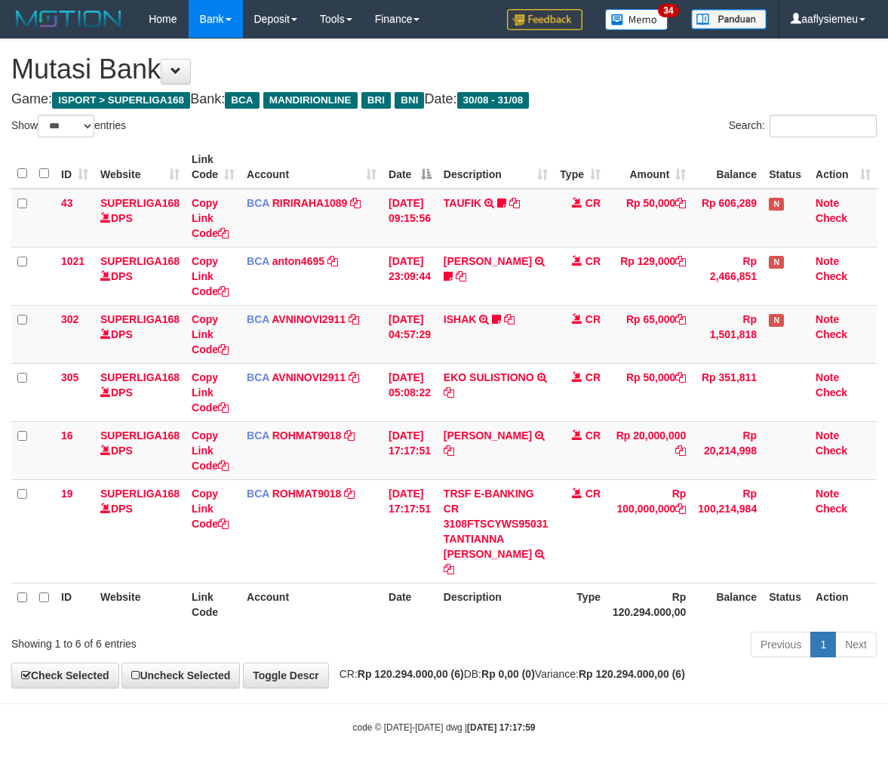
select select "***"
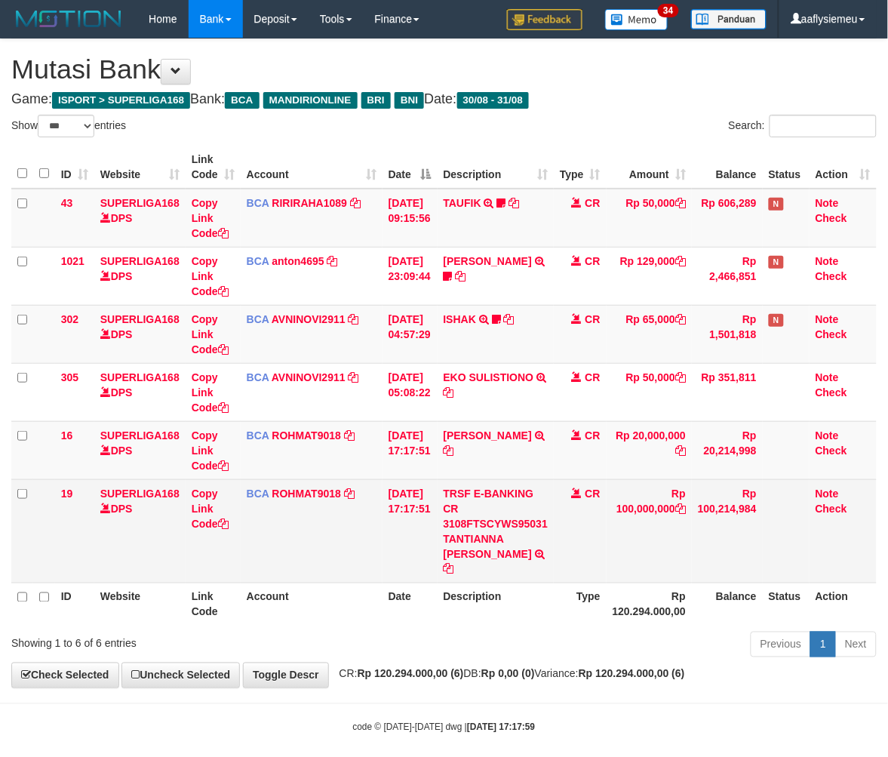
scroll to position [1, 0]
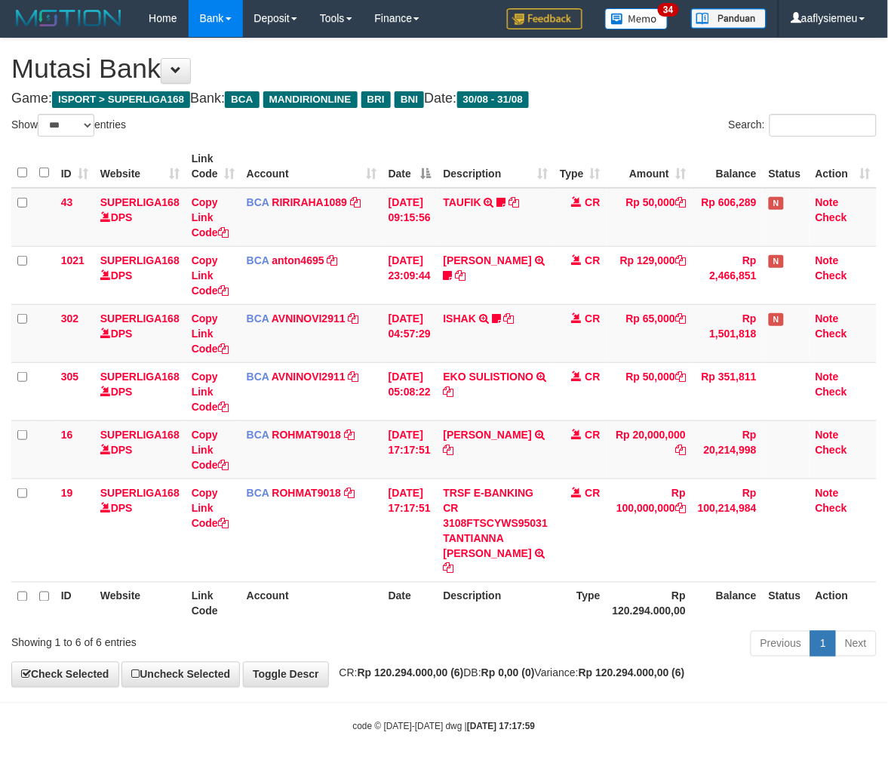
click at [554, 591] on th "Description" at bounding box center [495, 603] width 117 height 43
click at [528, 602] on th "Description" at bounding box center [495, 603] width 117 height 43
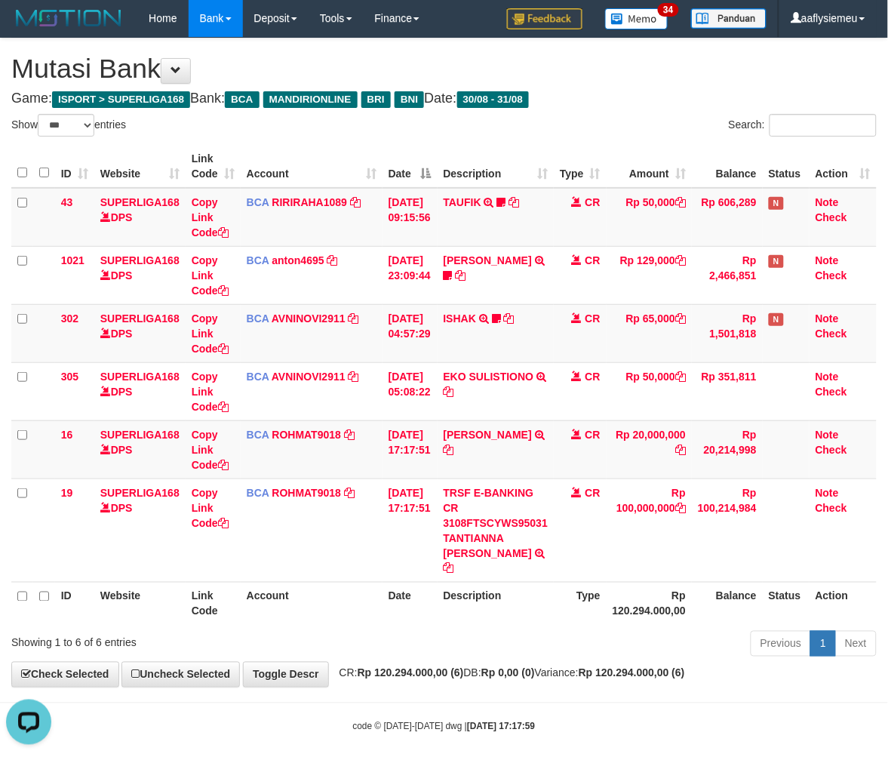
click at [492, 588] on th "Description" at bounding box center [495, 603] width 117 height 43
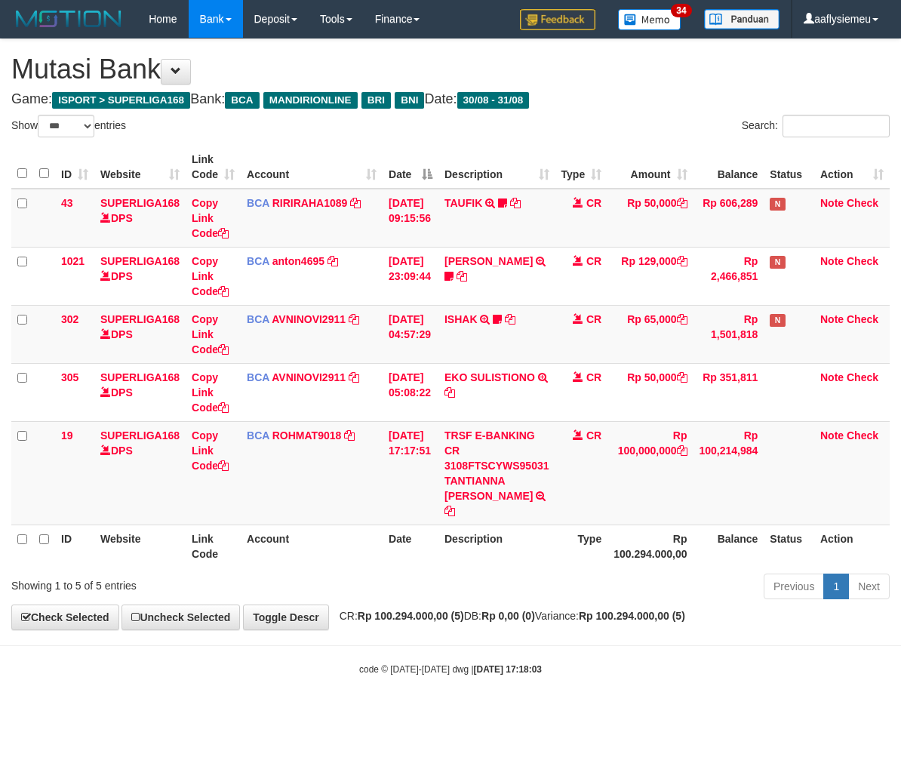
select select "***"
click at [300, 577] on div "Showing 1 to 5 of 5 entries Previous 1 Next" at bounding box center [450, 588] width 901 height 32
click at [302, 575] on div "Showing 1 to 5 of 5 entries" at bounding box center [187, 582] width 353 height 21
click at [588, 609] on span "CR: Rp 100.294.000,00 (5) DB: Rp 0,00 (0) Variance: Rp 100.294.000,00 (5)" at bounding box center [508, 615] width 353 height 12
click at [609, 627] on body "Toggle navigation Home Bank Account List Load By Website Group [ISPORT] SUPERLI…" at bounding box center [450, 357] width 901 height 714
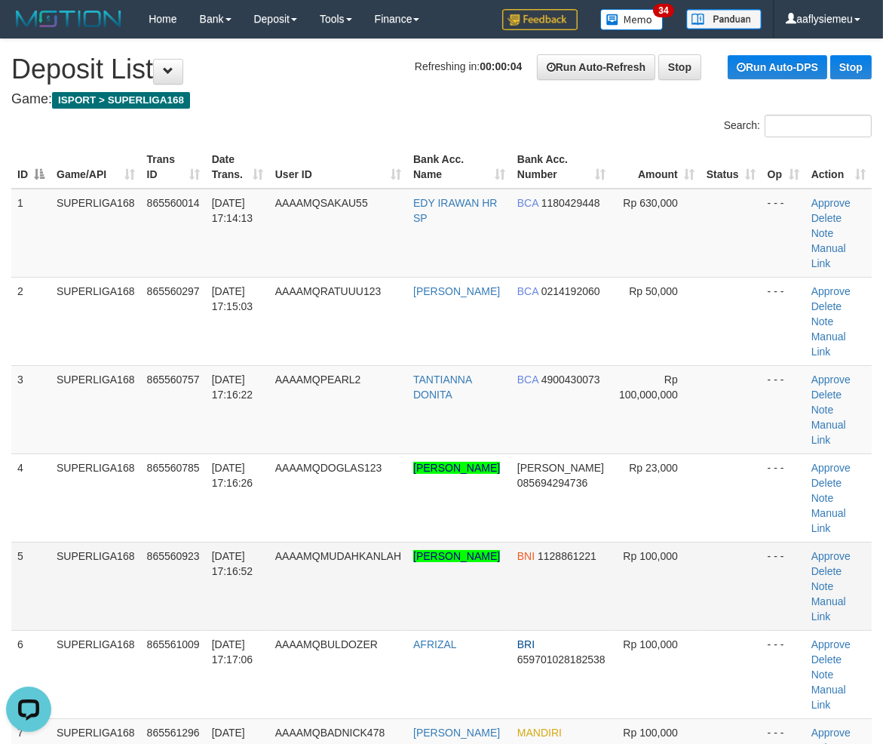
click at [126, 542] on td "SUPERLIGA168" at bounding box center [96, 586] width 91 height 88
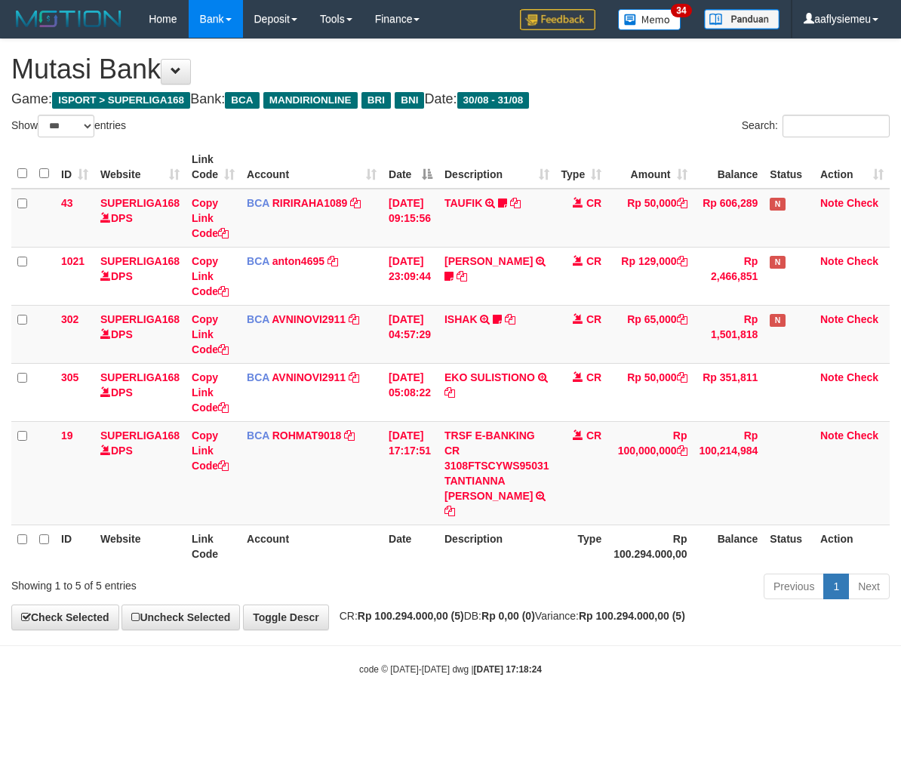
select select "***"
click at [545, 634] on body "Toggle navigation Home Bank Account List Load By Website Group [ISPORT] SUPERLI…" at bounding box center [450, 357] width 901 height 714
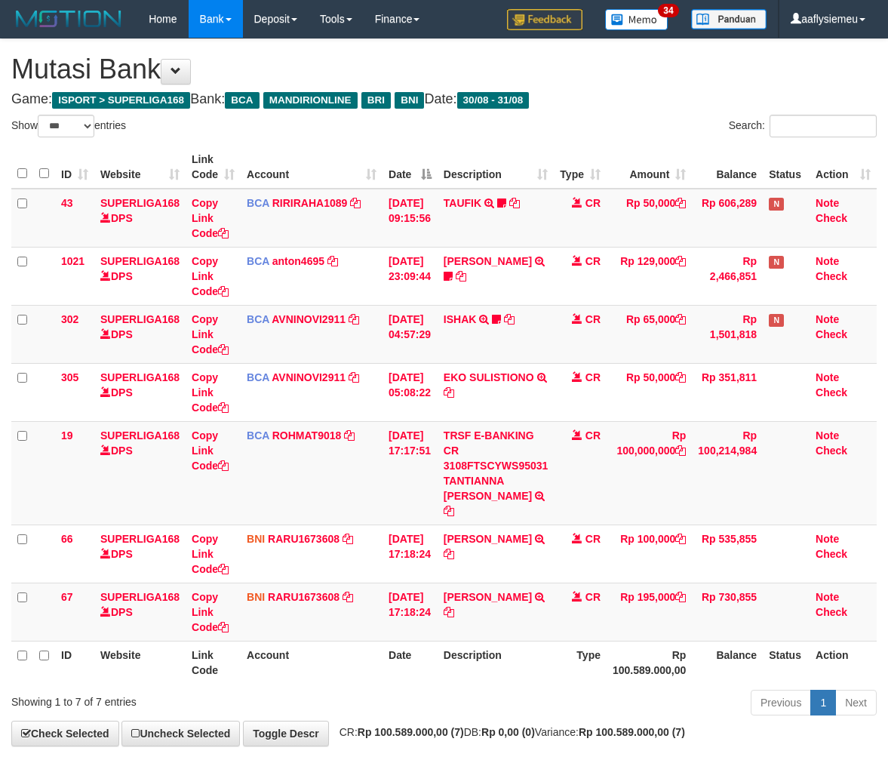
select select "***"
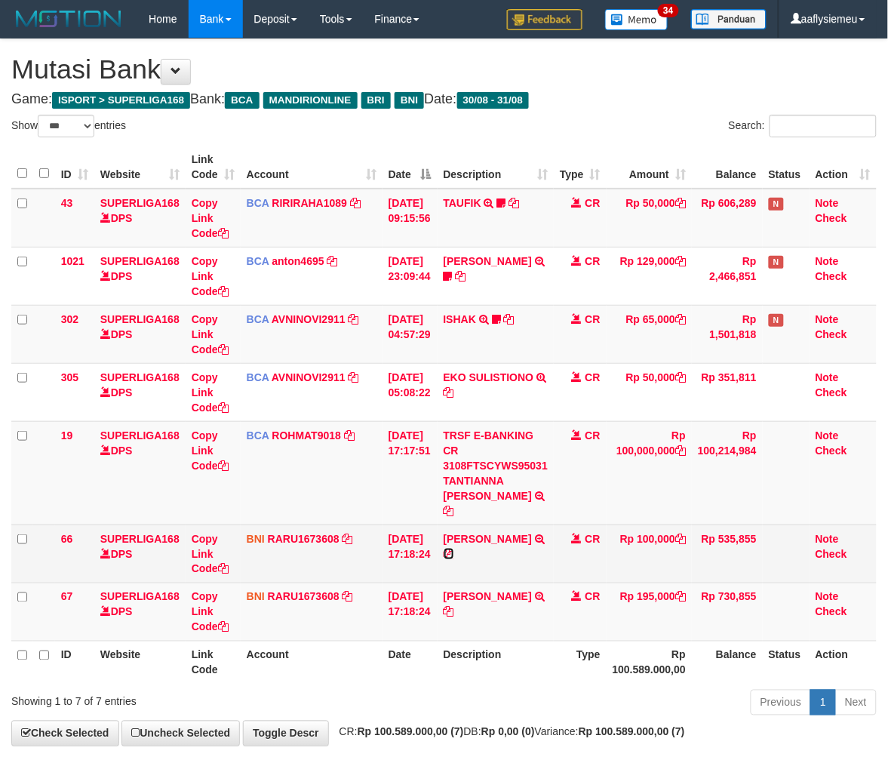
click at [454, 553] on icon at bounding box center [449, 553] width 11 height 11
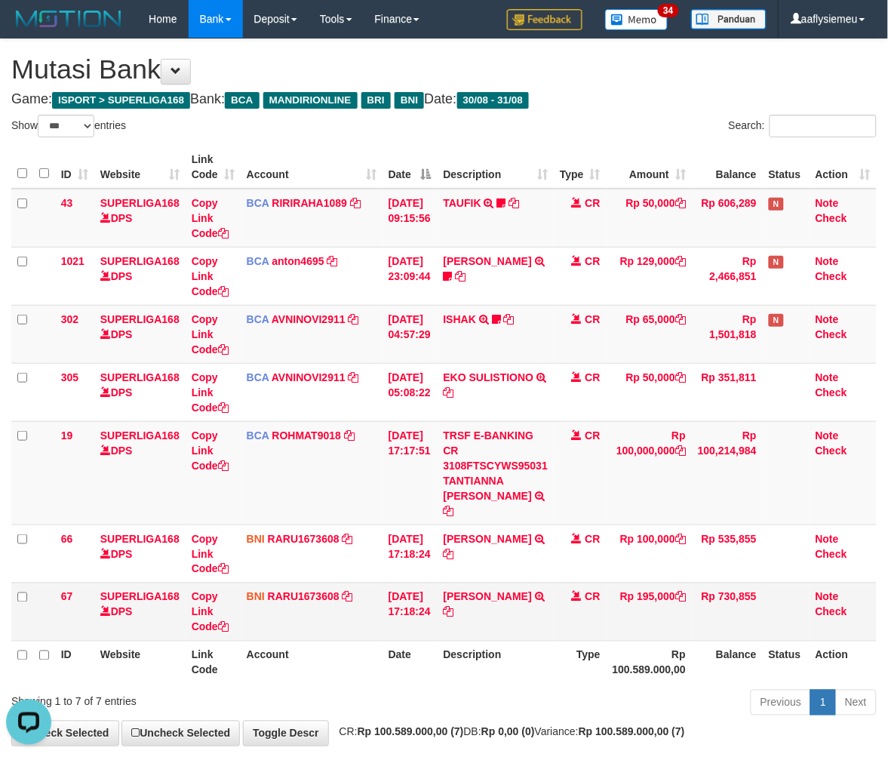
drag, startPoint x: 658, startPoint y: 620, endPoint x: 700, endPoint y: 597, distance: 47.6
click at [661, 617] on td "Rp 195,000" at bounding box center [648, 611] width 85 height 58
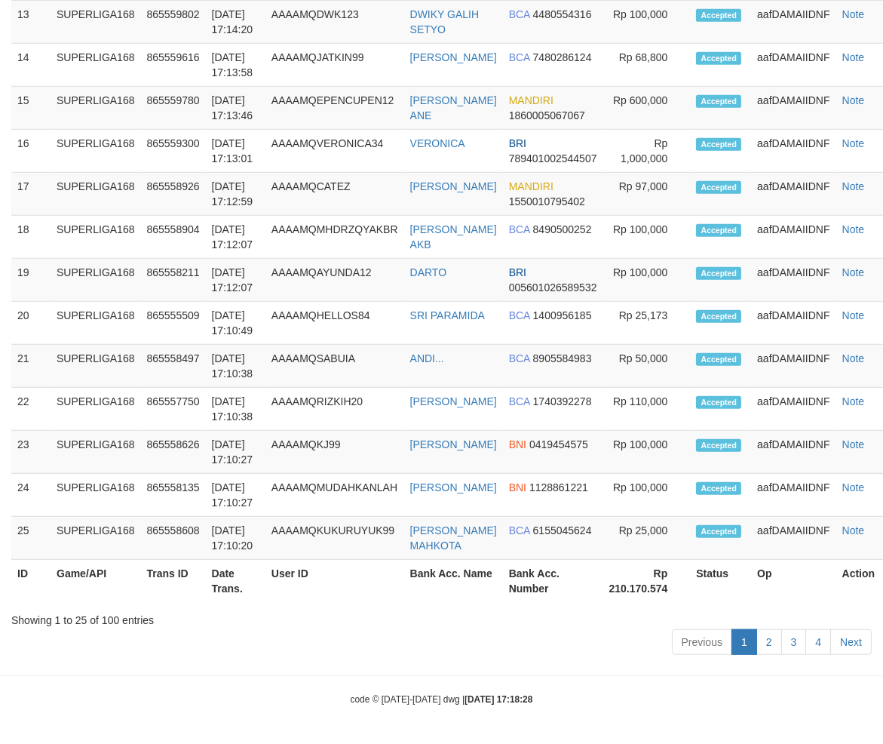
scroll to position [198, 0]
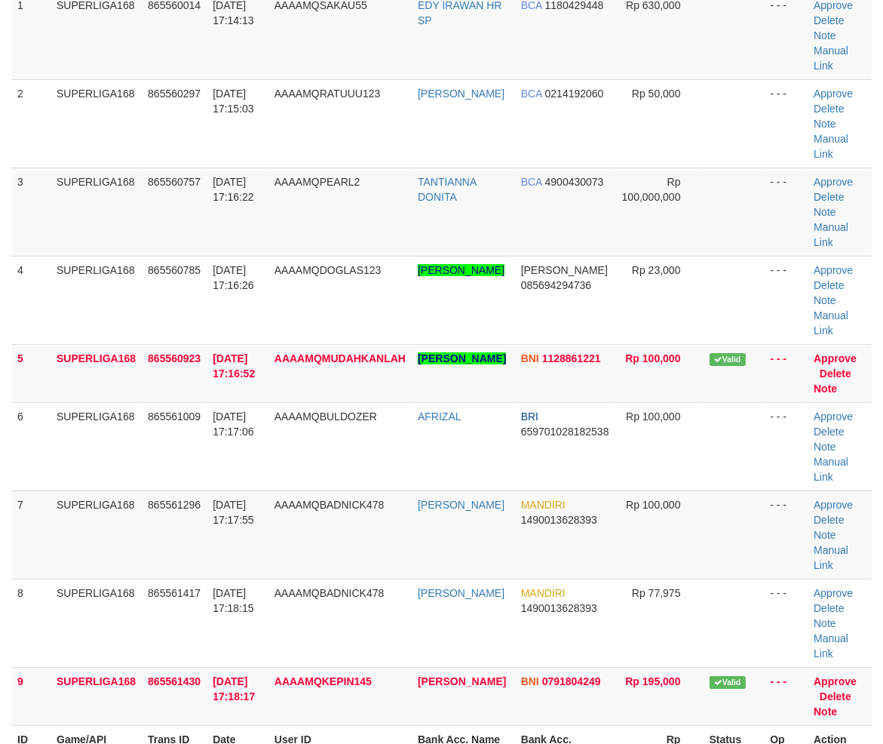
drag, startPoint x: 21, startPoint y: 493, endPoint x: -5, endPoint y: 517, distance: 35.7
drag, startPoint x: 85, startPoint y: 510, endPoint x: 34, endPoint y: 526, distance: 53.9
click at [85, 510] on td "SUPERLIGA168" at bounding box center [96, 534] width 91 height 88
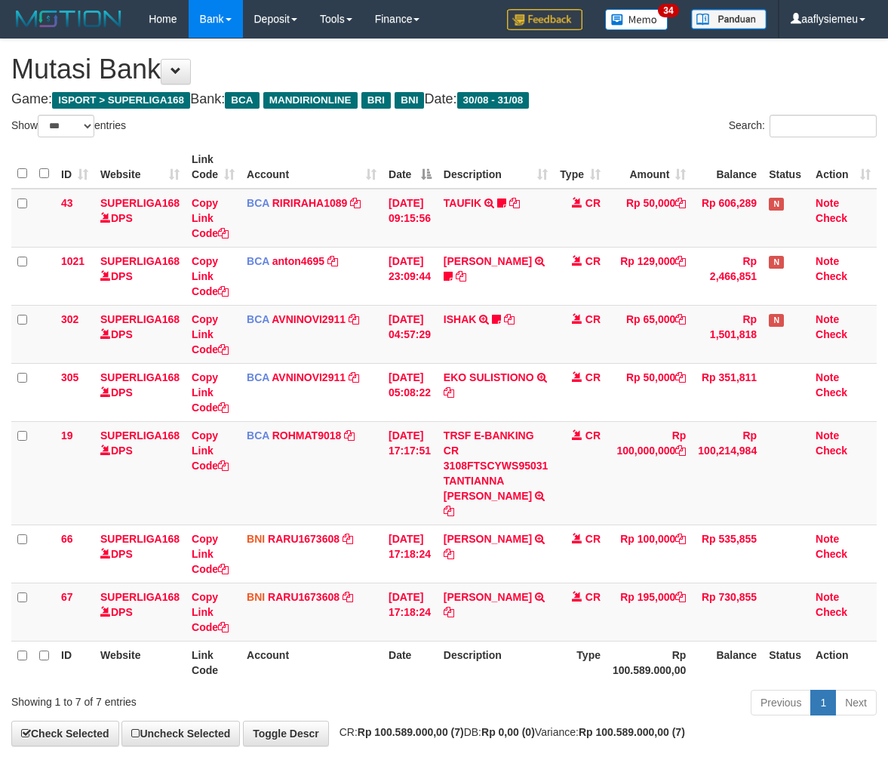
select select "***"
click at [638, 615] on td "Rp 195,000" at bounding box center [648, 611] width 85 height 58
select select "***"
click at [676, 640] on th "Rp 100.589.000,00" at bounding box center [648, 661] width 85 height 43
click at [665, 609] on td "Rp 195,000" at bounding box center [648, 611] width 85 height 58
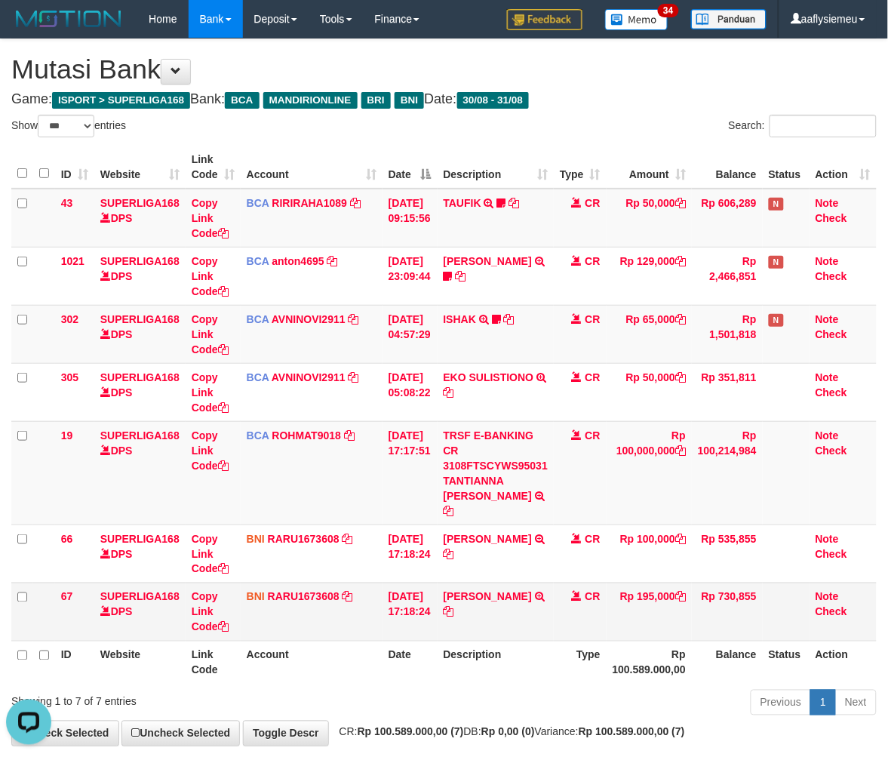
click at [665, 609] on td "Rp 195,000" at bounding box center [648, 611] width 85 height 58
click at [631, 603] on td "Rp 195,000" at bounding box center [648, 611] width 85 height 58
click at [627, 603] on td "Rp 195,000" at bounding box center [648, 611] width 85 height 58
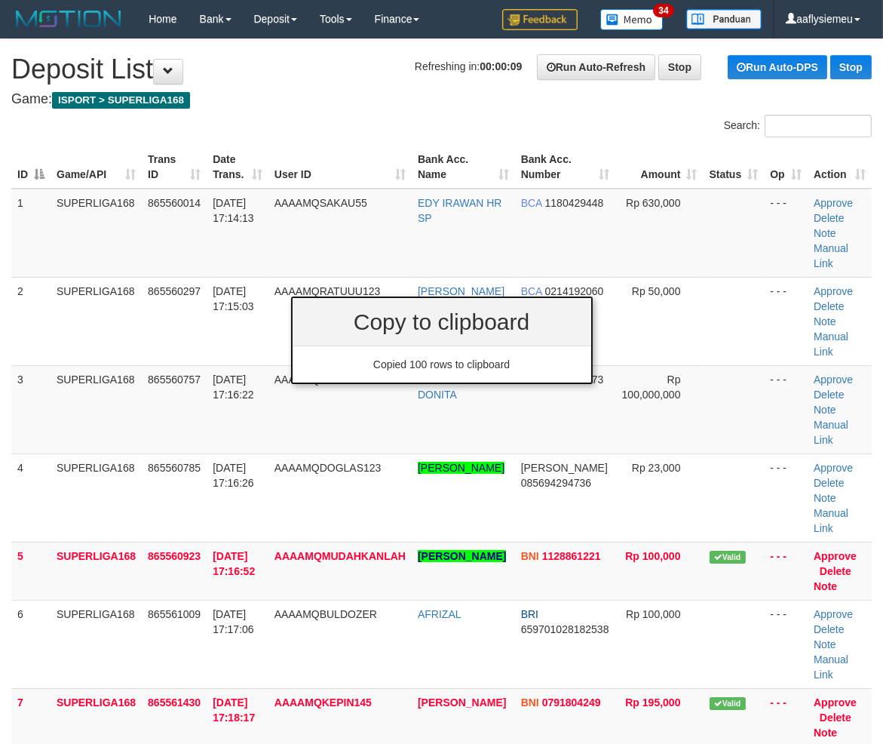
drag, startPoint x: 176, startPoint y: 461, endPoint x: 3, endPoint y: 516, distance: 181.3
click at [176, 462] on span "865560785" at bounding box center [174, 468] width 53 height 12
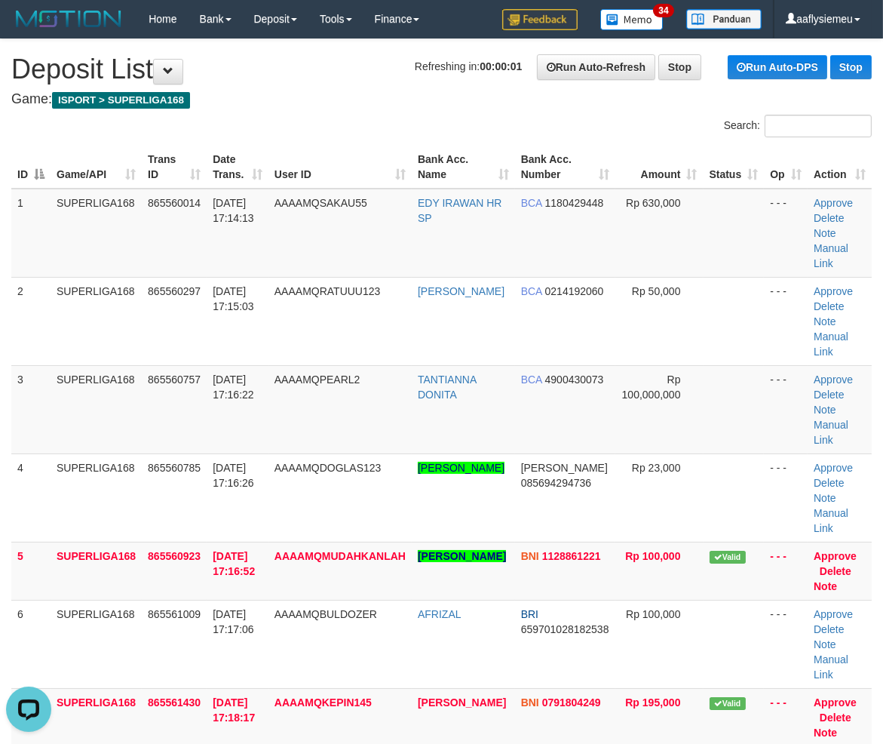
click at [10, 450] on div "ID Game/API Trans ID Date Trans. User ID Bank Acc. Name Bank Acc. Number Amount…" at bounding box center [441, 467] width 883 height 652
click at [192, 420] on td "865560757" at bounding box center [174, 409] width 65 height 88
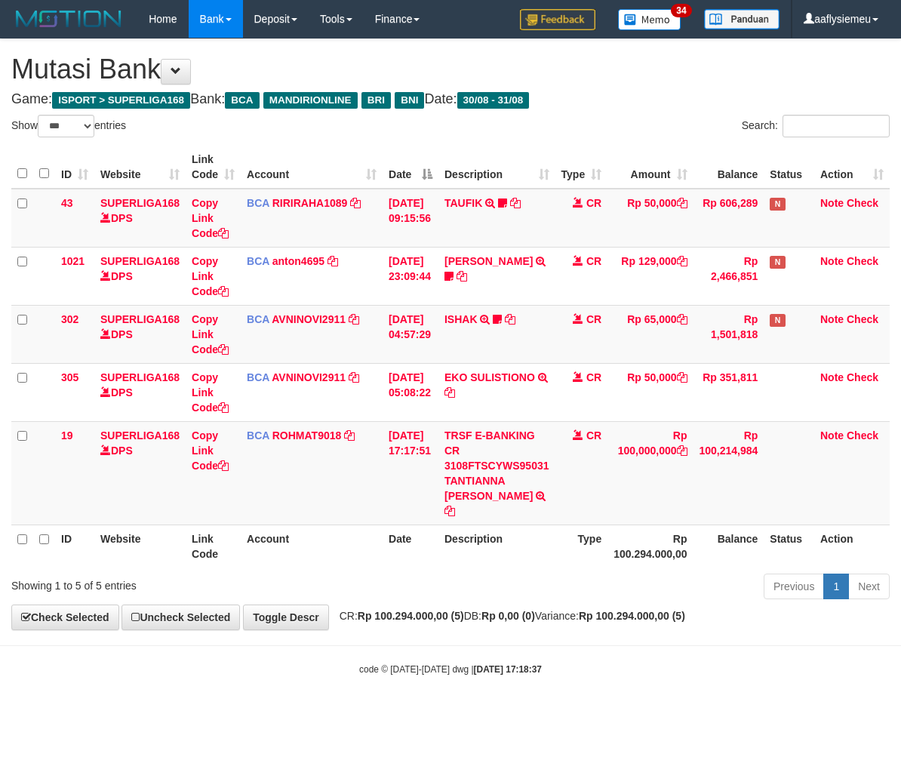
select select "***"
click at [462, 582] on div "Previous 1 Next" at bounding box center [638, 588] width 503 height 32
click at [404, 624] on body "Toggle navigation Home Bank Account List Load By Website Group [ISPORT] SUPERLI…" at bounding box center [450, 357] width 901 height 714
select select "***"
drag, startPoint x: 0, startPoint y: 0, endPoint x: 272, endPoint y: 551, distance: 614.3
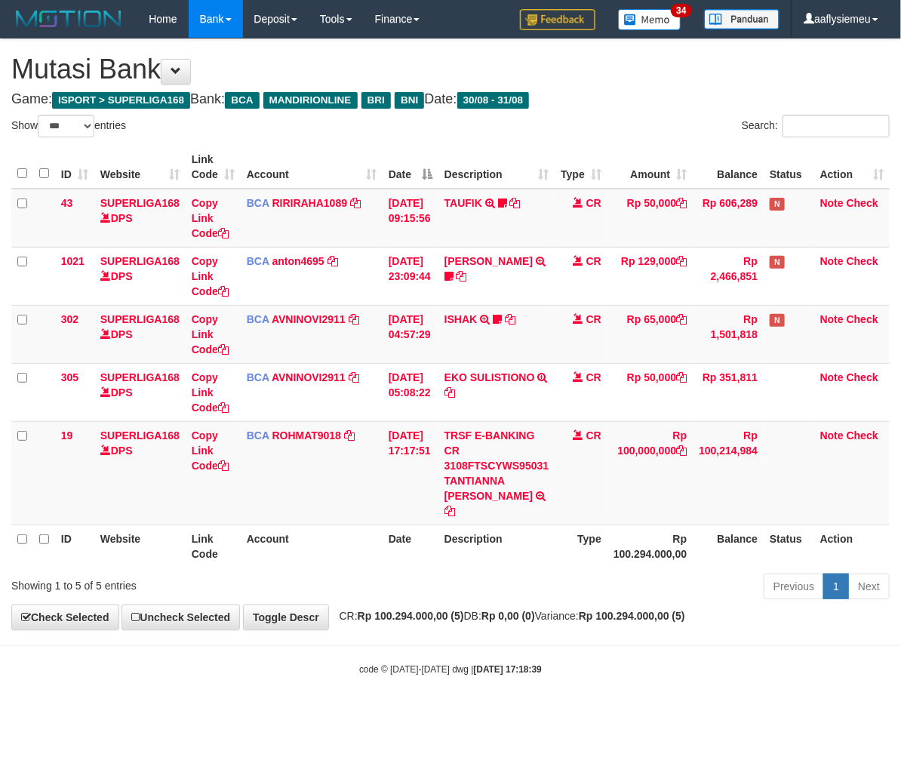
click at [342, 539] on th "Account" at bounding box center [312, 545] width 142 height 43
select select "***"
click at [476, 552] on div "ID Website Link Code Account Date Description Type Amount Balance Status Action…" at bounding box center [450, 356] width 901 height 431
click at [478, 551] on div "ID Website Link Code Account Date Description Type Amount Balance Status Action…" at bounding box center [450, 356] width 901 height 431
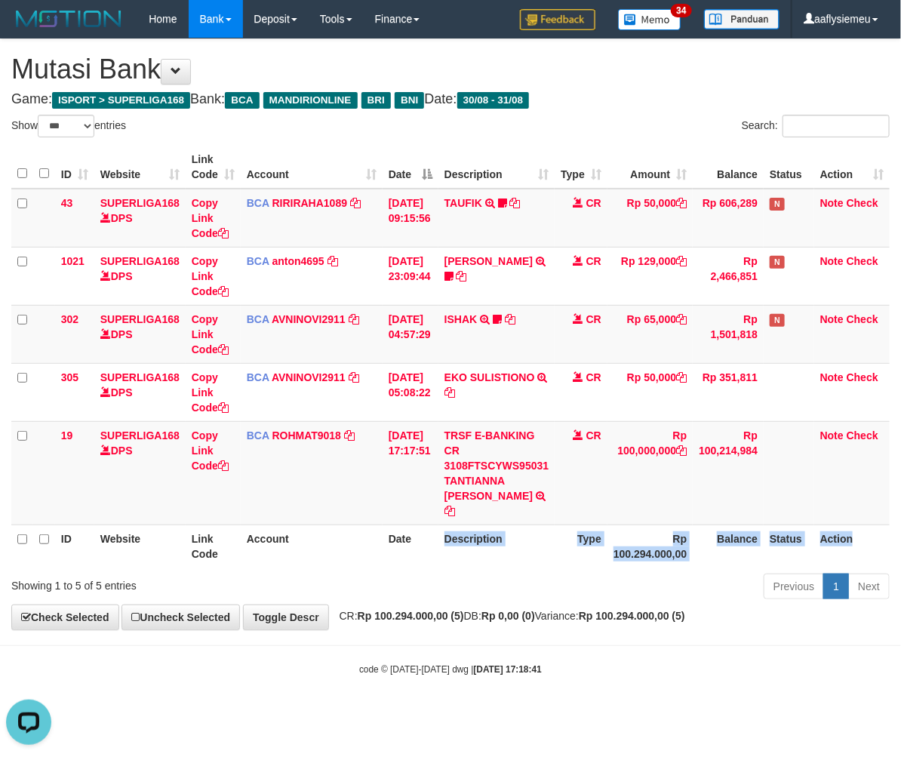
click at [478, 548] on th "Description" at bounding box center [496, 545] width 117 height 43
click at [474, 524] on th "Description" at bounding box center [496, 545] width 117 height 43
click at [266, 465] on td "BCA ROHMAT9018 DPS ROHMAT mutasi_20250831_3976 | 19 mutasi_20250831_3976 | 19" at bounding box center [312, 472] width 142 height 103
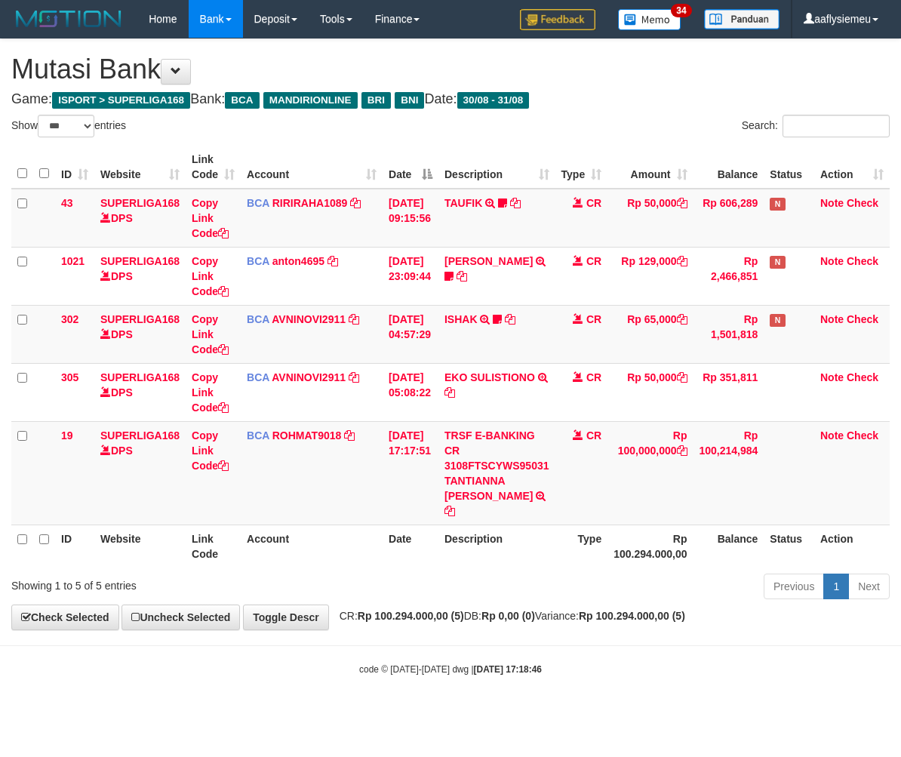
select select "***"
click at [515, 573] on div "Previous 1 Next" at bounding box center [638, 588] width 503 height 32
select select "***"
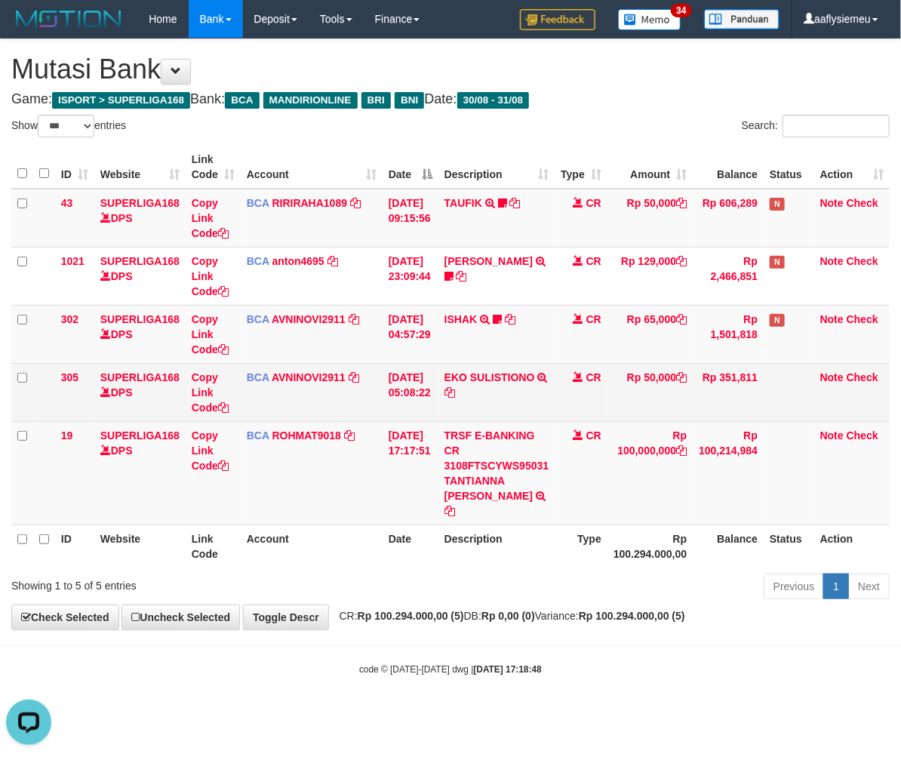
click at [418, 413] on td "[DATE] 05:08:22" at bounding box center [410, 392] width 56 height 58
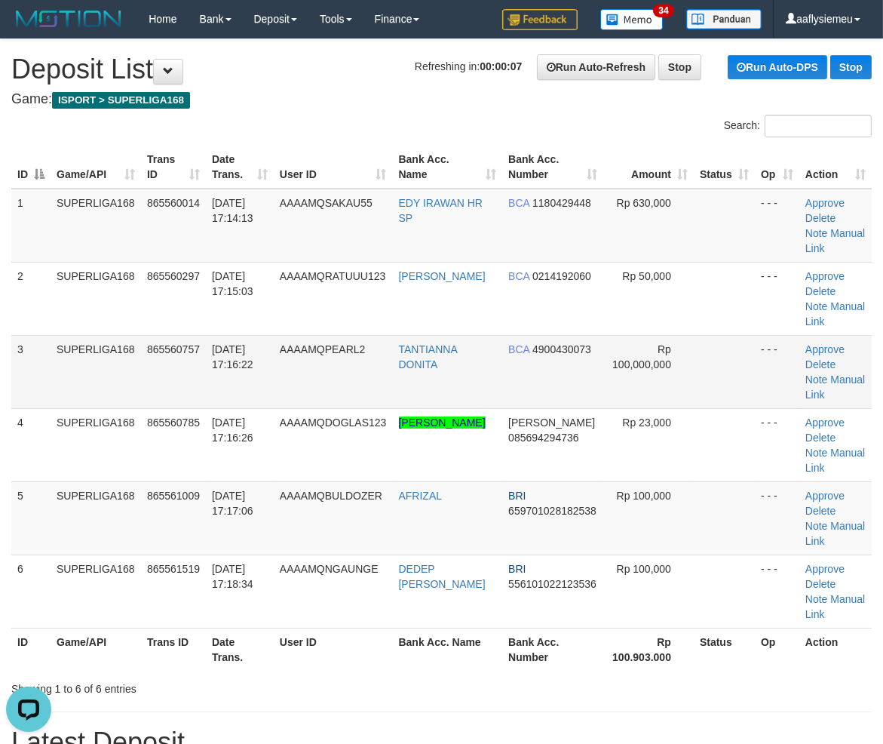
drag, startPoint x: 137, startPoint y: 352, endPoint x: 129, endPoint y: 364, distance: 14.2
click at [136, 357] on td "SUPERLIGA168" at bounding box center [96, 371] width 91 height 73
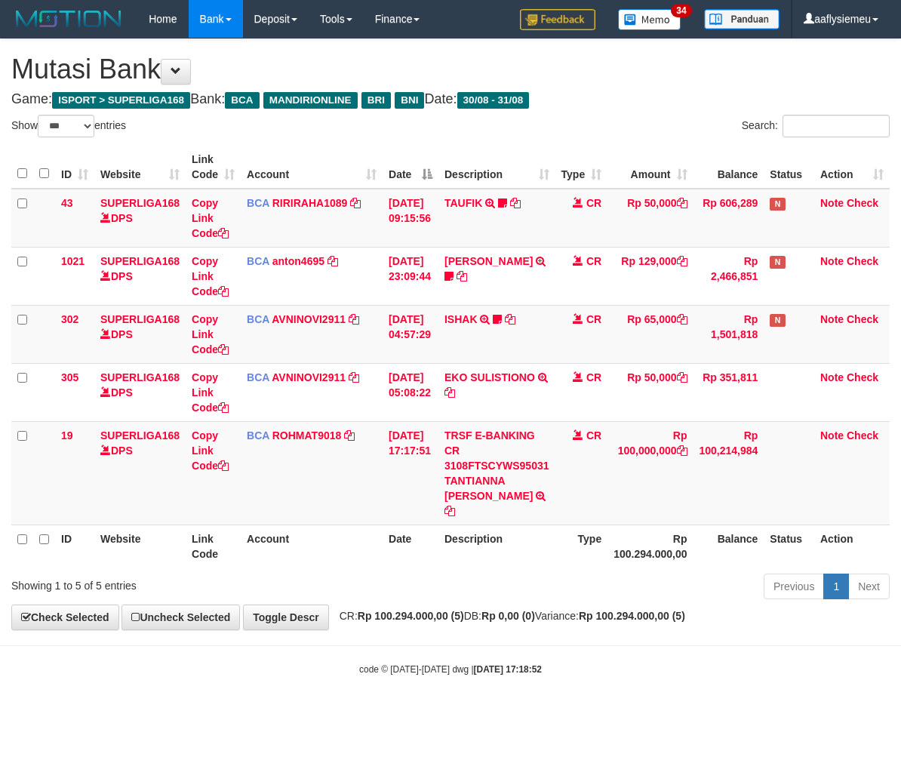
select select "***"
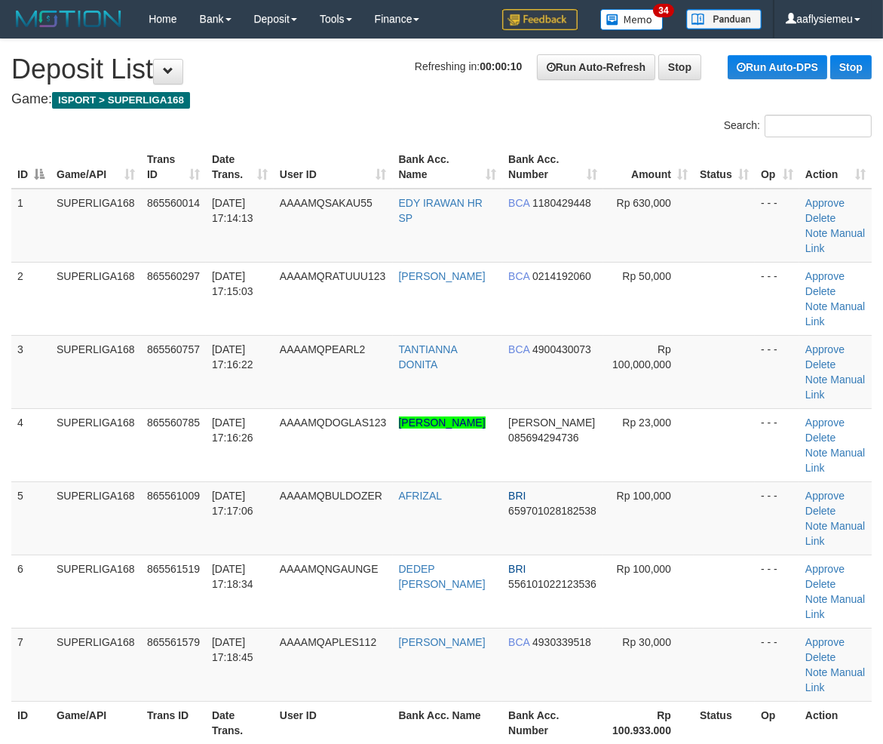
click at [2, 401] on div "ID Game/API Trans ID Date Trans. User ID Bank Acc. Name Bank Acc. Number Amount…" at bounding box center [441, 444] width 883 height 607
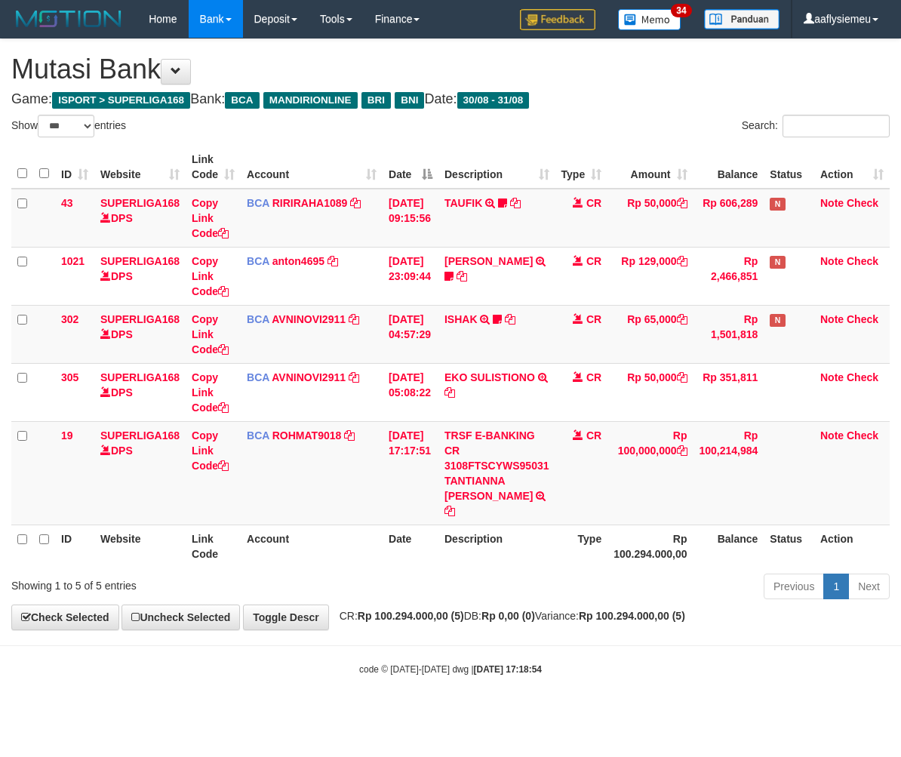
select select "***"
click at [526, 572] on div "Previous 1 Next" at bounding box center [638, 588] width 503 height 32
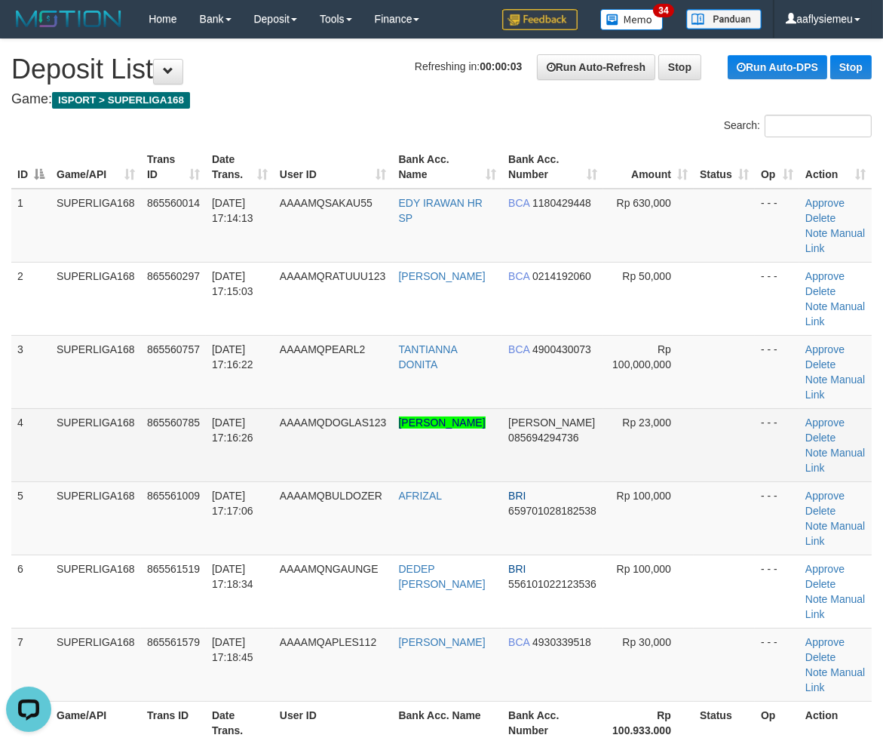
click at [49, 434] on td "4" at bounding box center [30, 444] width 39 height 73
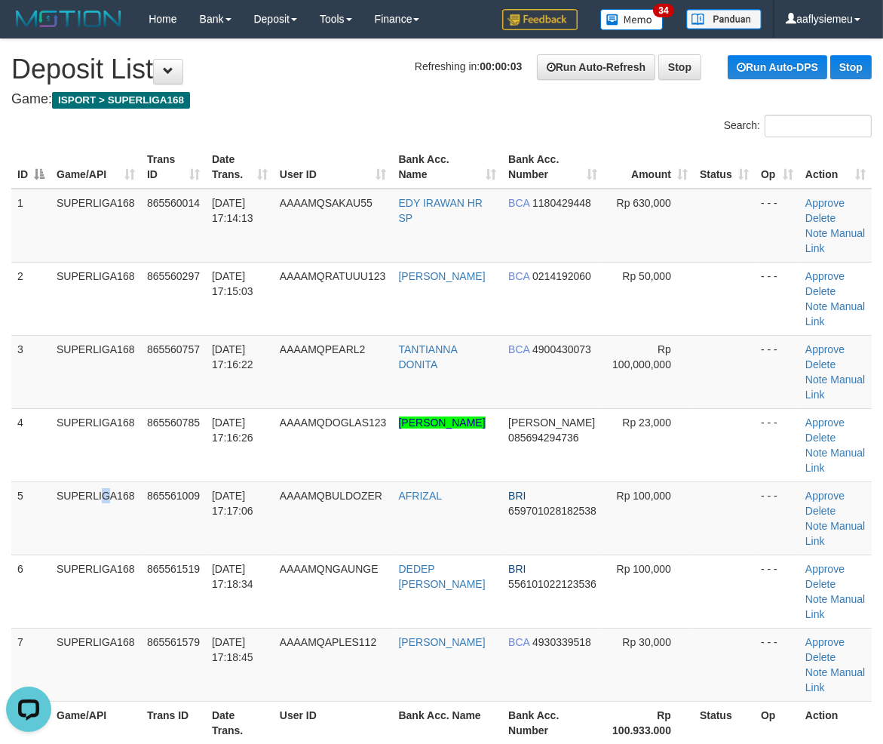
drag, startPoint x: 69, startPoint y: 486, endPoint x: 2, endPoint y: 503, distance: 68.6
click at [57, 490] on td "SUPERLIGA168" at bounding box center [96, 517] width 91 height 73
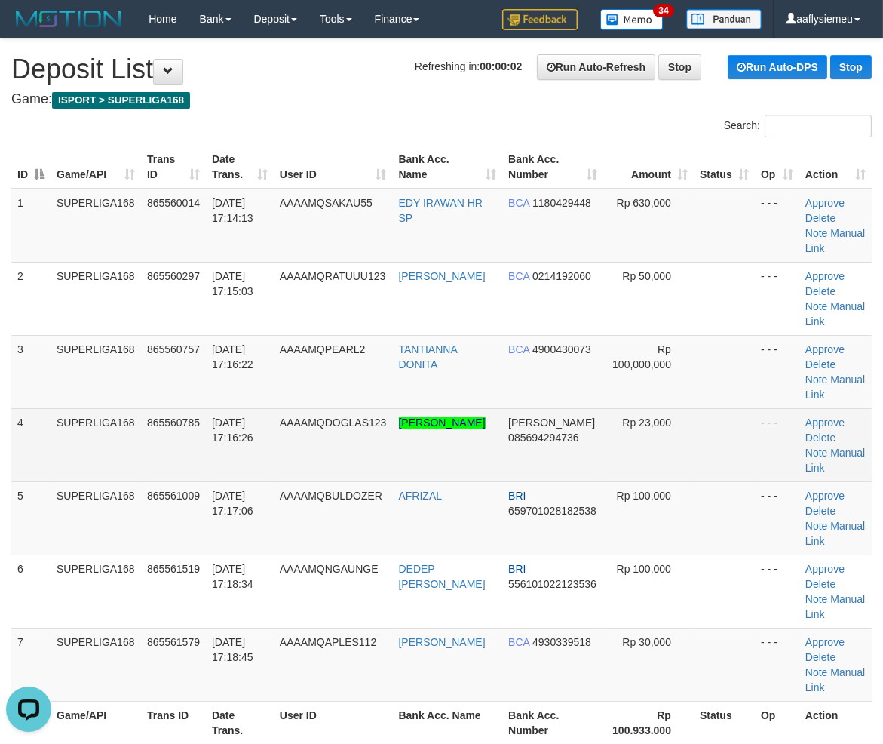
click at [117, 420] on td "SUPERLIGA168" at bounding box center [96, 444] width 91 height 73
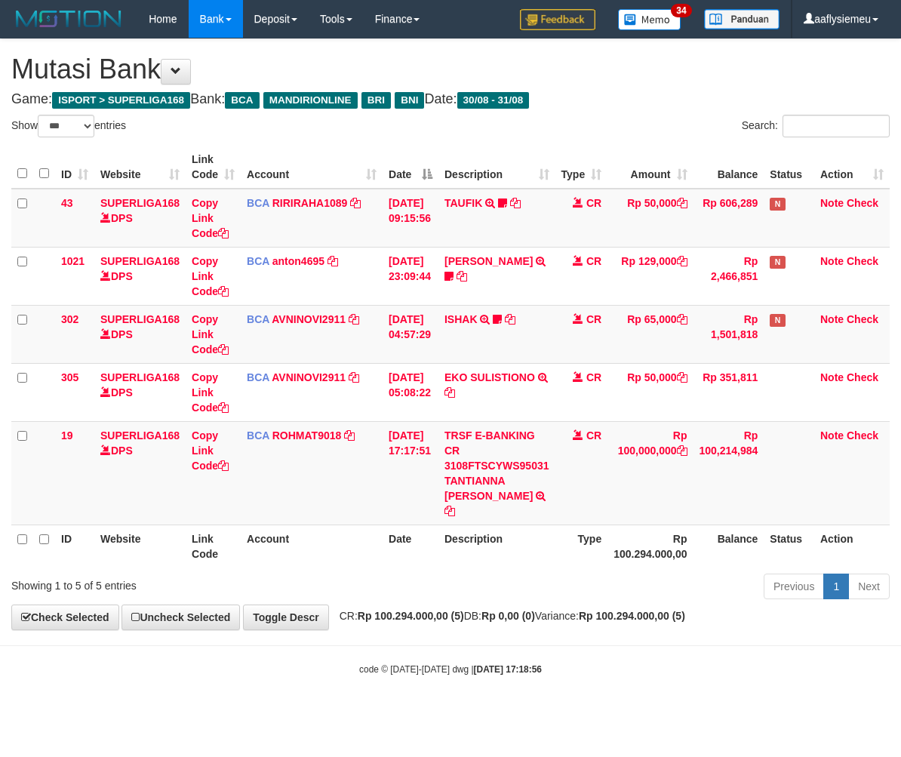
select select "***"
click at [626, 524] on th "Rp 100.294.000,00" at bounding box center [649, 545] width 85 height 43
click at [624, 524] on th "Rp 100.294.000,00" at bounding box center [649, 545] width 85 height 43
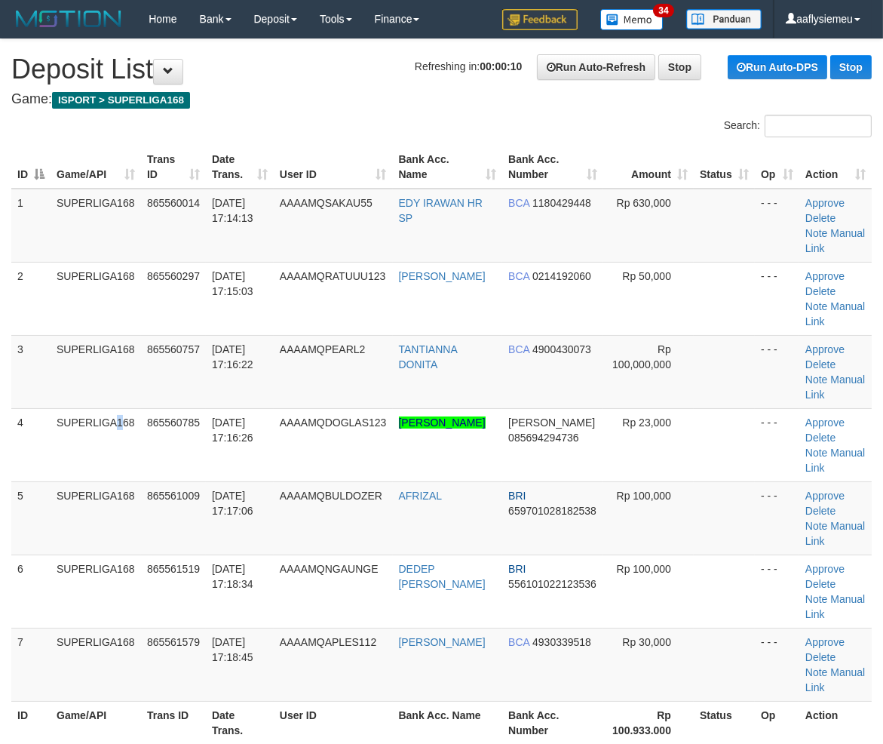
drag, startPoint x: 83, startPoint y: 437, endPoint x: 1, endPoint y: 456, distance: 84.3
click at [66, 445] on td "SUPERLIGA168" at bounding box center [96, 444] width 91 height 73
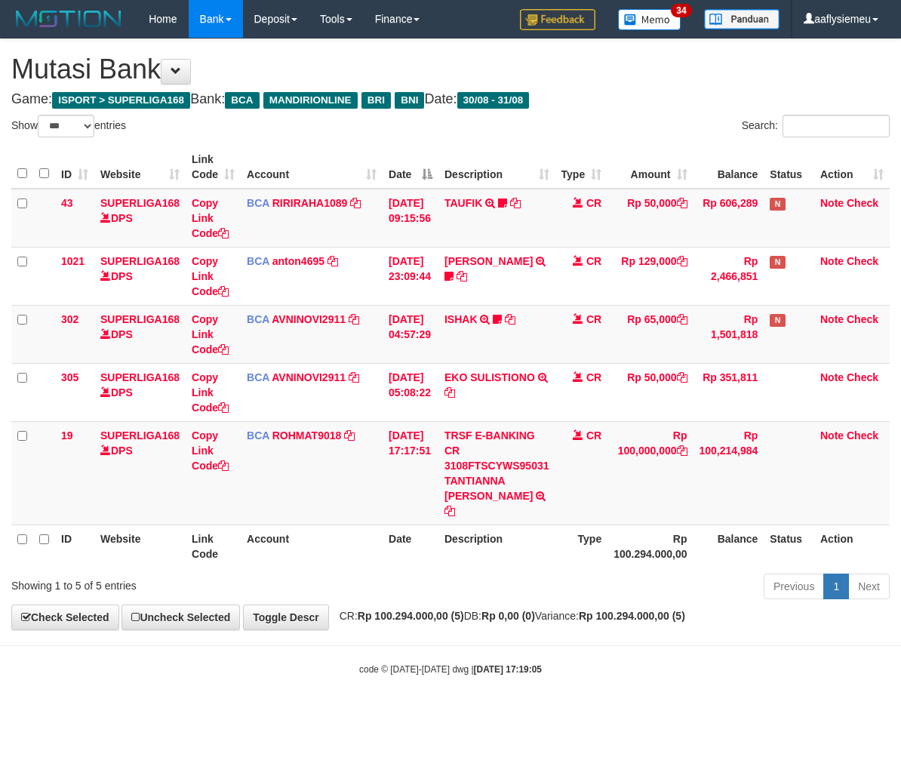
select select "***"
drag, startPoint x: 0, startPoint y: 0, endPoint x: 469, endPoint y: 529, distance: 707.4
click at [470, 529] on th "Description" at bounding box center [496, 545] width 117 height 43
click at [468, 529] on th "Description" at bounding box center [496, 545] width 117 height 43
click at [468, 530] on th "Description" at bounding box center [496, 545] width 117 height 43
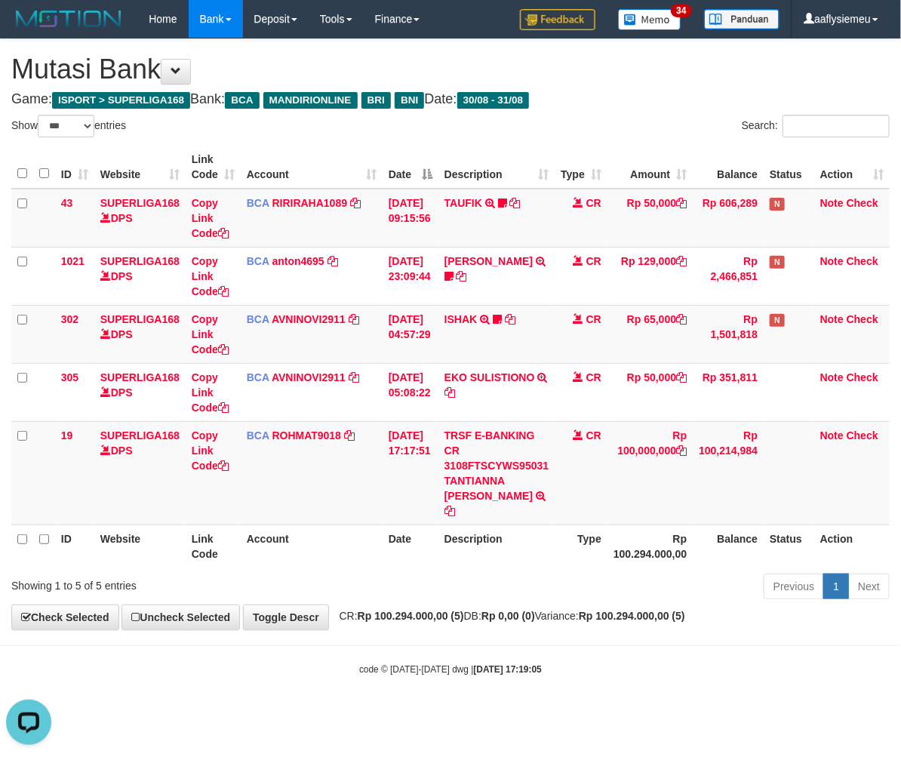
click at [587, 661] on div "code © 2012-2018 dwg | 2025/08/31 17:19:05" at bounding box center [450, 668] width 901 height 15
click at [463, 629] on body "Toggle navigation Home Bank Account List Load By Website Group [ISPORT] SUPERLI…" at bounding box center [450, 357] width 901 height 714
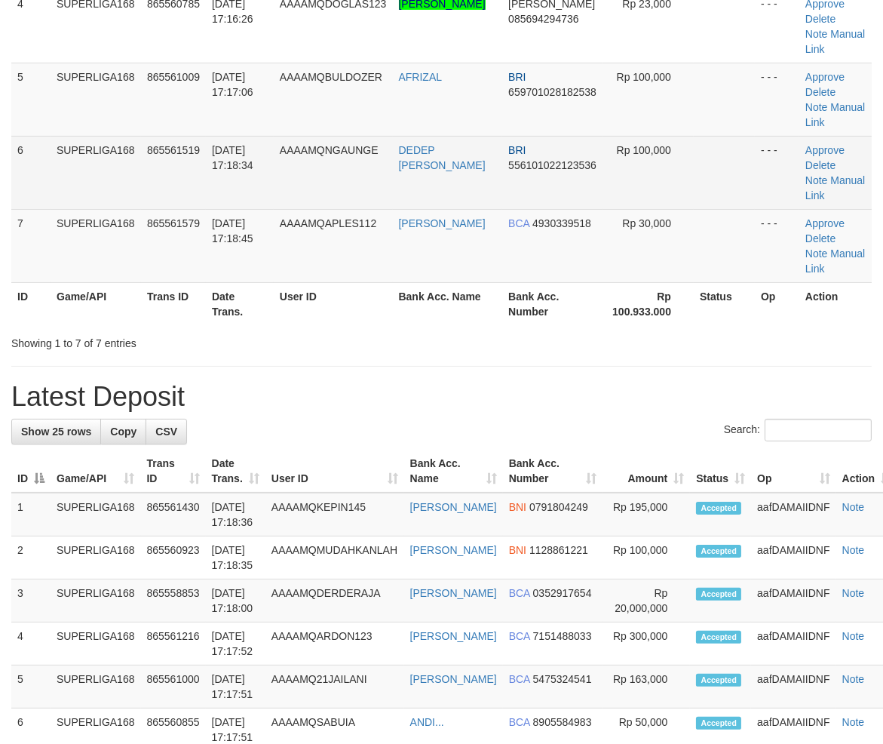
scroll to position [167, 0]
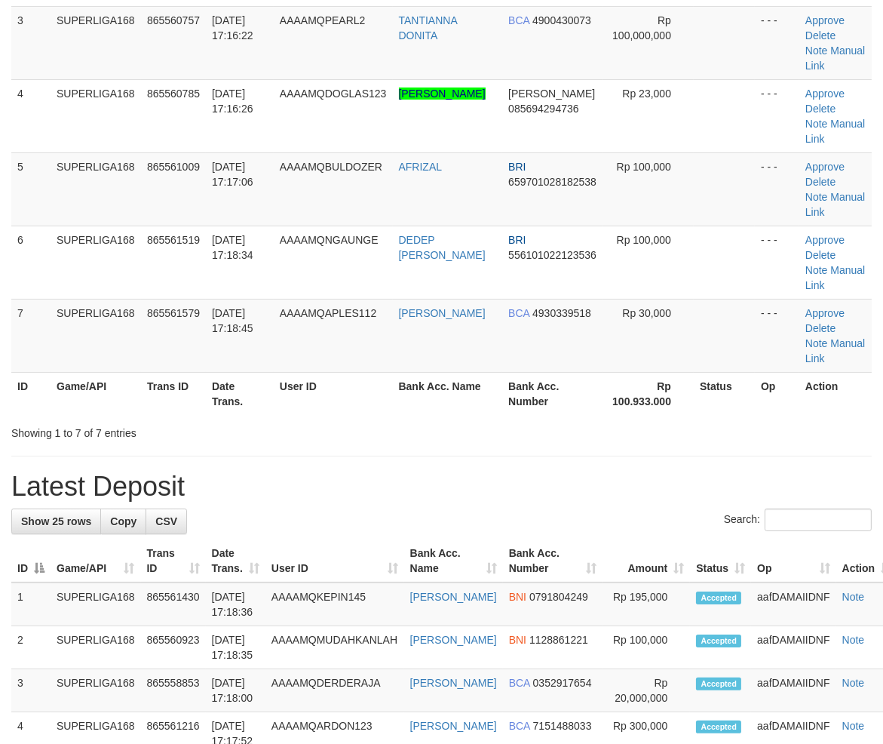
scroll to position [167, 0]
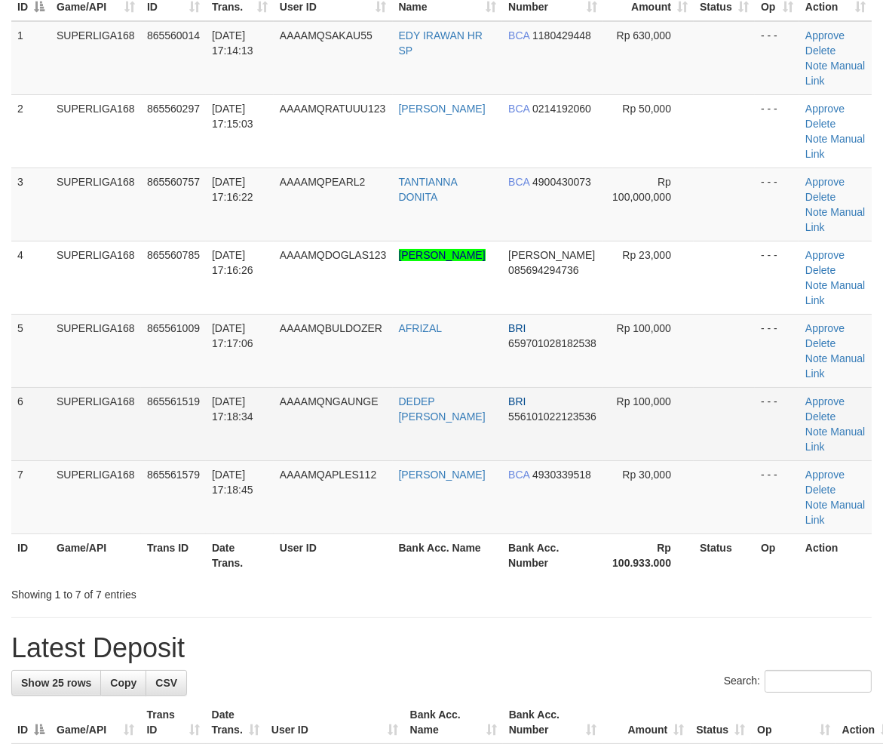
drag, startPoint x: 208, startPoint y: 388, endPoint x: 155, endPoint y: 397, distance: 53.6
click at [208, 388] on td "[DATE] 17:18:34" at bounding box center [240, 423] width 68 height 73
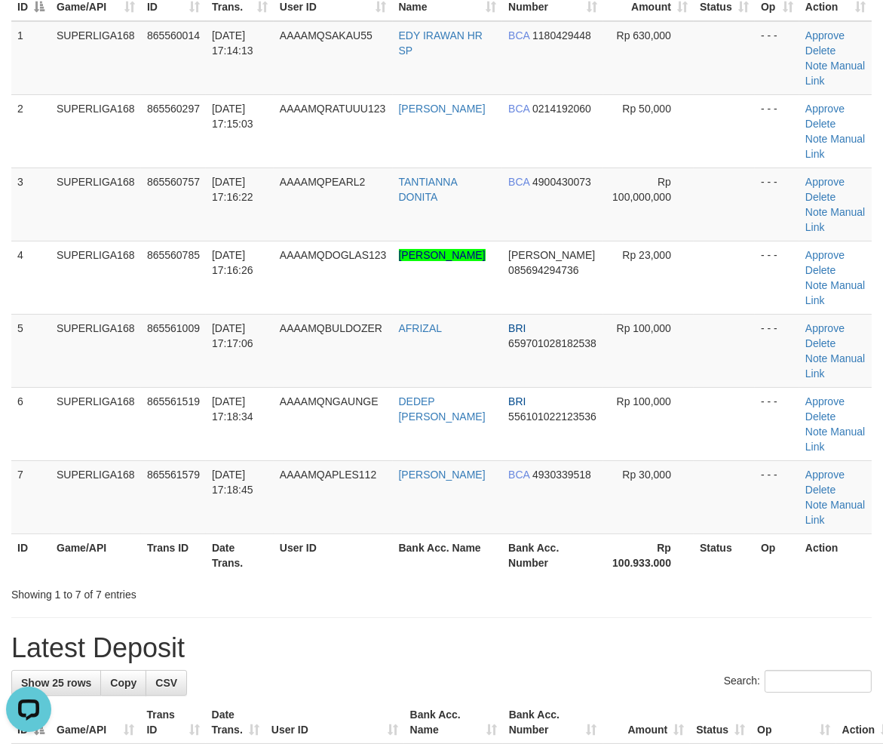
scroll to position [0, 0]
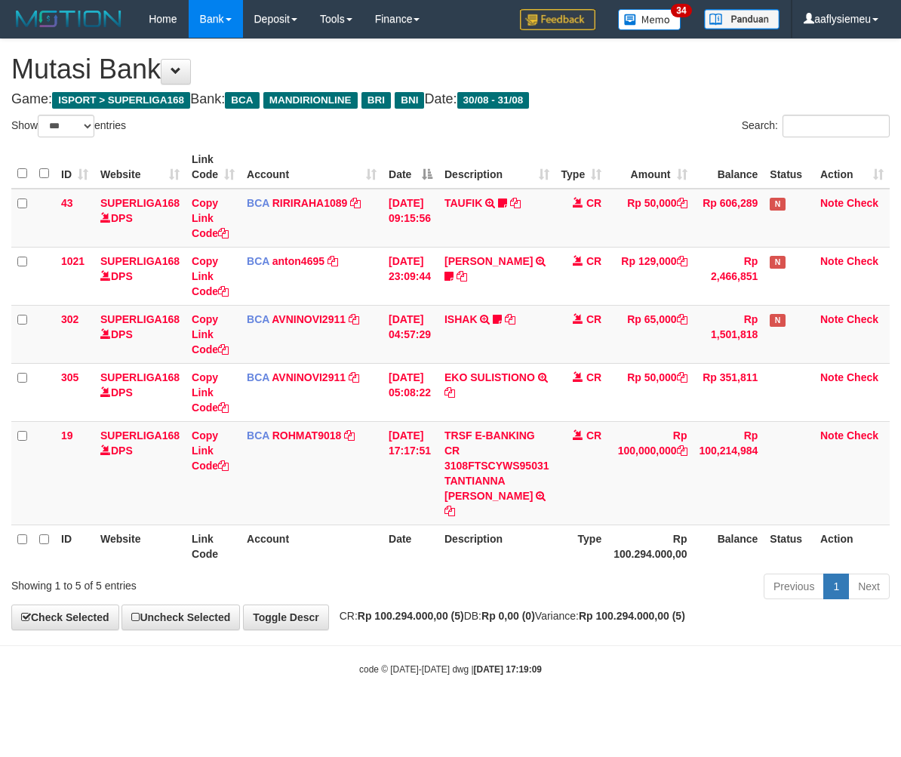
select select "***"
click at [569, 608] on div "**********" at bounding box center [450, 334] width 901 height 590
select select "***"
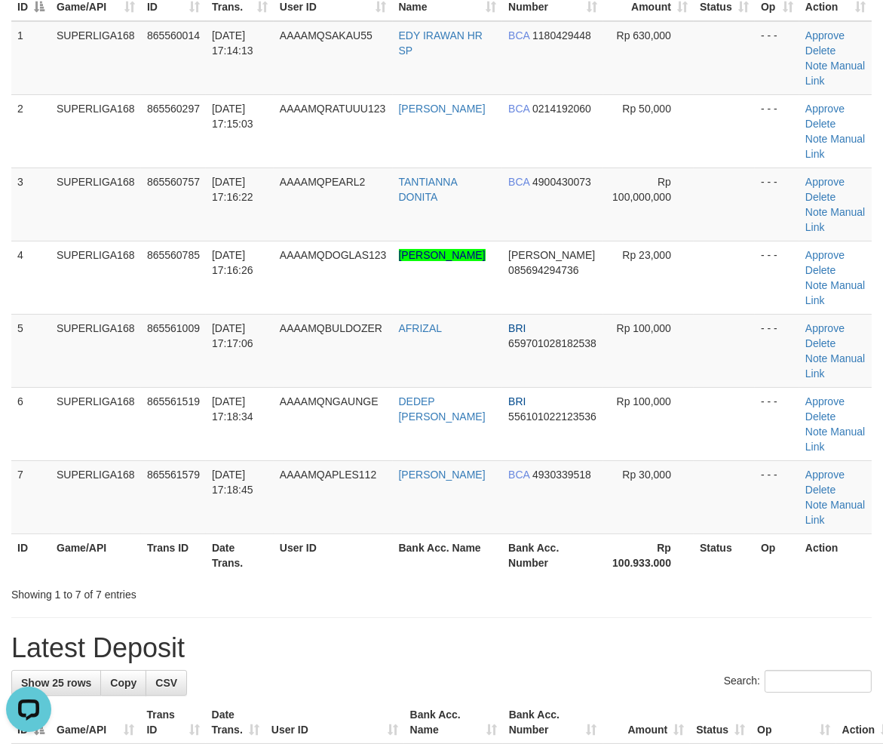
drag, startPoint x: 156, startPoint y: 441, endPoint x: 0, endPoint y: 489, distance: 163.2
click at [155, 440] on td "865561519" at bounding box center [173, 423] width 65 height 73
drag, startPoint x: 57, startPoint y: 465, endPoint x: 2, endPoint y: 465, distance: 55.1
click at [54, 465] on td "SUPERLIGA168" at bounding box center [96, 496] width 91 height 73
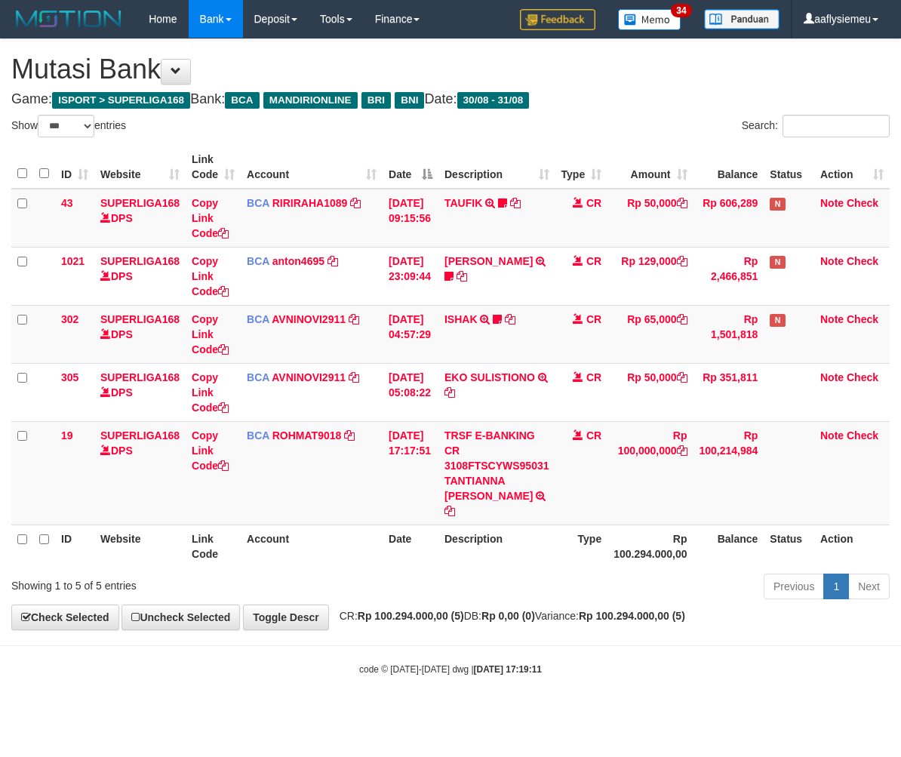
select select "***"
click at [461, 583] on div "Previous 1 Next" at bounding box center [638, 588] width 503 height 32
click at [302, 572] on div "Showing 1 to 5 of 5 entries" at bounding box center [187, 582] width 353 height 21
select select "***"
click at [563, 536] on th "Type" at bounding box center [580, 545] width 53 height 43
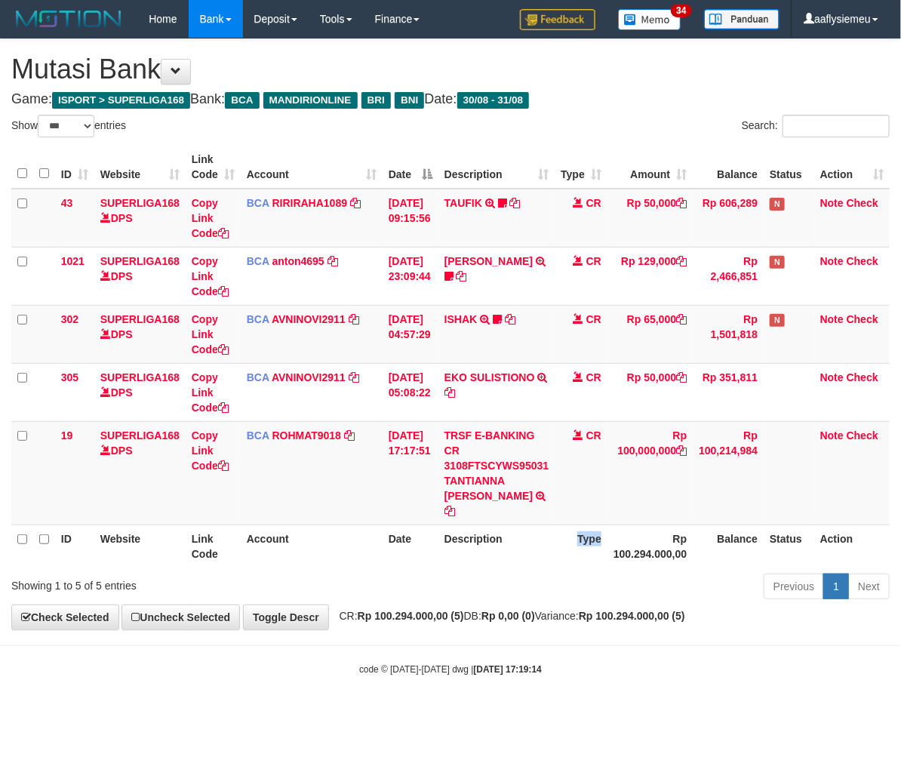
drag, startPoint x: 563, startPoint y: 536, endPoint x: 898, endPoint y: 468, distance: 341.7
click at [588, 524] on th "Type" at bounding box center [580, 545] width 53 height 43
click at [480, 572] on div "Previous 1 Next" at bounding box center [638, 588] width 503 height 32
click at [498, 572] on div "Previous 1 Next" at bounding box center [638, 588] width 503 height 32
select select "***"
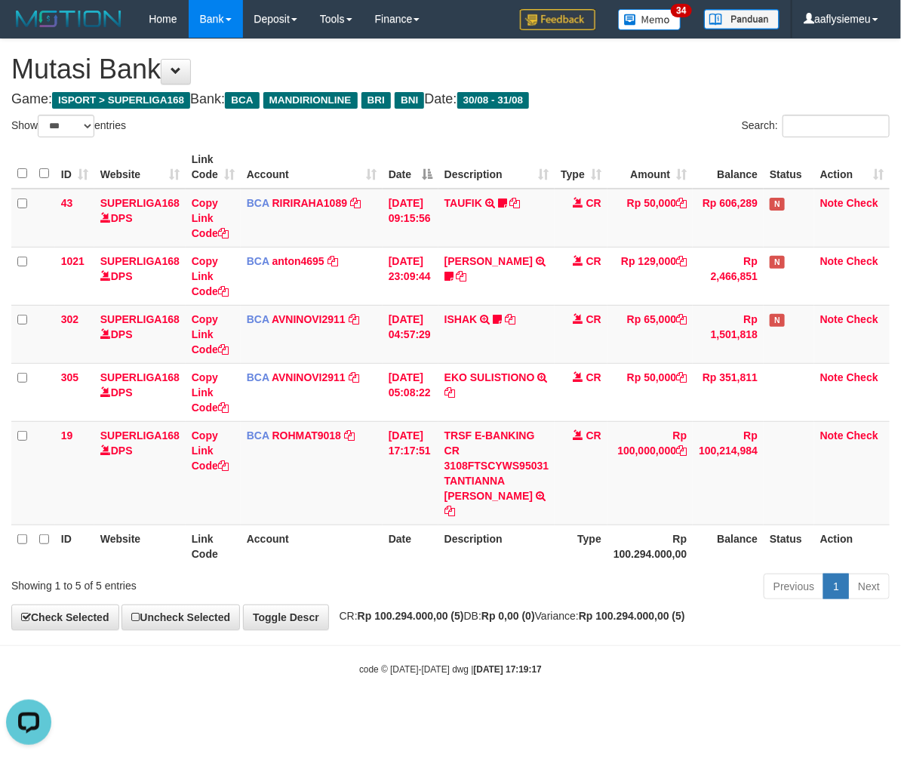
click at [366, 524] on th "Account" at bounding box center [312, 545] width 142 height 43
drag, startPoint x: 287, startPoint y: 579, endPoint x: 214, endPoint y: 577, distance: 73.2
click at [287, 579] on div "Showing 1 to 5 of 5 entries Previous 1 Next" at bounding box center [450, 588] width 901 height 32
click at [246, 579] on div "Showing 1 to 5 of 5 entries Previous 1 Next" at bounding box center [450, 588] width 901 height 32
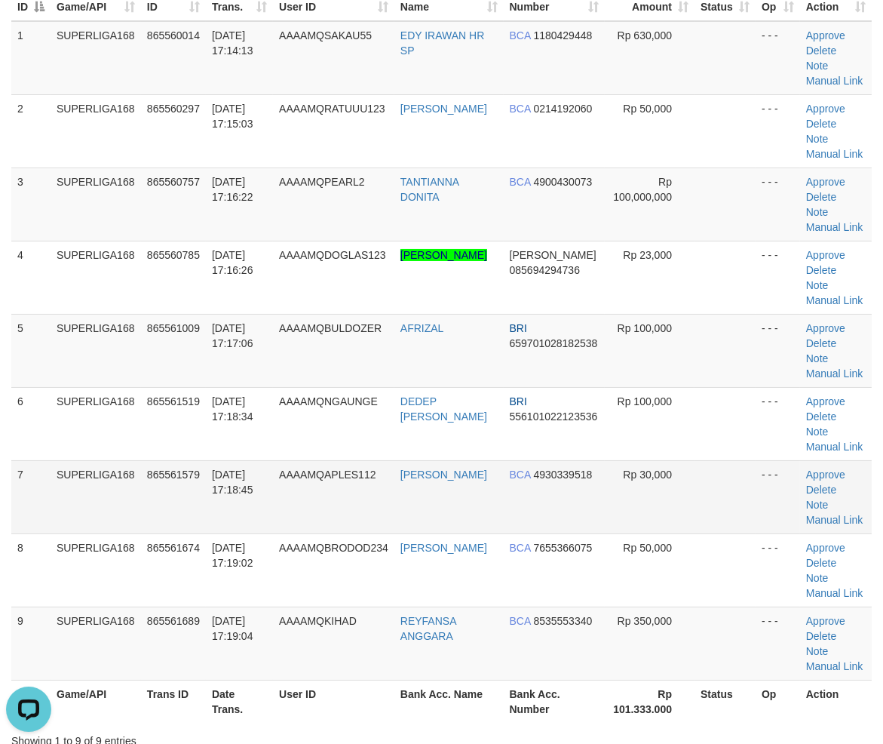
drag, startPoint x: 134, startPoint y: 499, endPoint x: 3, endPoint y: 541, distance: 137.2
click at [132, 499] on td "SUPERLIGA168" at bounding box center [96, 496] width 91 height 73
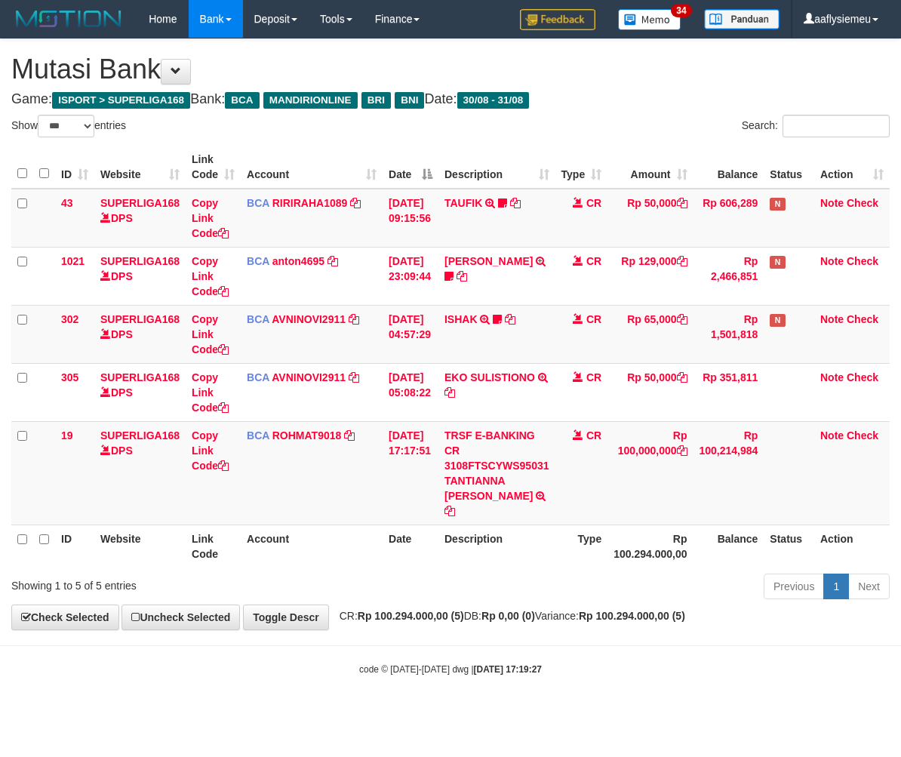
select select "***"
click at [528, 609] on strong "Rp 0,00 (0)" at bounding box center [508, 615] width 54 height 12
select select "***"
click at [464, 609] on strong "Rp 100.294.000,00 (5)" at bounding box center [411, 615] width 106 height 12
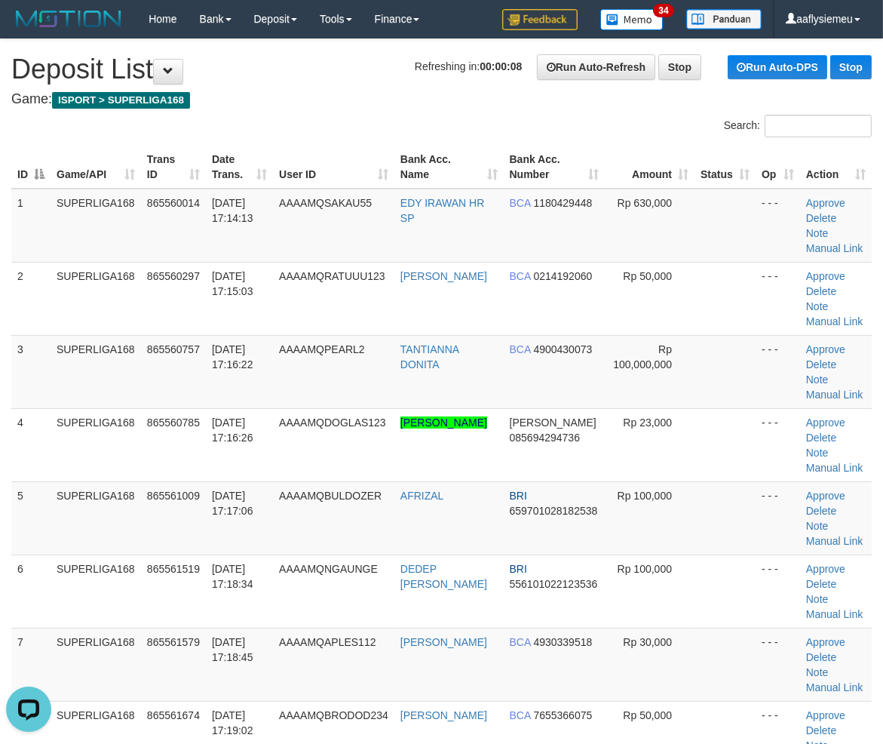
drag, startPoint x: 357, startPoint y: 523, endPoint x: 4, endPoint y: 597, distance: 360.5
click at [327, 548] on td "AAAAMQBULDOZER" at bounding box center [333, 517] width 121 height 73
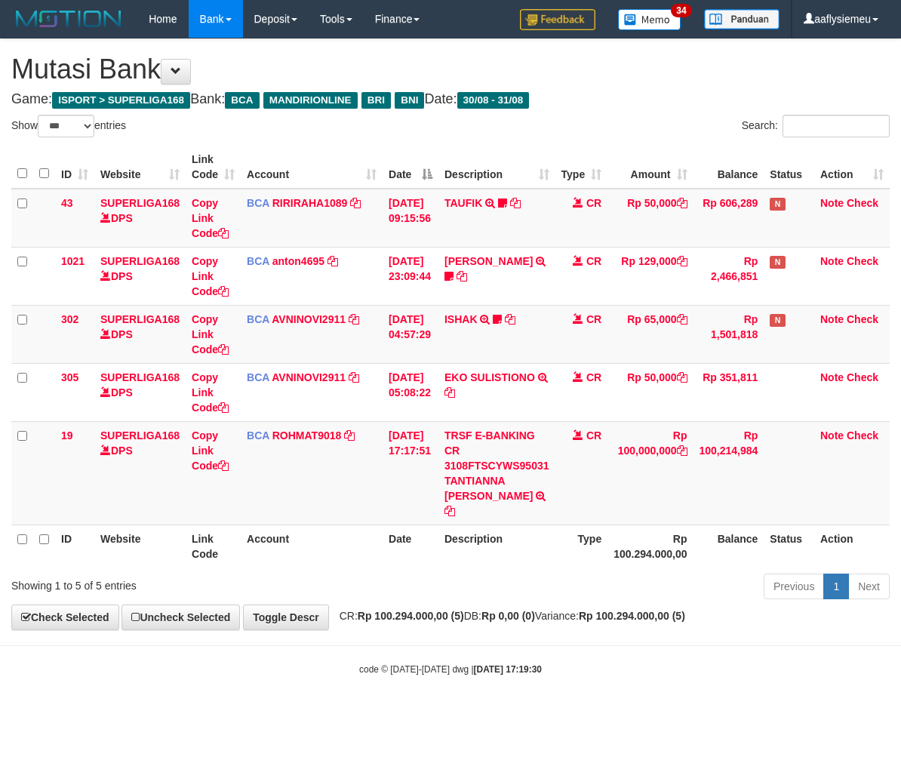
select select "***"
click at [536, 639] on body "Toggle navigation Home Bank Account List Load By Website Group [ISPORT] SUPERLI…" at bounding box center [450, 357] width 901 height 714
select select "***"
click at [615, 643] on body "Toggle navigation Home Bank Account List Load By Website Group [ISPORT] SUPERLI…" at bounding box center [450, 357] width 901 height 714
select select "***"
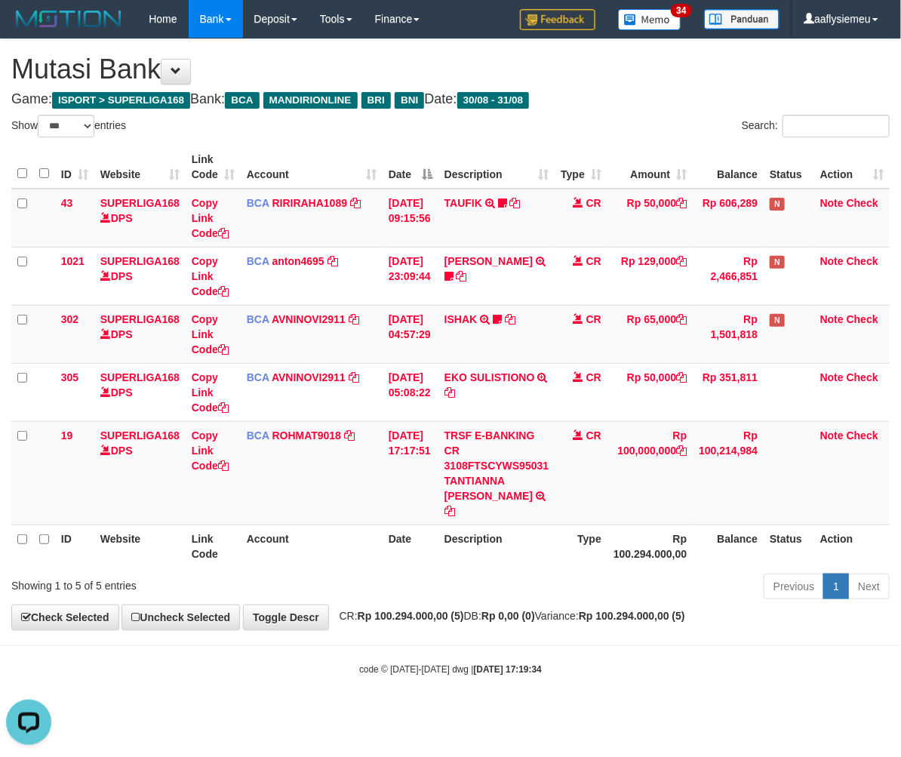
click at [458, 608] on div "**********" at bounding box center [450, 334] width 901 height 590
click at [496, 619] on body "Toggle navigation Home Bank Account List Load By Website Group [ISPORT] SUPERLI…" at bounding box center [450, 357] width 901 height 714
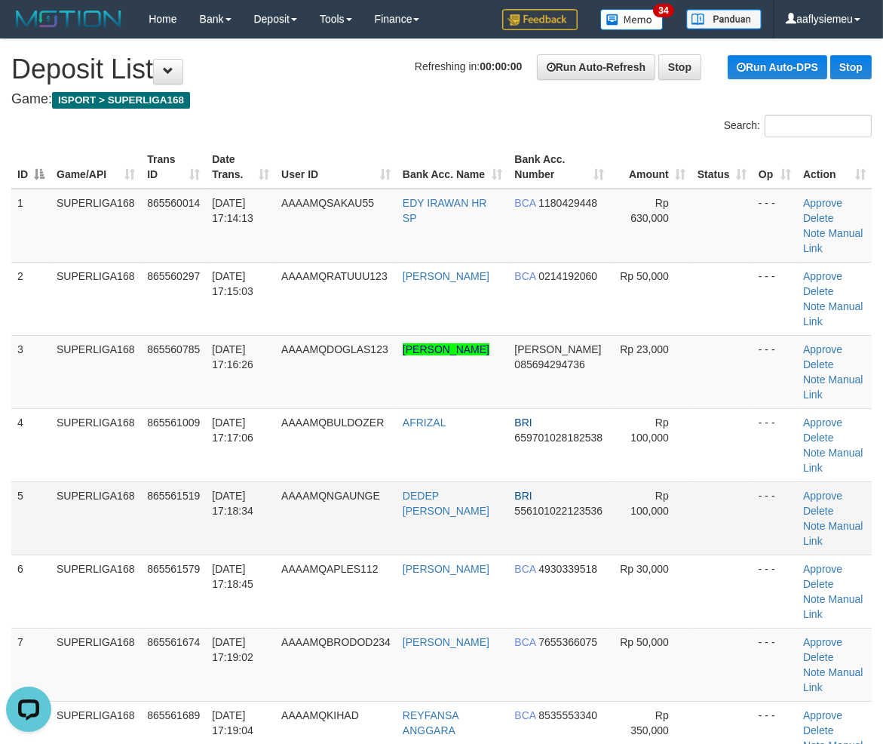
click at [141, 515] on td "865561519" at bounding box center [173, 517] width 65 height 73
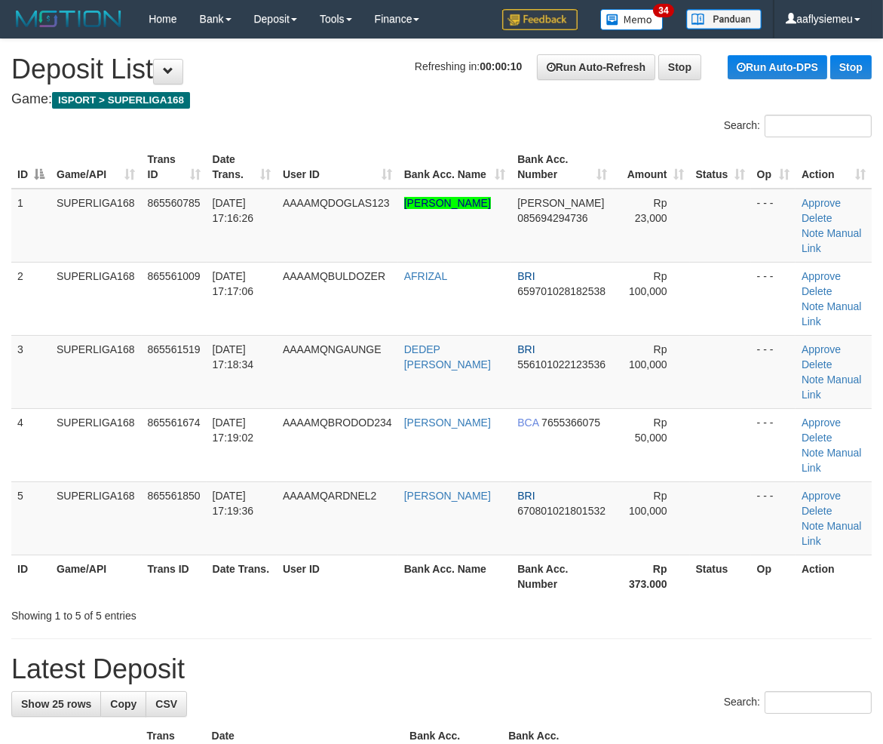
drag, startPoint x: 235, startPoint y: 410, endPoint x: 2, endPoint y: 475, distance: 242.1
click at [230, 419] on td "[DATE] 17:19:02" at bounding box center [242, 444] width 70 height 73
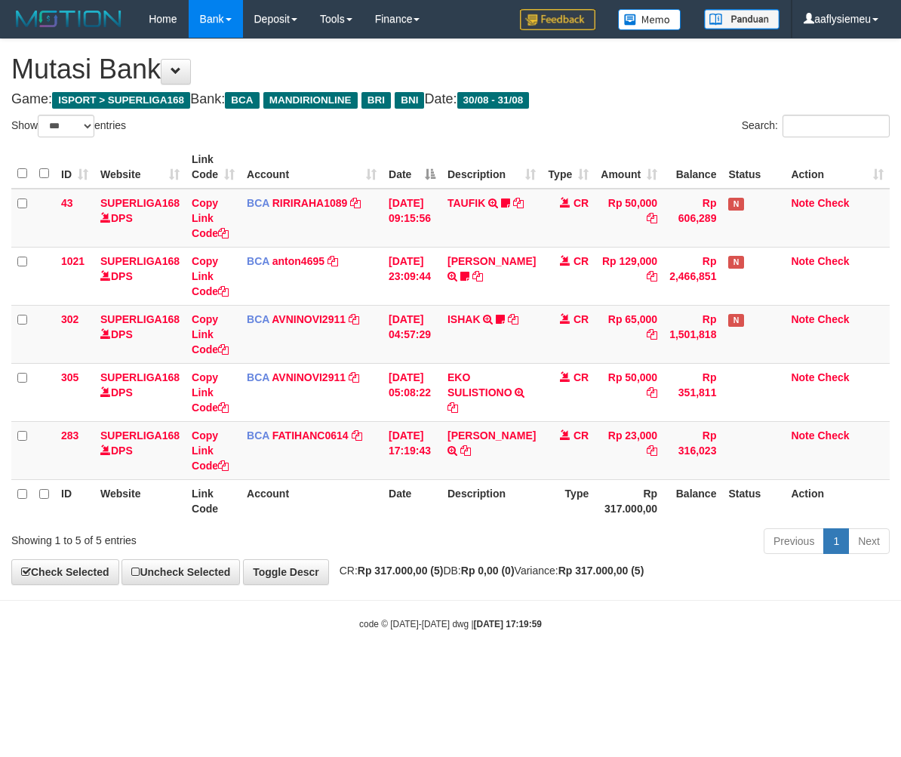
select select "***"
click at [726, 523] on div "Show ** ** ** *** entries Search: ID Website Link Code Account Date Description…" at bounding box center [450, 337] width 878 height 444
click at [514, 576] on strong "Rp 0,00 (0)" at bounding box center [488, 570] width 54 height 12
click at [471, 449] on icon at bounding box center [465, 450] width 11 height 11
click at [345, 579] on div "**********" at bounding box center [450, 311] width 901 height 545
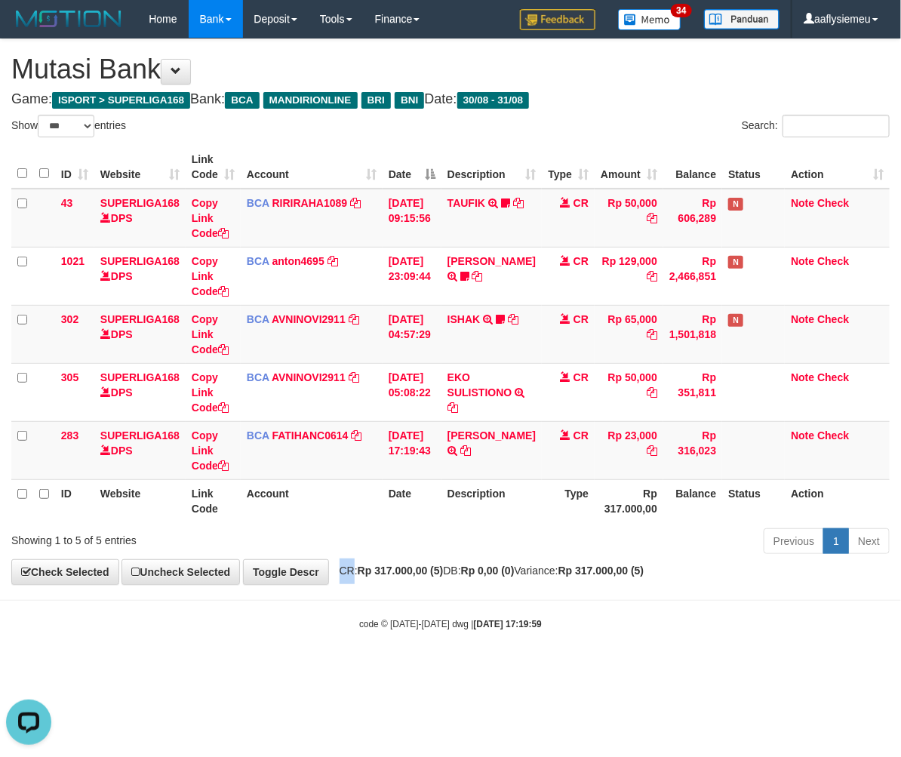
click at [345, 579] on div "**********" at bounding box center [450, 311] width 901 height 545
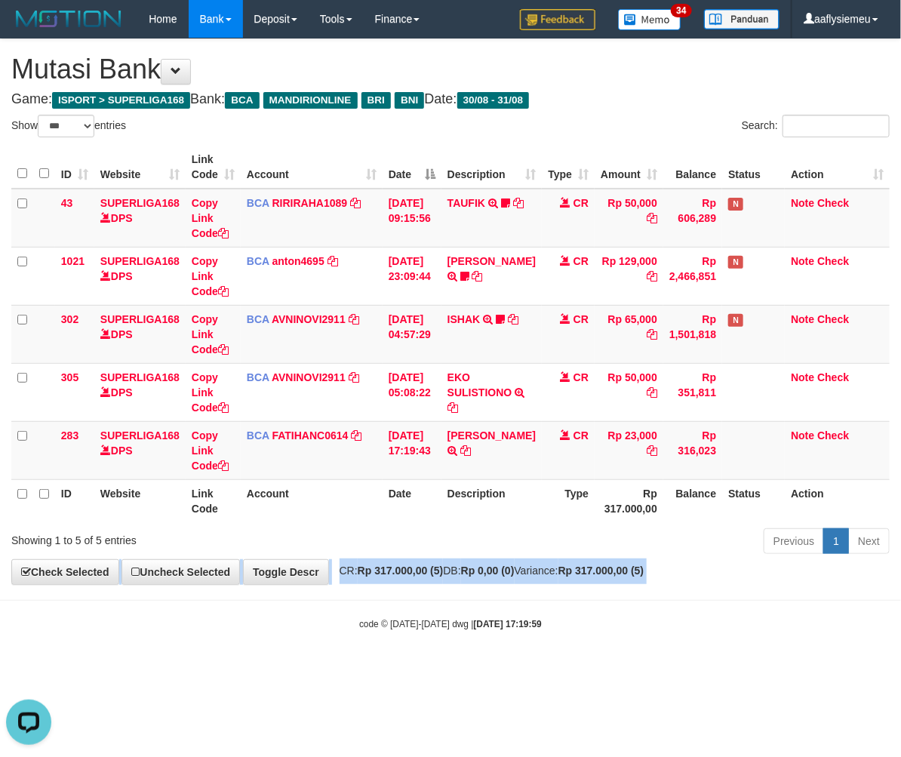
click at [345, 579] on div "**********" at bounding box center [450, 311] width 901 height 545
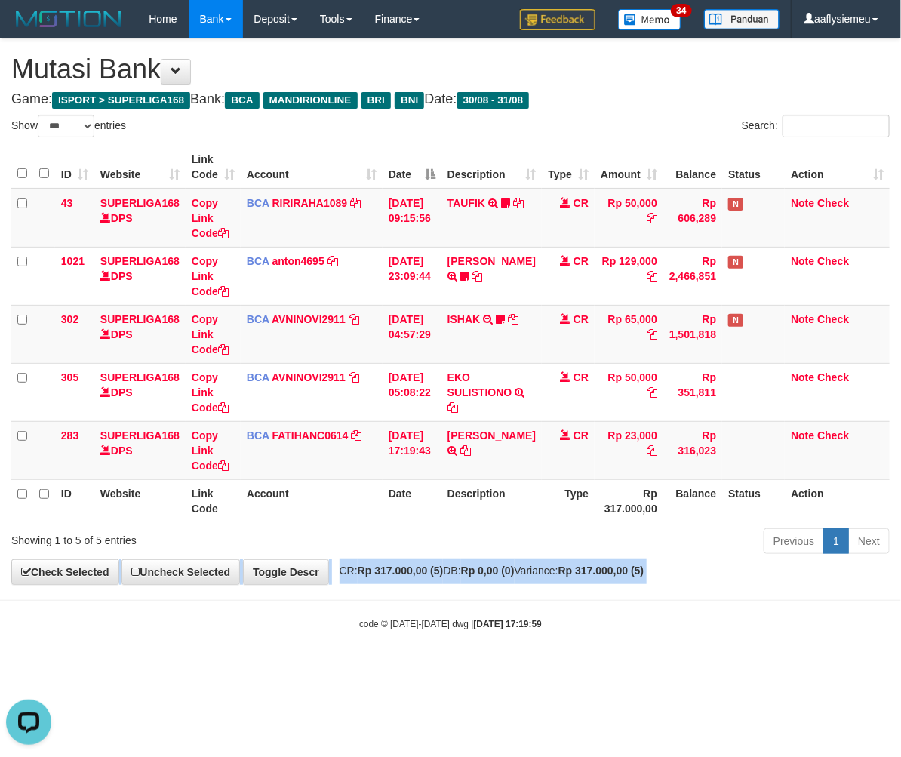
click at [344, 579] on div "**********" at bounding box center [450, 311] width 901 height 545
click at [343, 579] on div "**********" at bounding box center [450, 311] width 901 height 545
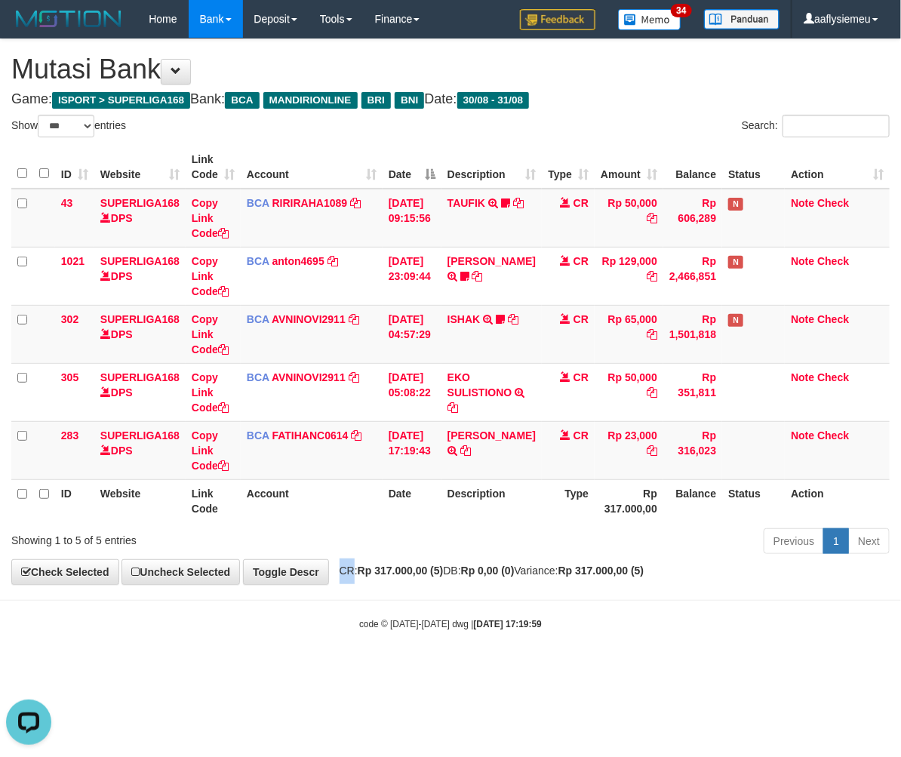
click at [343, 579] on div "**********" at bounding box center [450, 311] width 901 height 545
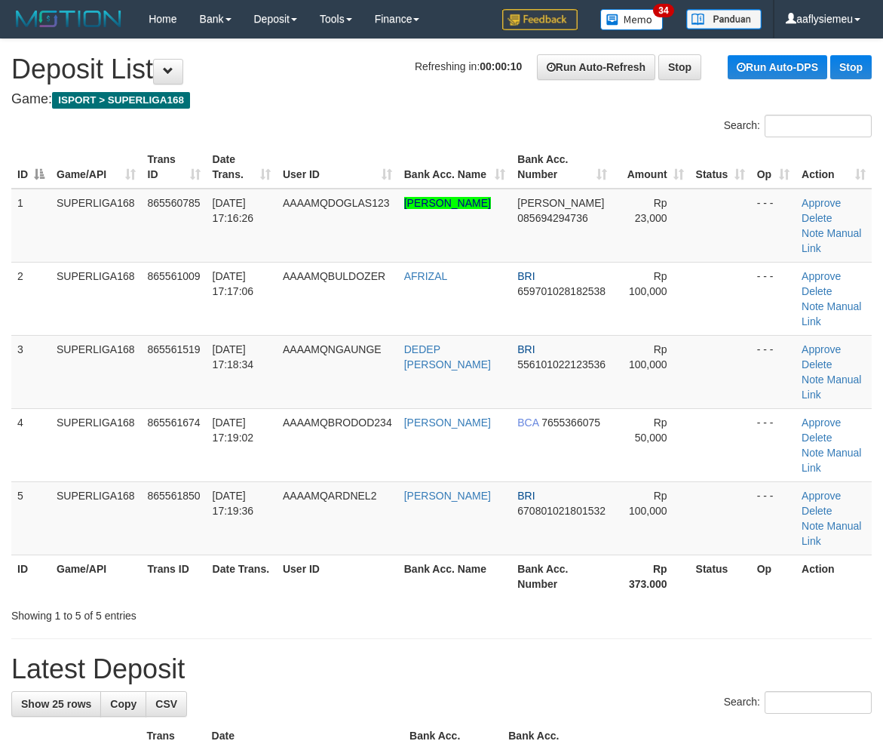
scroll to position [391, 0]
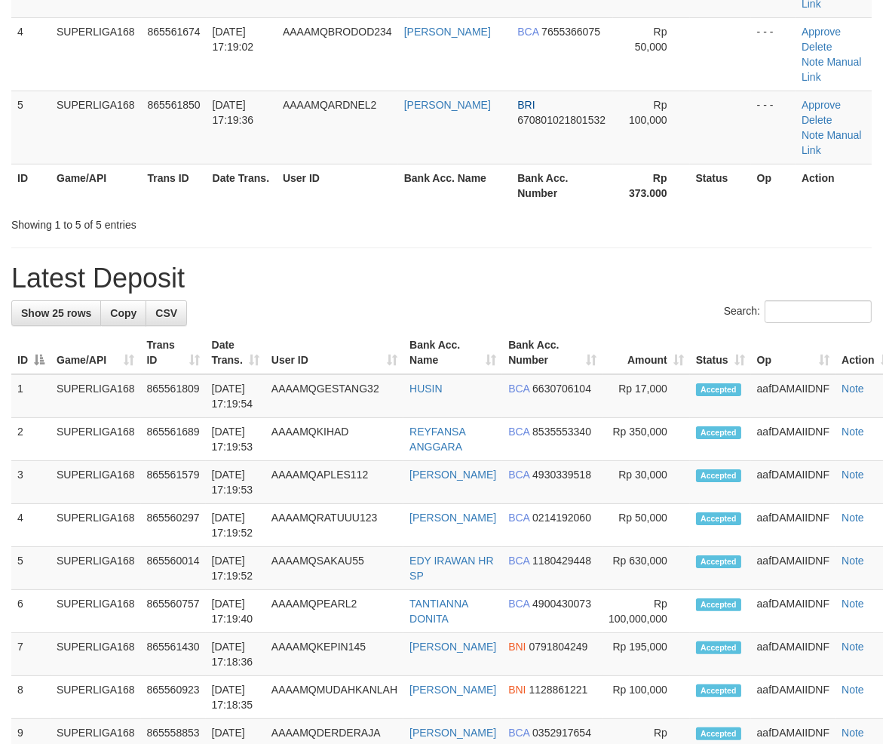
click at [272, 331] on tr "ID Game/API Trans ID Date Trans. User ID Bank Acc. Name Bank Acc. Number Amount…" at bounding box center [454, 352] width 886 height 43
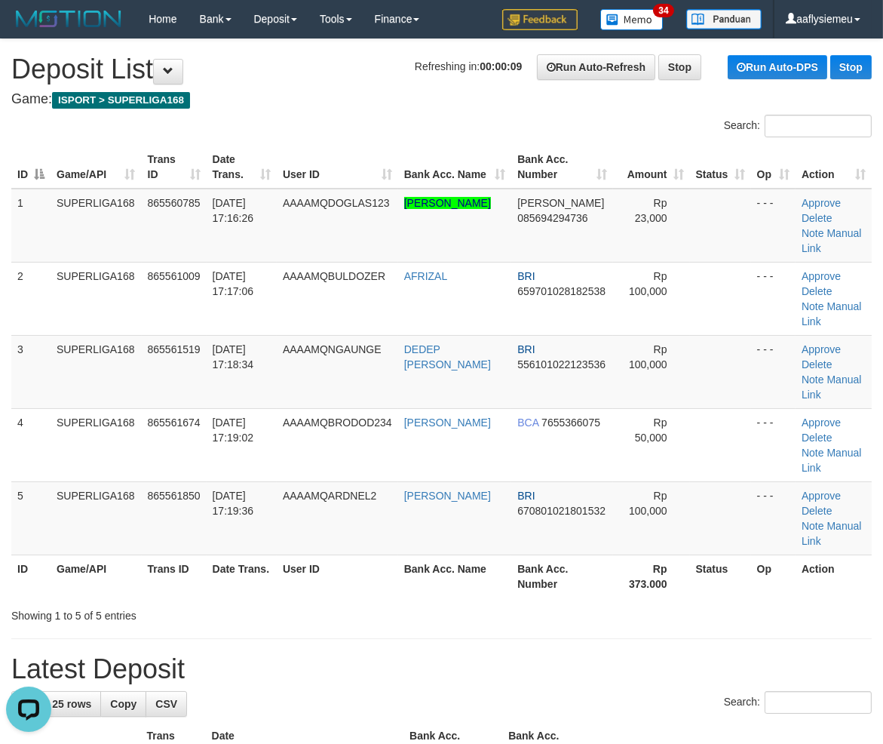
scroll to position [0, 0]
drag, startPoint x: 294, startPoint y: 479, endPoint x: 257, endPoint y: 494, distance: 39.9
click at [294, 554] on th "User ID" at bounding box center [337, 575] width 121 height 43
drag, startPoint x: 201, startPoint y: 470, endPoint x: 1, endPoint y: 511, distance: 204.9
click at [198, 481] on td "865561850" at bounding box center [174, 517] width 65 height 73
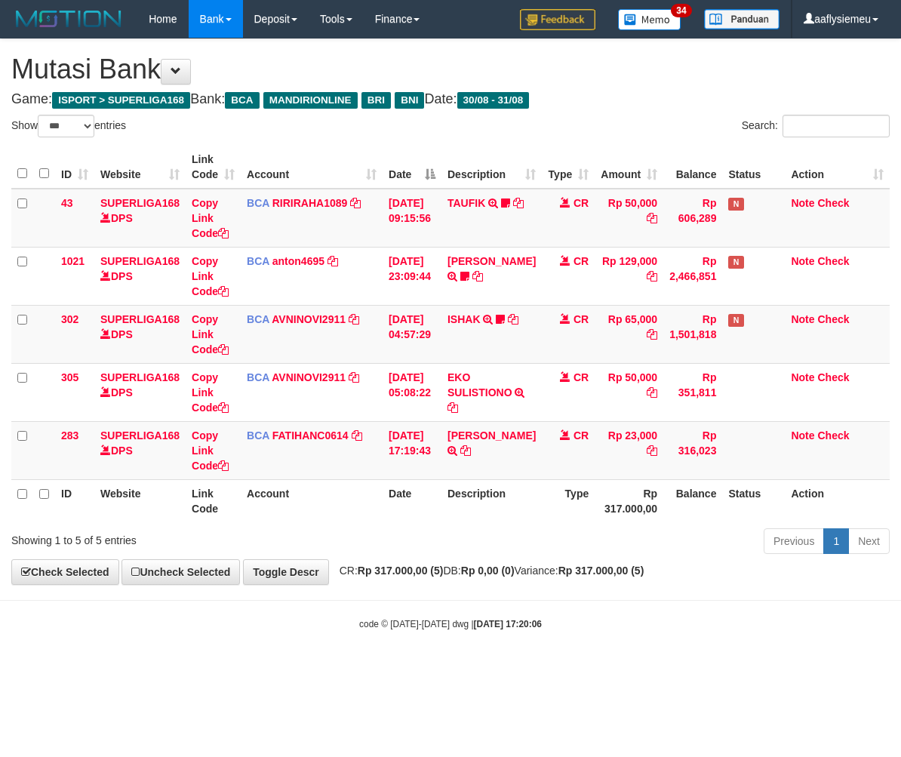
select select "***"
click at [342, 576] on span "CR: Rp 317.000,00 (5) DB: Rp 0,00 (0) Variance: Rp 317.000,00 (5)" at bounding box center [488, 570] width 312 height 12
select select "***"
click at [609, 578] on div "**********" at bounding box center [450, 311] width 901 height 545
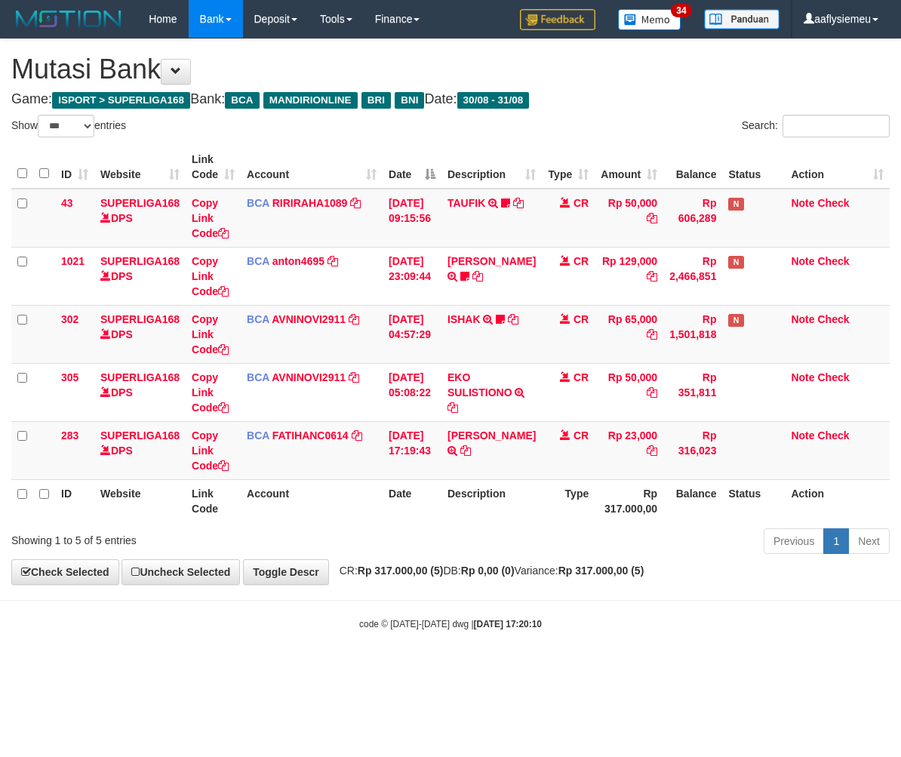
select select "***"
drag, startPoint x: 0, startPoint y: 0, endPoint x: 600, endPoint y: 577, distance: 832.7
click at [600, 577] on div "**********" at bounding box center [450, 311] width 901 height 545
select select "***"
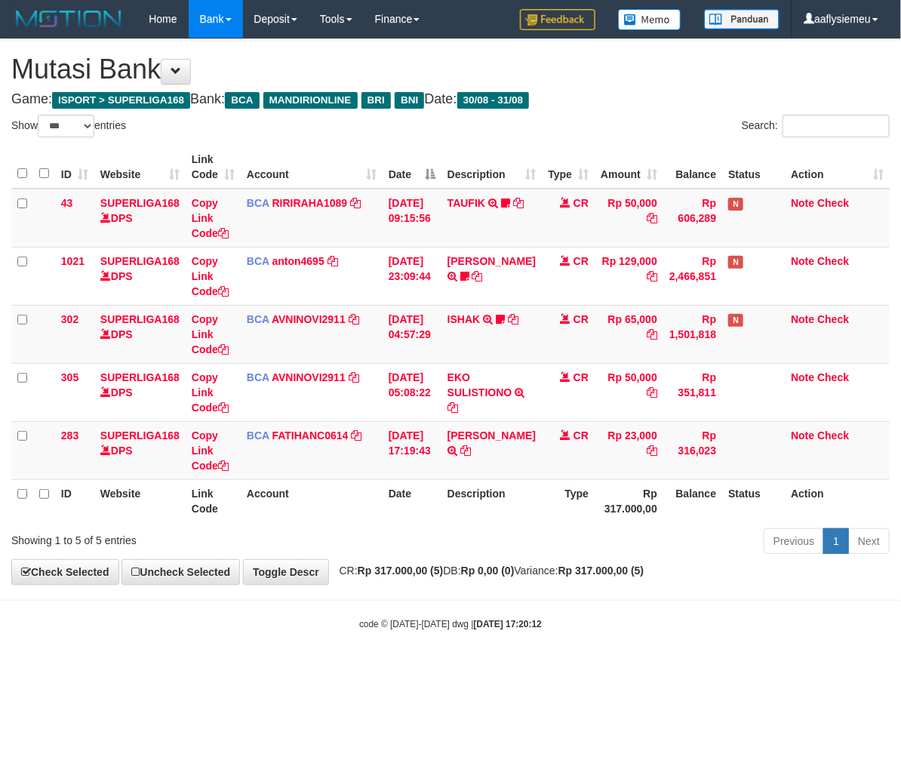
drag, startPoint x: 0, startPoint y: 0, endPoint x: 582, endPoint y: 576, distance: 819.2
click at [583, 576] on span "CR: Rp 317.000,00 (5) DB: Rp 0,00 (0) Variance: Rp 317.000,00 (5)" at bounding box center [488, 570] width 312 height 12
click at [579, 576] on span "CR: Rp 317.000,00 (5) DB: Rp 0,00 (0) Variance: Rp 317.000,00 (5)" at bounding box center [488, 570] width 312 height 12
click at [576, 562] on div "**********" at bounding box center [450, 311] width 901 height 545
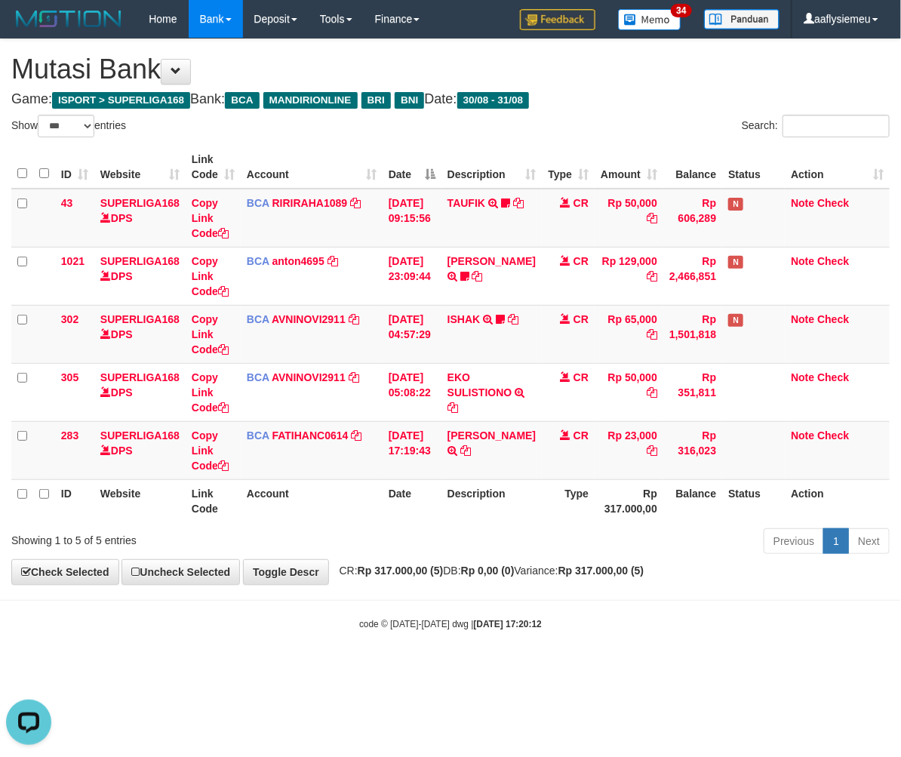
click at [576, 562] on div "**********" at bounding box center [450, 311] width 901 height 545
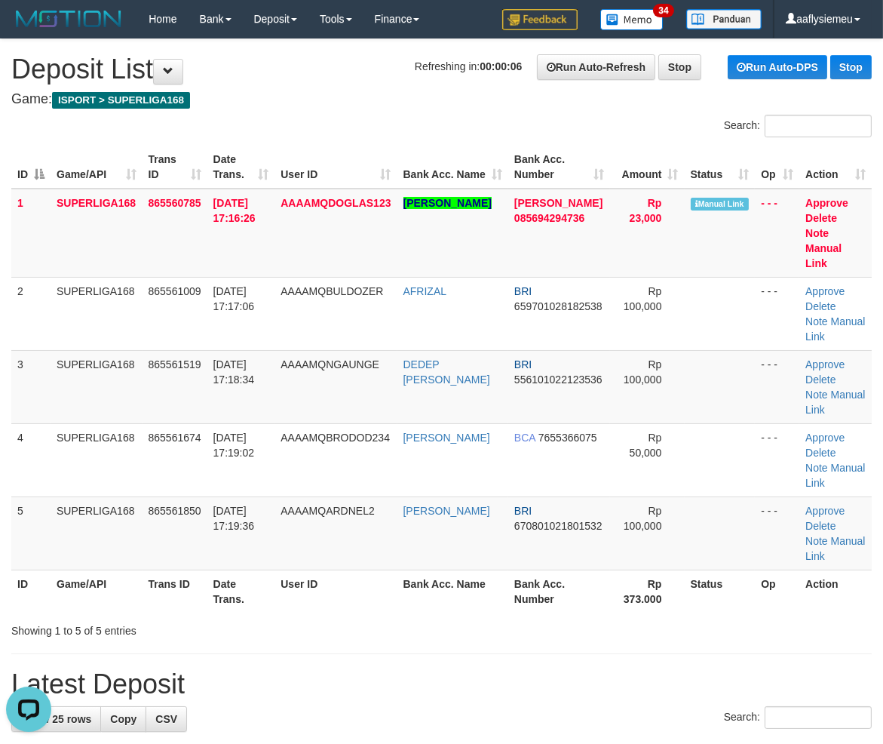
drag, startPoint x: 109, startPoint y: 425, endPoint x: 2, endPoint y: 451, distance: 109.6
click at [103, 428] on td "SUPERLIGA168" at bounding box center [97, 459] width 92 height 73
click at [35, 366] on td "3" at bounding box center [30, 386] width 39 height 73
click at [28, 387] on td "3" at bounding box center [30, 386] width 39 height 73
click at [23, 402] on td "3" at bounding box center [30, 386] width 39 height 73
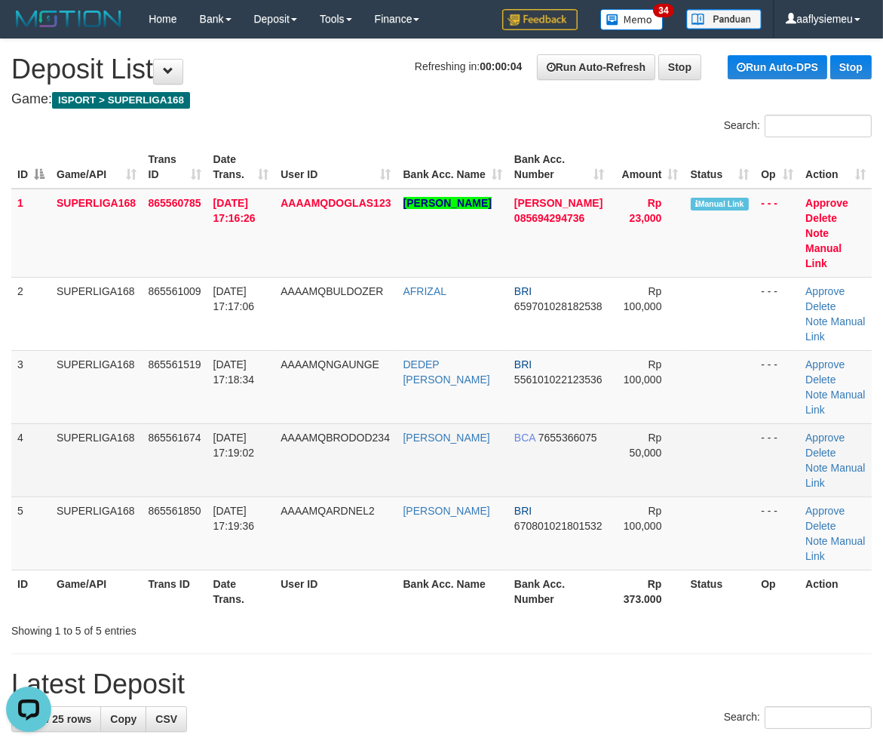
drag, startPoint x: 20, startPoint y: 446, endPoint x: 11, endPoint y: 450, distance: 10.1
click at [20, 445] on td "4" at bounding box center [30, 459] width 39 height 73
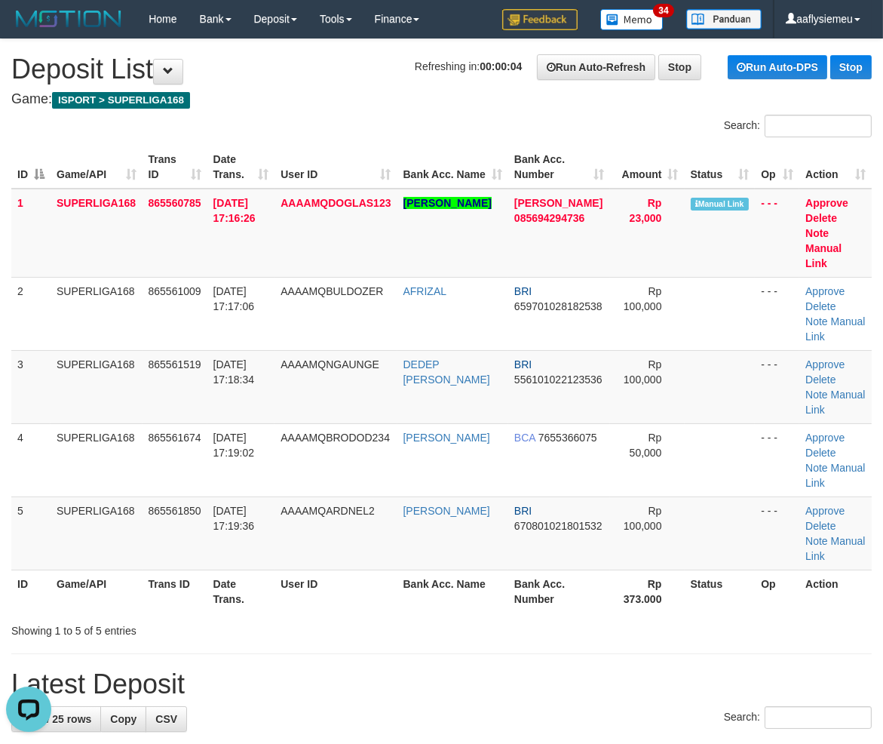
drag, startPoint x: 11, startPoint y: 450, endPoint x: 2, endPoint y: 454, distance: 9.8
click at [2, 454] on div "ID Game/API Trans ID Date Trans. User ID Bank Acc. Name Bank Acc. Number Amount…" at bounding box center [441, 379] width 883 height 476
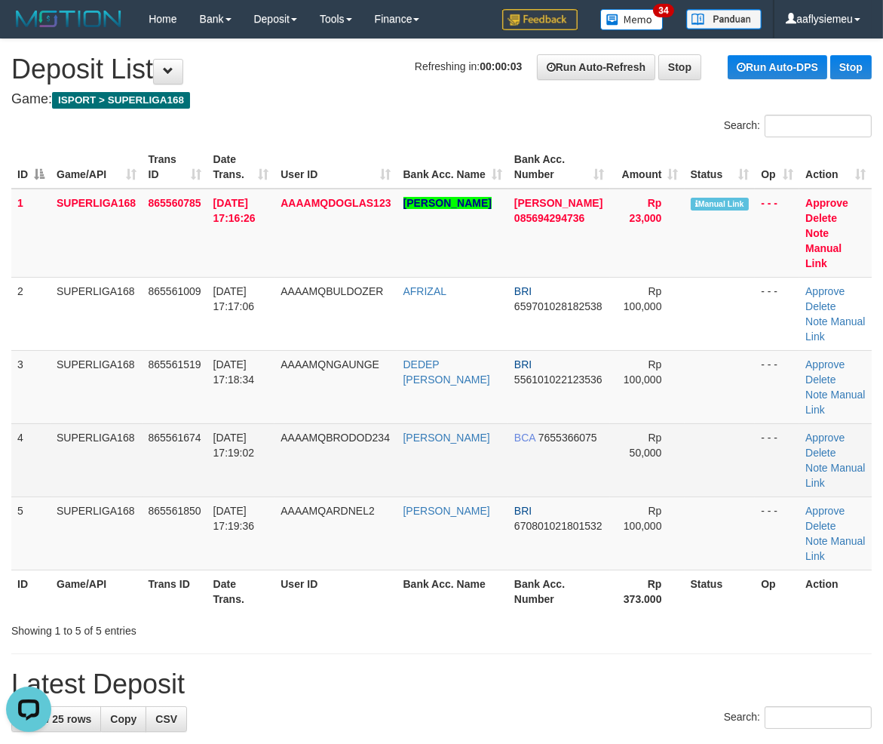
drag, startPoint x: 50, startPoint y: 434, endPoint x: 40, endPoint y: 445, distance: 15.0
click at [48, 438] on tr "4 SUPERLIGA168 865561674 31/08/2025 17:19:02 AAAAMQBRODOD234 DODIH HATNAN BCA 7…" at bounding box center [441, 459] width 861 height 73
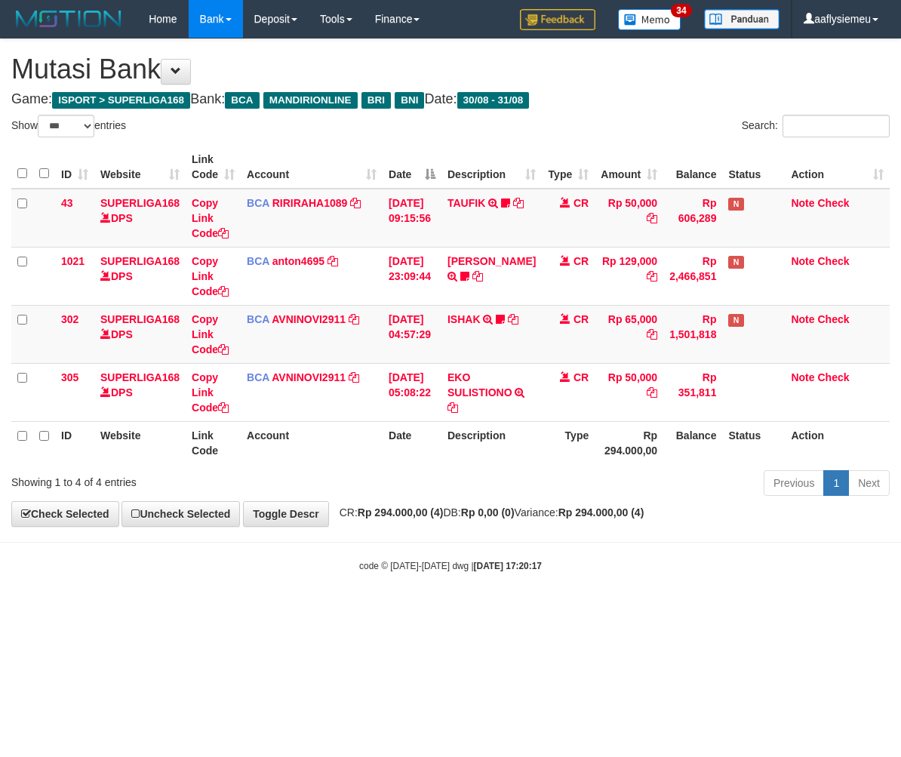
select select "***"
click at [576, 562] on div "code © [DATE]-[DATE] dwg | [DATE] 17:20:17" at bounding box center [450, 564] width 901 height 15
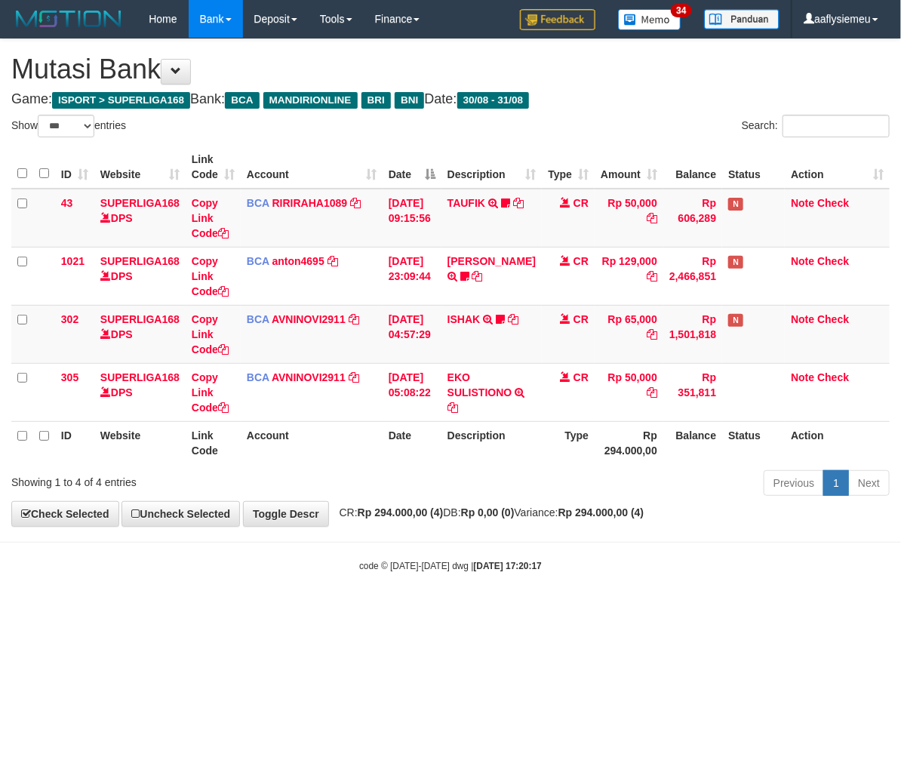
drag, startPoint x: 0, startPoint y: 0, endPoint x: 569, endPoint y: 547, distance: 789.0
click at [575, 561] on div "code © [DATE]-[DATE] dwg | [DATE] 17:20:17" at bounding box center [450, 564] width 901 height 15
click at [569, 547] on body "Toggle navigation Home Bank Account List Load By Website Group [ISPORT] SUPERLI…" at bounding box center [450, 305] width 901 height 610
drag, startPoint x: 562, startPoint y: 531, endPoint x: 896, endPoint y: 446, distance: 344.8
click at [562, 532] on body "Toggle navigation Home Bank Account List Load By Website Group [ISPORT] SUPERLI…" at bounding box center [450, 305] width 901 height 610
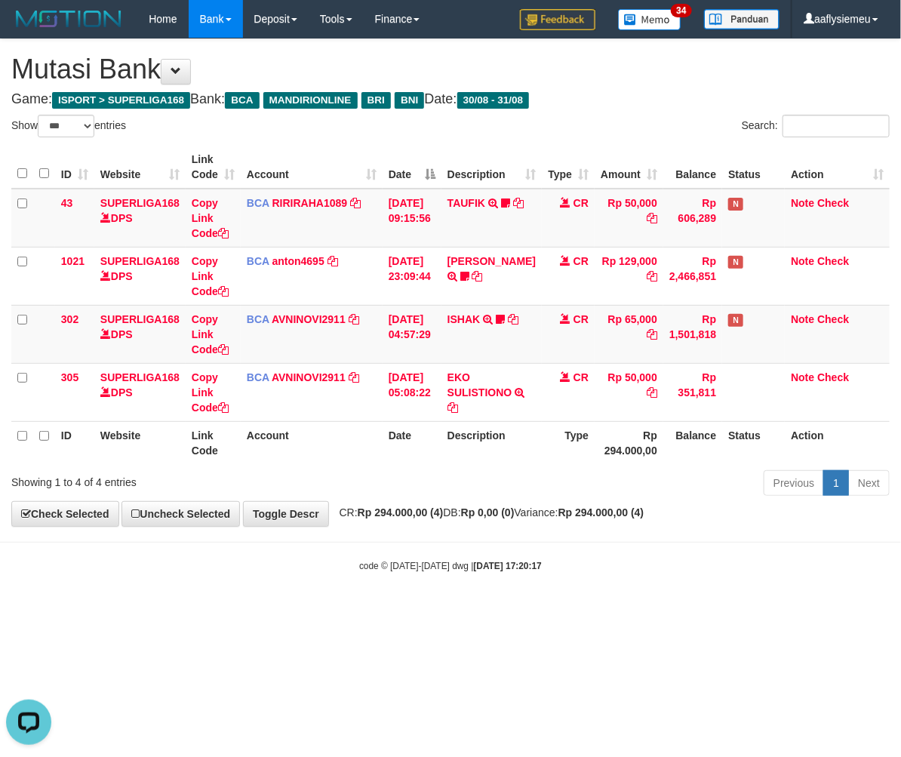
click at [529, 532] on body "Toggle navigation Home Bank Account List Load By Website Group [ISPORT] SUPERLI…" at bounding box center [450, 305] width 901 height 610
drag, startPoint x: 489, startPoint y: 530, endPoint x: 514, endPoint y: 525, distance: 25.4
click at [488, 531] on body "Toggle navigation Home Bank Account List Load By Website Group [ISPORT] SUPERLI…" at bounding box center [450, 305] width 901 height 610
drag, startPoint x: 568, startPoint y: 554, endPoint x: 750, endPoint y: 502, distance: 189.6
click at [569, 554] on body "Toggle navigation Home Bank Account List Load By Website Group [ISPORT] SUPERLI…" at bounding box center [450, 305] width 901 height 610
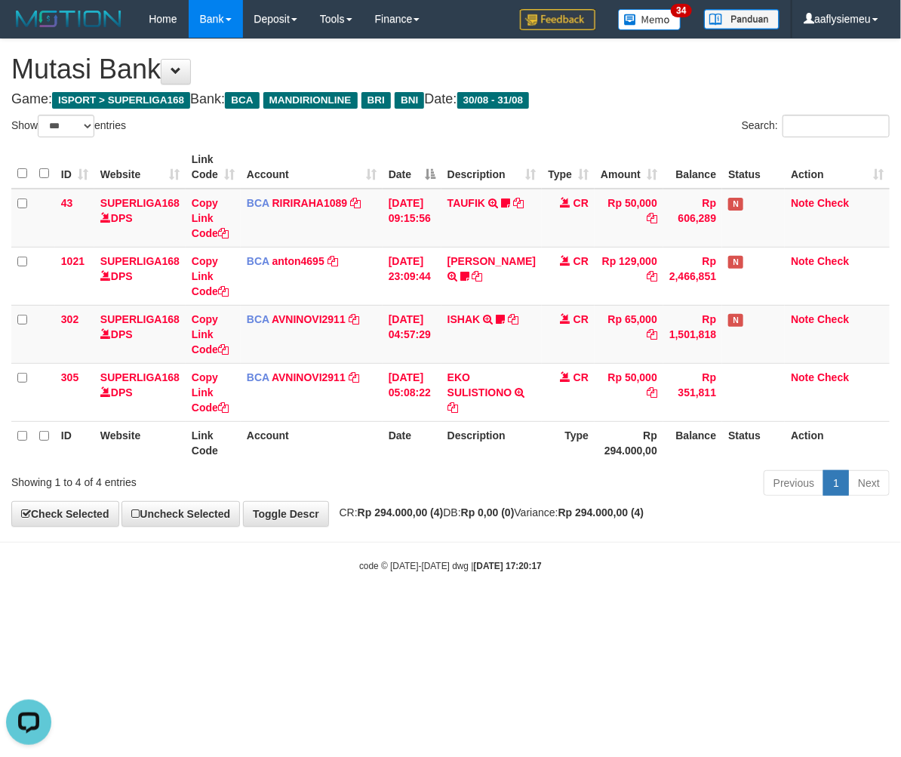
click at [613, 539] on body "Toggle navigation Home Bank Account List Load By Website Group [ISPORT] SUPERLI…" at bounding box center [450, 305] width 901 height 610
click at [558, 534] on body "Toggle navigation Home Bank Account List Load By Website Group [ISPORT] SUPERLI…" at bounding box center [450, 305] width 901 height 610
select select "***"
click at [508, 520] on div "**********" at bounding box center [450, 282] width 901 height 487
click at [421, 533] on body "Toggle navigation Home Bank Account List Load By Website Group [ISPORT] SUPERLI…" at bounding box center [450, 305] width 901 height 610
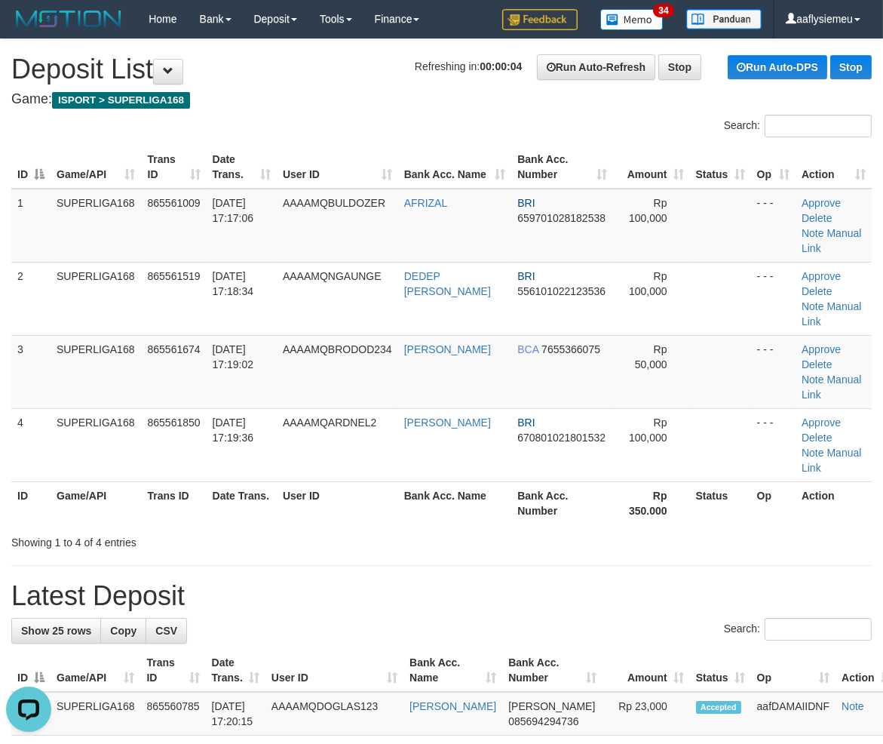
click at [30, 481] on th "ID" at bounding box center [30, 502] width 39 height 43
drag, startPoint x: 63, startPoint y: 435, endPoint x: 2, endPoint y: 454, distance: 64.7
click at [58, 481] on th "Game/API" at bounding box center [96, 502] width 91 height 43
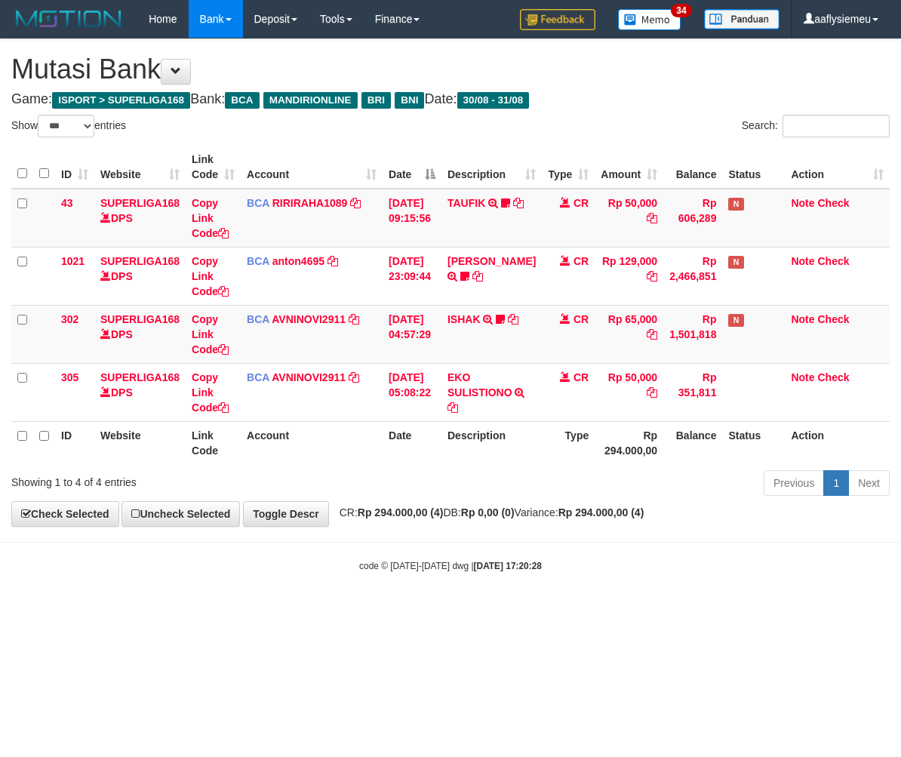
select select "***"
click at [394, 499] on div "Previous 1 Next" at bounding box center [638, 484] width 503 height 32
click at [336, 546] on body "Toggle navigation Home Bank Account List Load By Website Group [ISPORT] SUPERLI…" at bounding box center [450, 305] width 901 height 610
click at [374, 587] on body "Toggle navigation Home Bank Account List Load By Website Group [ISPORT] SUPERLI…" at bounding box center [450, 305] width 901 height 610
select select "***"
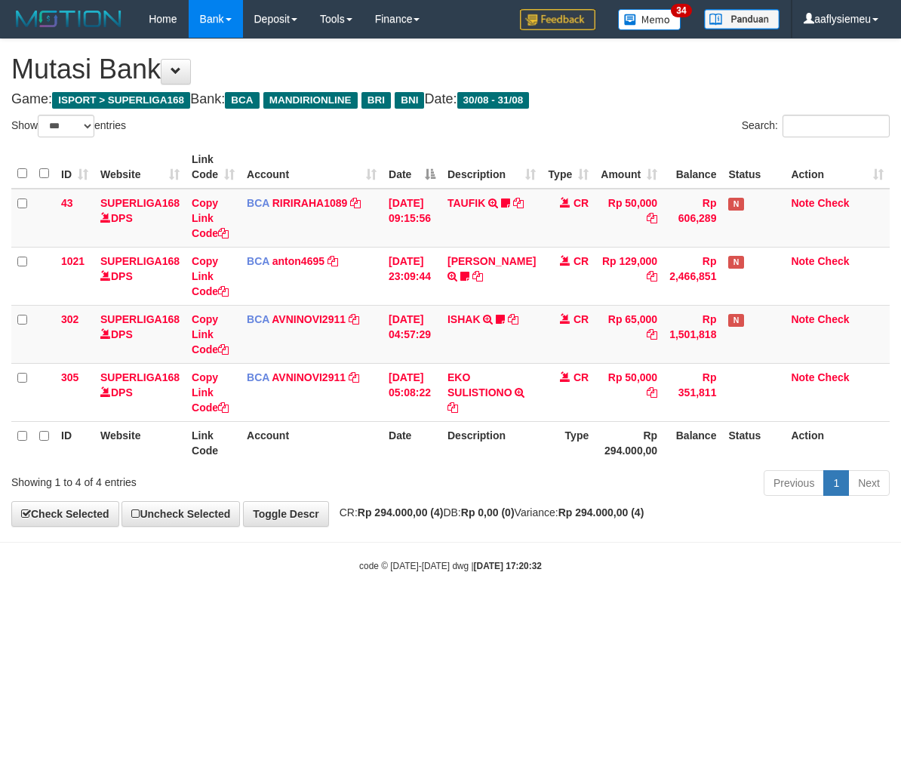
select select "***"
click at [425, 501] on div "Previous 1 Next" at bounding box center [638, 484] width 503 height 32
click at [542, 526] on div "**********" at bounding box center [450, 282] width 901 height 487
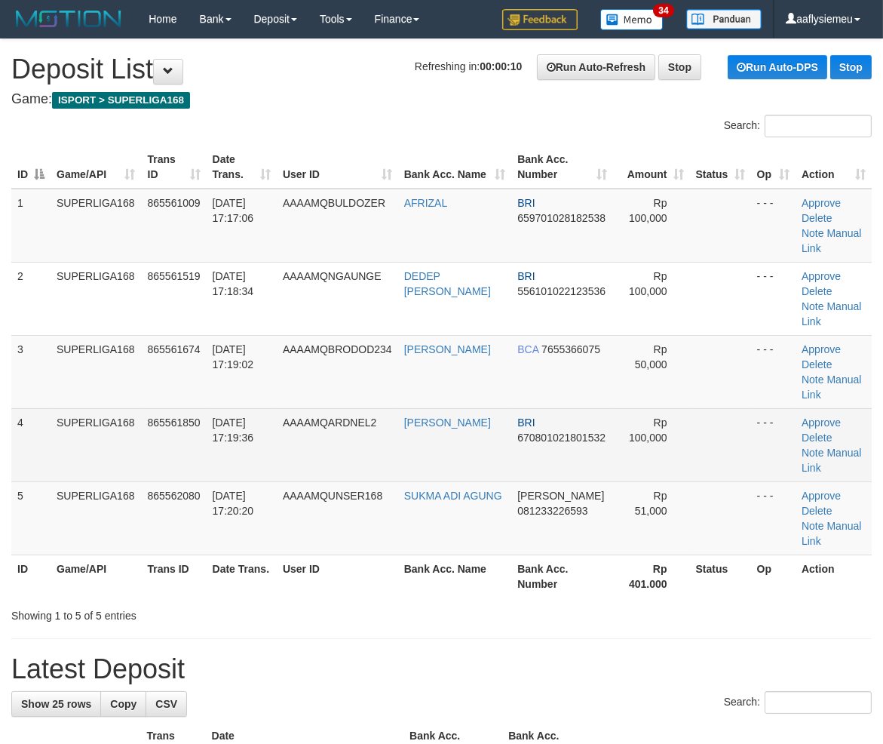
click at [115, 411] on td "SUPERLIGA168" at bounding box center [96, 444] width 91 height 73
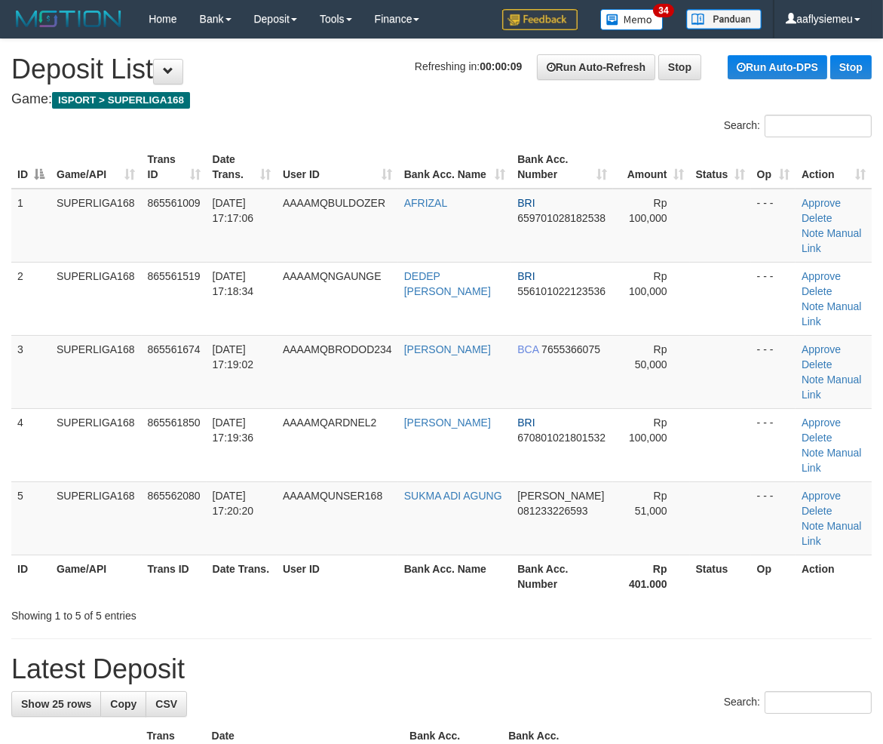
drag, startPoint x: 140, startPoint y: 440, endPoint x: 2, endPoint y: 478, distance: 144.0
click at [140, 481] on td "SUPERLIGA168" at bounding box center [96, 517] width 91 height 73
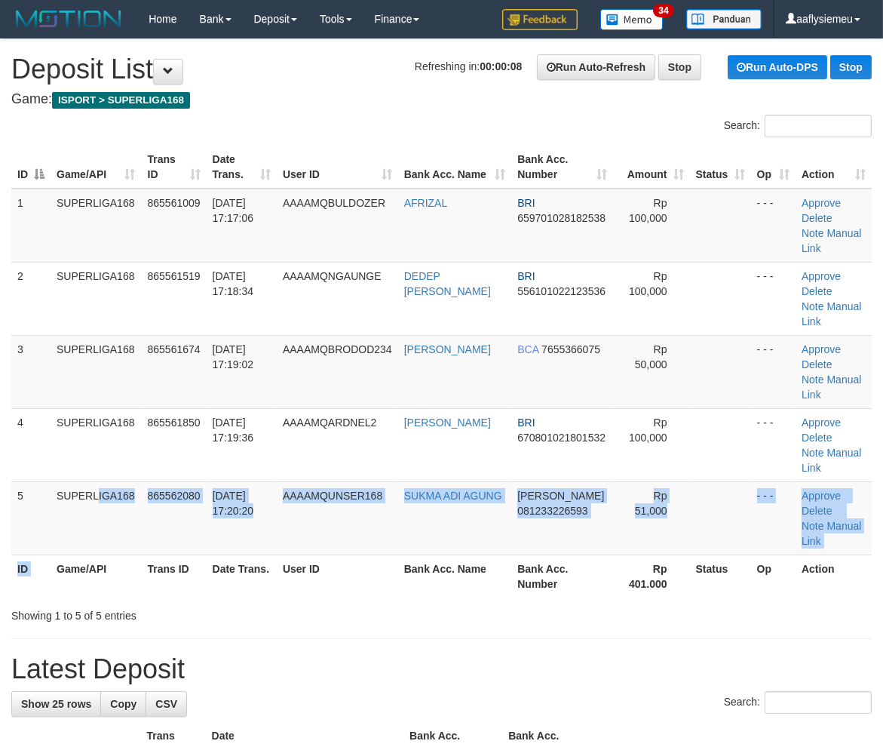
click at [45, 554] on tr "ID Game/API Trans ID Date Trans. User ID Bank Acc. Name Bank Acc. Number Rp 401…" at bounding box center [441, 575] width 861 height 43
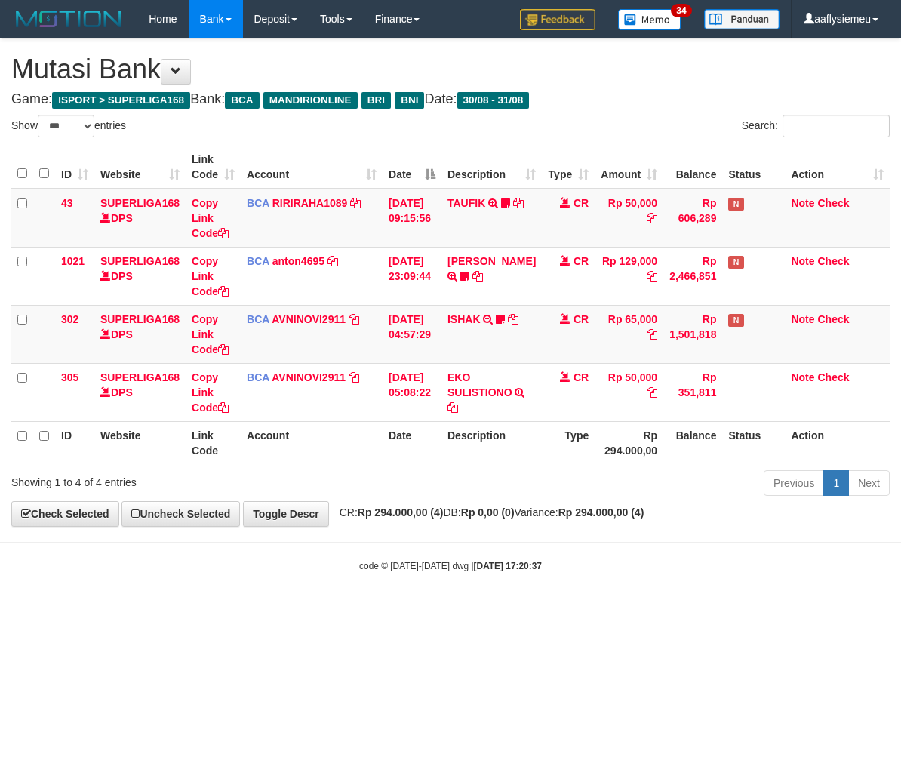
select select "***"
drag, startPoint x: 0, startPoint y: 0, endPoint x: 660, endPoint y: 545, distance: 856.1
click at [538, 560] on strong "[DATE] 17:20:37" at bounding box center [508, 565] width 68 height 11
drag, startPoint x: 516, startPoint y: 619, endPoint x: 674, endPoint y: 584, distance: 162.3
click at [516, 610] on html "Toggle navigation Home Bank Account List Load By Website Group [ISPORT] SUPERLI…" at bounding box center [450, 305] width 901 height 610
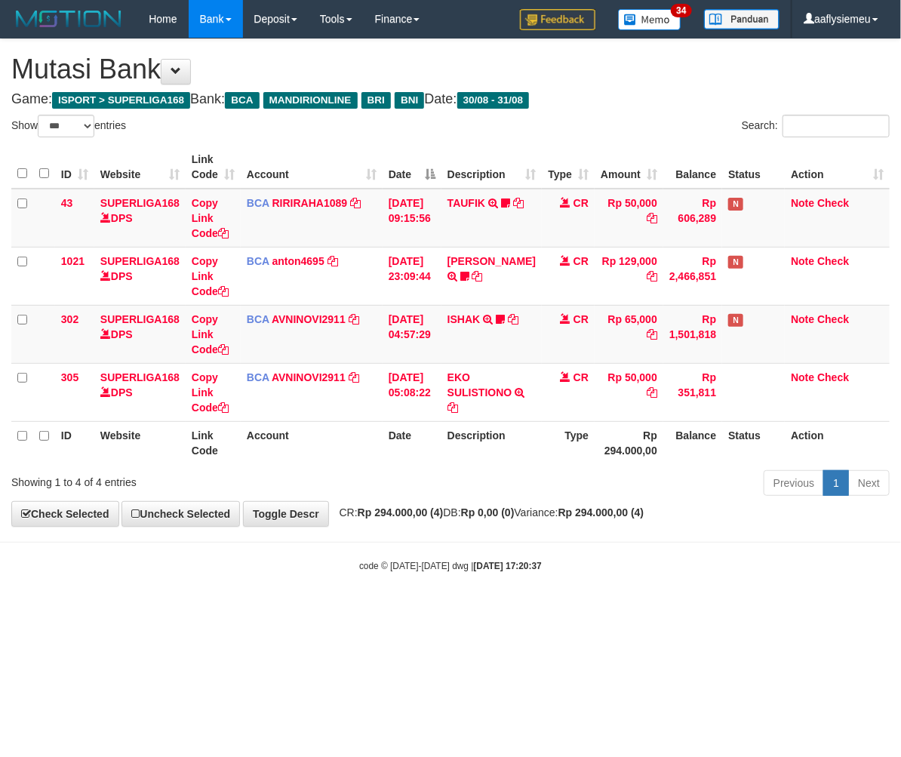
drag, startPoint x: 533, startPoint y: 604, endPoint x: 461, endPoint y: 623, distance: 74.1
click at [532, 604] on body "Toggle navigation Home Bank Account List Load By Website Group [ISPORT] SUPERLI…" at bounding box center [450, 305] width 901 height 610
select select "***"
drag, startPoint x: 373, startPoint y: 545, endPoint x: 413, endPoint y: 538, distance: 40.7
click at [375, 546] on body "Toggle navigation Home Bank Account List Load By Website Group [ISPORT] SUPERLI…" at bounding box center [450, 305] width 901 height 610
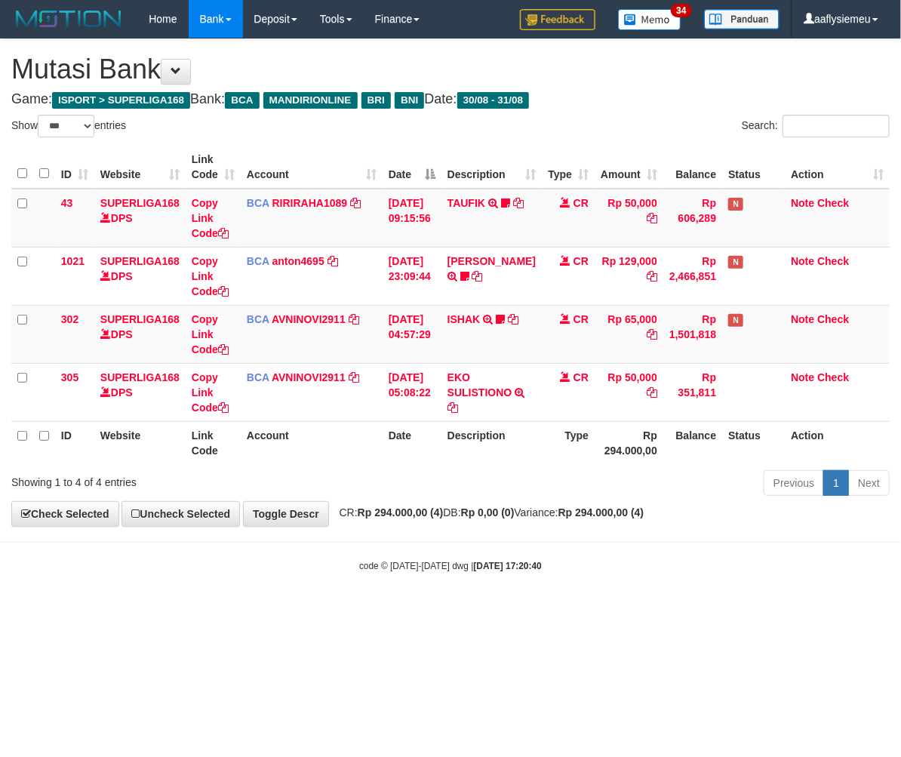
click at [639, 542] on hr at bounding box center [450, 542] width 901 height 1
drag, startPoint x: 562, startPoint y: 523, endPoint x: 519, endPoint y: 519, distance: 43.2
click at [561, 522] on div "**********" at bounding box center [450, 282] width 901 height 487
click at [446, 536] on body "Toggle navigation Home Bank Account List Load By Website Group [ISPORT] SUPERLI…" at bounding box center [450, 305] width 901 height 610
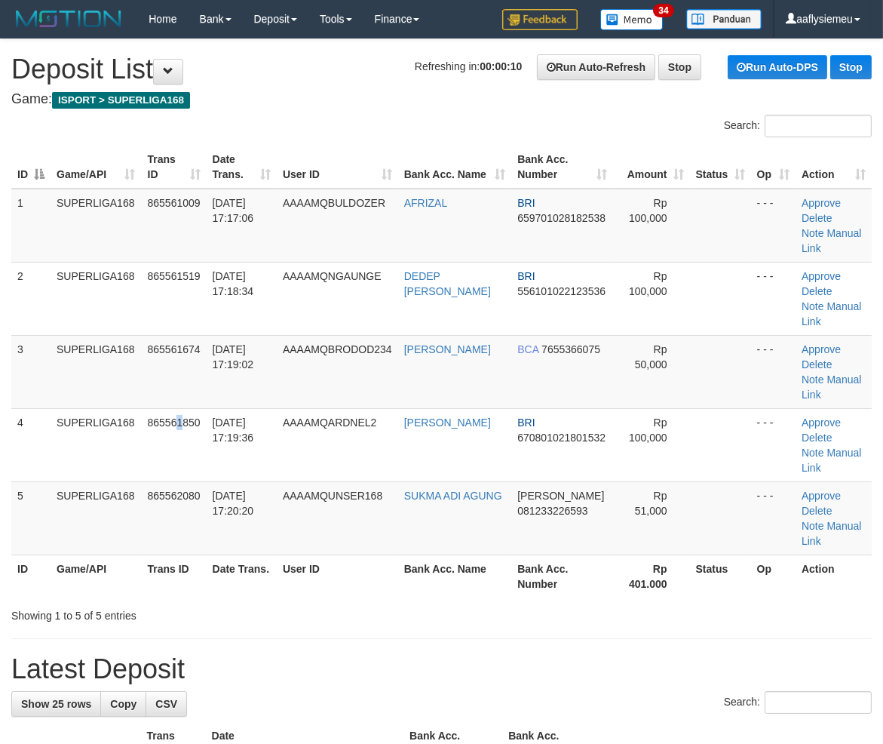
drag, startPoint x: 183, startPoint y: 406, endPoint x: 2, endPoint y: 464, distance: 189.4
click at [182, 408] on td "865561850" at bounding box center [174, 444] width 65 height 73
drag, startPoint x: 130, startPoint y: 402, endPoint x: 0, endPoint y: 440, distance: 135.3
click at [114, 408] on td "SUPERLIGA168" at bounding box center [96, 444] width 91 height 73
click at [47, 481] on td "5" at bounding box center [30, 517] width 39 height 73
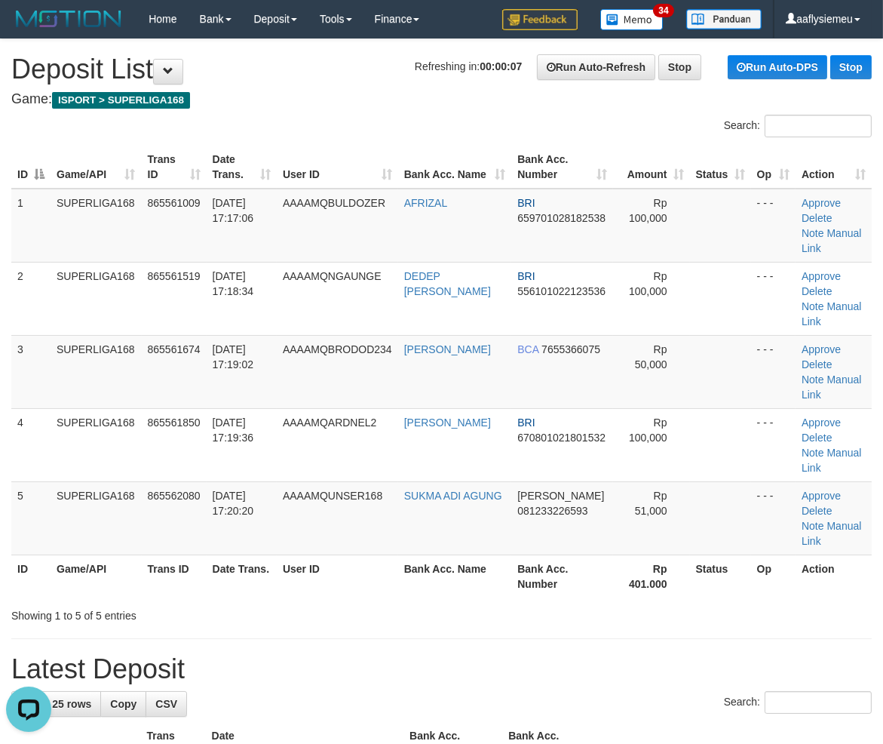
drag, startPoint x: 201, startPoint y: 462, endPoint x: 1, endPoint y: 506, distance: 204.6
click at [197, 481] on td "865562080" at bounding box center [174, 517] width 65 height 73
drag, startPoint x: 295, startPoint y: 478, endPoint x: 5, endPoint y: 533, distance: 294.8
click at [275, 487] on table "ID Game/API Trans ID Date Trans. User ID Bank Acc. Name Bank Acc. Number Amount…" at bounding box center [441, 372] width 861 height 452
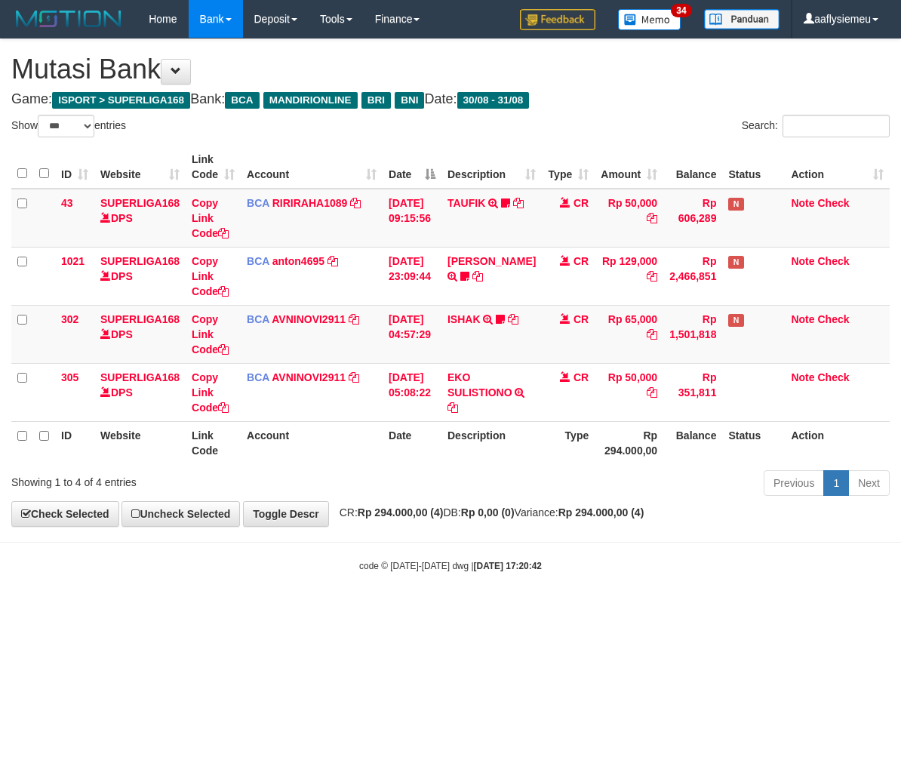
select select "***"
click at [569, 588] on body "Toggle navigation Home Bank Account List Load By Website Group [ISPORT] SUPERLI…" at bounding box center [450, 305] width 901 height 610
click at [523, 576] on body "Toggle navigation Home Bank Account List Load By Website Group [ISPORT] SUPERLI…" at bounding box center [450, 305] width 901 height 610
click at [665, 577] on body "Toggle navigation Home Bank Account List Load By Website Group [ISPORT] SUPERLI…" at bounding box center [450, 305] width 901 height 610
click at [655, 572] on div "code © 2012-2018 dwg | 2025/08/31 17:20:42" at bounding box center [450, 564] width 901 height 15
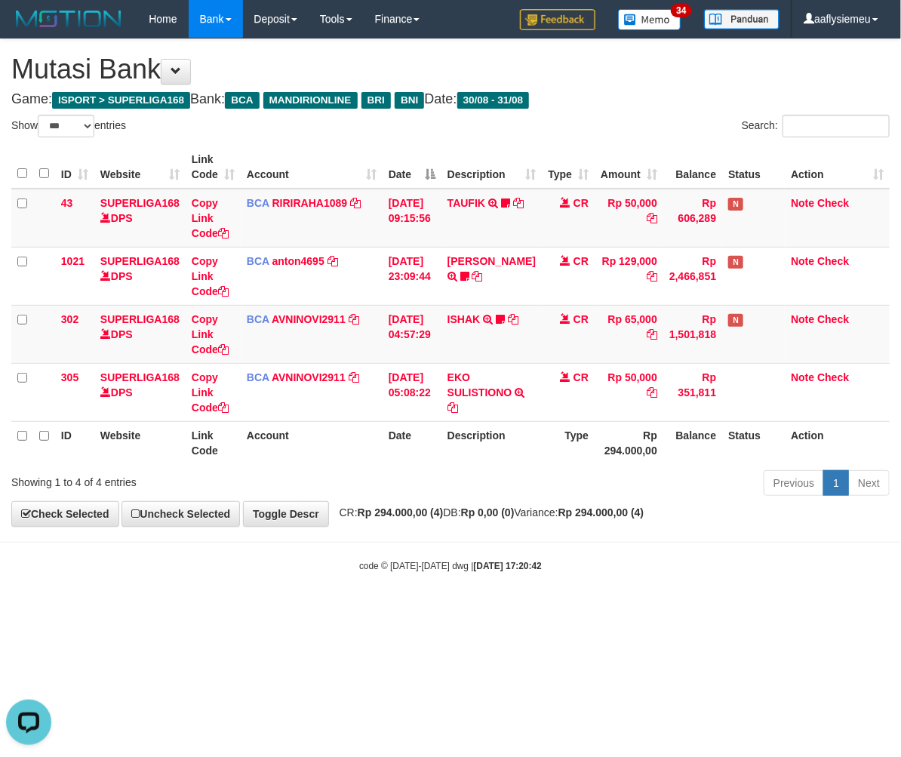
click at [470, 582] on body "Toggle navigation Home Bank Account List Load By Website Group [ISPORT] SUPERLI…" at bounding box center [450, 305] width 901 height 610
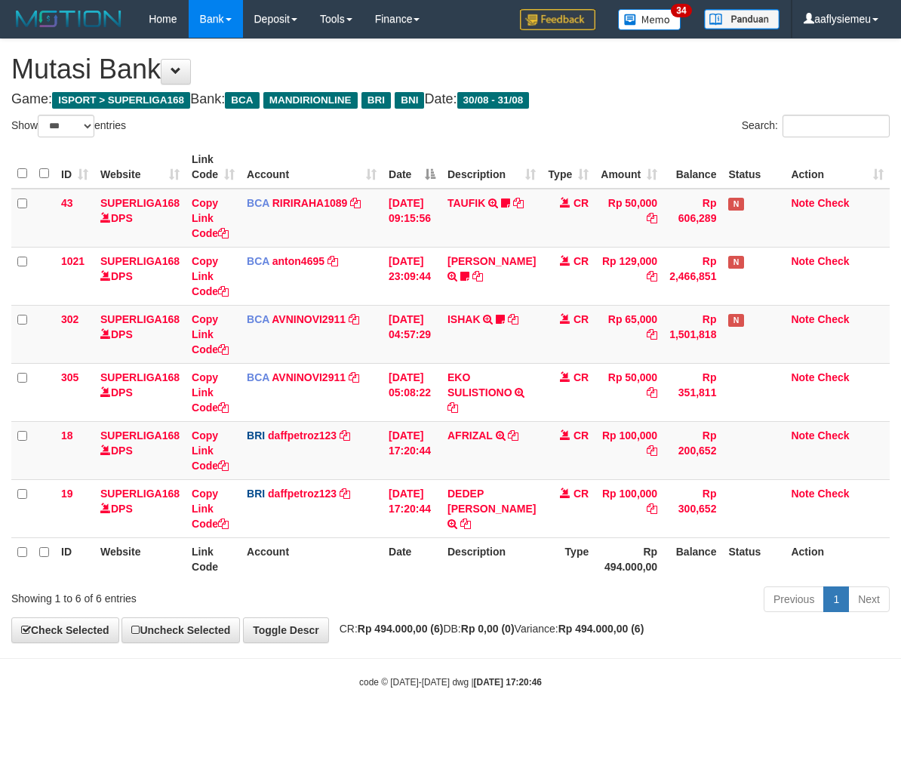
select select "***"
click at [623, 538] on th "Rp 494.000,00" at bounding box center [628, 558] width 69 height 43
click at [216, 695] on body "Toggle navigation Home Bank Account List Load By Website Group [ISPORT] SUPERLI…" at bounding box center [450, 363] width 901 height 726
click at [465, 706] on body "Toggle navigation Home Bank Account List Load By Website Group [ISPORT] SUPERLI…" at bounding box center [450, 363] width 901 height 726
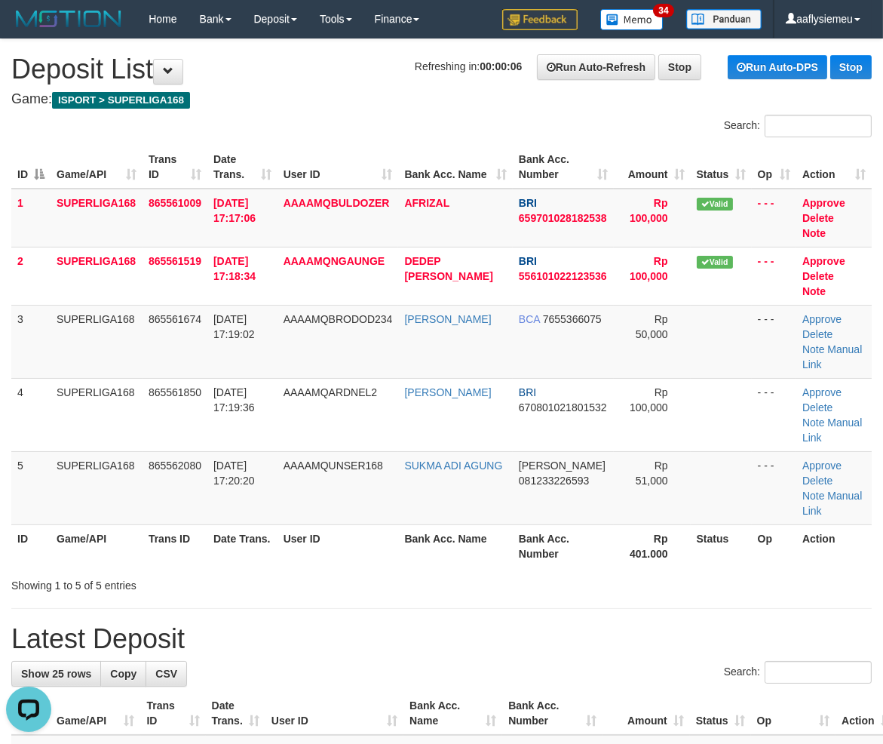
drag, startPoint x: 88, startPoint y: 451, endPoint x: 48, endPoint y: 480, distance: 49.8
click at [78, 460] on td "SUPERLIGA168" at bounding box center [97, 487] width 92 height 73
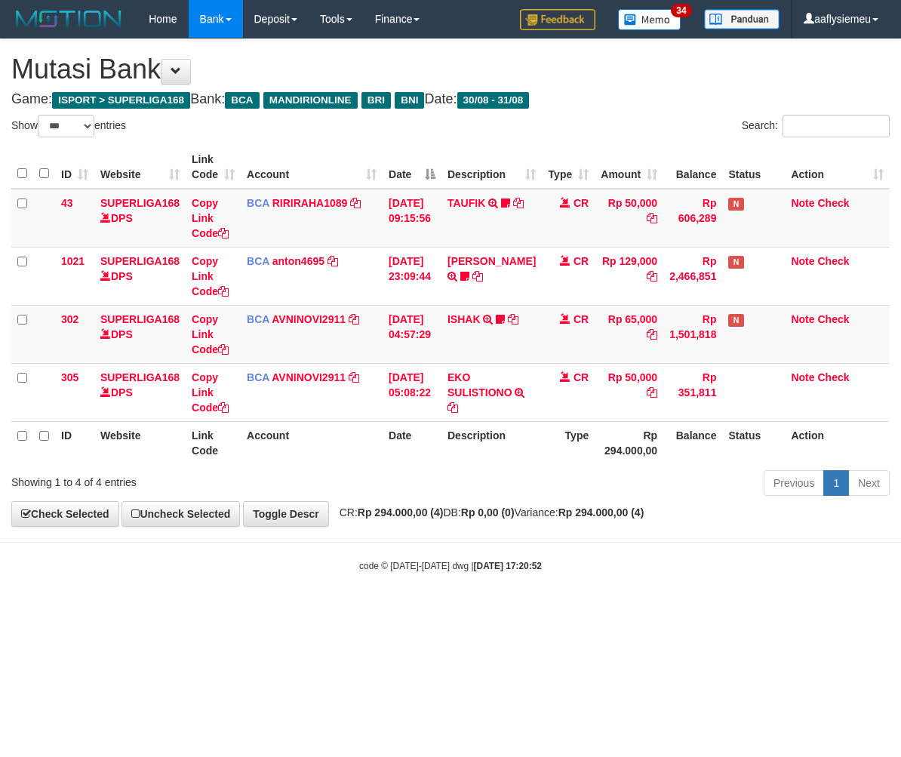
select select "***"
click at [643, 576] on body "Toggle navigation Home Bank Account List Load By Website Group [ISPORT] SUPERLI…" at bounding box center [450, 305] width 901 height 610
click at [653, 585] on body "Toggle navigation Home Bank Account List Load By Website Group [ISPORT] SUPERLI…" at bounding box center [450, 305] width 901 height 610
click at [652, 585] on body "Toggle navigation Home Bank Account List Load By Website Group [ISPORT] SUPERLI…" at bounding box center [450, 305] width 901 height 610
click at [521, 553] on body "Toggle navigation Home Bank Account List Load By Website Group [ISPORT] SUPERLI…" at bounding box center [450, 305] width 901 height 610
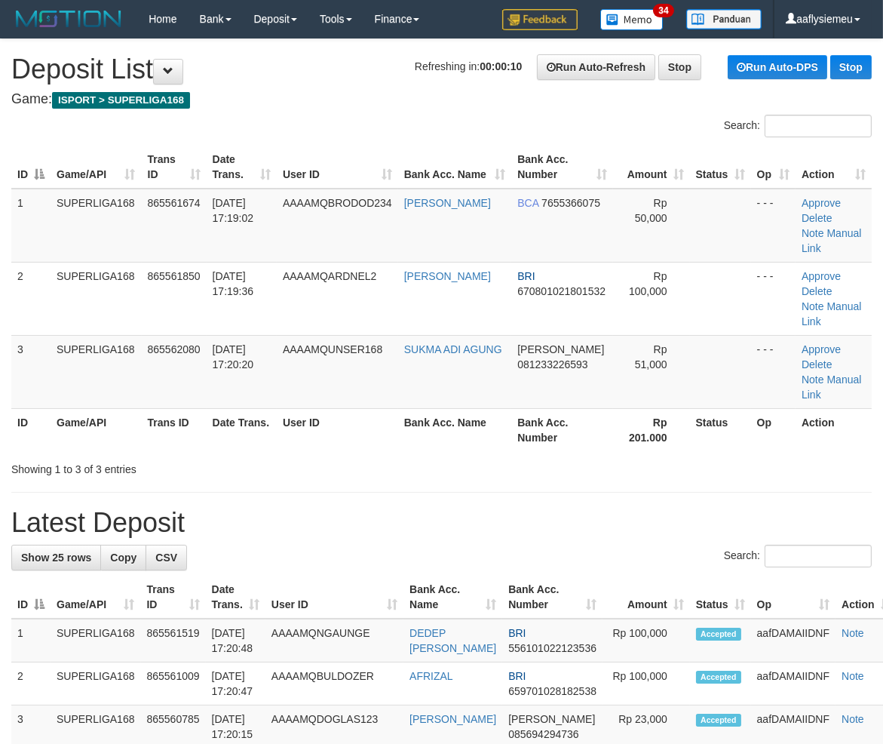
drag, startPoint x: 247, startPoint y: 428, endPoint x: 2, endPoint y: 505, distance: 257.6
click at [132, 408] on th "Game/API" at bounding box center [96, 429] width 91 height 43
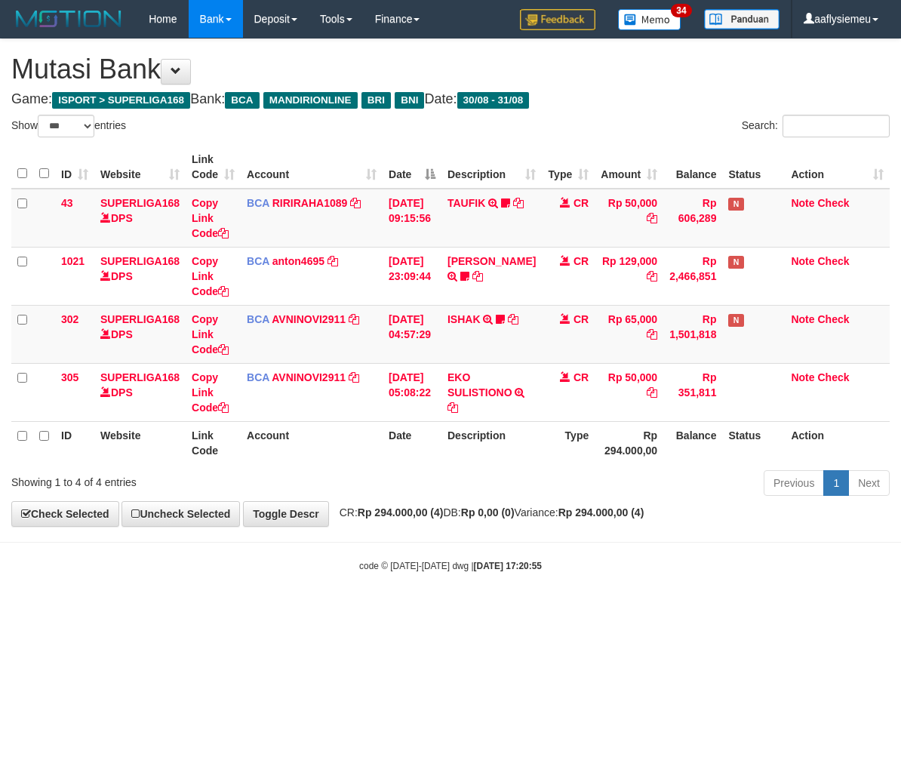
select select "***"
click at [419, 571] on div "code © 2012-2018 dwg | 2025/08/31 17:20:56" at bounding box center [450, 564] width 901 height 15
click at [664, 545] on body "Toggle navigation Home Bank Account List Load By Website Group [ISPORT] SUPERLI…" at bounding box center [450, 305] width 901 height 610
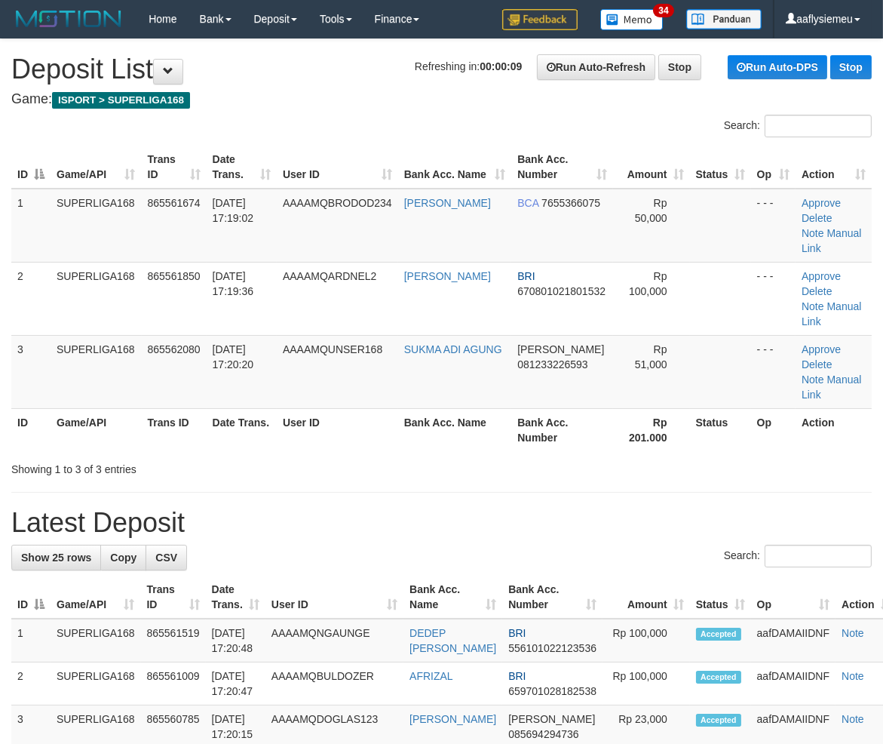
click at [310, 408] on th "User ID" at bounding box center [337, 429] width 121 height 43
drag, startPoint x: 330, startPoint y: 348, endPoint x: 3, endPoint y: 449, distance: 341.7
click at [328, 350] on td "AAAAMQUNSER168" at bounding box center [337, 371] width 121 height 73
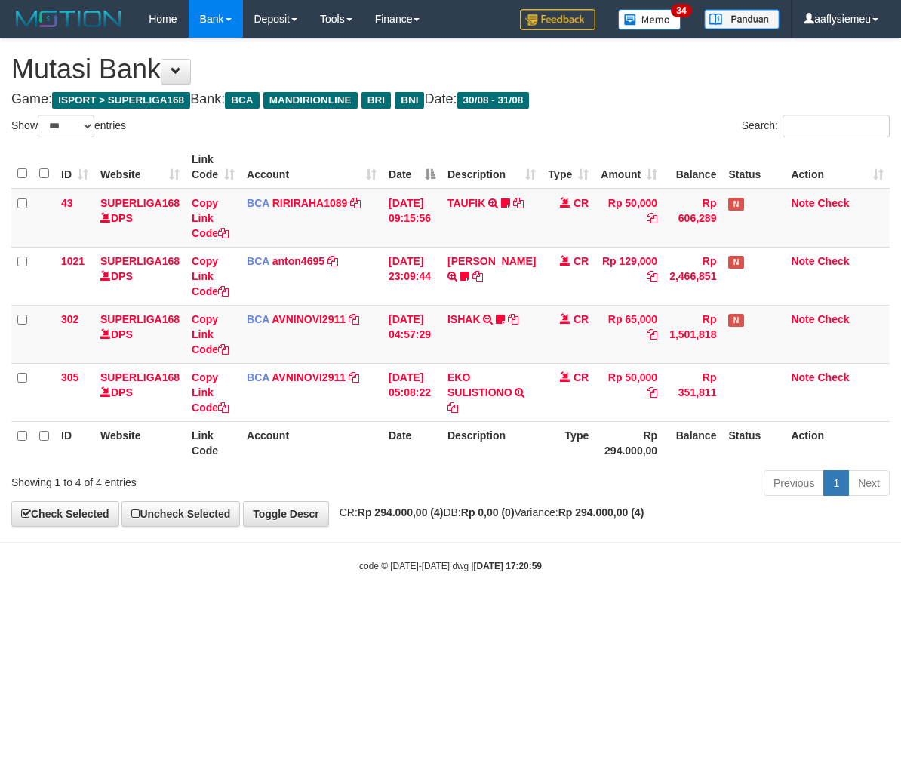
select select "***"
click at [680, 496] on div "Previous 1 Next" at bounding box center [638, 484] width 503 height 32
click at [677, 496] on div "Previous 1 Next" at bounding box center [638, 484] width 503 height 32
click at [566, 490] on div "Previous 1 Next" at bounding box center [638, 484] width 503 height 32
click at [528, 487] on div "Previous 1 Next" at bounding box center [638, 484] width 503 height 32
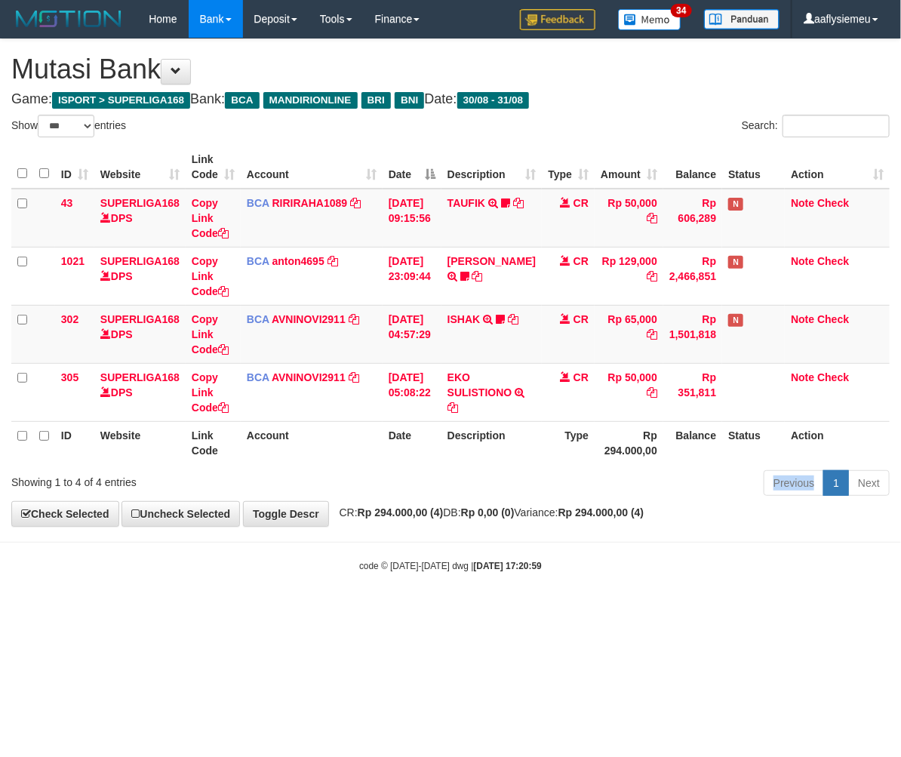
click at [528, 487] on div "Previous 1 Next" at bounding box center [638, 484] width 503 height 32
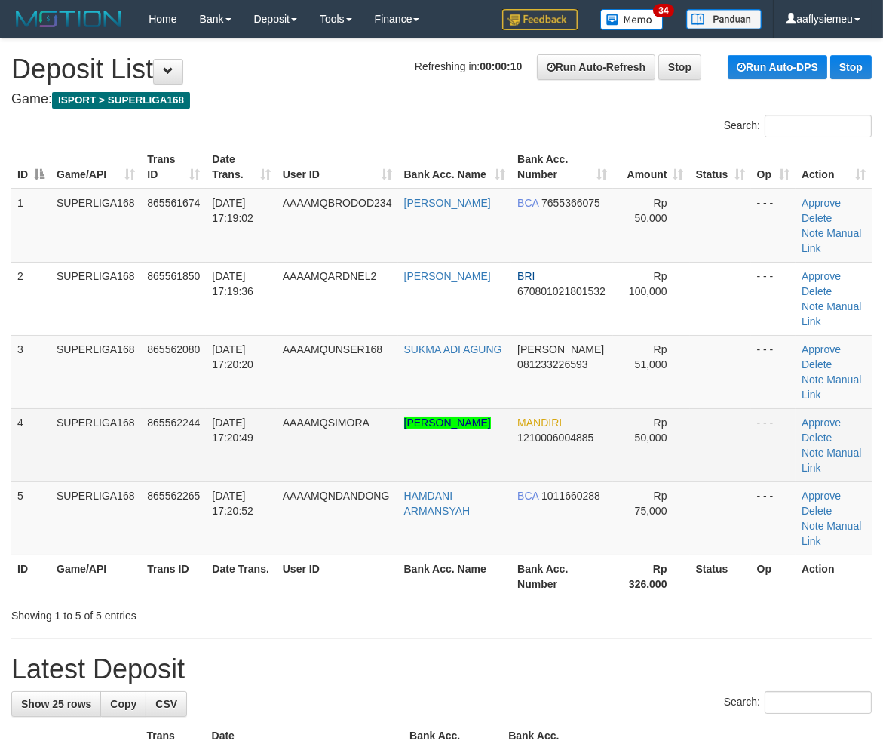
click at [190, 432] on td "865562244" at bounding box center [173, 444] width 65 height 73
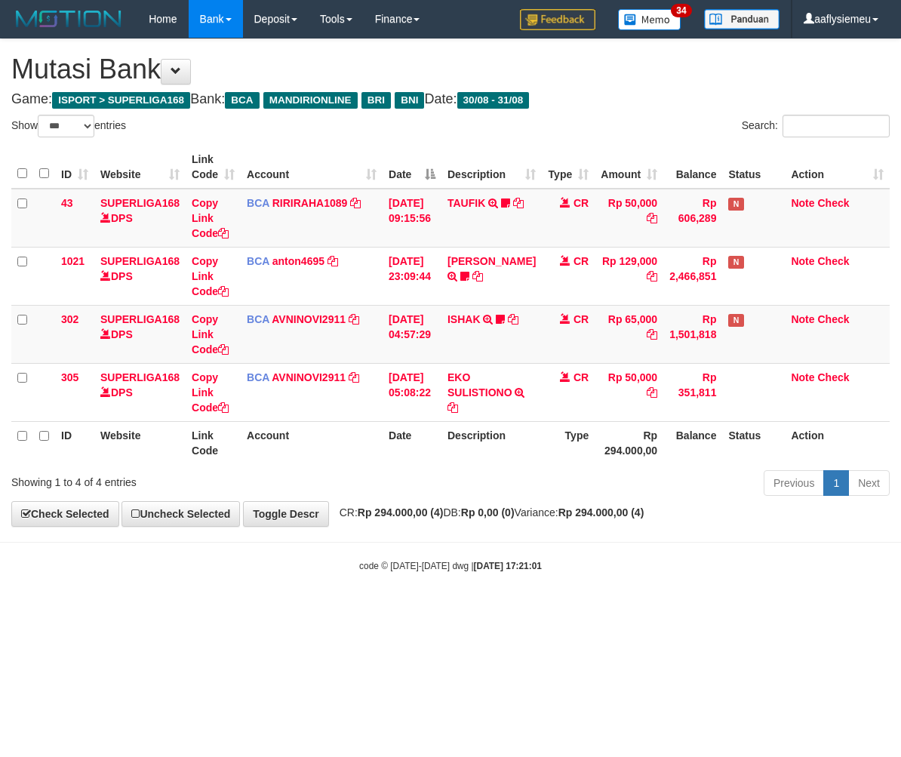
select select "***"
click at [484, 598] on body "Toggle navigation Home Bank Account List Load By Website Group [ISPORT] SUPERLI…" at bounding box center [450, 305] width 901 height 610
click at [441, 572] on div "code © 2012-2018 dwg | 2025/08/31 17:21:01" at bounding box center [450, 564] width 901 height 15
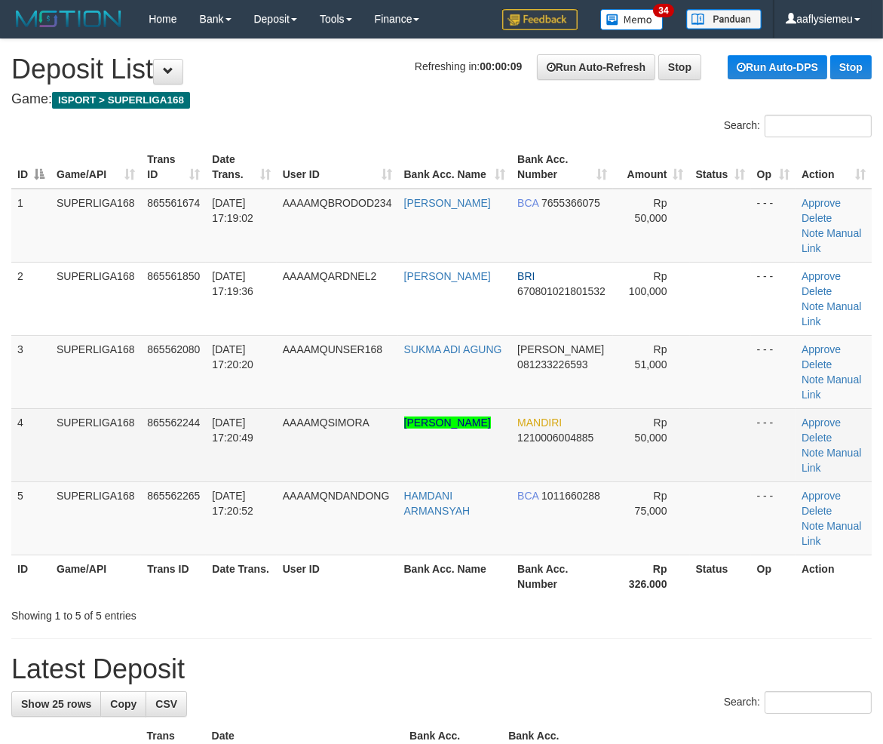
click at [86, 447] on td "SUPERLIGA168" at bounding box center [96, 444] width 91 height 73
click at [220, 423] on span "31/08/2025 17:20:49" at bounding box center [232, 429] width 41 height 27
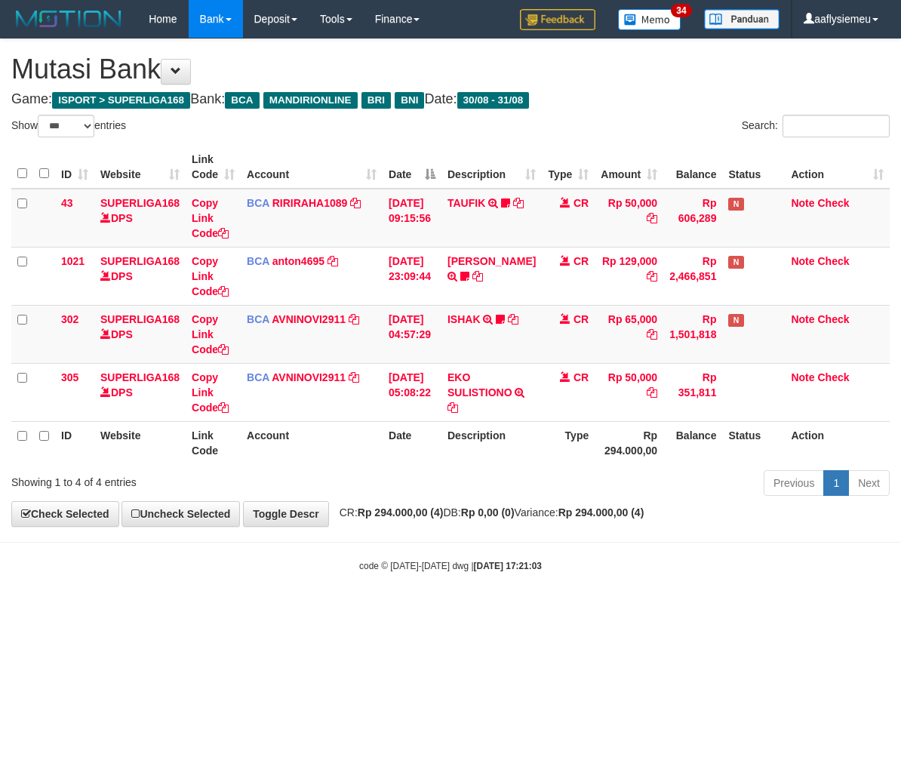
select select "***"
click at [525, 526] on div "**********" at bounding box center [450, 282] width 901 height 487
select select "***"
drag, startPoint x: 0, startPoint y: 0, endPoint x: 513, endPoint y: 531, distance: 738.3
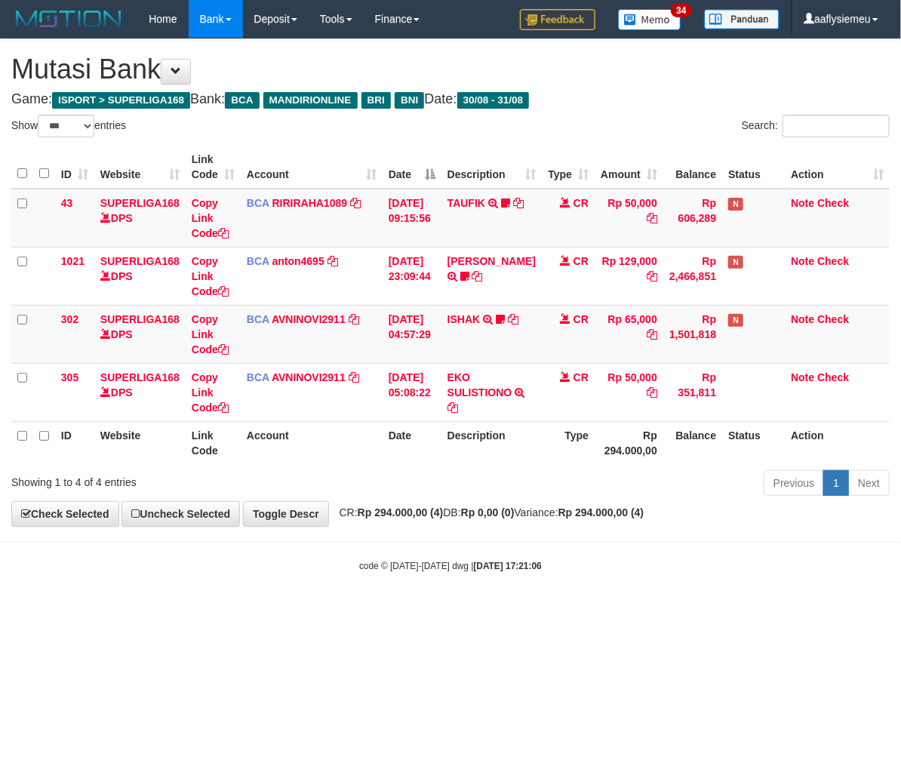
click at [513, 531] on body "Toggle navigation Home Bank Account List Load By Website Group [ISPORT] SUPERLI…" at bounding box center [450, 305] width 901 height 610
select select "***"
click at [522, 529] on body "Toggle navigation Home Bank Account List Load By Website Group [ISPORT] SUPERLI…" at bounding box center [450, 305] width 901 height 610
drag, startPoint x: 519, startPoint y: 528, endPoint x: 546, endPoint y: 517, distance: 29.4
click at [519, 526] on body "Toggle navigation Home Bank Account List Load By Website Group [ISPORT] SUPERLI…" at bounding box center [450, 305] width 901 height 610
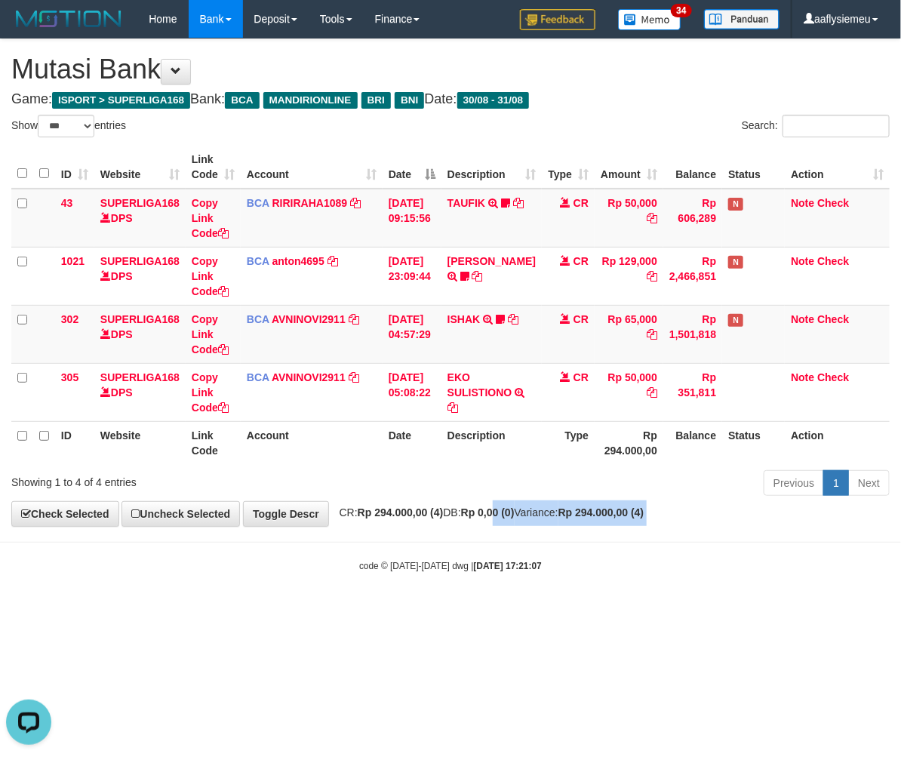
click at [514, 510] on strong "Rp 0,00 (0)" at bounding box center [488, 512] width 54 height 12
click at [556, 556] on body "Toggle navigation Home Bank Account List Load By Website Group [ISPORT] SUPERLI…" at bounding box center [450, 305] width 901 height 610
drag, startPoint x: 556, startPoint y: 556, endPoint x: 652, endPoint y: 519, distance: 103.4
click at [555, 554] on body "Toggle navigation Home Bank Account List Load By Website Group [ISPORT] SUPERLI…" at bounding box center [450, 305] width 901 height 610
click at [545, 526] on div "**********" at bounding box center [450, 282] width 901 height 487
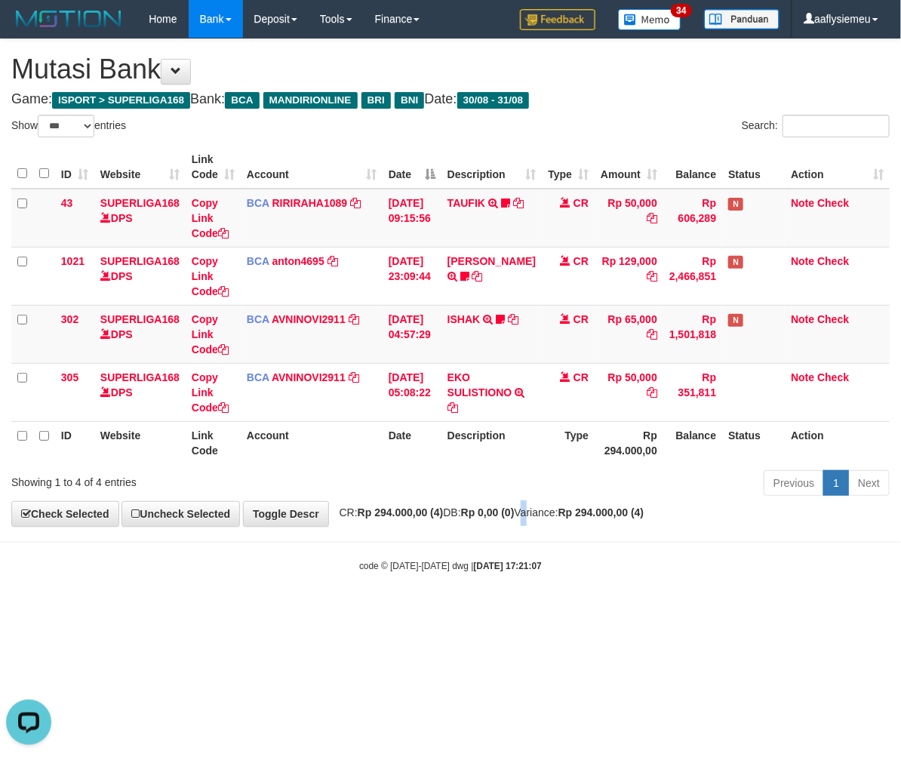
click at [545, 526] on div "**********" at bounding box center [450, 282] width 901 height 487
click at [563, 517] on span "CR: Rp 294.000,00 (4) DB: Rp 0,00 (0) Variance: Rp 294.000,00 (4)" at bounding box center [488, 512] width 312 height 12
click at [562, 516] on span "CR: Rp 294.000,00 (4) DB: Rp 0,00 (0) Variance: Rp 294.000,00 (4)" at bounding box center [488, 512] width 312 height 12
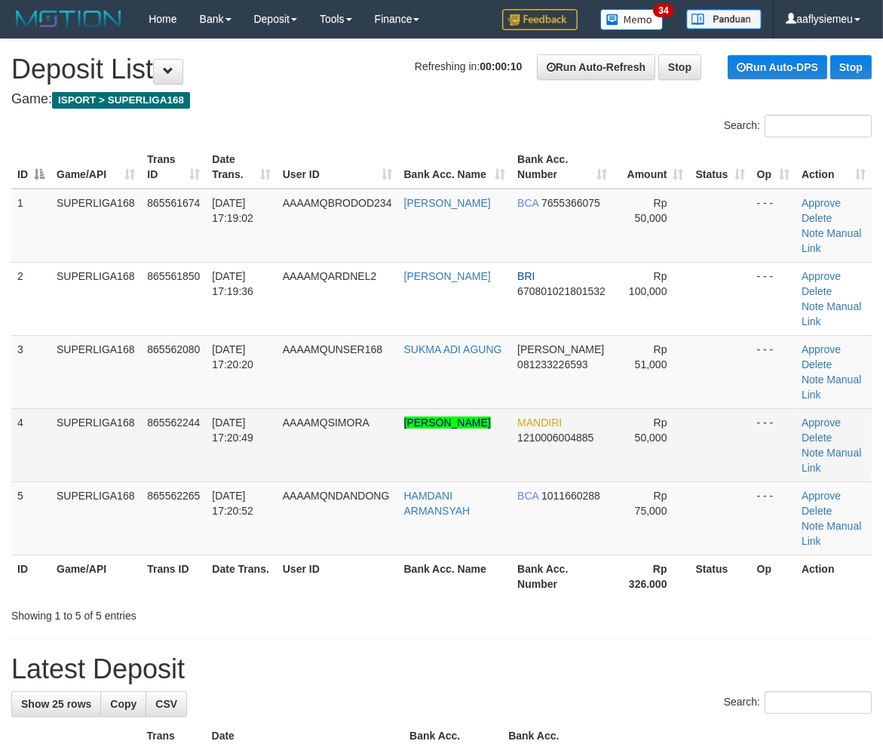
click at [84, 418] on td "SUPERLIGA168" at bounding box center [96, 444] width 91 height 73
click at [102, 416] on td "SUPERLIGA168" at bounding box center [96, 444] width 91 height 73
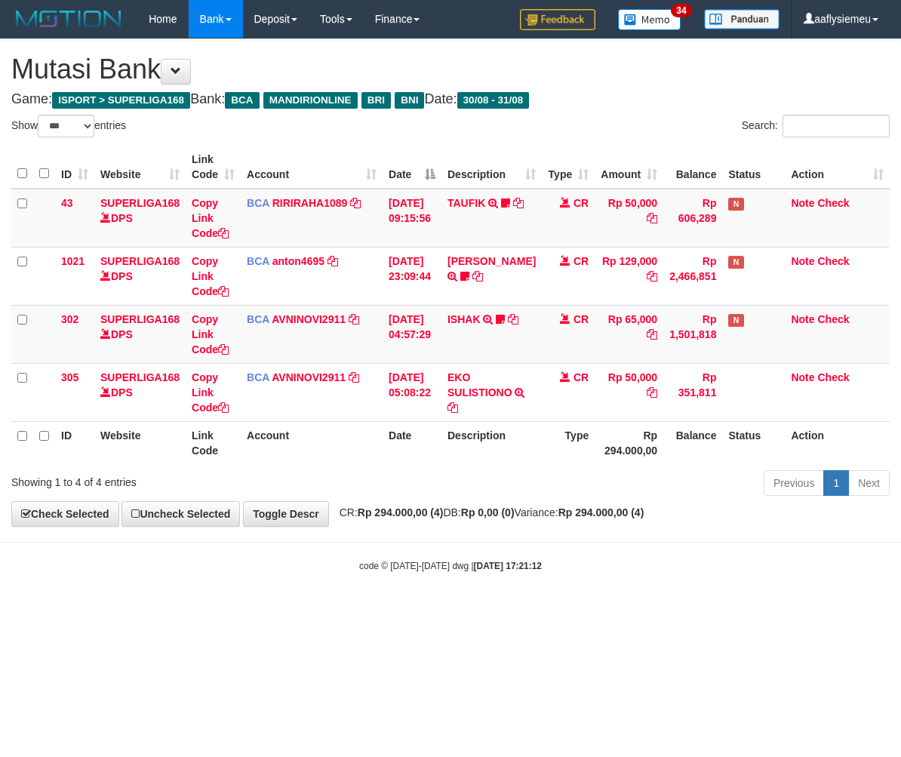
select select "***"
click at [551, 484] on div "Previous 1 Next" at bounding box center [638, 484] width 503 height 32
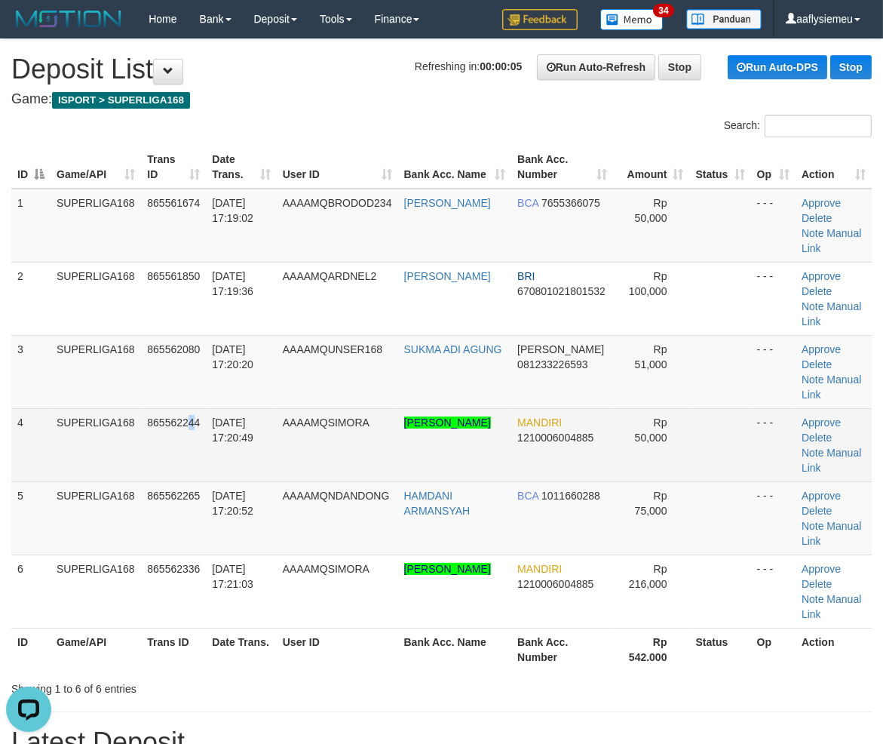
drag, startPoint x: 192, startPoint y: 407, endPoint x: 0, endPoint y: 462, distance: 199.3
click at [190, 408] on td "865562244" at bounding box center [173, 444] width 65 height 73
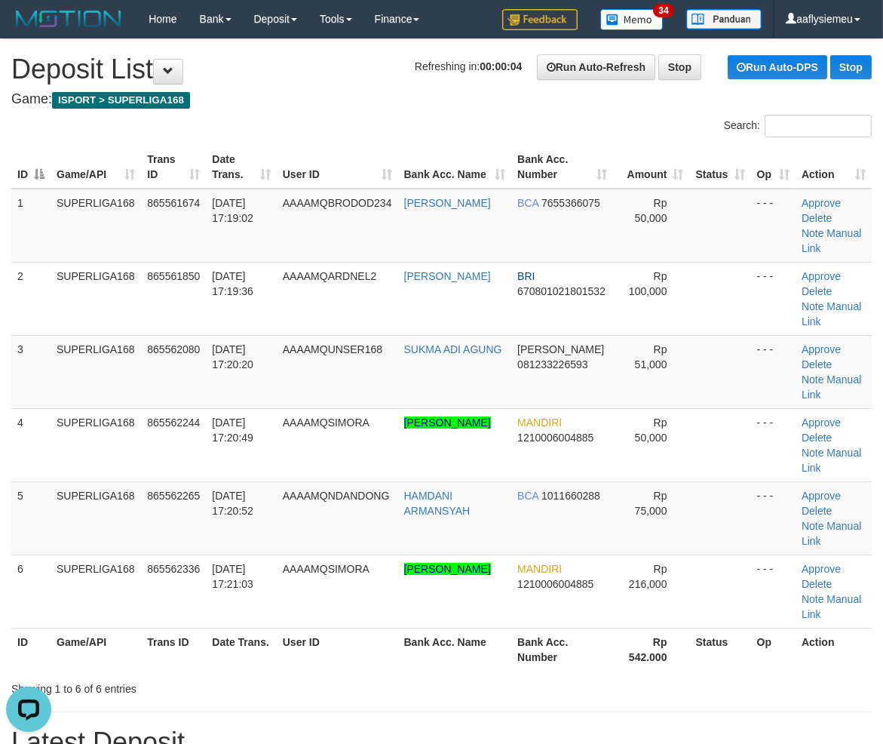
drag, startPoint x: 88, startPoint y: 412, endPoint x: 2, endPoint y: 450, distance: 93.9
click at [79, 419] on td "SUPERLIGA168" at bounding box center [96, 444] width 91 height 73
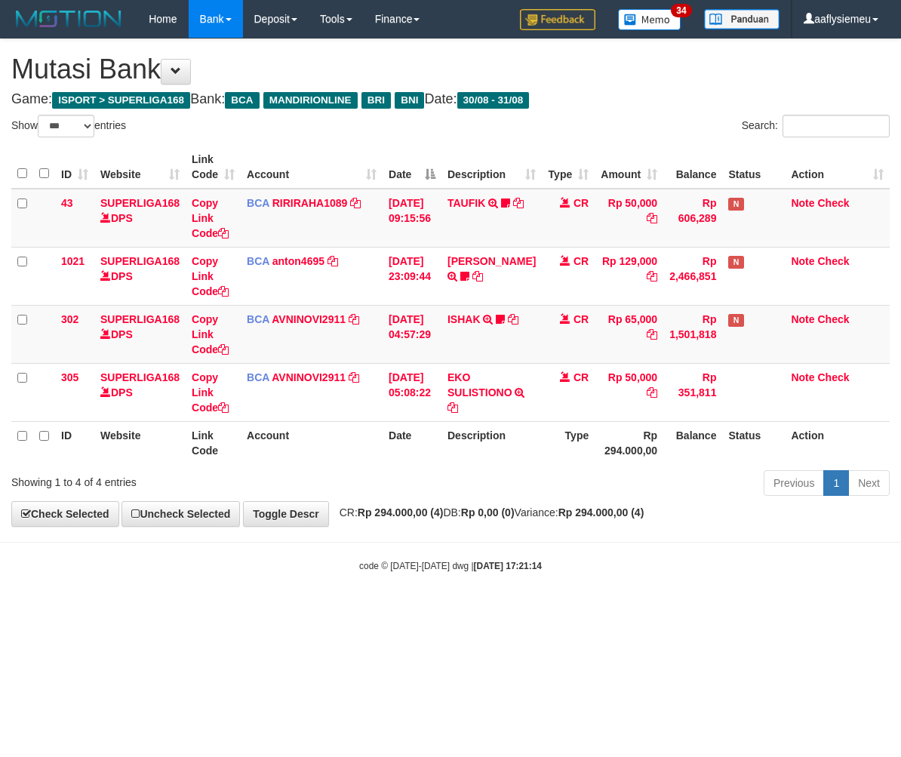
select select "***"
click at [600, 490] on div "Previous 1 Next" at bounding box center [638, 484] width 503 height 32
click at [612, 511] on strong "Rp 294.000,00 (4)" at bounding box center [601, 512] width 86 height 12
click at [558, 509] on span "CR: Rp 294.000,00 (4) DB: Rp 0,00 (0) Variance: Rp 294.000,00 (4)" at bounding box center [488, 512] width 312 height 12
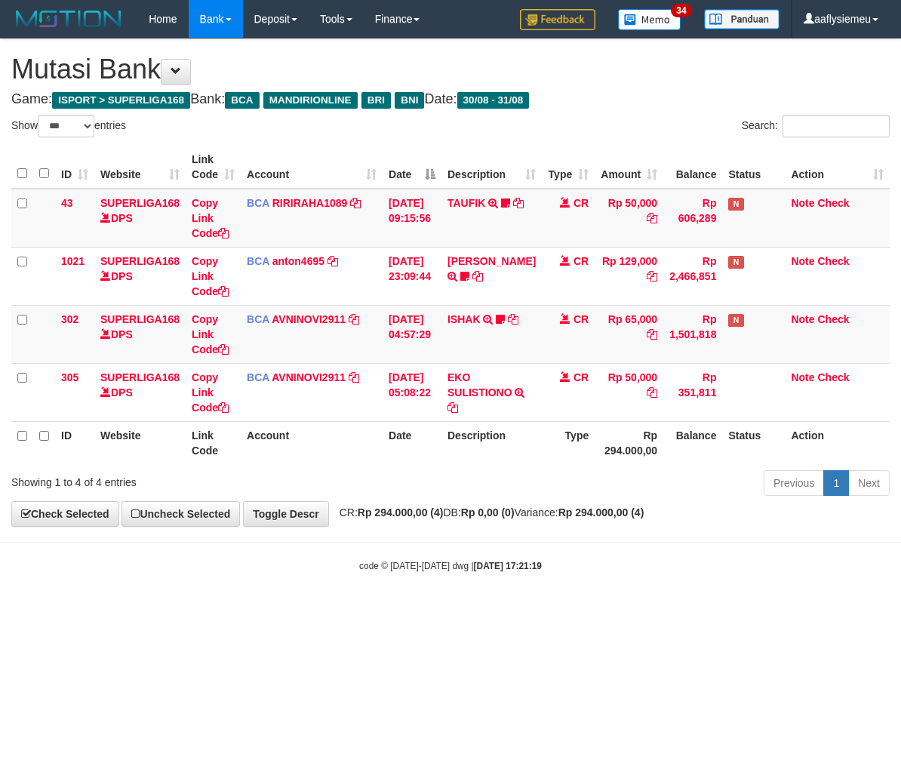
select select "***"
click at [517, 504] on div "**********" at bounding box center [450, 282] width 901 height 487
drag, startPoint x: 662, startPoint y: 557, endPoint x: 370, endPoint y: 590, distance: 293.8
click at [655, 560] on body "Toggle navigation Home Bank Account List Load By Website Group [ISPORT] SUPERLI…" at bounding box center [450, 305] width 901 height 610
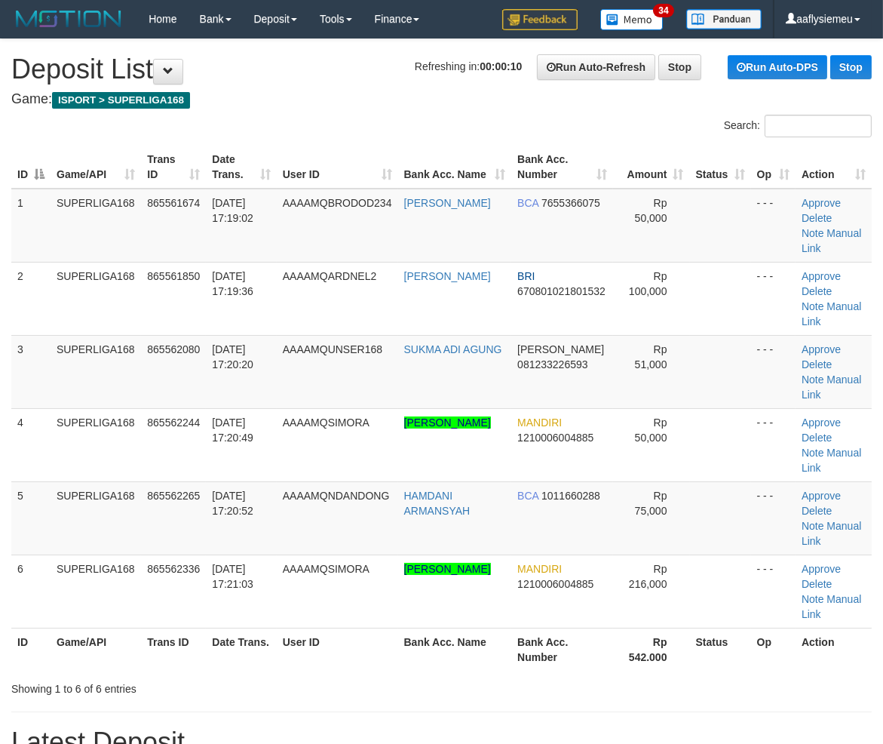
drag, startPoint x: 130, startPoint y: 431, endPoint x: 2, endPoint y: 502, distance: 146.5
click at [113, 453] on td "SUPERLIGA168" at bounding box center [96, 444] width 91 height 73
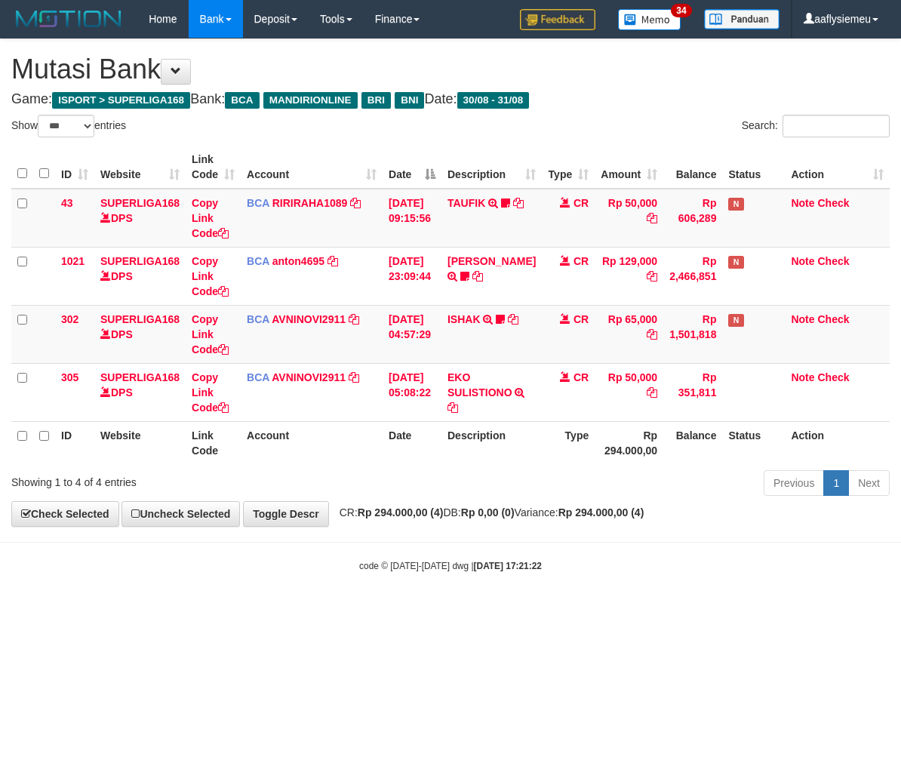
select select "***"
click at [487, 538] on body "Toggle navigation Home Bank Account List Load By Website Group [ISPORT] SUPERLI…" at bounding box center [450, 305] width 901 height 610
click at [622, 540] on body "Toggle navigation Home Bank Account List Load By Website Group [ISPORT] SUPERLI…" at bounding box center [450, 305] width 901 height 610
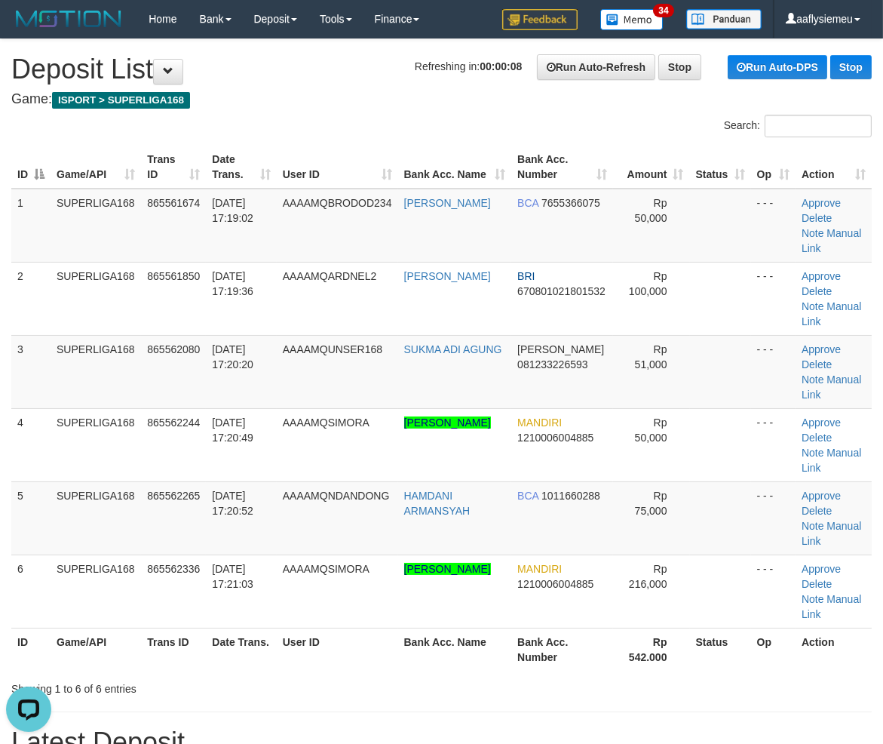
drag, startPoint x: 140, startPoint y: 454, endPoint x: 3, endPoint y: 493, distance: 142.8
click at [137, 458] on td "SUPERLIGA168" at bounding box center [96, 444] width 91 height 73
drag, startPoint x: 156, startPoint y: 428, endPoint x: 2, endPoint y: 471, distance: 160.0
click at [152, 434] on td "865562244" at bounding box center [173, 444] width 65 height 73
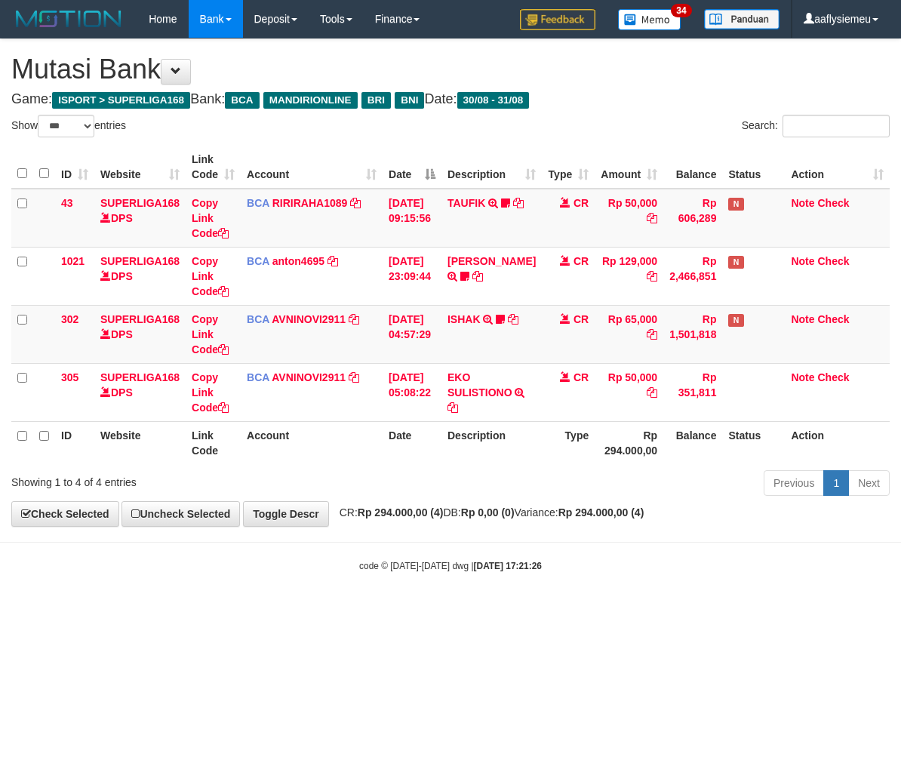
select select "***"
click at [458, 546] on body "Toggle navigation Home Bank Account List Load By Website Group [ISPORT] SUPERLI…" at bounding box center [450, 305] width 901 height 610
drag, startPoint x: 463, startPoint y: 523, endPoint x: 880, endPoint y: 475, distance: 419.9
click at [473, 522] on div "**********" at bounding box center [450, 282] width 901 height 487
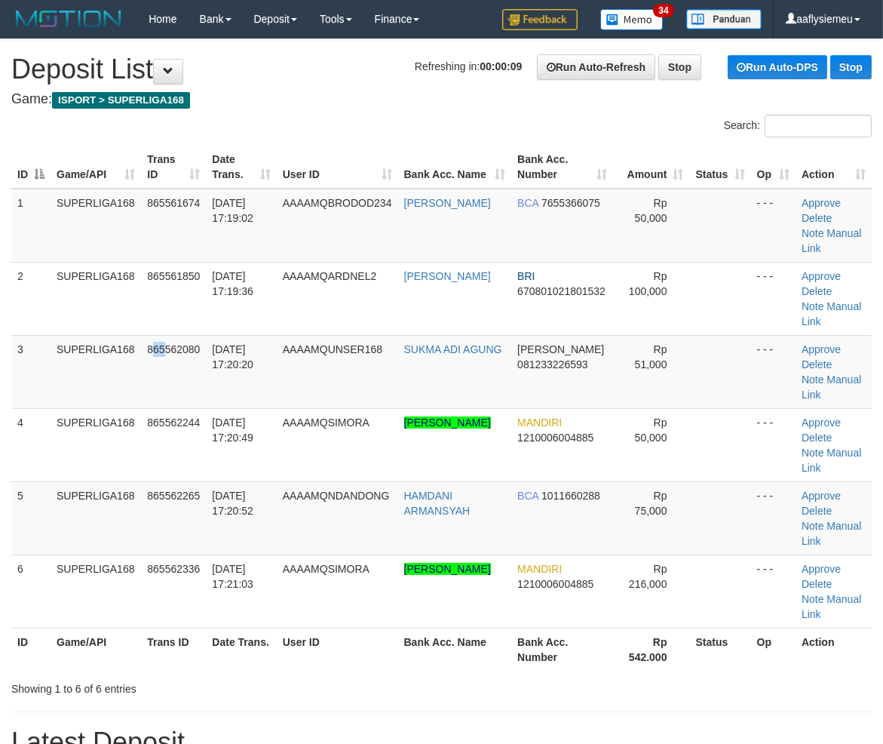
drag, startPoint x: 164, startPoint y: 394, endPoint x: 0, endPoint y: 444, distance: 170.9
click at [145, 403] on td "865562080" at bounding box center [173, 371] width 65 height 73
drag, startPoint x: 87, startPoint y: 342, endPoint x: 1, endPoint y: 368, distance: 90.5
click at [78, 345] on td "SUPERLIGA168" at bounding box center [96, 371] width 91 height 73
click at [132, 393] on tbody "1 SUPERLIGA168 865561674 31/08/2025 17:19:02 AAAAMQBRODOD234 DODIH HATNAN BCA 7…" at bounding box center [441, 409] width 861 height 440
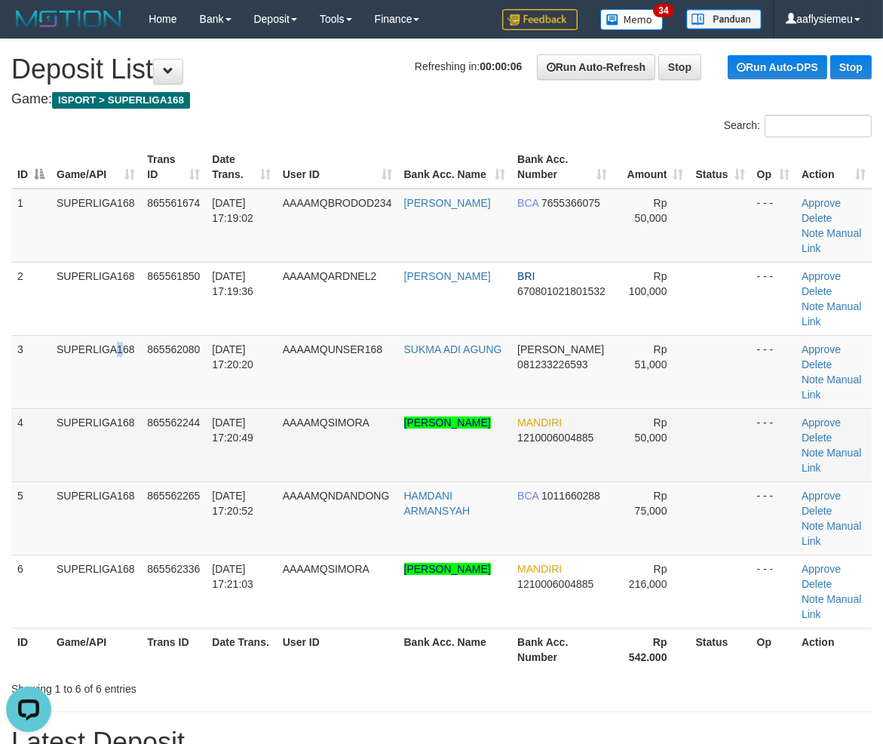
click at [183, 439] on td "865562244" at bounding box center [173, 444] width 65 height 73
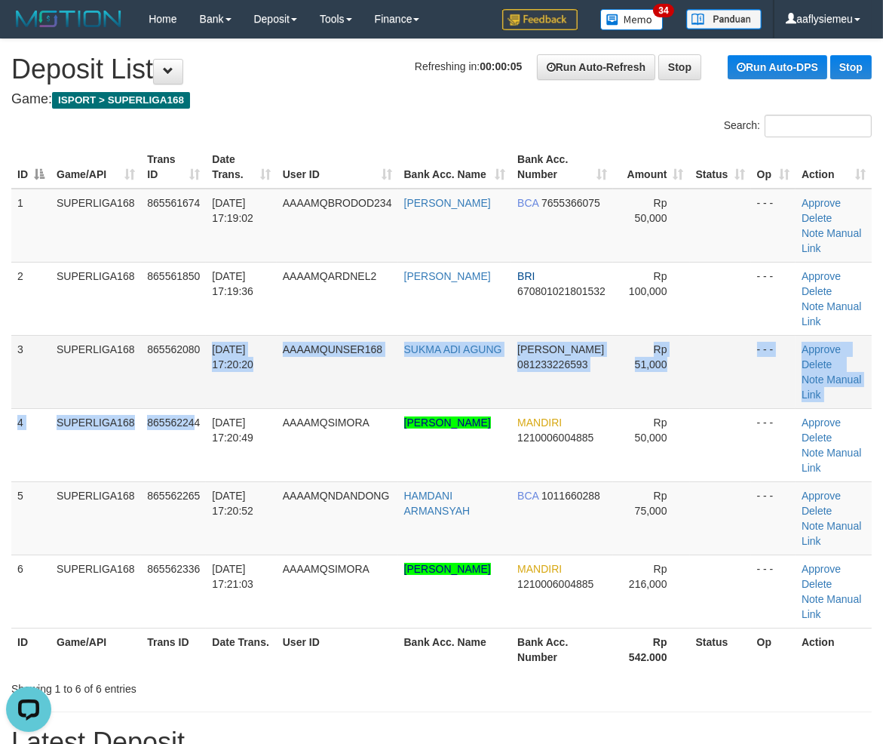
click at [199, 406] on tbody "1 SUPERLIGA168 865561674 31/08/2025 17:19:02 AAAAMQBRODOD234 DODIH HATNAN BCA 7…" at bounding box center [441, 409] width 861 height 440
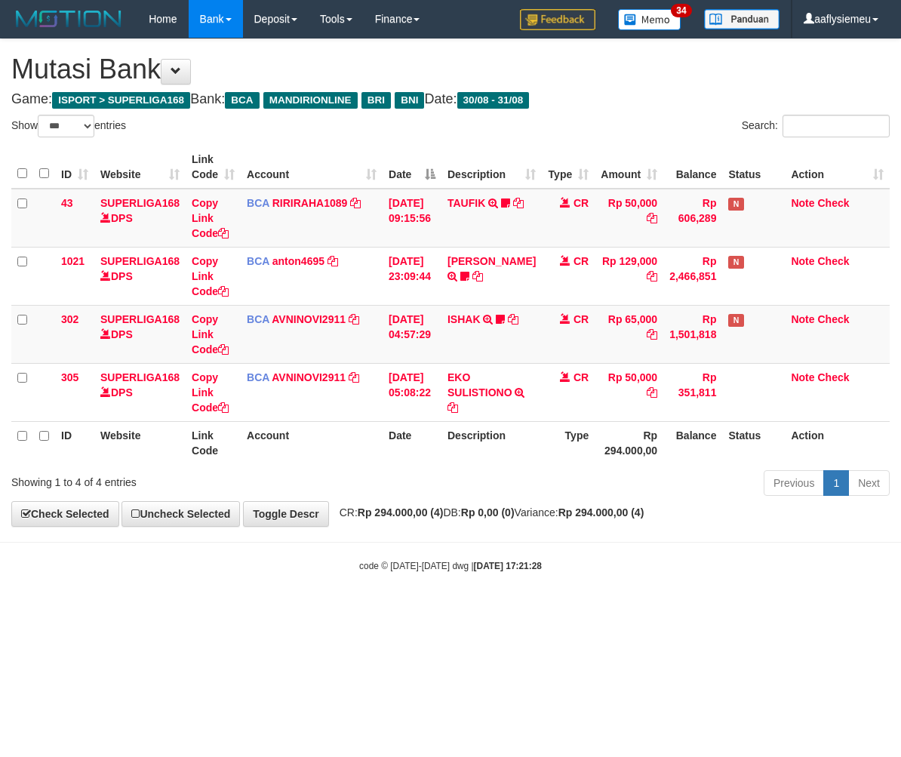
select select "***"
drag, startPoint x: 0, startPoint y: 0, endPoint x: 634, endPoint y: 480, distance: 794.7
click at [514, 514] on strong "Rp 0,00 (0)" at bounding box center [488, 512] width 54 height 12
click at [410, 480] on div "Previous 1 Next" at bounding box center [638, 484] width 503 height 32
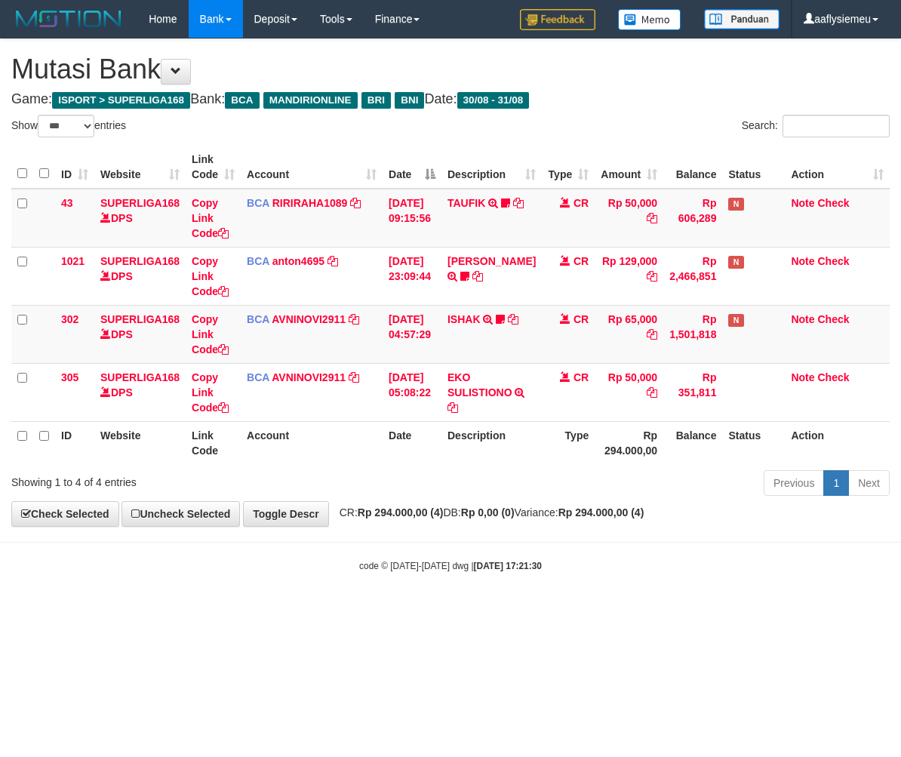
select select "***"
click at [551, 504] on div "**********" at bounding box center [450, 282] width 901 height 487
select select "***"
click at [658, 541] on body "Toggle navigation Home Bank Account List Load By Website Group [ISPORT] SUPERLI…" at bounding box center [450, 305] width 901 height 610
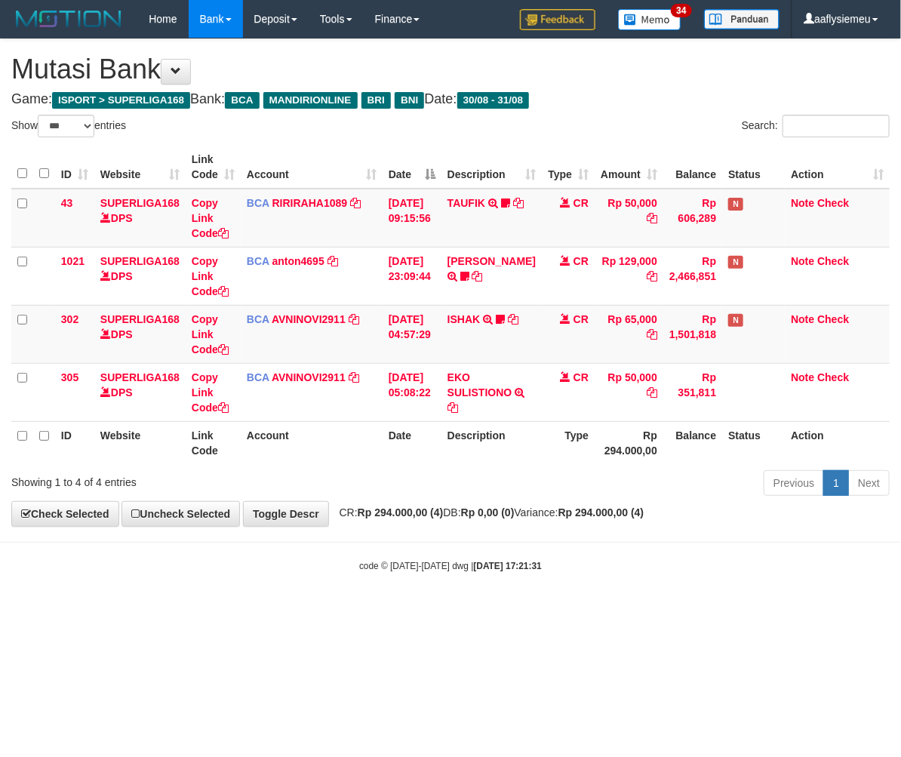
click at [658, 539] on body "Toggle navigation Home Bank Account List Load By Website Group [ISPORT] SUPERLI…" at bounding box center [450, 305] width 901 height 610
click at [608, 531] on body "Toggle navigation Home Bank Account List Load By Website Group [ISPORT] SUPERLI…" at bounding box center [450, 305] width 901 height 610
select select "***"
click at [555, 610] on html "Toggle navigation Home Bank Account List Load By Website Group [ISPORT] SUPERLI…" at bounding box center [450, 305] width 901 height 610
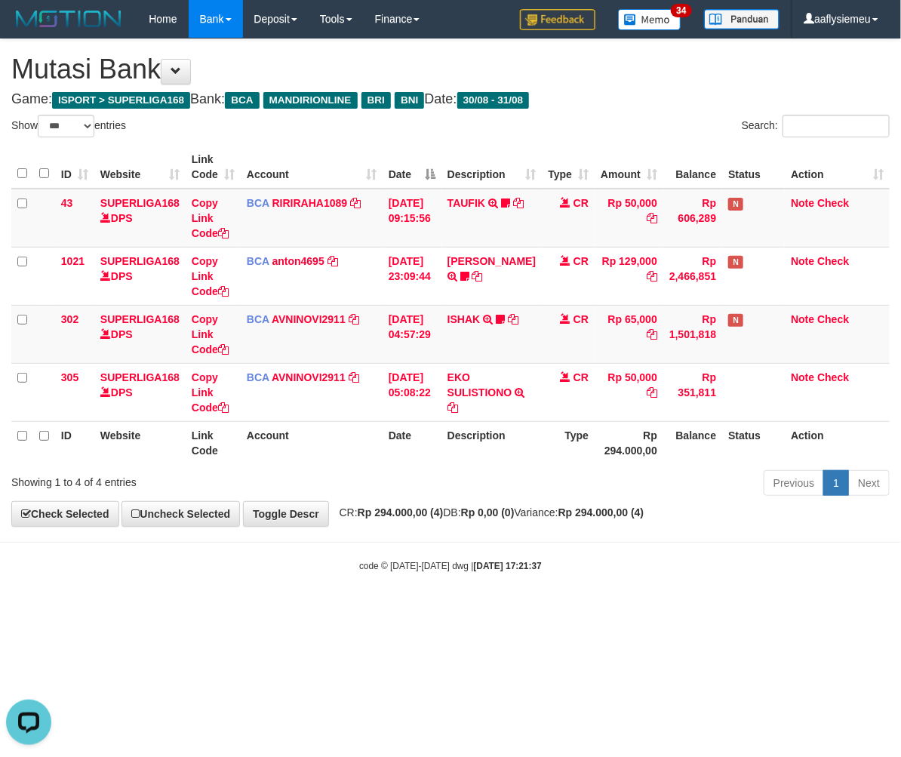
click at [561, 610] on html "Toggle navigation Home Bank Account List Load By Website Group [ISPORT] SUPERLI…" at bounding box center [450, 305] width 901 height 610
click at [560, 610] on html "Toggle navigation Home Bank Account List Load By Website Group [ISPORT] SUPERLI…" at bounding box center [450, 305] width 901 height 610
click at [556, 610] on html "Toggle navigation Home Bank Account List Load By Website Group [ISPORT] SUPERLI…" at bounding box center [450, 305] width 901 height 610
click at [549, 608] on body "Toggle navigation Home Bank Account List Load By Website Group [ISPORT] SUPERLI…" at bounding box center [450, 305] width 901 height 610
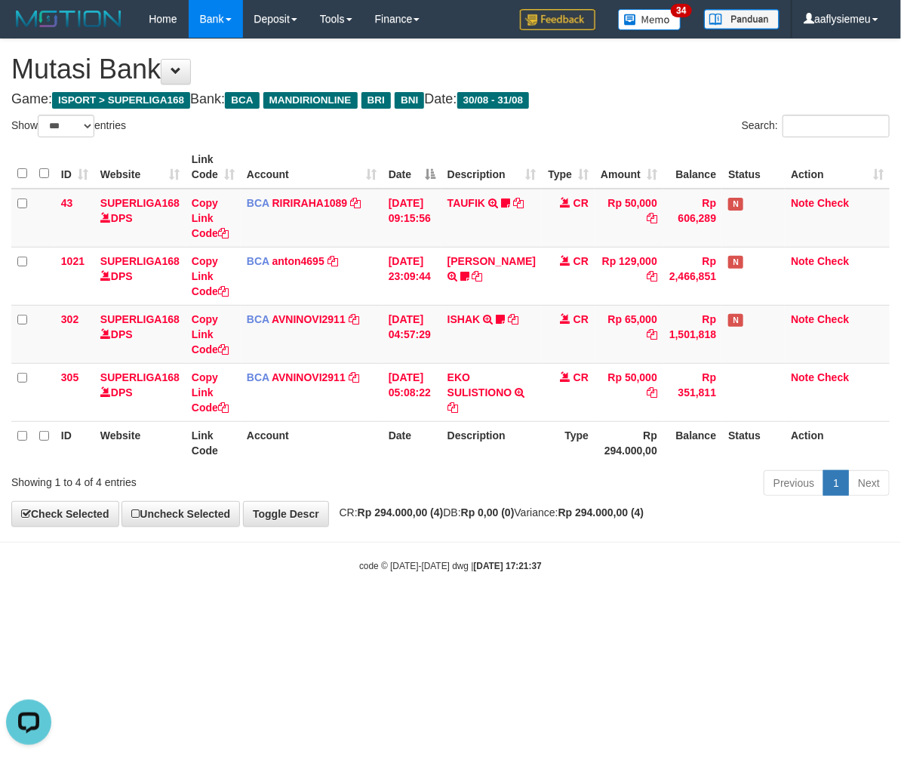
click at [548, 606] on body "Toggle navigation Home Bank Account List Load By Website Group [ISPORT] SUPERLI…" at bounding box center [450, 305] width 901 height 610
select select "***"
click at [560, 610] on html "Toggle navigation Home Bank Account List Load By Website Group [ISPORT] SUPERLI…" at bounding box center [450, 305] width 901 height 610
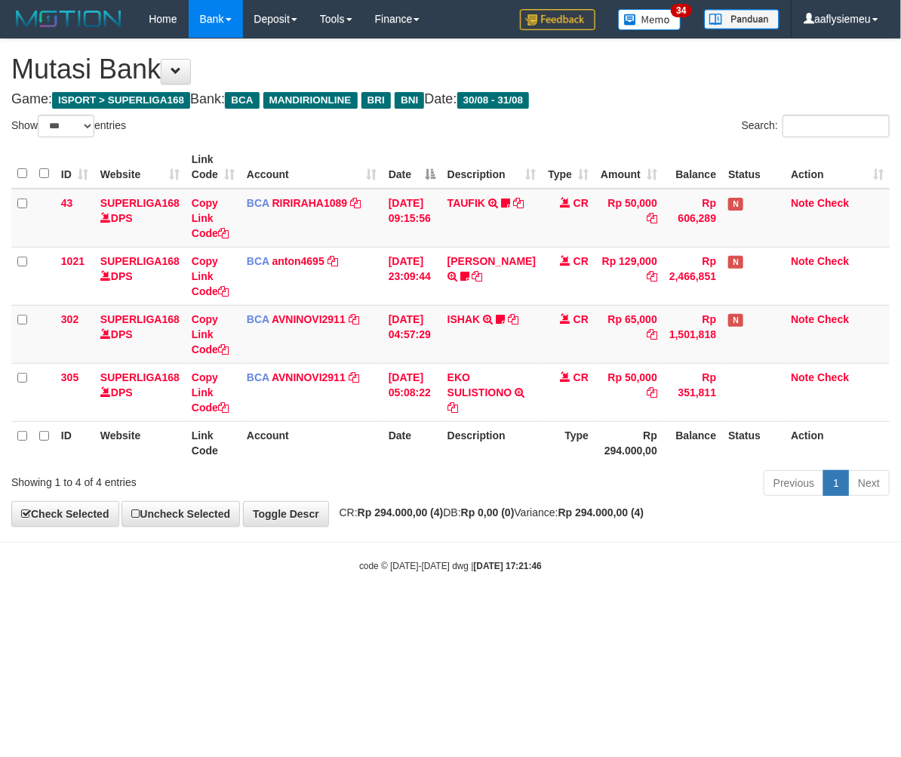
click at [560, 610] on html "Toggle navigation Home Bank Account List Load By Website Group [ISPORT] SUPERLI…" at bounding box center [450, 305] width 901 height 610
click at [563, 602] on body "Toggle navigation Home Bank Account List Load By Website Group [ISPORT] SUPERLI…" at bounding box center [450, 305] width 901 height 610
drag, startPoint x: 575, startPoint y: 599, endPoint x: 612, endPoint y: 606, distance: 38.5
click at [579, 603] on body "Toggle navigation Home Bank Account List Load By Website Group [ISPORT] SUPERLI…" at bounding box center [450, 305] width 901 height 610
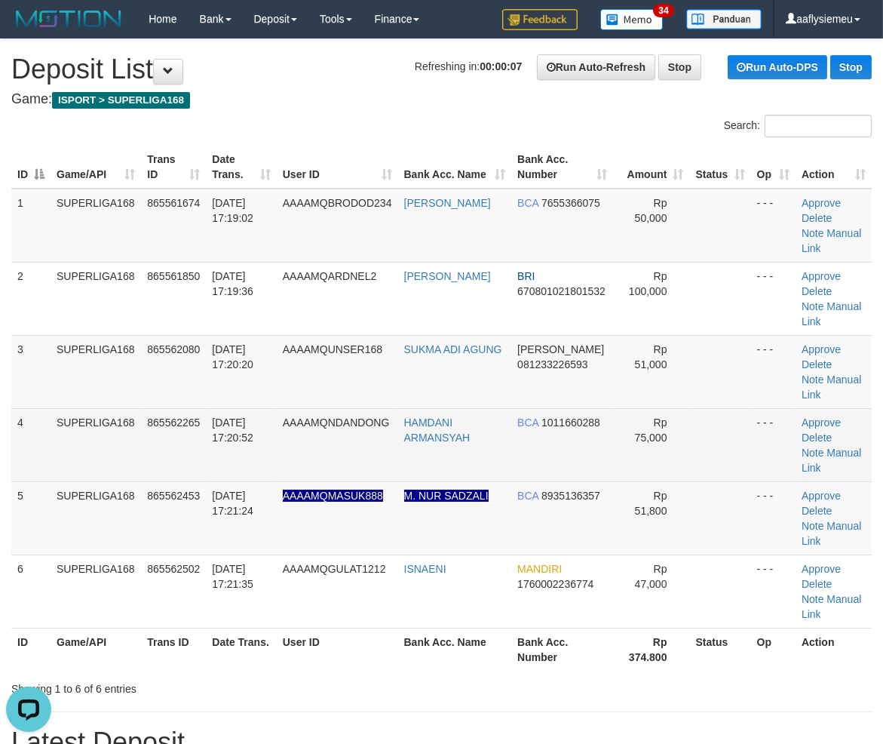
drag, startPoint x: 223, startPoint y: 442, endPoint x: 213, endPoint y: 447, distance: 10.5
click at [223, 442] on td "[DATE] 17:20:52" at bounding box center [241, 444] width 70 height 73
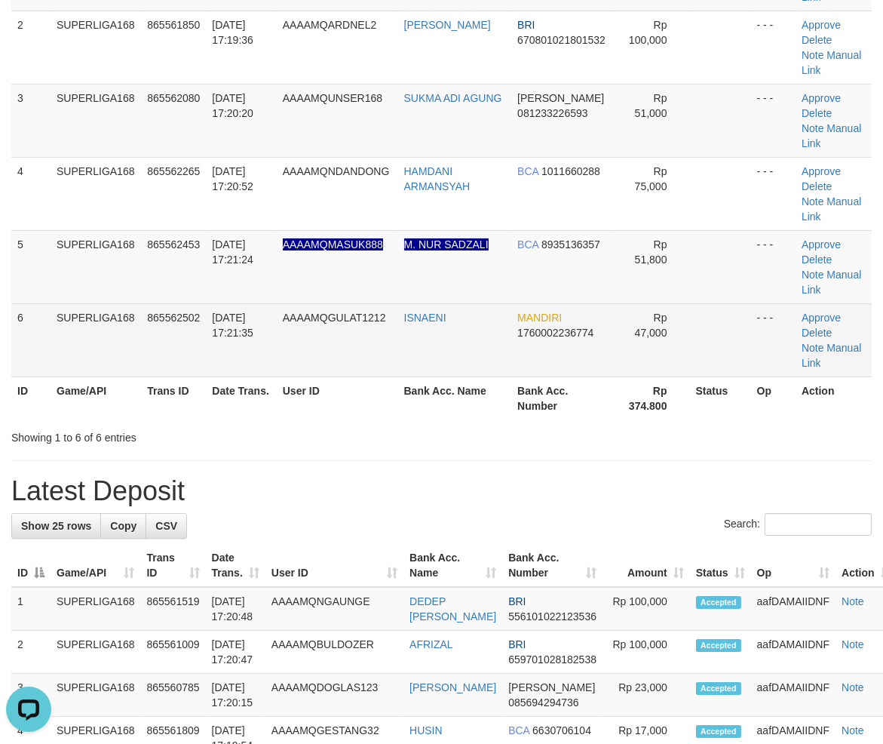
click at [254, 360] on td "[DATE] 17:21:35" at bounding box center [241, 339] width 70 height 73
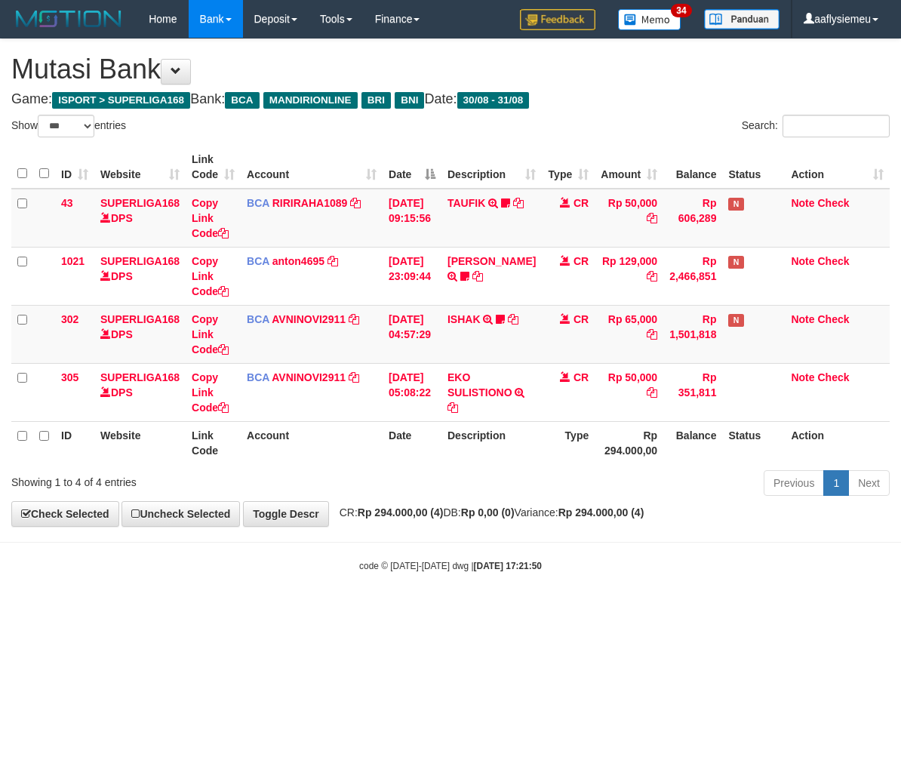
select select "***"
click at [704, 551] on body "Toggle navigation Home Bank Account List Load By Website Group [ISPORT] SUPERLI…" at bounding box center [450, 305] width 901 height 610
drag, startPoint x: 704, startPoint y: 551, endPoint x: 720, endPoint y: 567, distance: 22.4
click at [704, 551] on body "Toggle navigation Home Bank Account List Load By Website Group [ISPORT] SUPERLI…" at bounding box center [450, 305] width 901 height 610
select select "***"
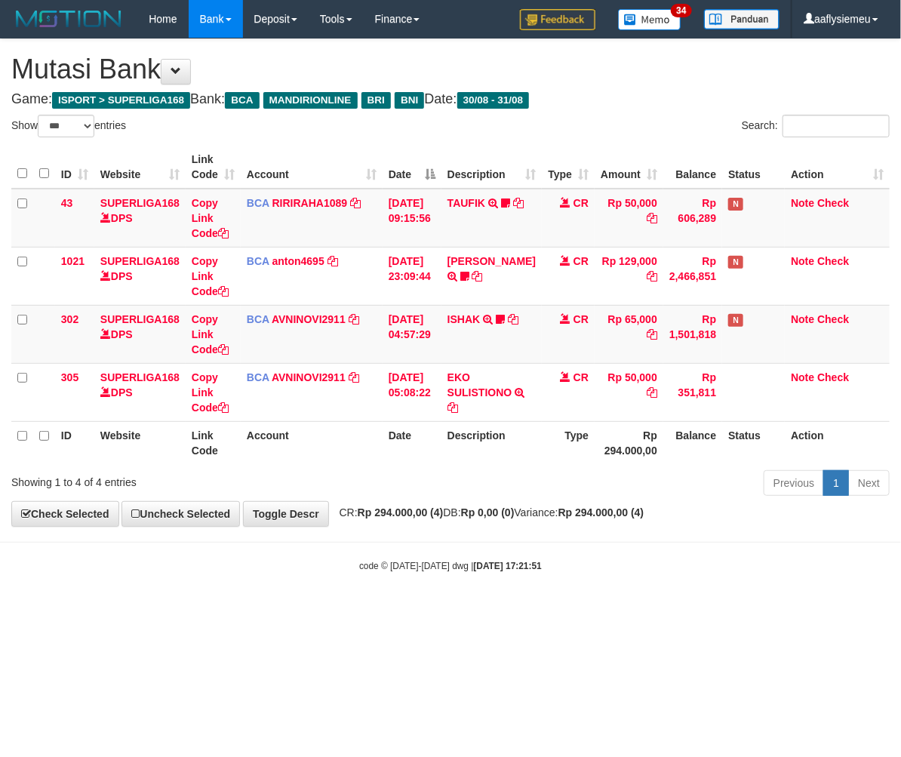
click at [637, 541] on body "Toggle navigation Home Bank Account List Load By Website Group [ISPORT] SUPERLI…" at bounding box center [450, 305] width 901 height 610
click at [558, 551] on body "Toggle navigation Home Bank Account List Load By Website Group [ISPORT] SUPERLI…" at bounding box center [450, 305] width 901 height 610
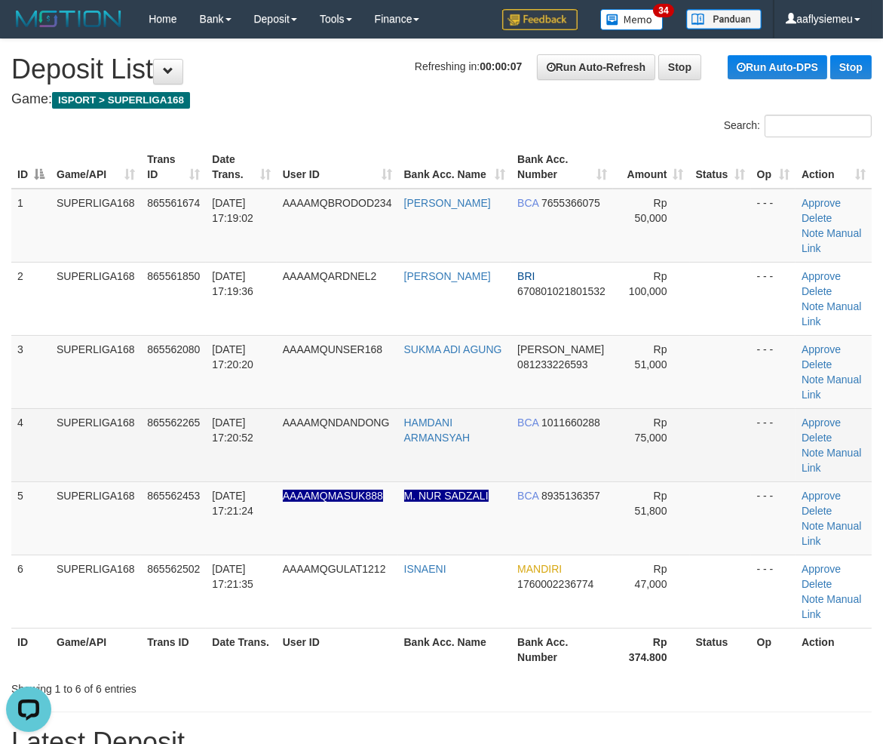
click at [38, 456] on td "4" at bounding box center [30, 444] width 39 height 73
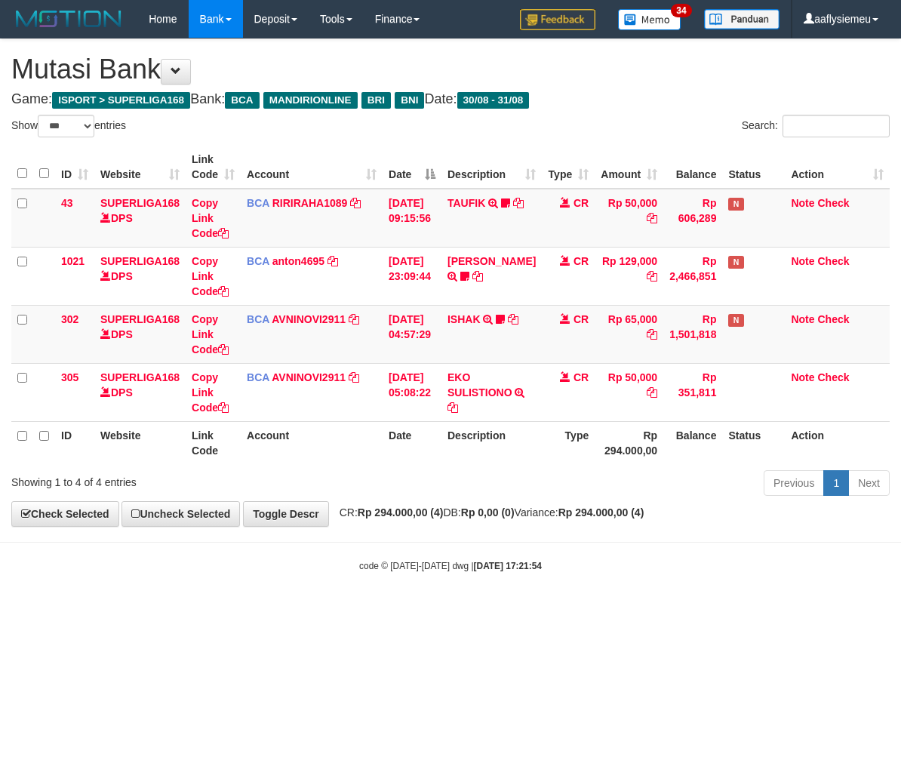
select select "***"
click at [538, 526] on div "**********" at bounding box center [450, 282] width 901 height 487
select select "***"
click at [560, 511] on span "CR: Rp 294.000,00 (4) DB: Rp 0,00 (0) Variance: Rp 294.000,00 (4)" at bounding box center [488, 512] width 312 height 12
click at [517, 610] on html "Toggle navigation Home Bank Account List Load By Website Group [ISPORT] SUPERLI…" at bounding box center [450, 305] width 901 height 610
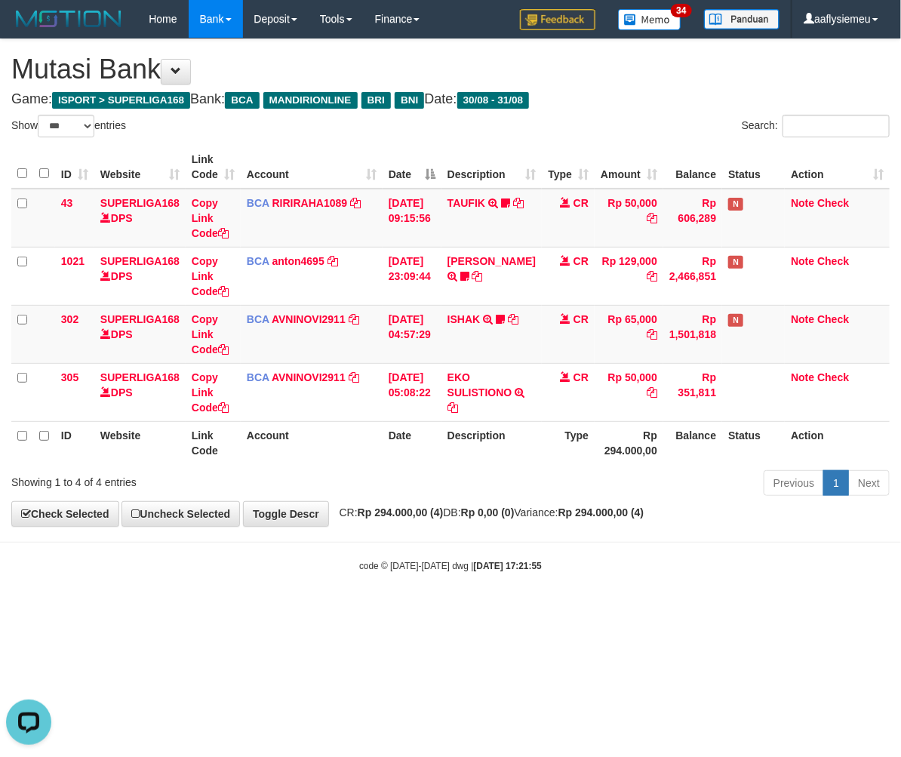
click at [517, 610] on html "Toggle navigation Home Bank Account List Load By Website Group [ISPORT] SUPERLI…" at bounding box center [450, 305] width 901 height 610
click at [518, 600] on body "Toggle navigation Home Bank Account List Load By Website Group [ISPORT] SUPERLI…" at bounding box center [450, 305] width 901 height 610
click at [508, 583] on body "Toggle navigation Home Bank Account List Load By Website Group [ISPORT] SUPERLI…" at bounding box center [450, 305] width 901 height 610
click at [500, 548] on body "Toggle navigation Home Bank Account List Load By Website Group [ISPORT] SUPERLI…" at bounding box center [450, 305] width 901 height 610
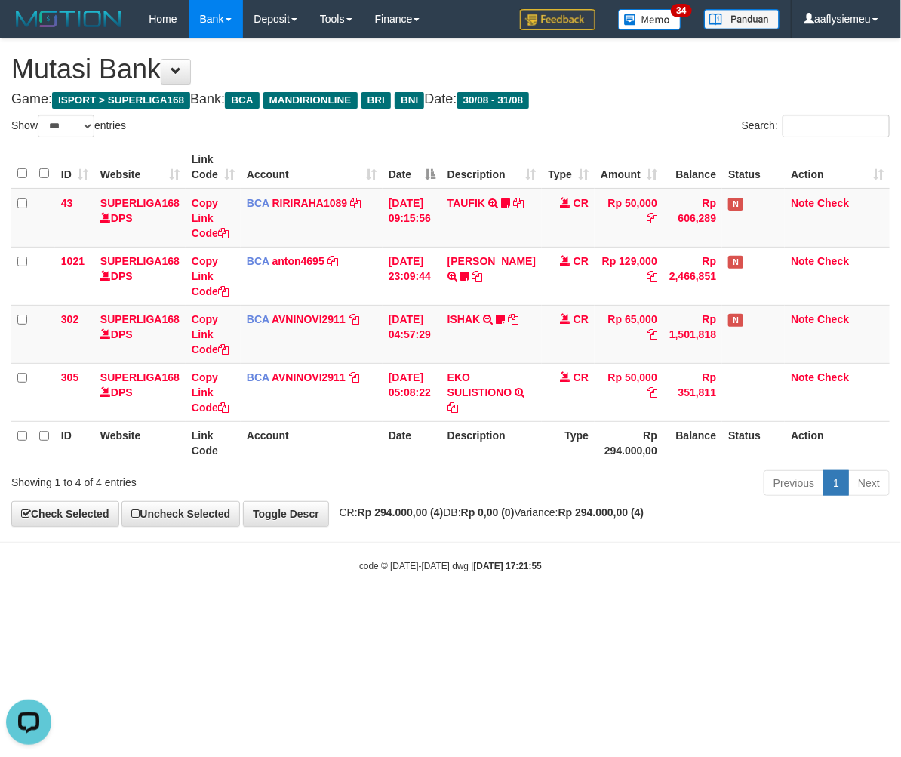
click at [499, 545] on body "Toggle navigation Home Bank Account List Load By Website Group [ISPORT] SUPERLI…" at bounding box center [450, 305] width 901 height 610
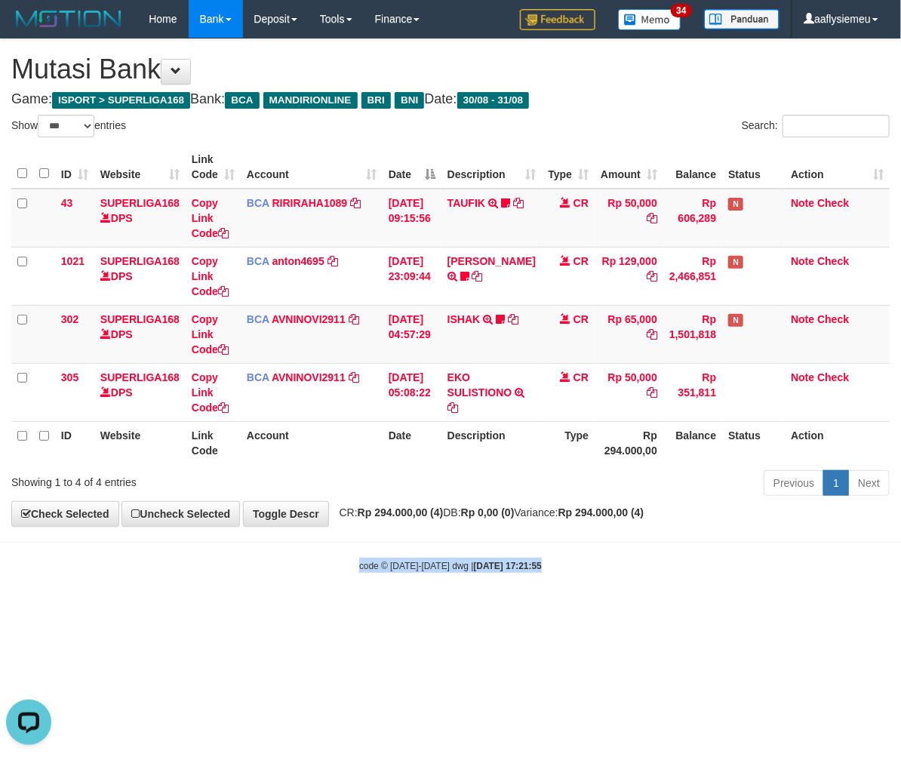
click at [499, 545] on body "Toggle navigation Home Bank Account List Load By Website Group [ISPORT] SUPERLI…" at bounding box center [450, 305] width 901 height 610
click at [498, 539] on body "Toggle navigation Home Bank Account List Load By Website Group [ISPORT] SUPERLI…" at bounding box center [450, 305] width 901 height 610
drag, startPoint x: 473, startPoint y: 562, endPoint x: 547, endPoint y: 552, distance: 74.6
click at [475, 562] on strong "2025/08/31 17:21:55" at bounding box center [508, 565] width 68 height 11
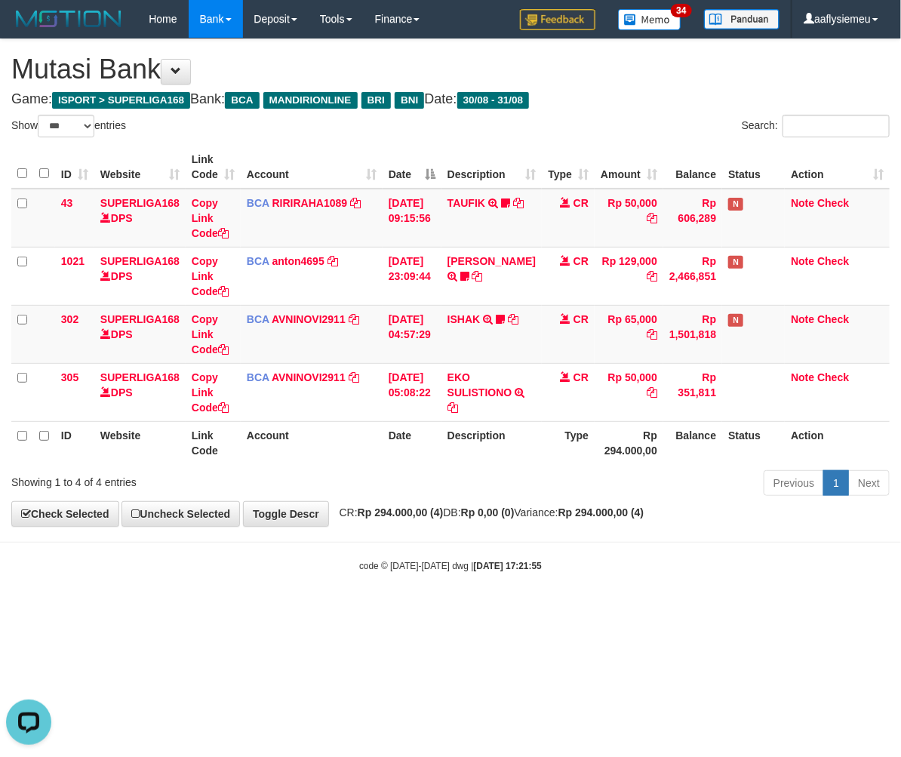
click at [496, 558] on div "code © 2012-2018 dwg | 2025/08/31 17:21:55" at bounding box center [450, 564] width 901 height 15
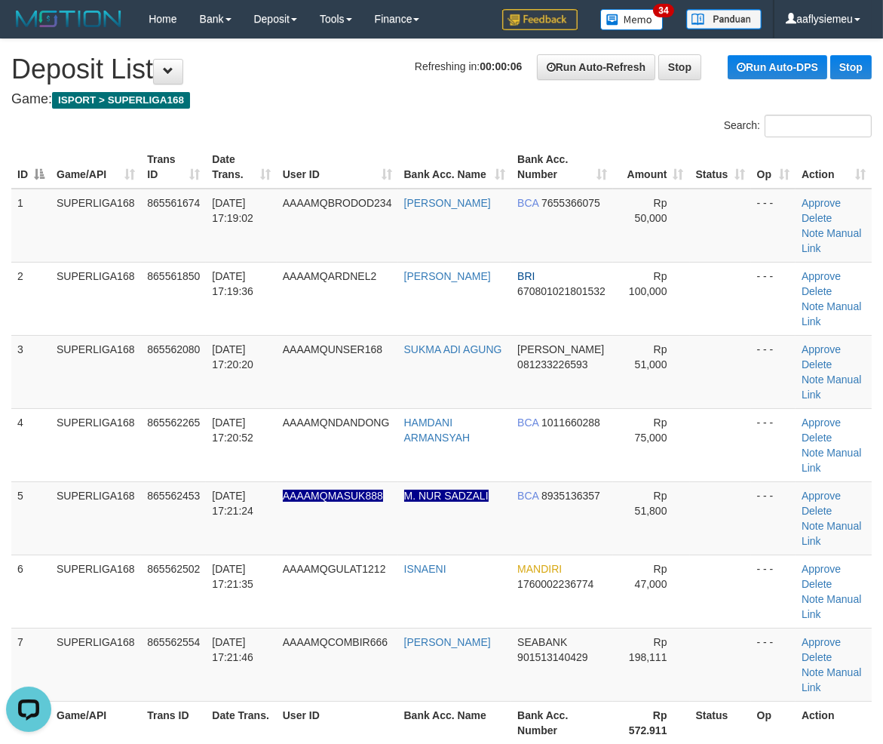
click at [6, 456] on div "ID Game/API Trans ID Date Trans. User ID Bank Acc. Name Bank Acc. Number Amount…" at bounding box center [441, 444] width 883 height 607
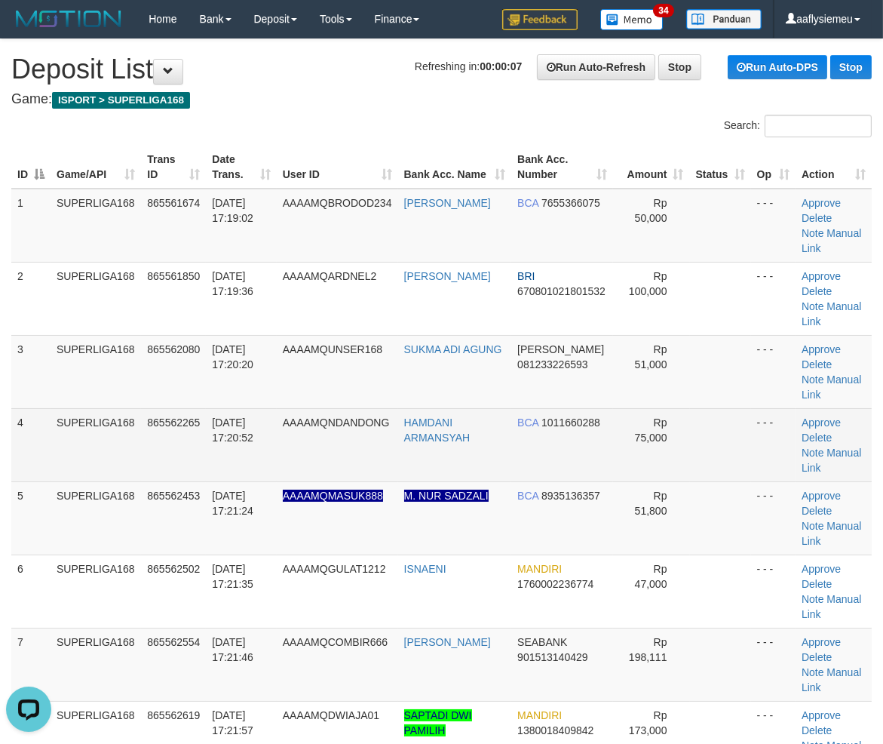
click at [187, 446] on td "865562265" at bounding box center [173, 444] width 65 height 73
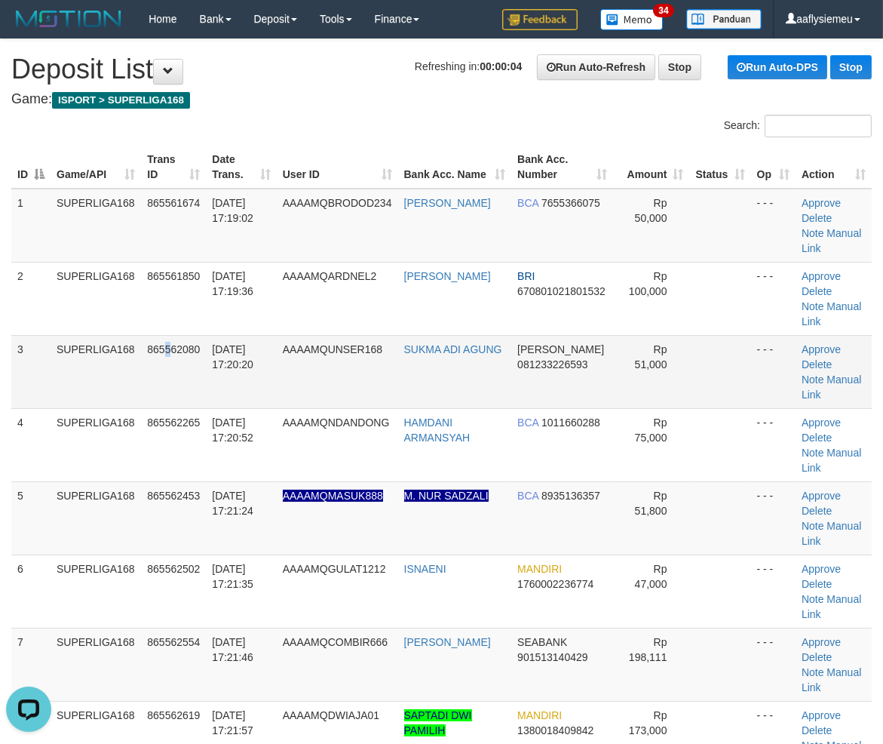
click at [176, 405] on td "865562080" at bounding box center [173, 371] width 65 height 73
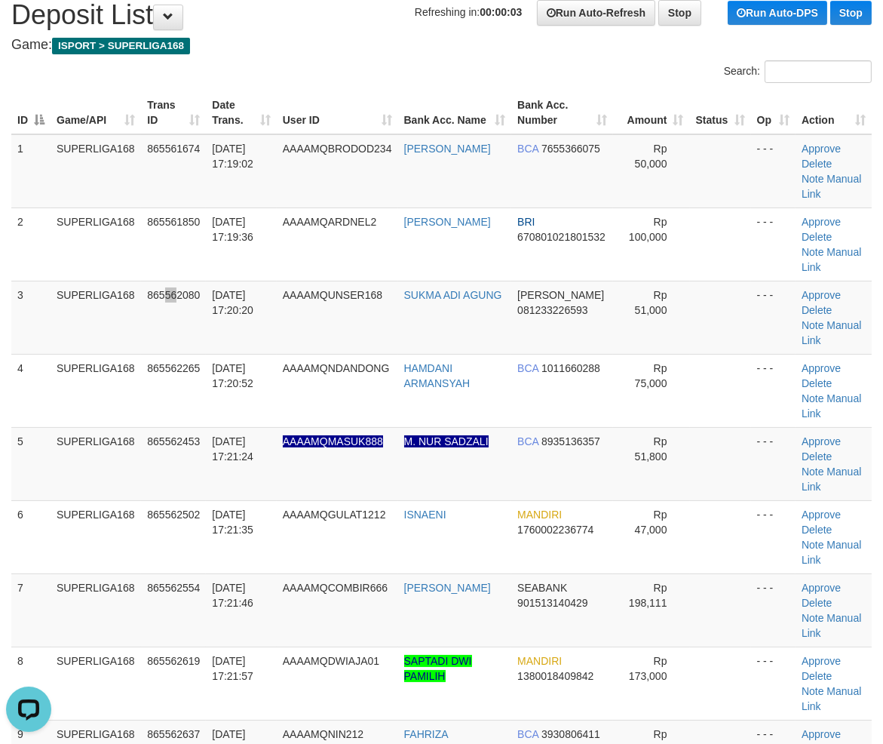
scroll to position [84, 0]
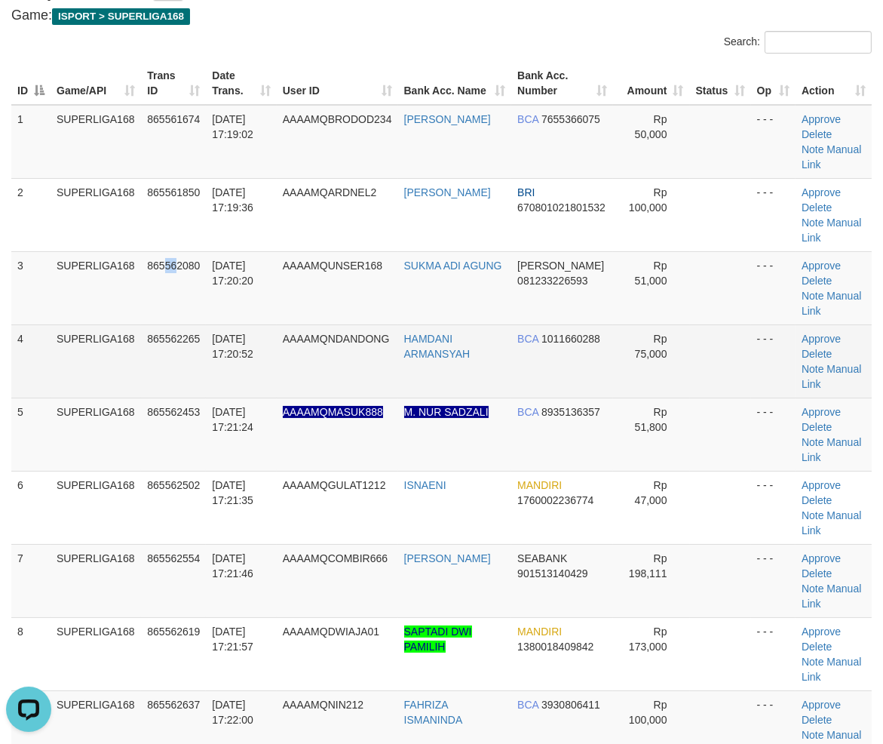
click at [179, 377] on td "865562265" at bounding box center [173, 360] width 65 height 73
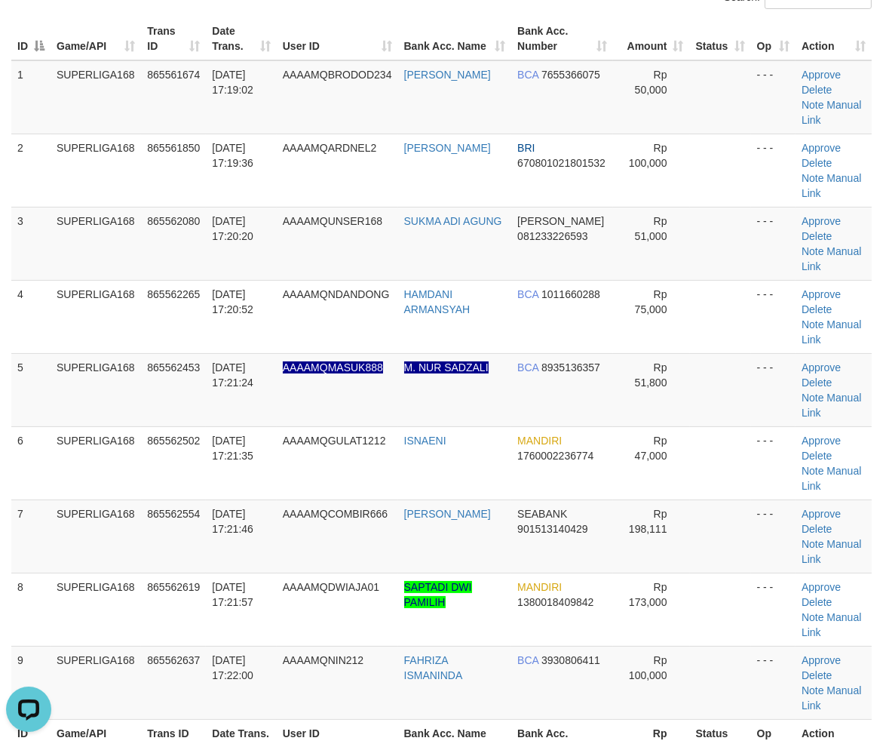
scroll to position [251, 0]
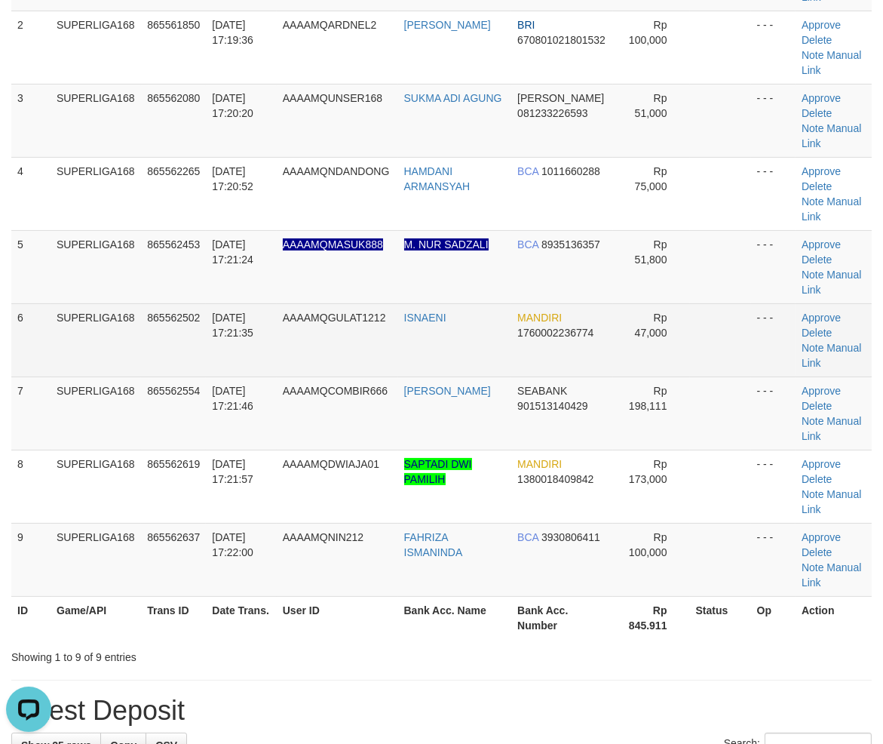
click at [303, 312] on span "AAAAMQGULAT1212" at bounding box center [334, 318] width 103 height 12
click at [229, 358] on td "[DATE] 17:21:35" at bounding box center [241, 339] width 70 height 73
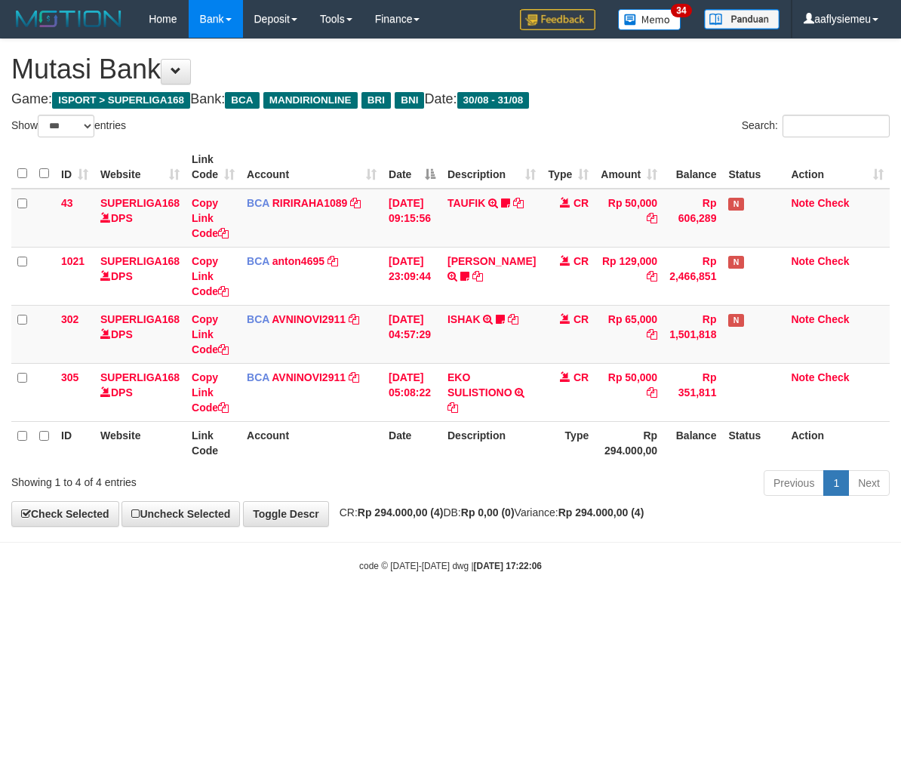
select select "***"
click at [602, 542] on hr at bounding box center [450, 542] width 901 height 1
click at [428, 564] on small "code © 2012-2018 dwg | 2025/08/31 17:22:06" at bounding box center [450, 565] width 183 height 11
click at [542, 553] on body "Toggle navigation Home Bank Account List Load By Website Group [ISPORT] SUPERLI…" at bounding box center [450, 305] width 901 height 610
click at [612, 563] on div "code © 2012-2018 dwg | 2025/08/31 17:22:06" at bounding box center [450, 564] width 901 height 15
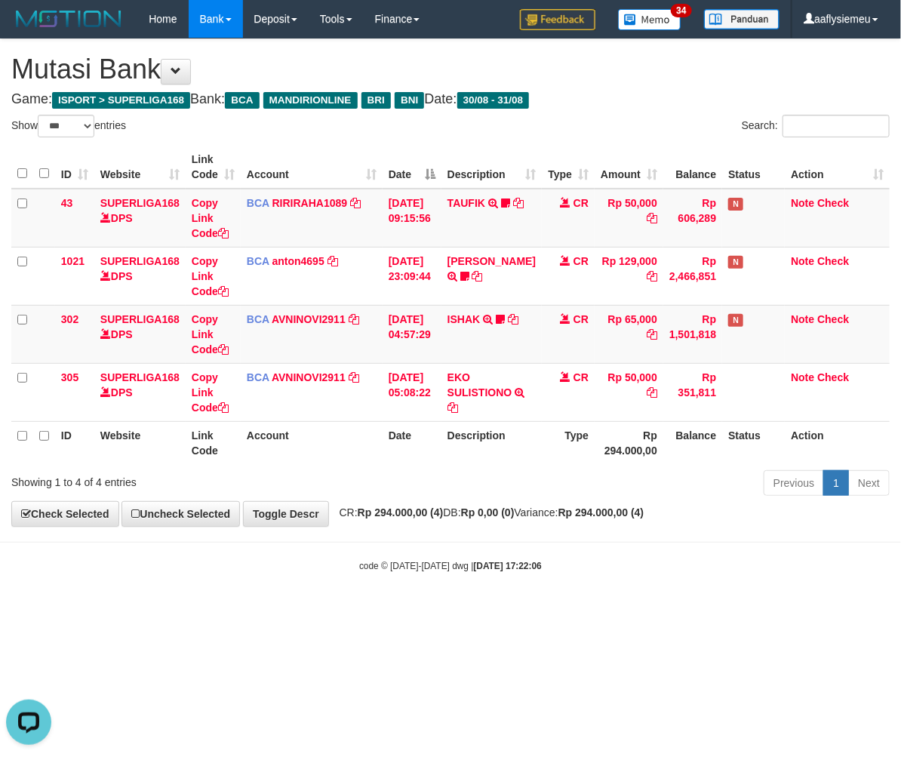
click at [631, 577] on body "Toggle navigation Home Bank Account List Load By Website Group [ISPORT] SUPERLI…" at bounding box center [450, 305] width 901 height 610
click at [679, 542] on hr at bounding box center [450, 542] width 901 height 1
click at [788, 474] on link "Previous" at bounding box center [793, 483] width 60 height 26
click at [787, 474] on link "Previous" at bounding box center [793, 483] width 60 height 26
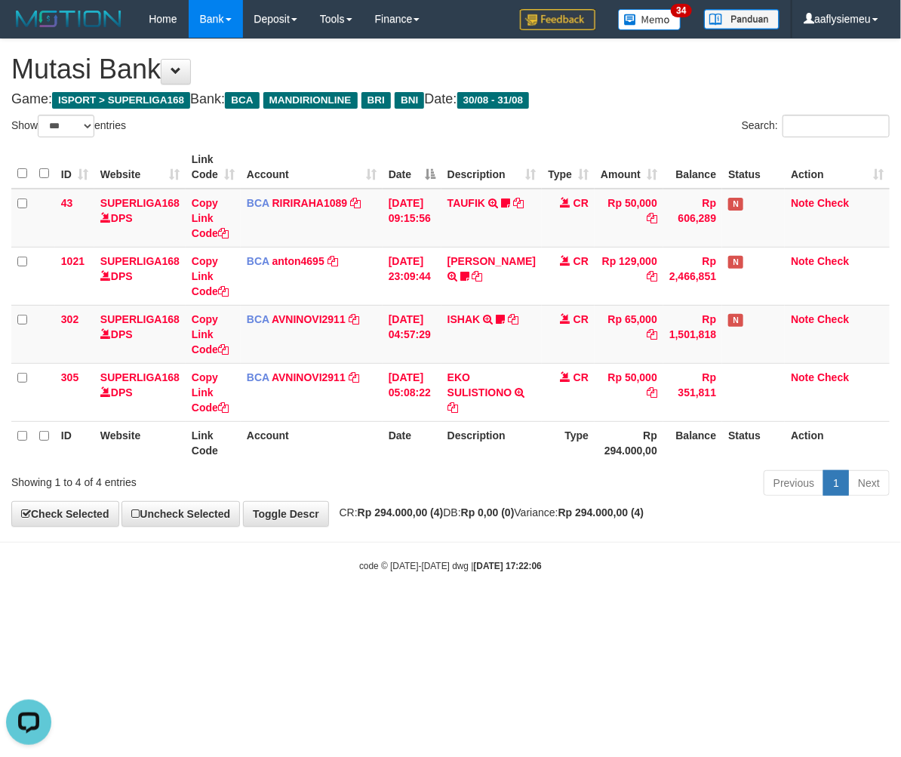
click at [656, 480] on div "Previous 1 Next" at bounding box center [638, 484] width 503 height 32
click at [450, 529] on body "Toggle navigation Home Bank Account List Load By Website Group [ISPORT] SUPERLI…" at bounding box center [450, 305] width 901 height 610
click at [464, 524] on div "**********" at bounding box center [450, 282] width 901 height 487
click at [465, 487] on div "Previous 1 Next" at bounding box center [638, 484] width 503 height 32
drag, startPoint x: 491, startPoint y: 566, endPoint x: 477, endPoint y: 478, distance: 89.3
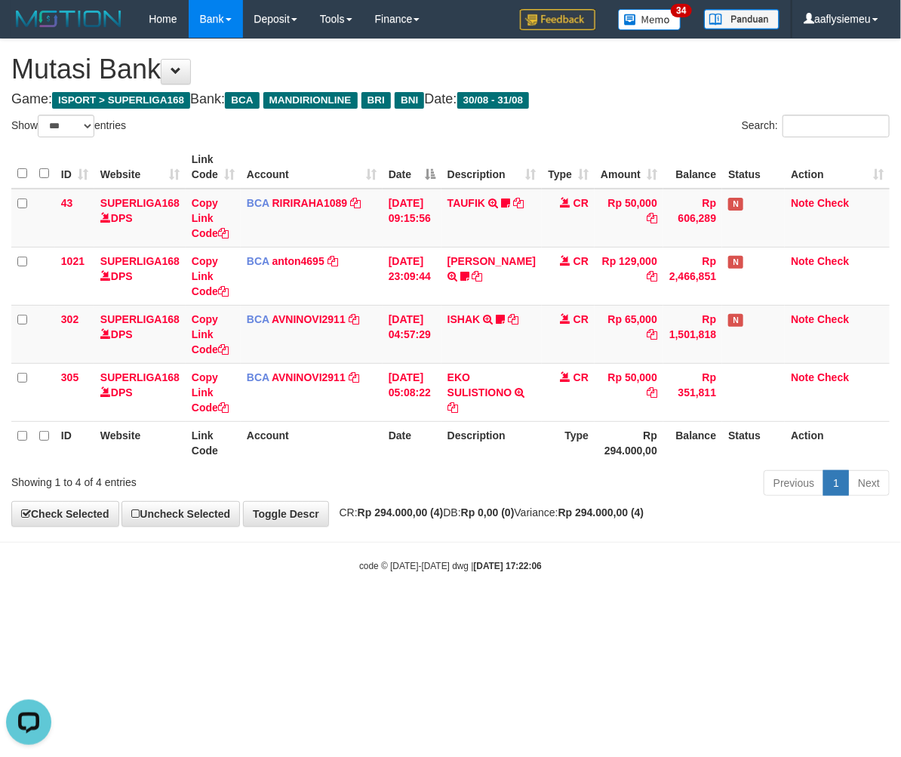
click at [491, 564] on strong "2025/08/31 17:22:06" at bounding box center [508, 565] width 68 height 11
click at [477, 476] on div "Previous 1 Next" at bounding box center [638, 484] width 503 height 32
click at [487, 553] on body "Toggle navigation Home Bank Account List Load By Website Group [ISPORT] SUPERLI…" at bounding box center [450, 305] width 901 height 610
click at [489, 460] on th "Description" at bounding box center [491, 442] width 100 height 43
click at [511, 575] on body "Toggle navigation Home Bank Account List Load By Website Group [ISPORT] SUPERLI…" at bounding box center [450, 305] width 901 height 610
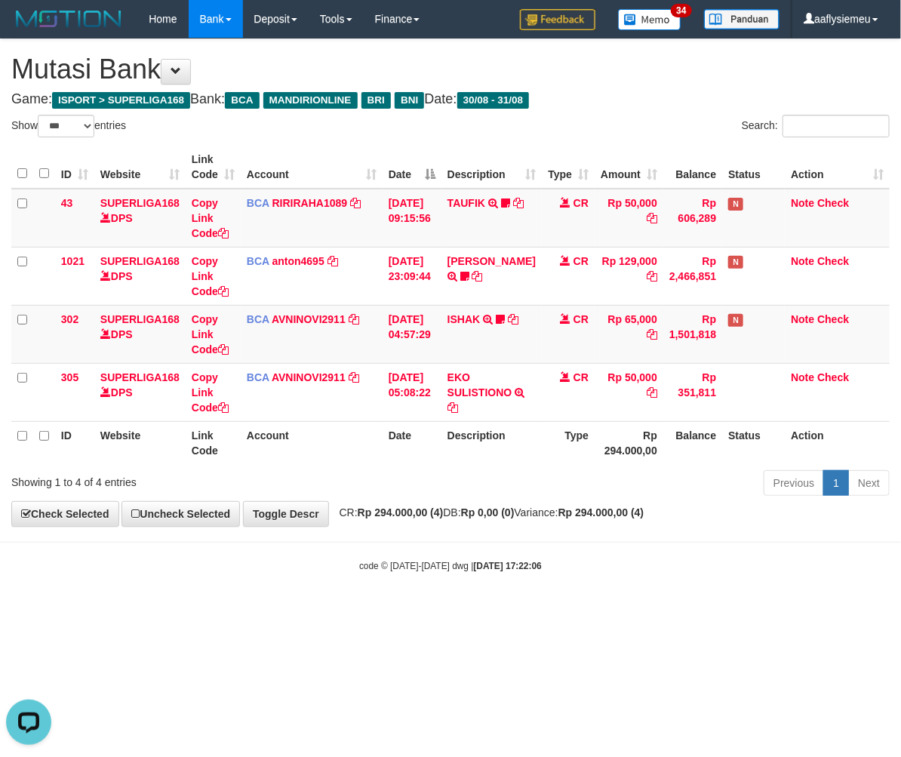
click at [496, 539] on body "Toggle navigation Home Bank Account List Load By Website Group [ISPORT] SUPERLI…" at bounding box center [450, 305] width 901 height 610
click at [473, 462] on th "Description" at bounding box center [491, 442] width 100 height 43
click at [487, 523] on div "**********" at bounding box center [450, 282] width 901 height 487
click at [496, 610] on html "Toggle navigation Home Bank Account List Load By Website Group [ISPORT] SUPERLI…" at bounding box center [450, 305] width 901 height 610
click at [470, 523] on div "**********" at bounding box center [450, 282] width 901 height 487
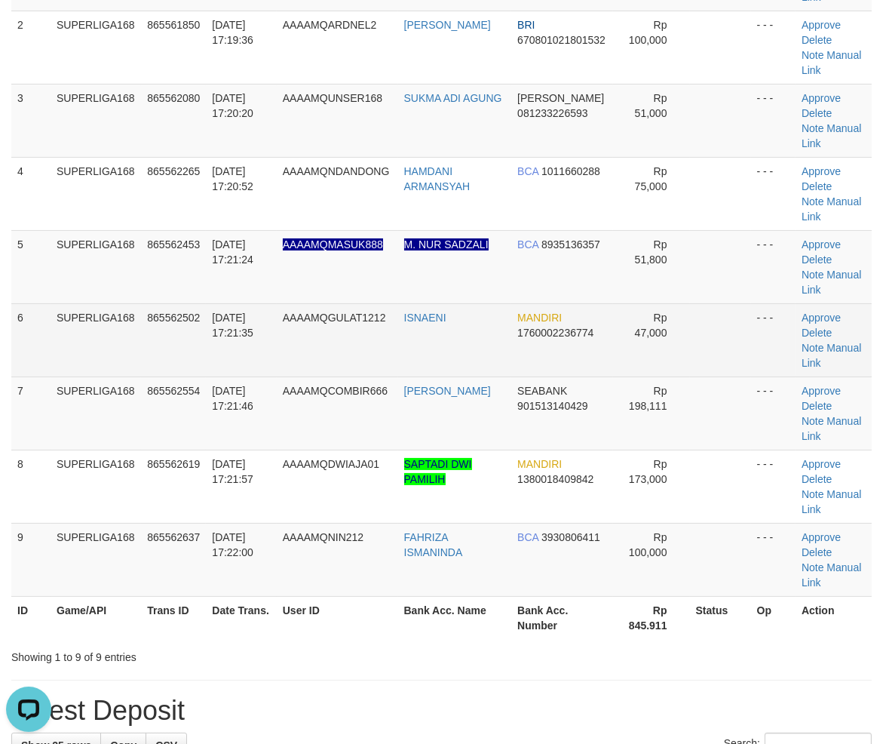
click at [456, 368] on td "ISNAENI" at bounding box center [455, 339] width 114 height 73
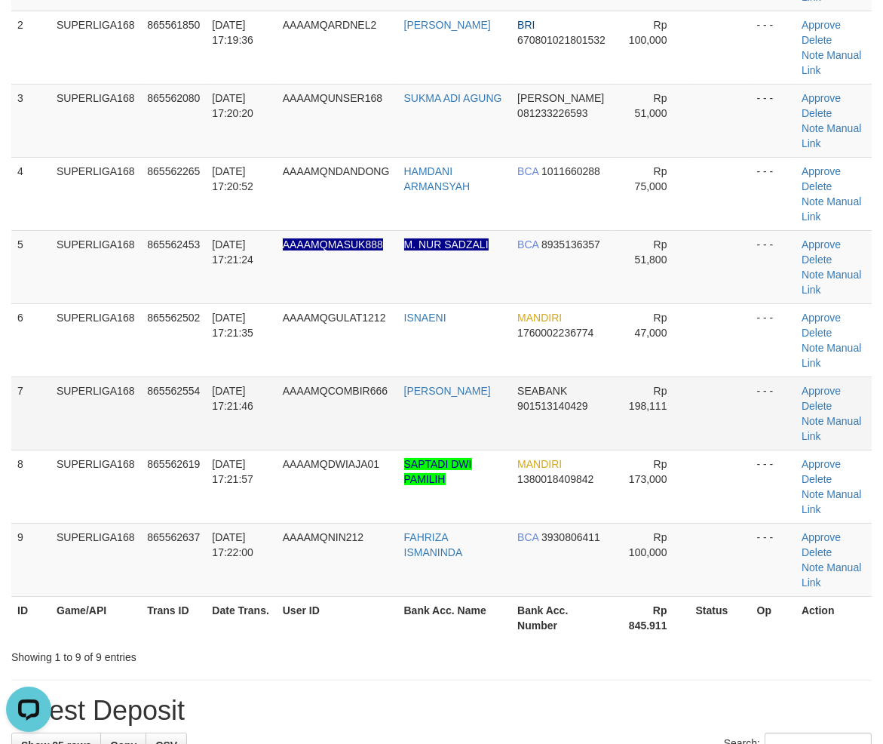
click at [127, 393] on td "SUPERLIGA168" at bounding box center [96, 412] width 91 height 73
click at [78, 407] on td "SUPERLIGA168" at bounding box center [96, 412] width 91 height 73
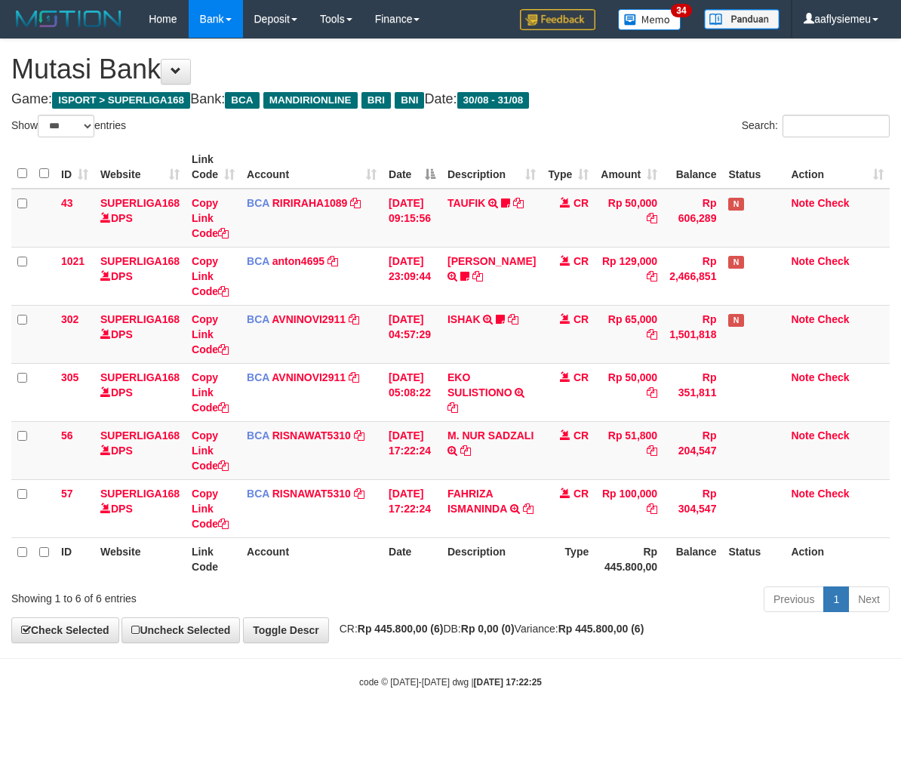
select select "***"
click at [471, 445] on icon at bounding box center [465, 450] width 11 height 11
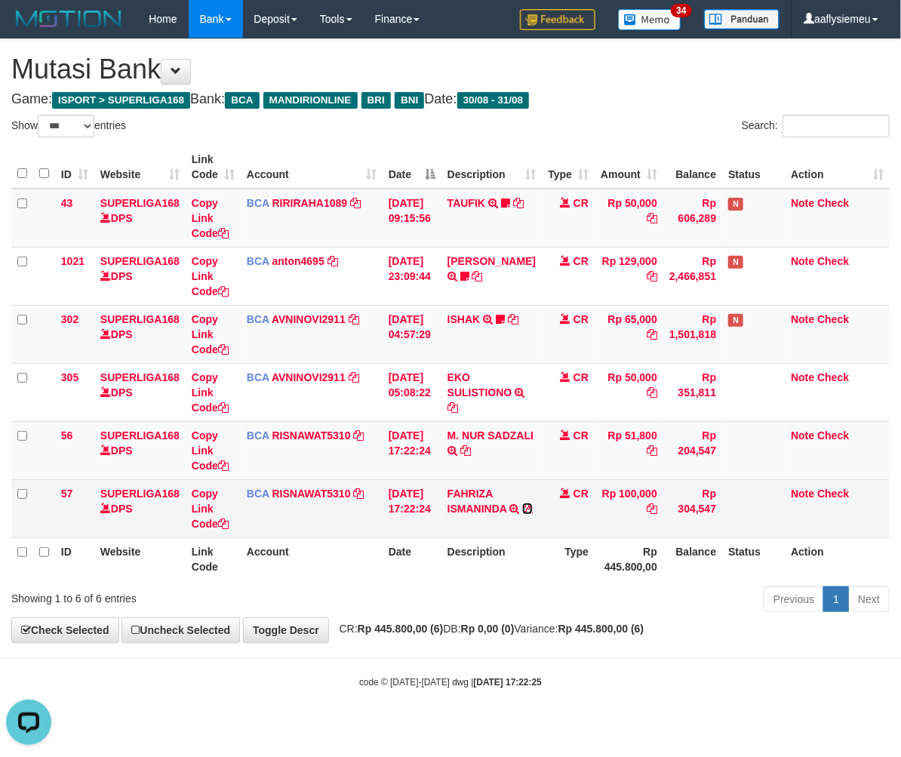
click at [522, 514] on icon at bounding box center [527, 508] width 11 height 11
drag, startPoint x: 586, startPoint y: 557, endPoint x: 631, endPoint y: 526, distance: 53.8
click at [594, 558] on th "Rp 445.800,00" at bounding box center [628, 558] width 69 height 43
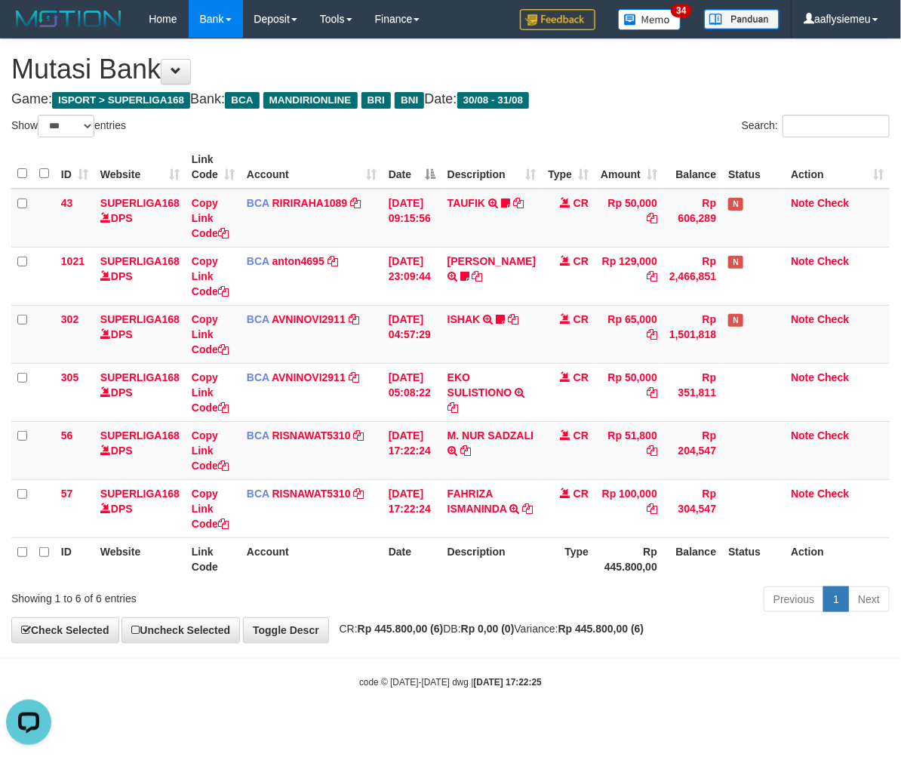
click at [679, 567] on th "Balance" at bounding box center [692, 558] width 59 height 43
click at [419, 637] on div "**********" at bounding box center [450, 340] width 901 height 603
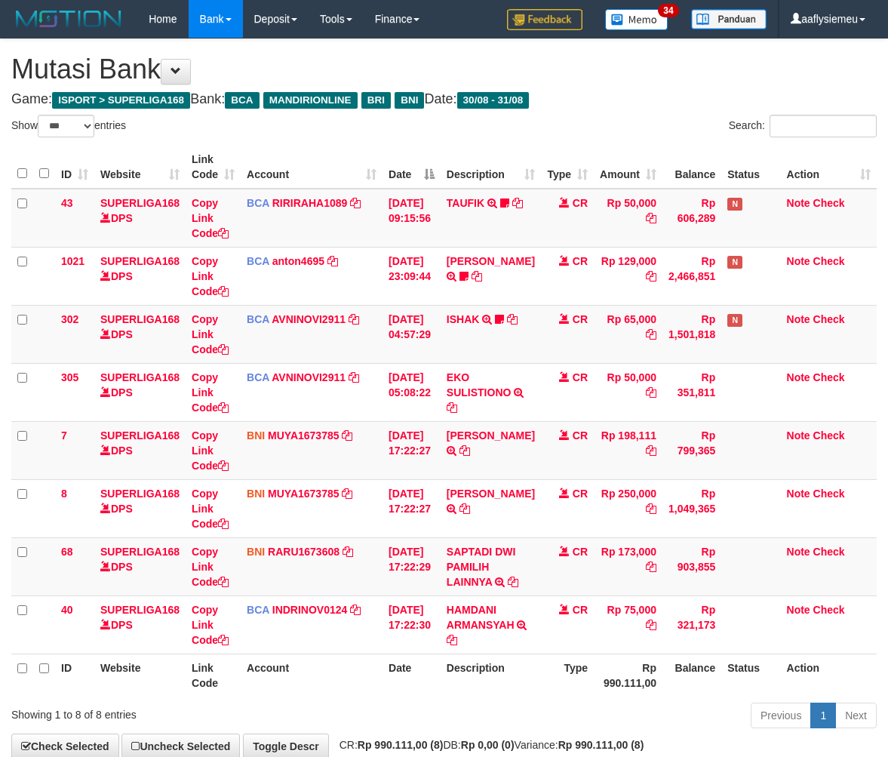
select select "***"
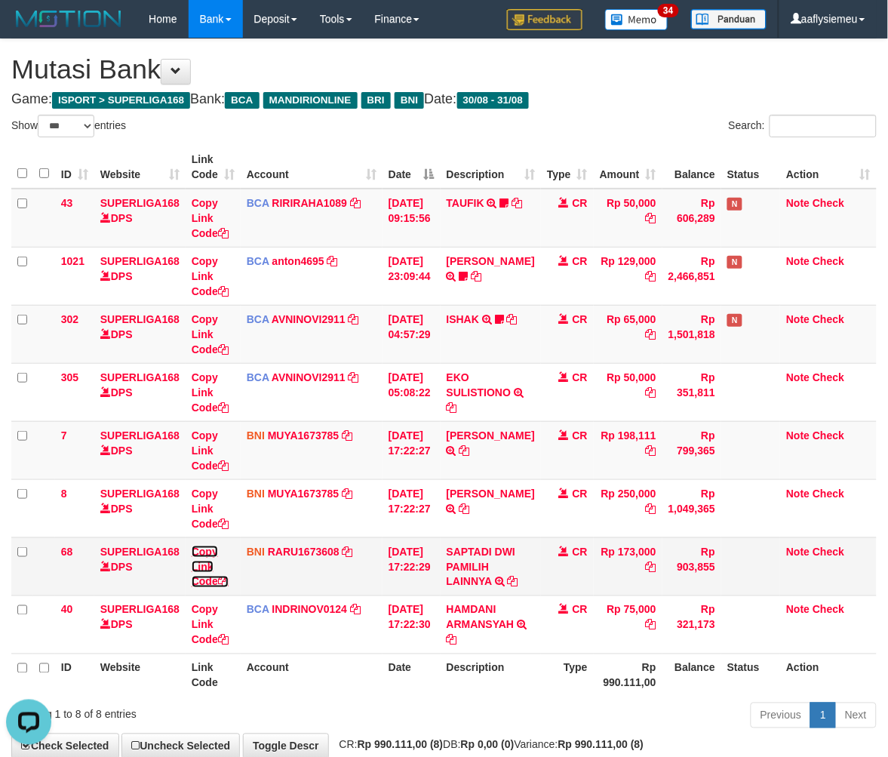
click at [219, 579] on link "Copy Link Code" at bounding box center [210, 566] width 37 height 42
click at [462, 456] on td "RIZKY SEPAHADIN TRF/PAY/TOP-UP ECHANNEL RIZKY SEPAHADIN" at bounding box center [490, 450] width 100 height 58
click at [460, 456] on icon at bounding box center [464, 450] width 11 height 11
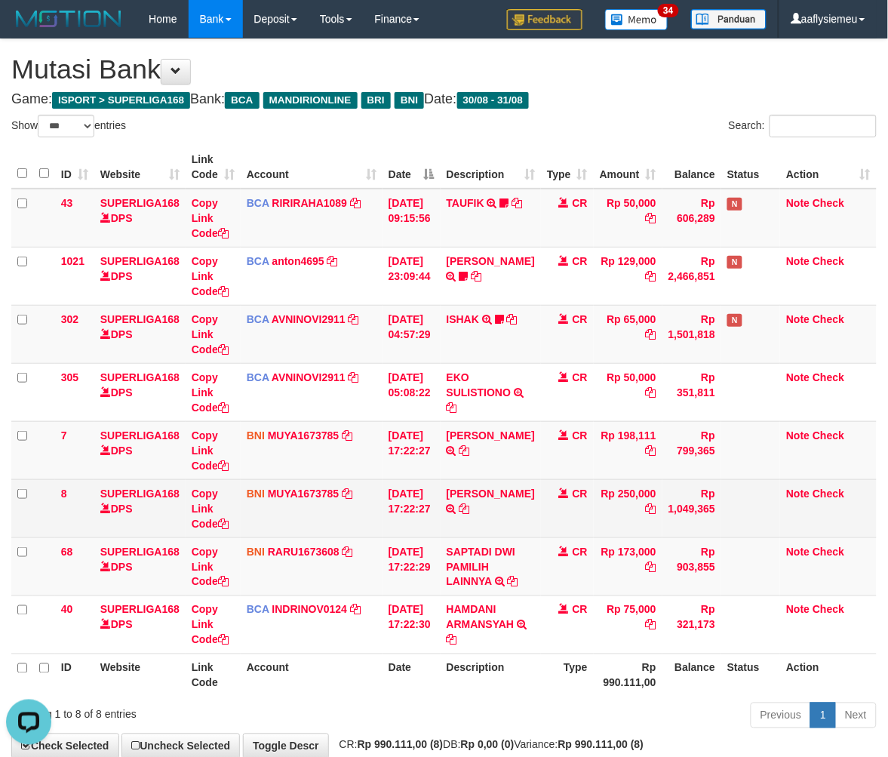
click at [363, 515] on td "BNI MUYA1673785 DPS MUHAMAD PERDI NUR YAMAN mutasi_20250831_4195 | 8 mutasi_202…" at bounding box center [312, 508] width 142 height 58
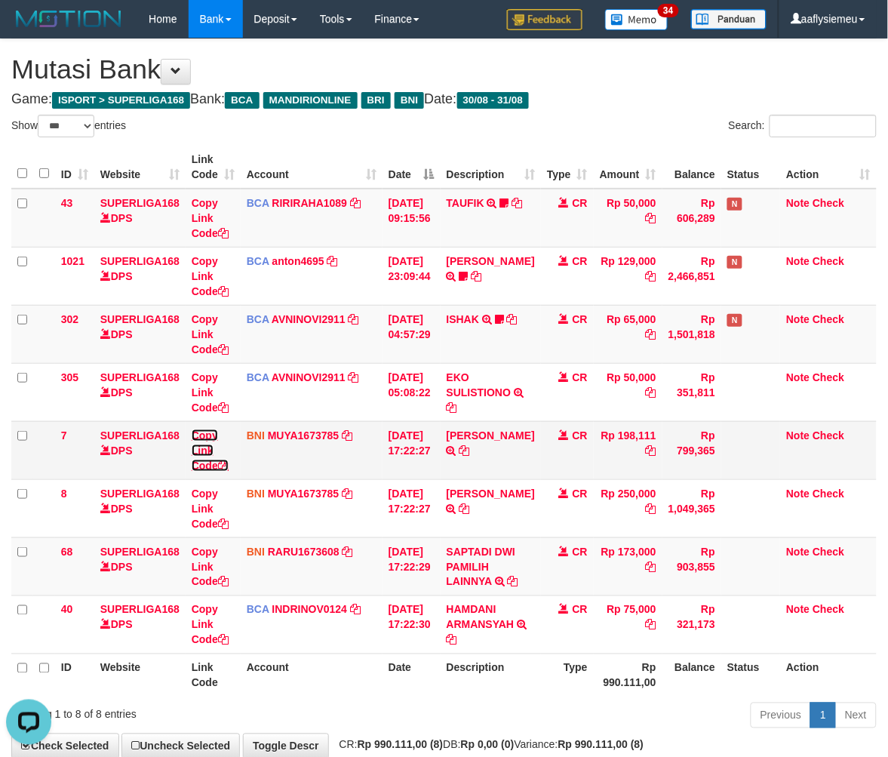
click at [207, 463] on link "Copy Link Code" at bounding box center [210, 450] width 37 height 42
drag, startPoint x: 207, startPoint y: 463, endPoint x: 216, endPoint y: 463, distance: 9.1
click at [209, 463] on link "Copy Link Code" at bounding box center [210, 450] width 37 height 42
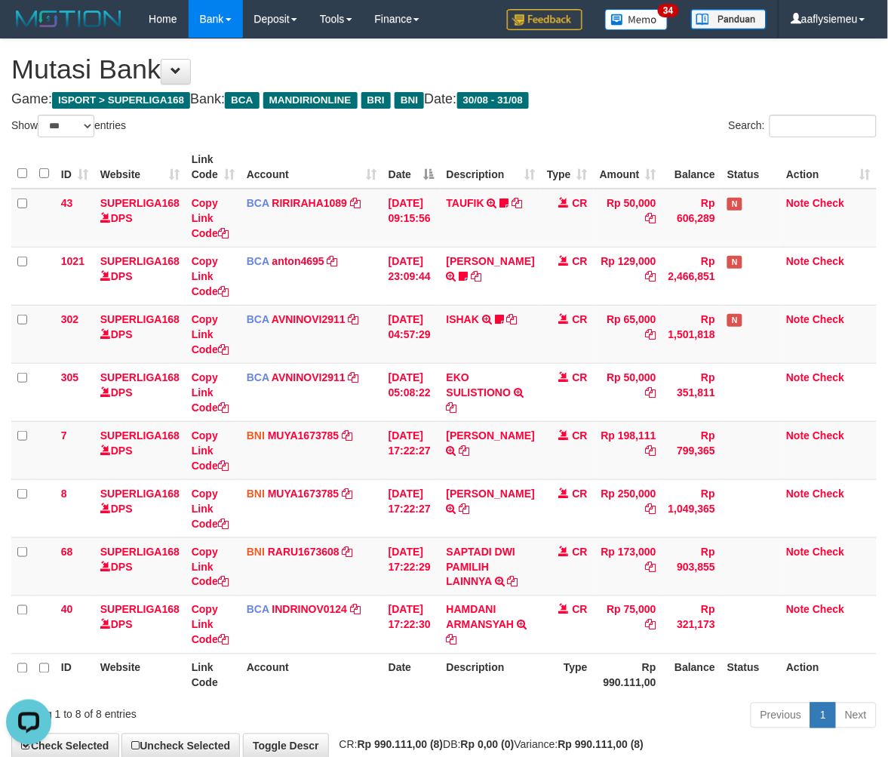
scroll to position [190, 0]
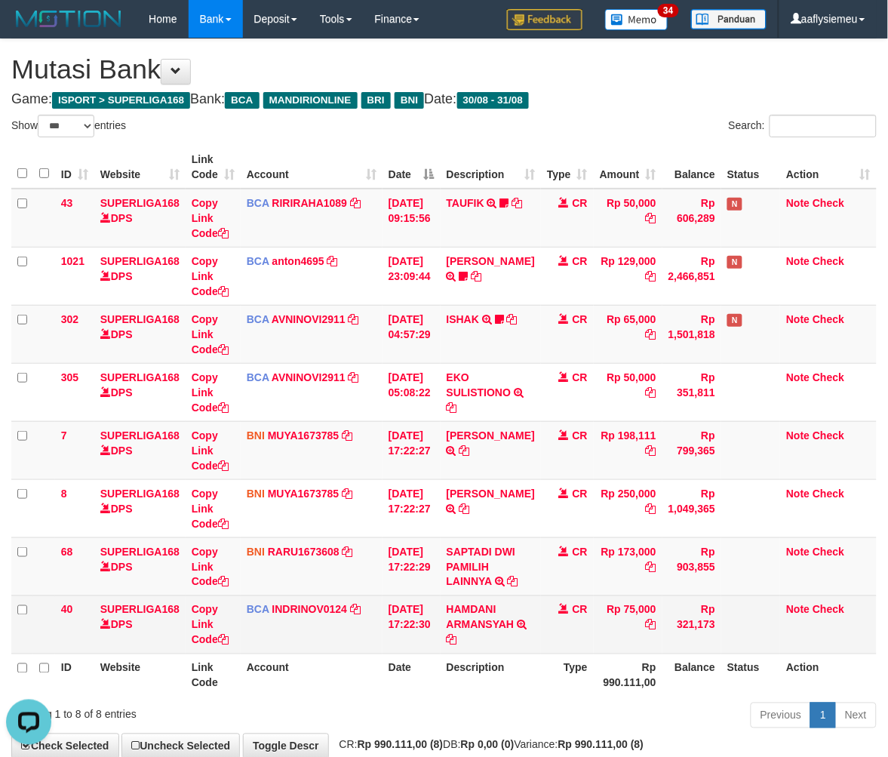
drag, startPoint x: 636, startPoint y: 662, endPoint x: 647, endPoint y: 634, distance: 30.1
click at [637, 658] on th "Rp 990.111,00" at bounding box center [628, 674] width 69 height 43
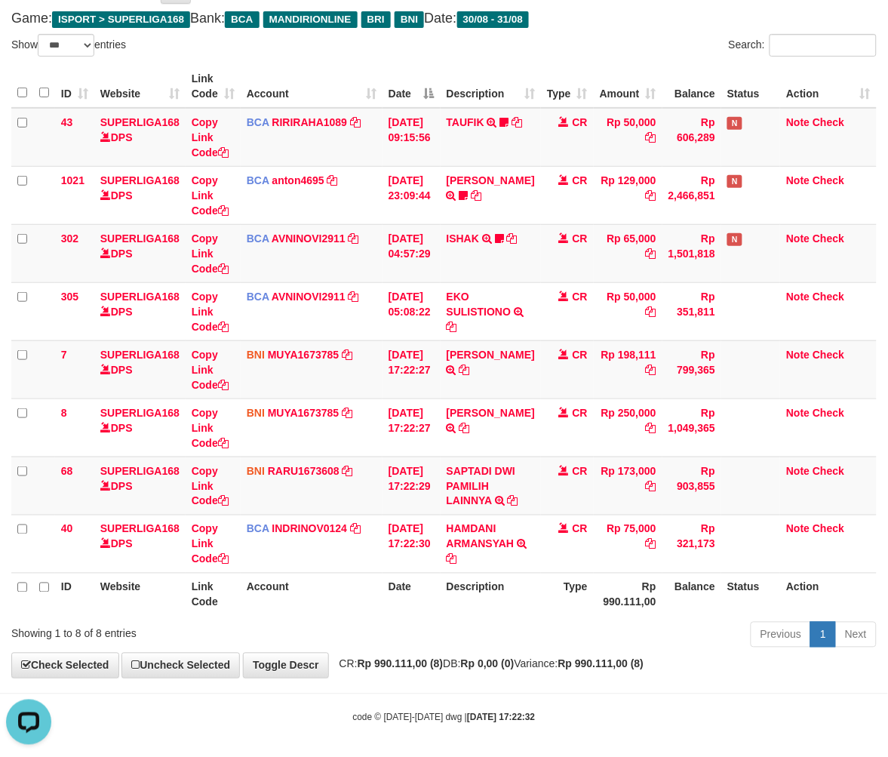
scroll to position [86, 0]
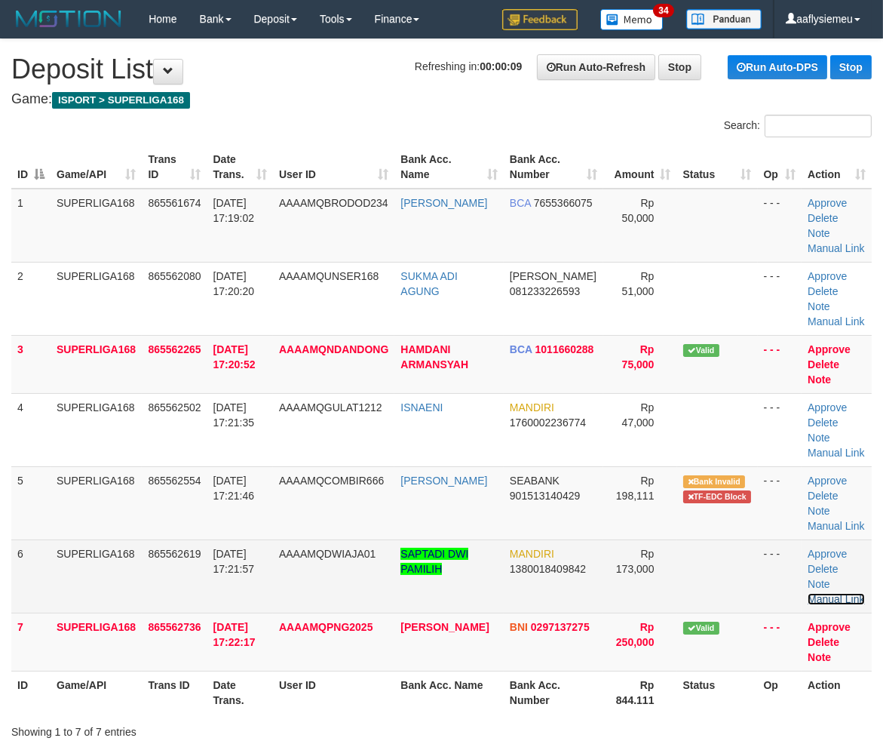
click at [840, 593] on link "Manual Link" at bounding box center [836, 599] width 57 height 12
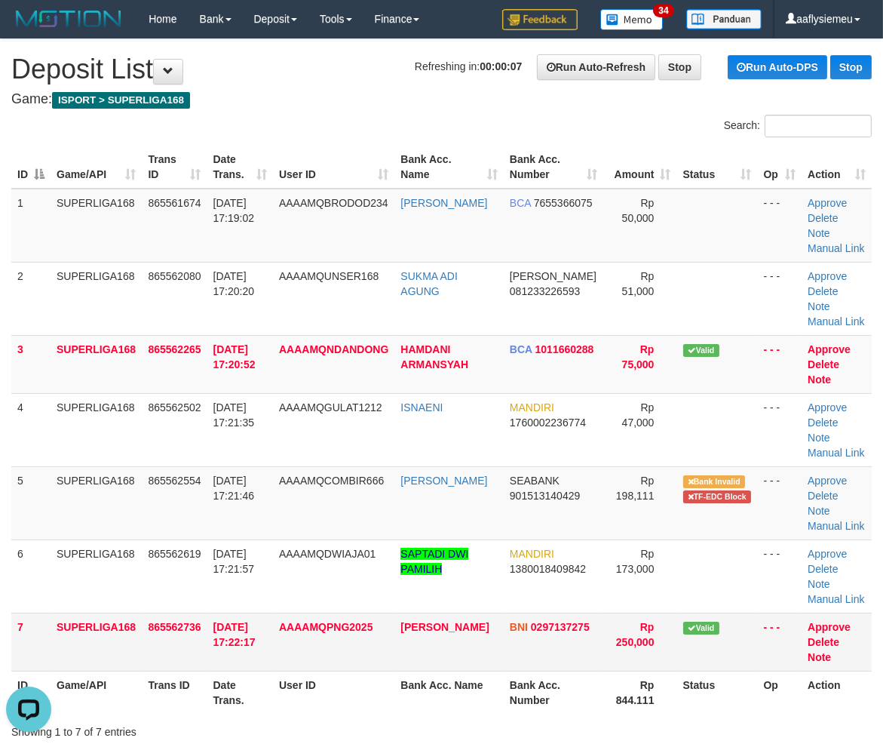
drag, startPoint x: 179, startPoint y: 637, endPoint x: 30, endPoint y: 511, distance: 195.3
click at [175, 631] on td "865562736" at bounding box center [174, 641] width 65 height 58
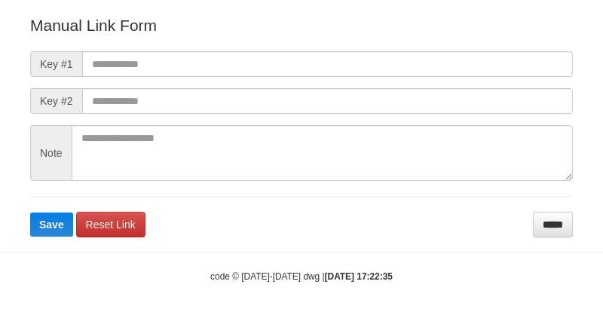
scroll to position [198, 0]
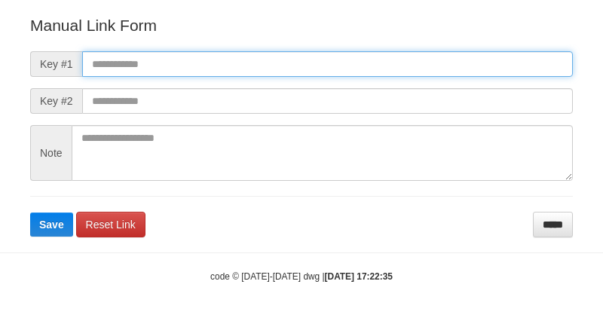
drag, startPoint x: 281, startPoint y: 72, endPoint x: 272, endPoint y: 78, distance: 10.5
click at [281, 72] on input "text" at bounding box center [327, 64] width 491 height 26
paste input "**********"
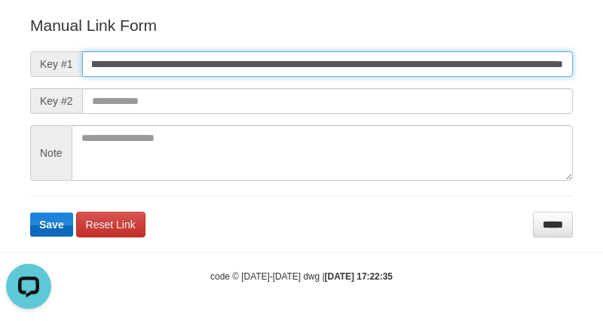
scroll to position [0, 0]
type input "**********"
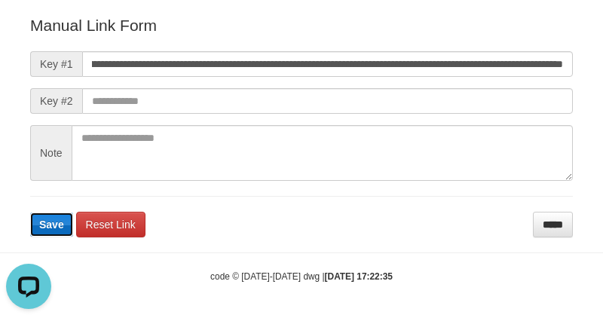
click at [43, 224] on span "Save" at bounding box center [51, 225] width 25 height 12
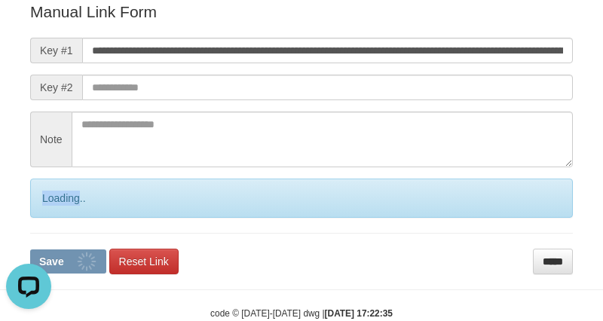
click at [43, 218] on div "Loading.." at bounding box center [301, 198] width 543 height 39
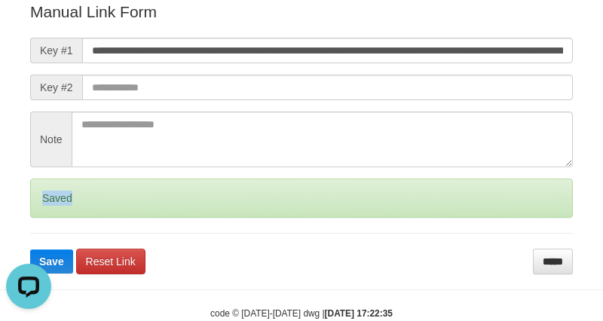
click at [43, 218] on div "Saved" at bounding box center [301, 198] width 543 height 39
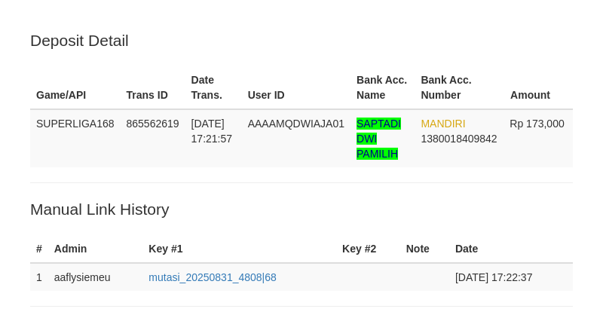
scroll to position [321, 0]
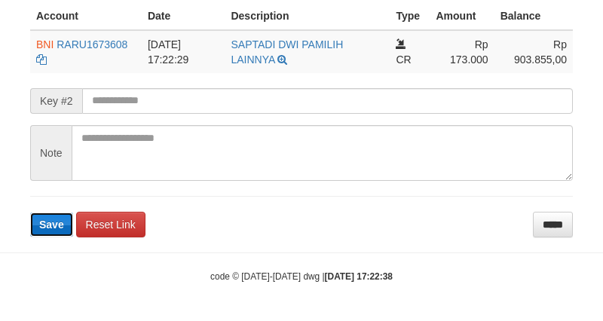
click at [61, 228] on span "Save" at bounding box center [51, 225] width 25 height 12
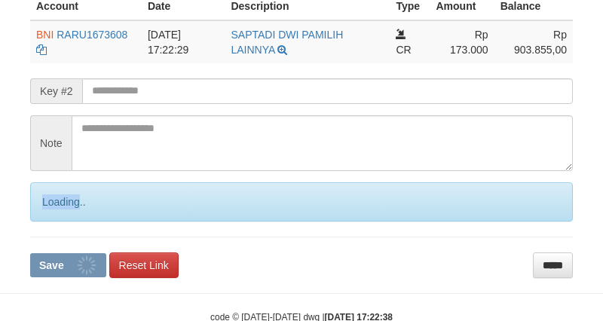
click at [61, 222] on div "Loading.." at bounding box center [301, 202] width 543 height 39
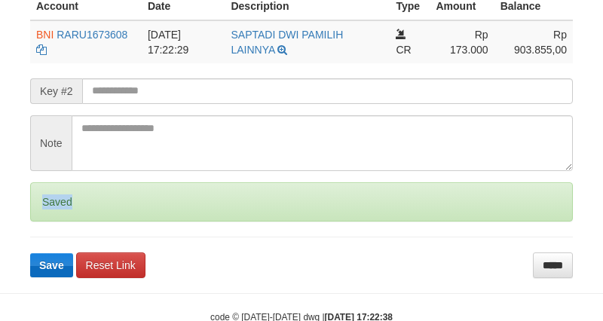
click at [61, 222] on div "Saved" at bounding box center [301, 202] width 543 height 39
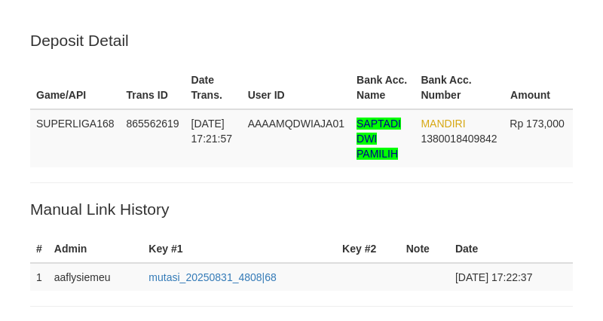
scroll to position [404, 0]
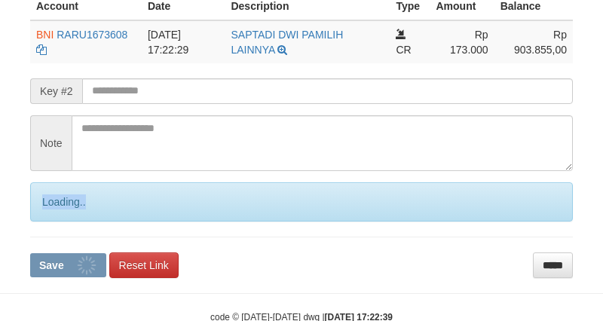
click at [61, 222] on div "Loading.." at bounding box center [301, 202] width 543 height 39
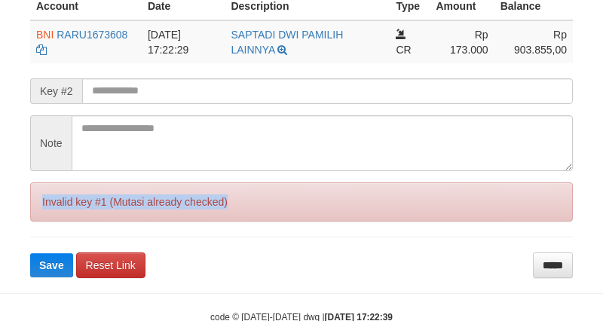
click at [60, 222] on div "Invalid key #1 (Mutasi already checked)" at bounding box center [301, 202] width 543 height 39
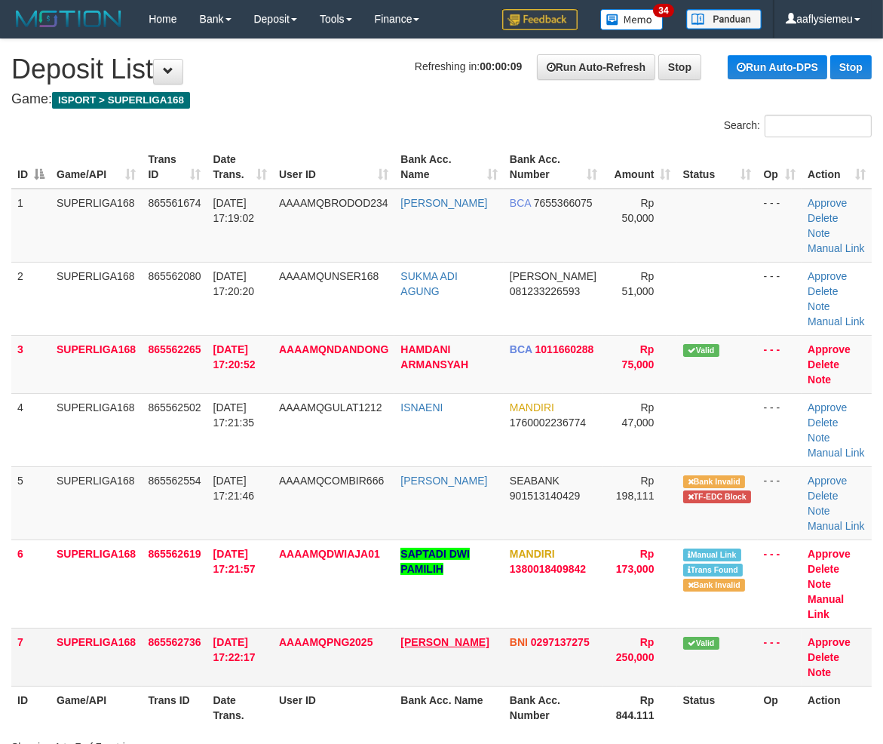
drag, startPoint x: 284, startPoint y: 623, endPoint x: 439, endPoint y: 618, distance: 155.4
click at [288, 628] on td "AAAAMQPNG2025" at bounding box center [333, 657] width 121 height 58
click at [857, 520] on link "Manual Link" at bounding box center [836, 526] width 57 height 12
click at [174, 649] on td "865562736" at bounding box center [174, 657] width 65 height 58
click at [230, 636] on span "31/08/2025 17:22:17" at bounding box center [234, 649] width 42 height 27
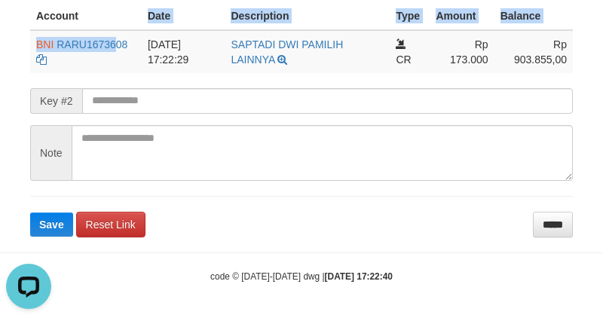
click at [113, 32] on table "Account Date Description Type Amount Balance BNI RARU1673608 DPS [PERSON_NAME] …" at bounding box center [301, 37] width 543 height 71
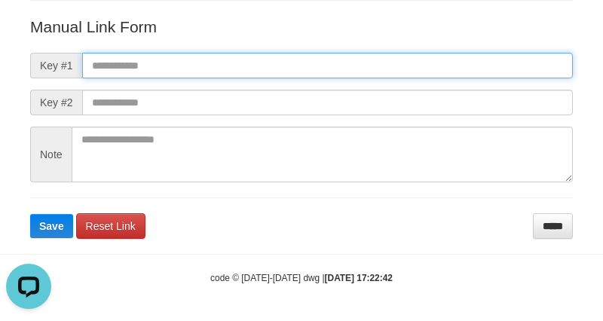
click at [111, 62] on input "text" at bounding box center [327, 66] width 491 height 26
paste input "**********"
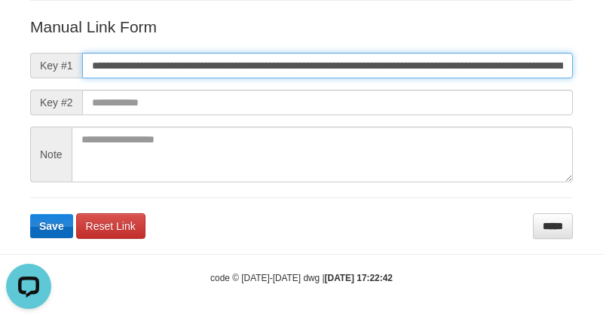
scroll to position [0, 862]
type input "**********"
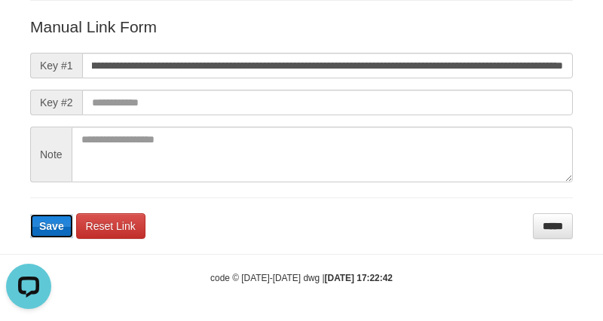
click at [55, 223] on span "Save" at bounding box center [51, 226] width 25 height 12
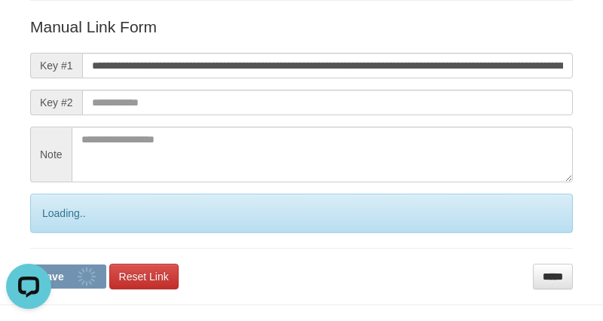
click at [55, 223] on div "Loading.." at bounding box center [301, 213] width 543 height 39
click at [54, 223] on div "Loading.." at bounding box center [301, 213] width 543 height 39
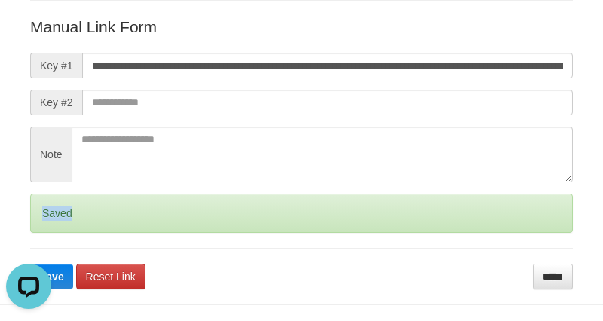
click at [54, 221] on div "Saved" at bounding box center [301, 213] width 543 height 39
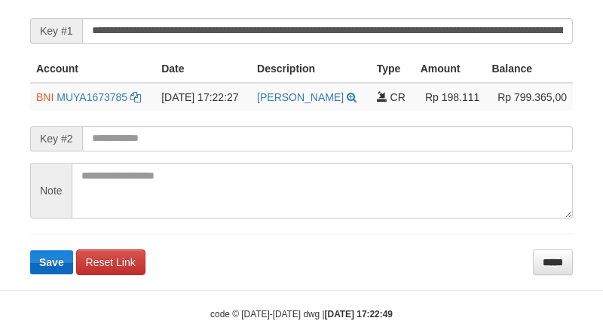
scroll to position [362, 0]
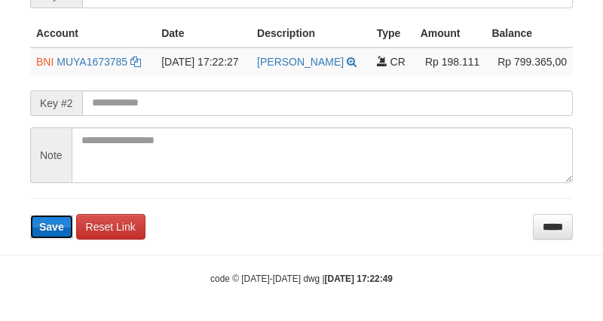
click at [59, 224] on span "Save" at bounding box center [51, 227] width 25 height 12
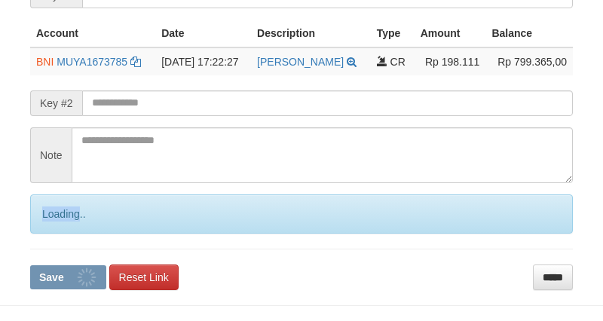
click at [59, 224] on div "Loading.." at bounding box center [301, 214] width 543 height 39
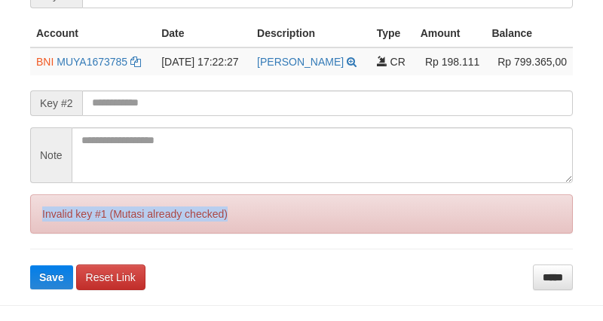
click at [59, 225] on div "Invalid key #1 (Mutasi already checked)" at bounding box center [301, 214] width 543 height 39
click at [59, 226] on div "Invalid key #1 (Mutasi already checked)" at bounding box center [301, 214] width 543 height 39
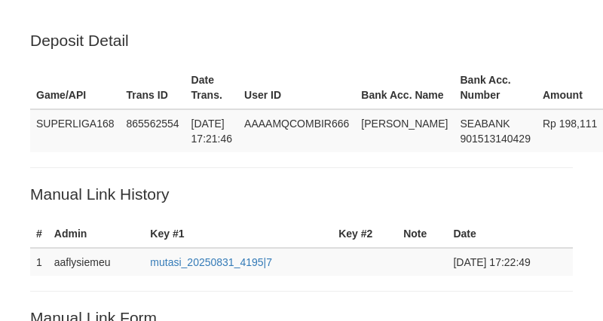
drag, startPoint x: 94, startPoint y: 148, endPoint x: 81, endPoint y: 157, distance: 15.1
click at [94, 148] on td "SUPERLIGA168" at bounding box center [75, 130] width 91 height 43
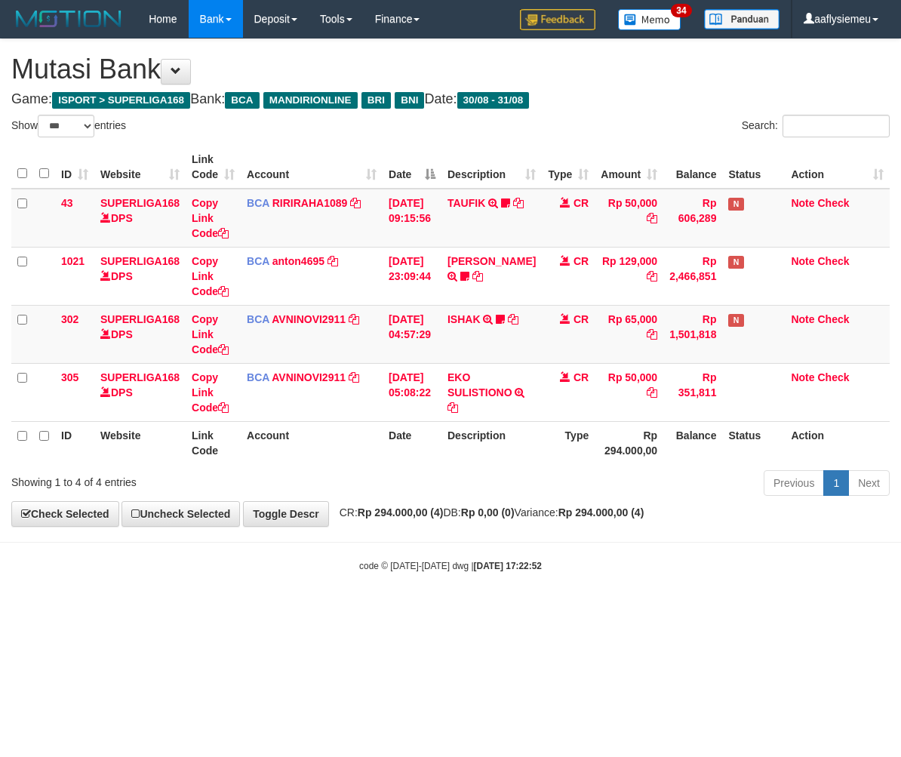
select select "***"
drag, startPoint x: 700, startPoint y: 579, endPoint x: 696, endPoint y: 587, distance: 8.4
click at [696, 587] on body "Toggle navigation Home Bank Account List Load By Website Group [ISPORT] SUPERLI…" at bounding box center [450, 305] width 901 height 610
select select "***"
click at [521, 551] on body "Toggle navigation Home Bank Account List Load By Website Group [ISPORT] SUPERLI…" at bounding box center [450, 305] width 901 height 610
